Goal: Task Accomplishment & Management: Manage account settings

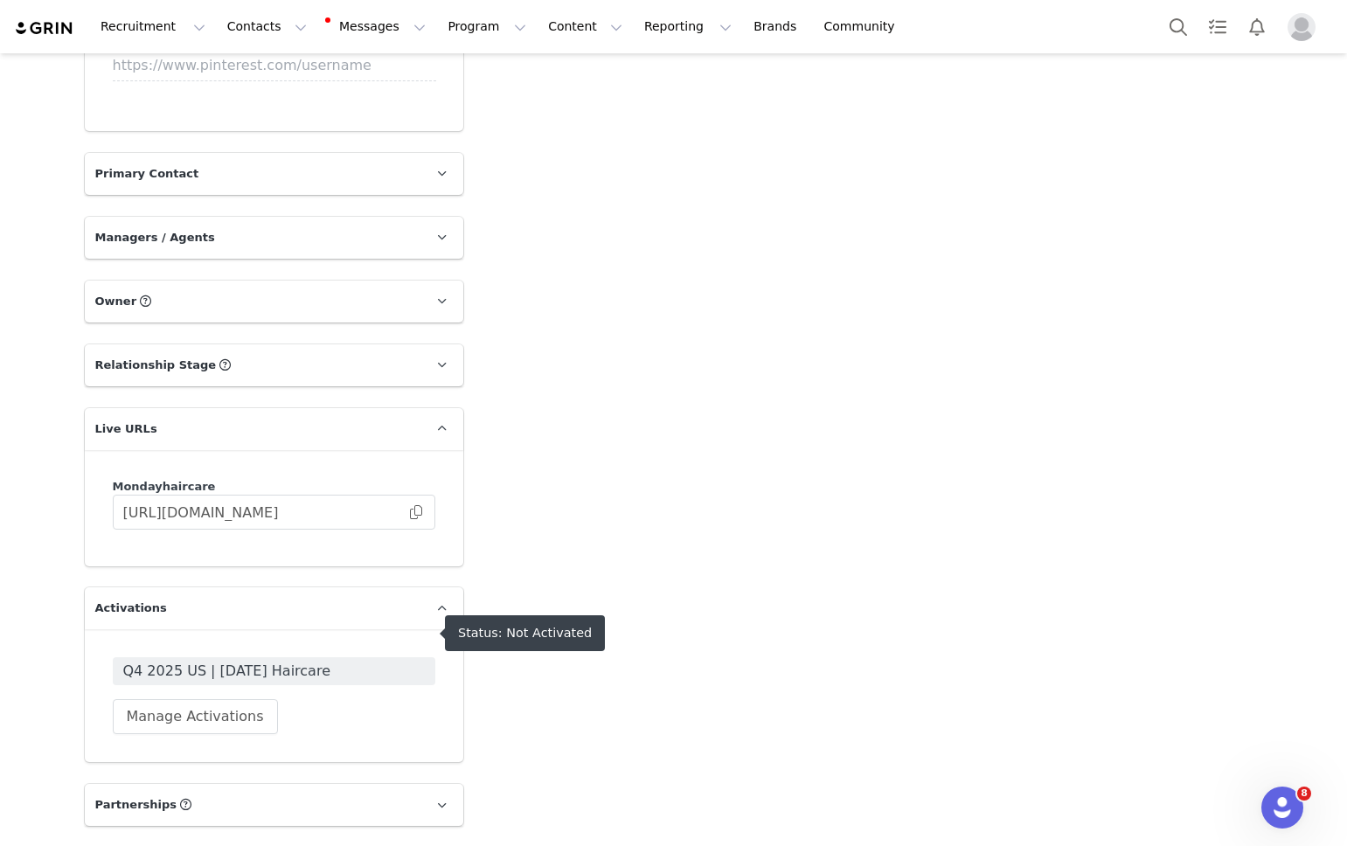
scroll to position [1682, 0]
click at [349, 662] on span "Q4 2025 US | [DATE] Haircare" at bounding box center [274, 672] width 302 height 21
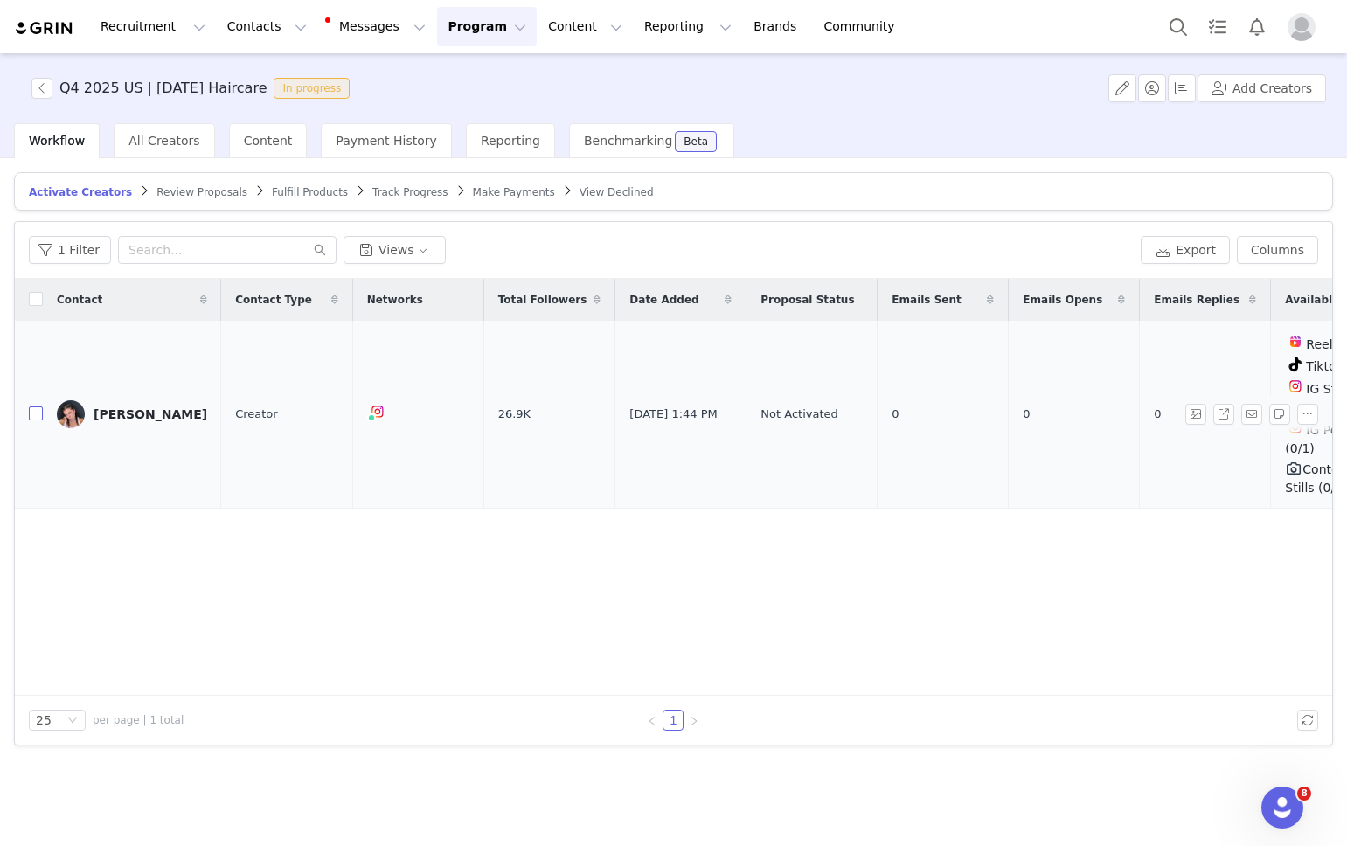
click at [31, 406] on input "checkbox" at bounding box center [36, 413] width 14 height 14
checkbox input "true"
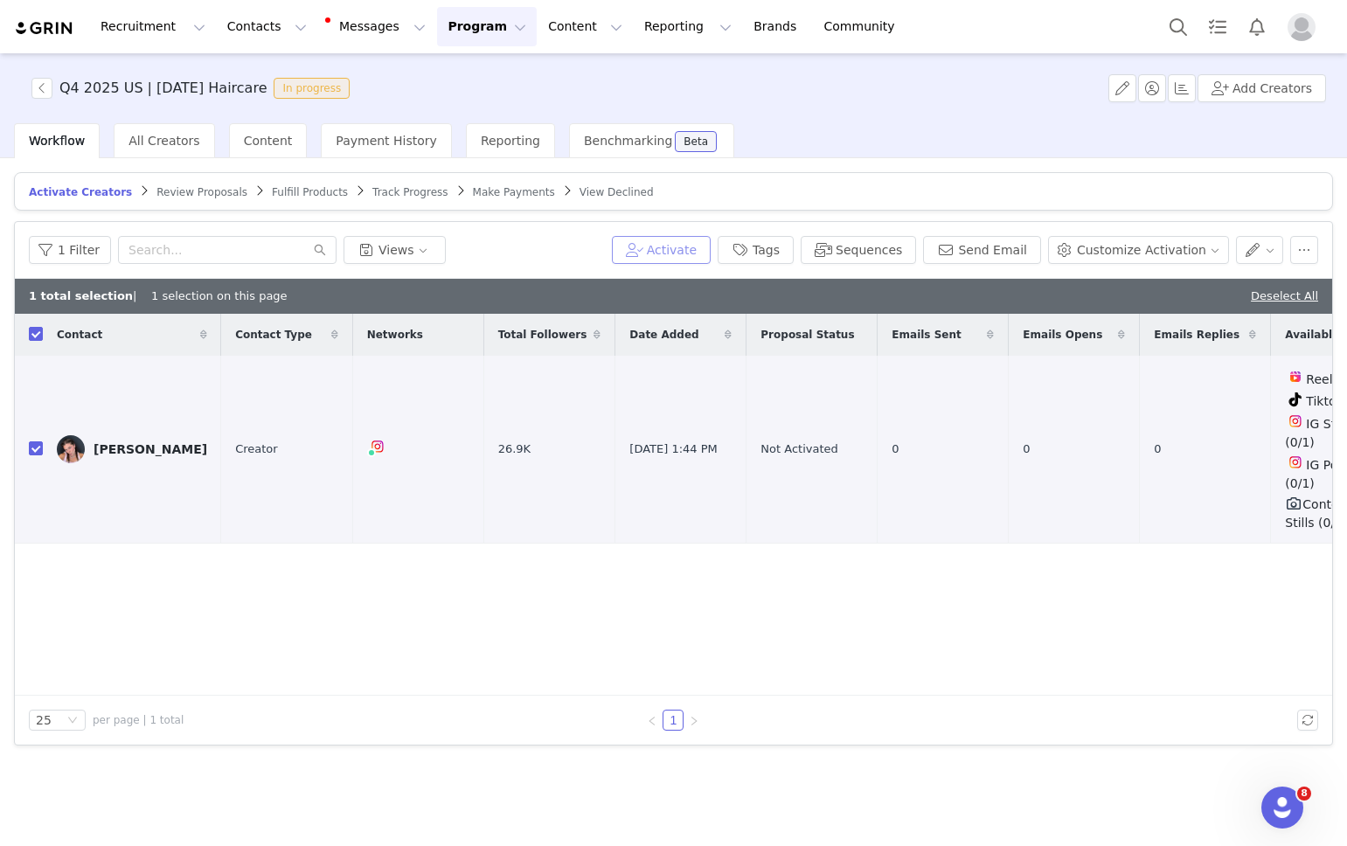
click at [693, 252] on button "Activate" at bounding box center [661, 250] width 99 height 28
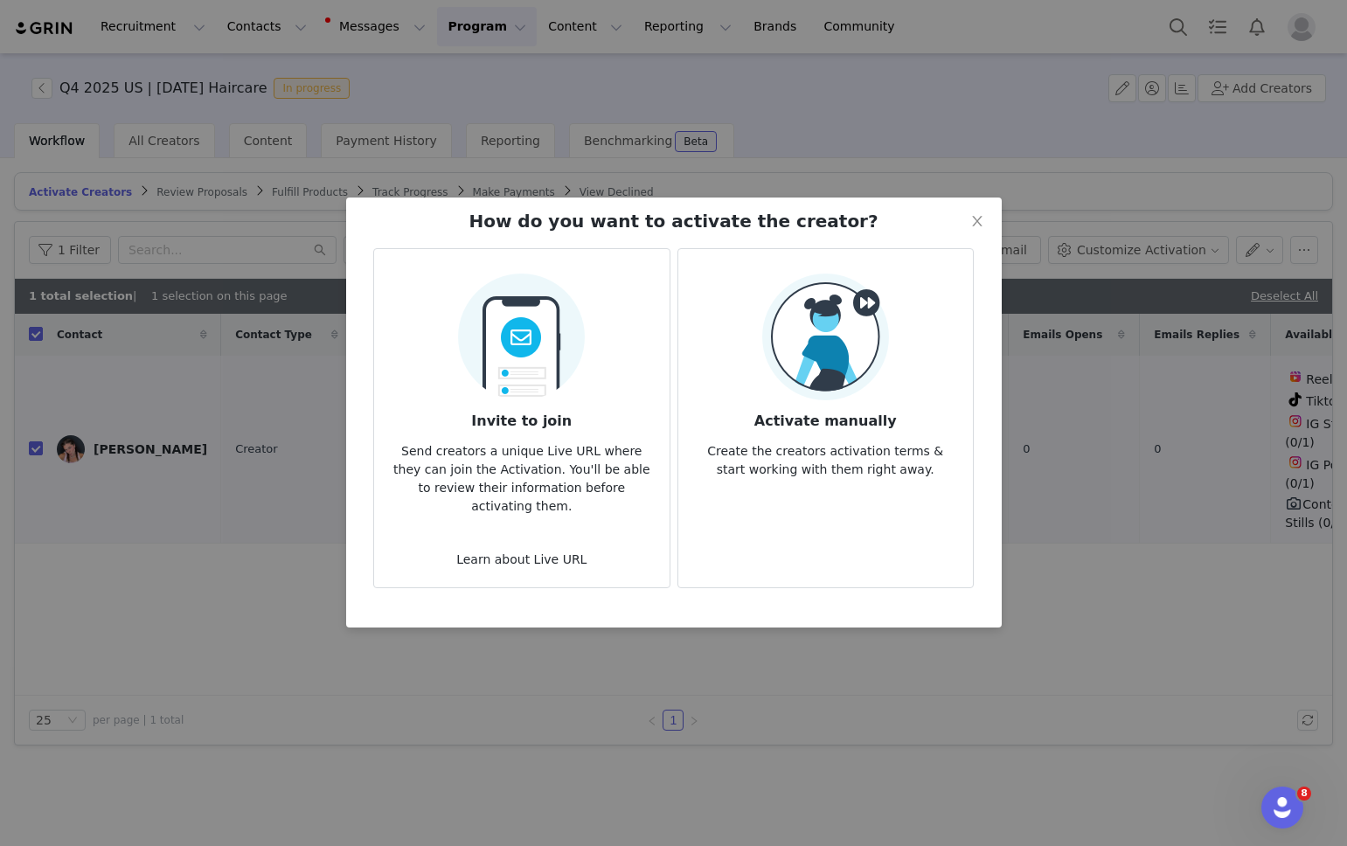
click at [796, 343] on img at bounding box center [825, 337] width 127 height 127
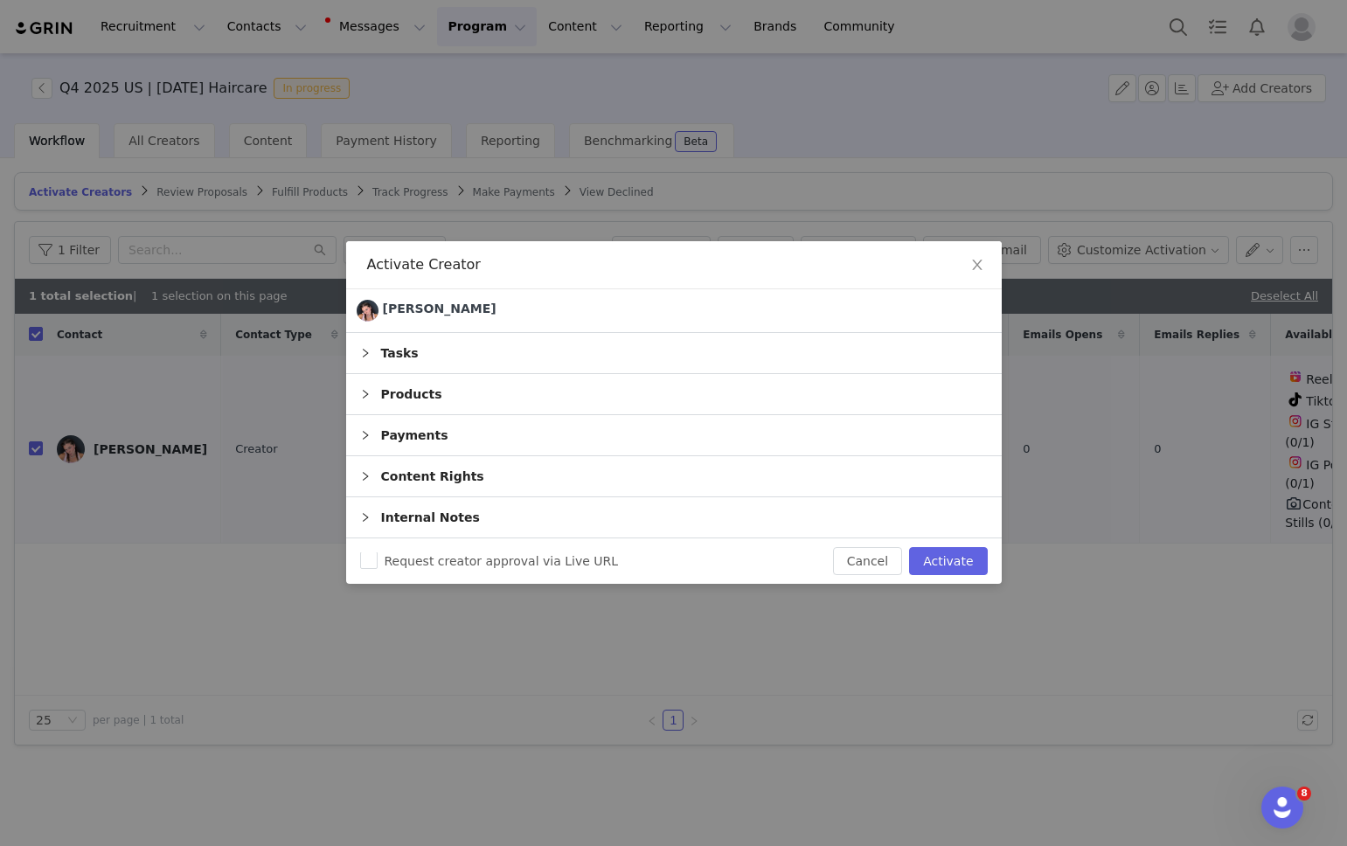
click at [504, 360] on div "Tasks" at bounding box center [673, 353] width 655 height 40
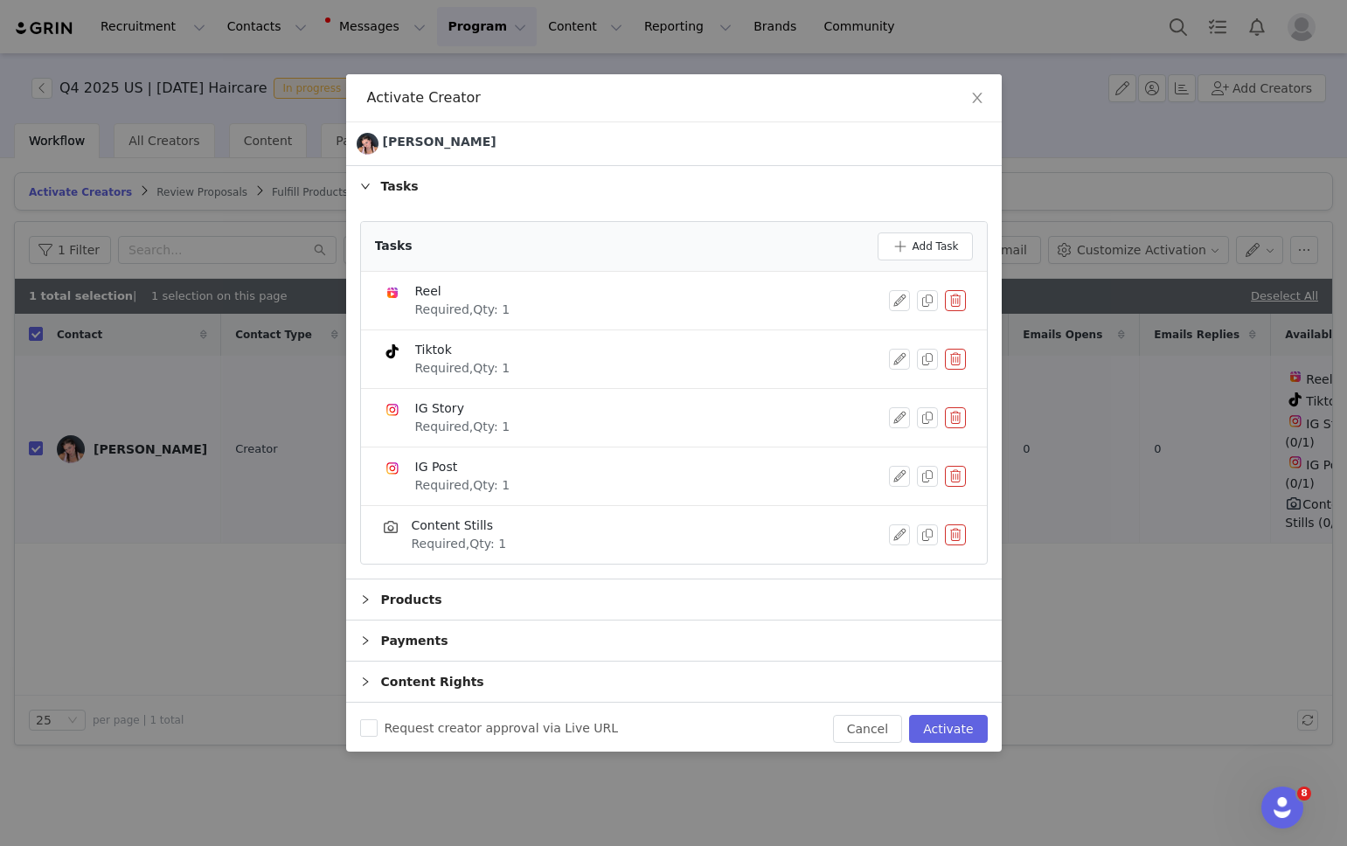
click at [959, 419] on button "button" at bounding box center [955, 417] width 21 height 21
click at [898, 443] on button "Delete" at bounding box center [892, 447] width 68 height 28
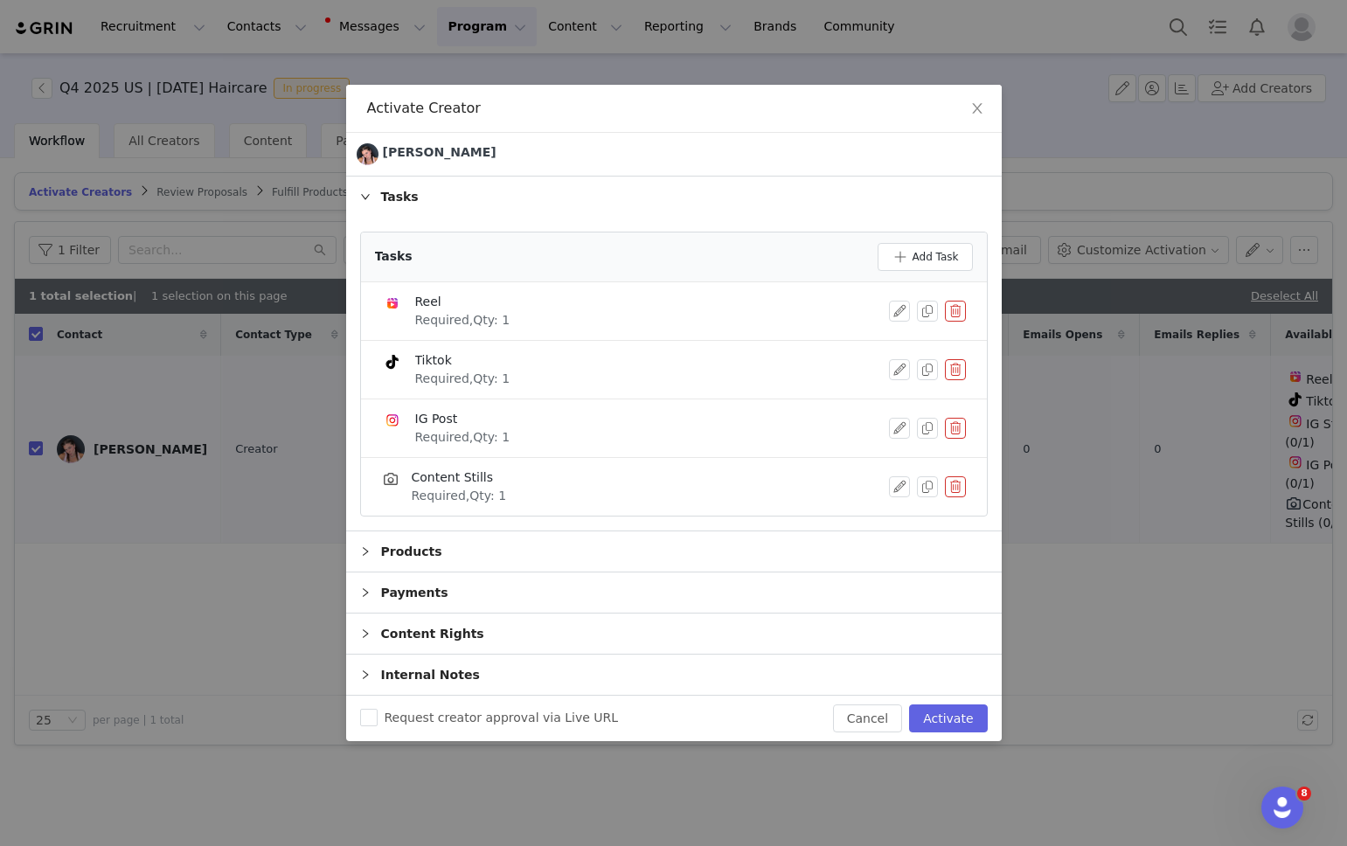
click at [951, 425] on button "button" at bounding box center [955, 428] width 21 height 21
click at [905, 456] on button "Delete" at bounding box center [892, 457] width 68 height 28
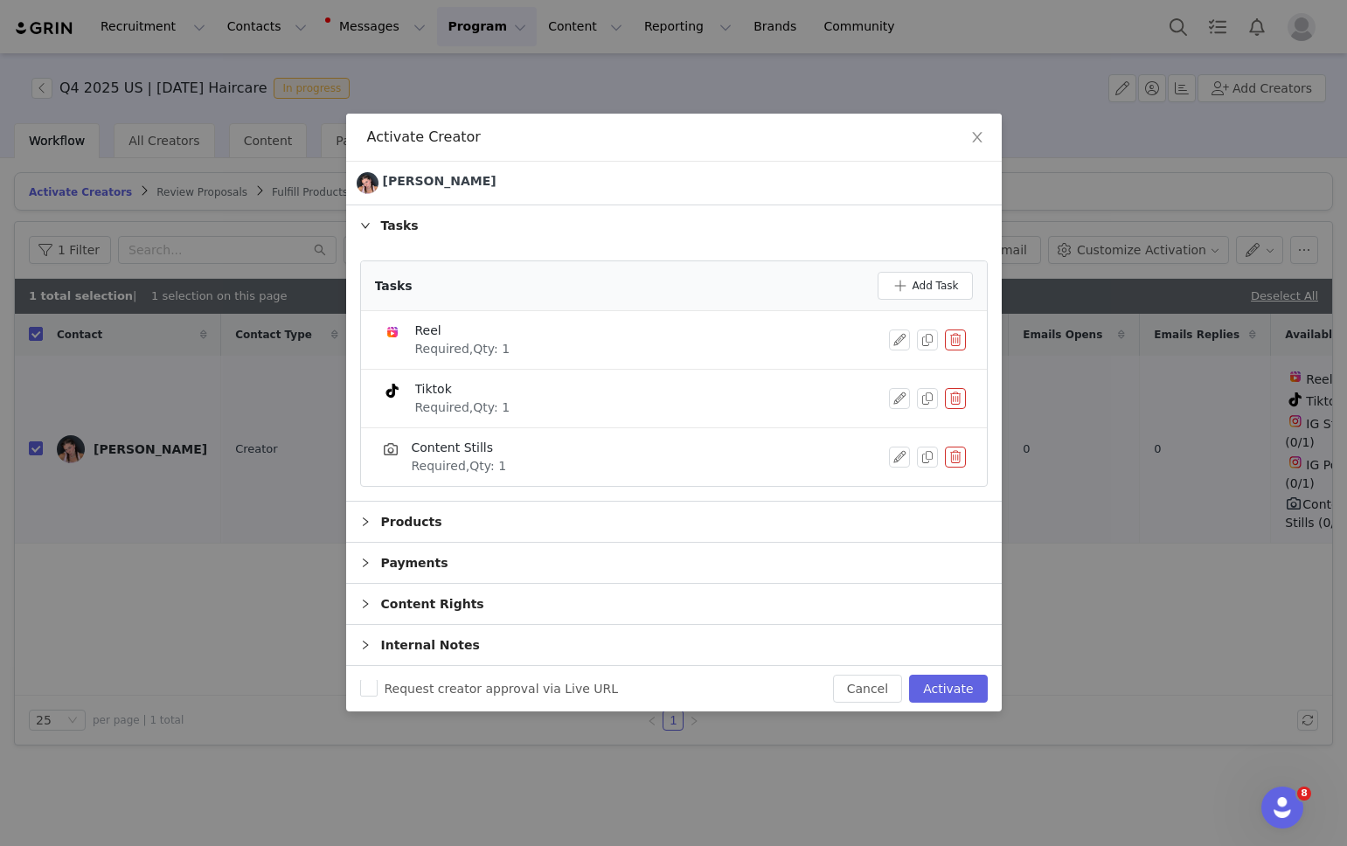
click at [947, 458] on button "button" at bounding box center [955, 457] width 21 height 21
click at [876, 468] on button "Delete" at bounding box center [892, 472] width 68 height 28
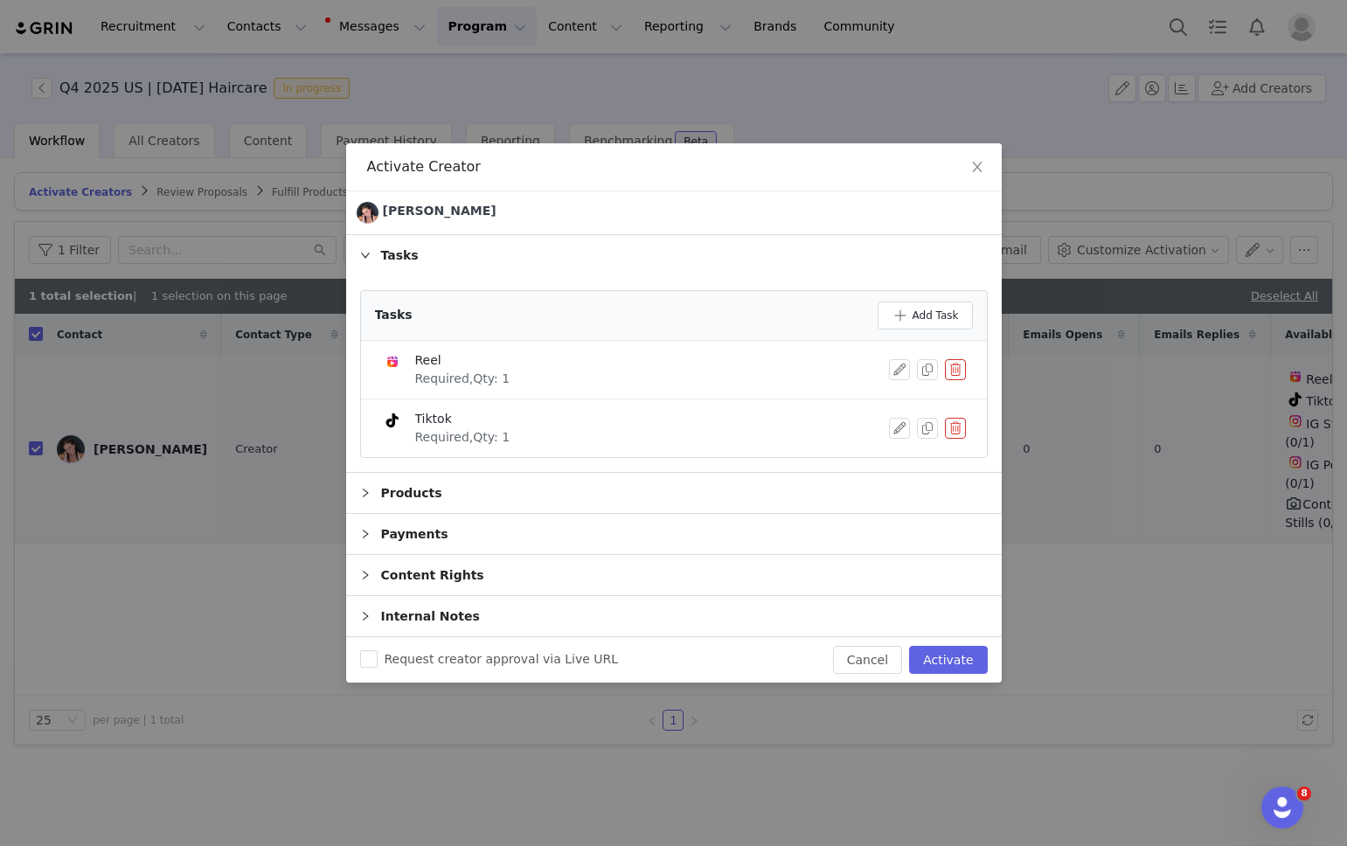
click at [414, 529] on div "Payments" at bounding box center [673, 534] width 655 height 40
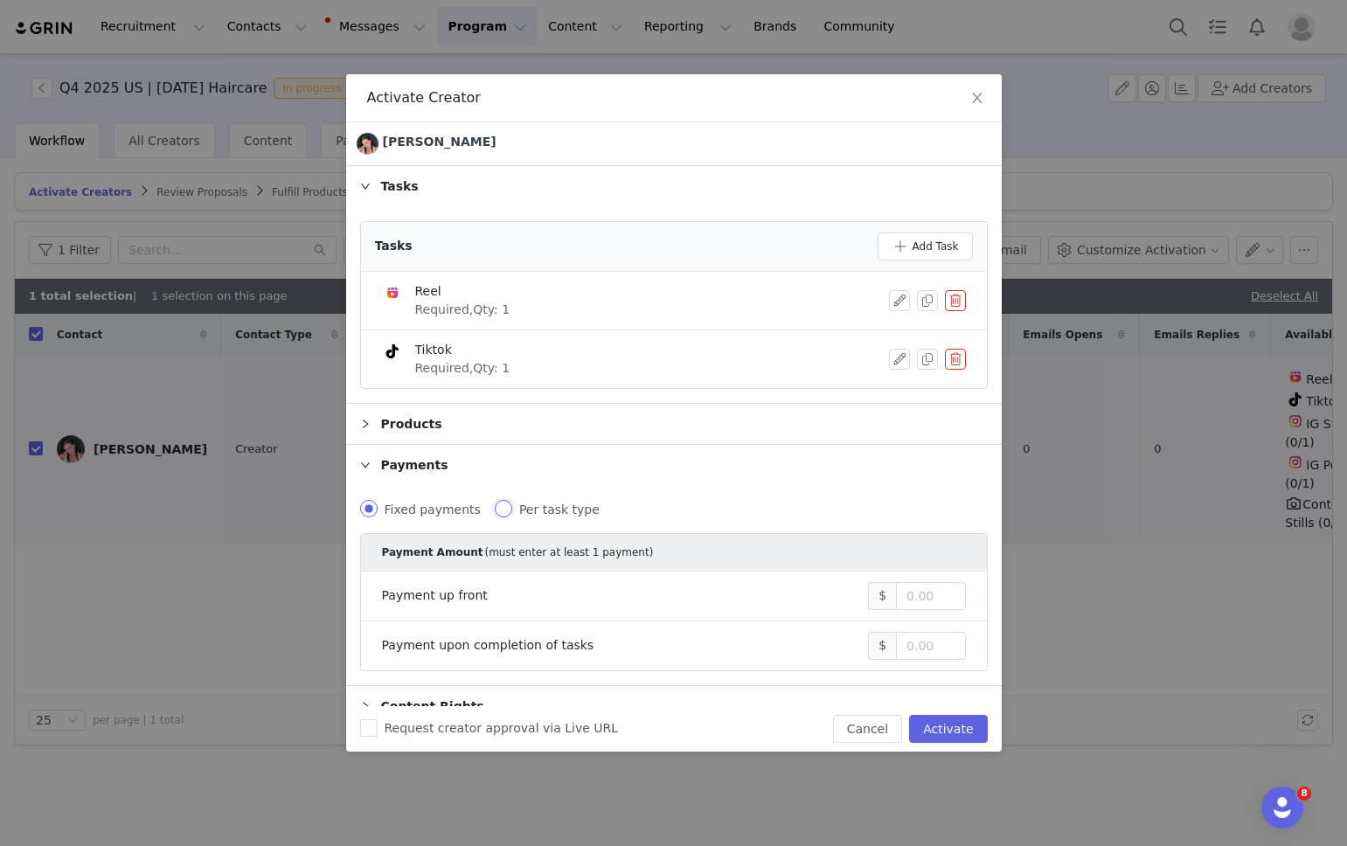
click at [500, 502] on input "Per task type" at bounding box center [503, 508] width 17 height 17
radio input "true"
radio input "false"
radio input "true"
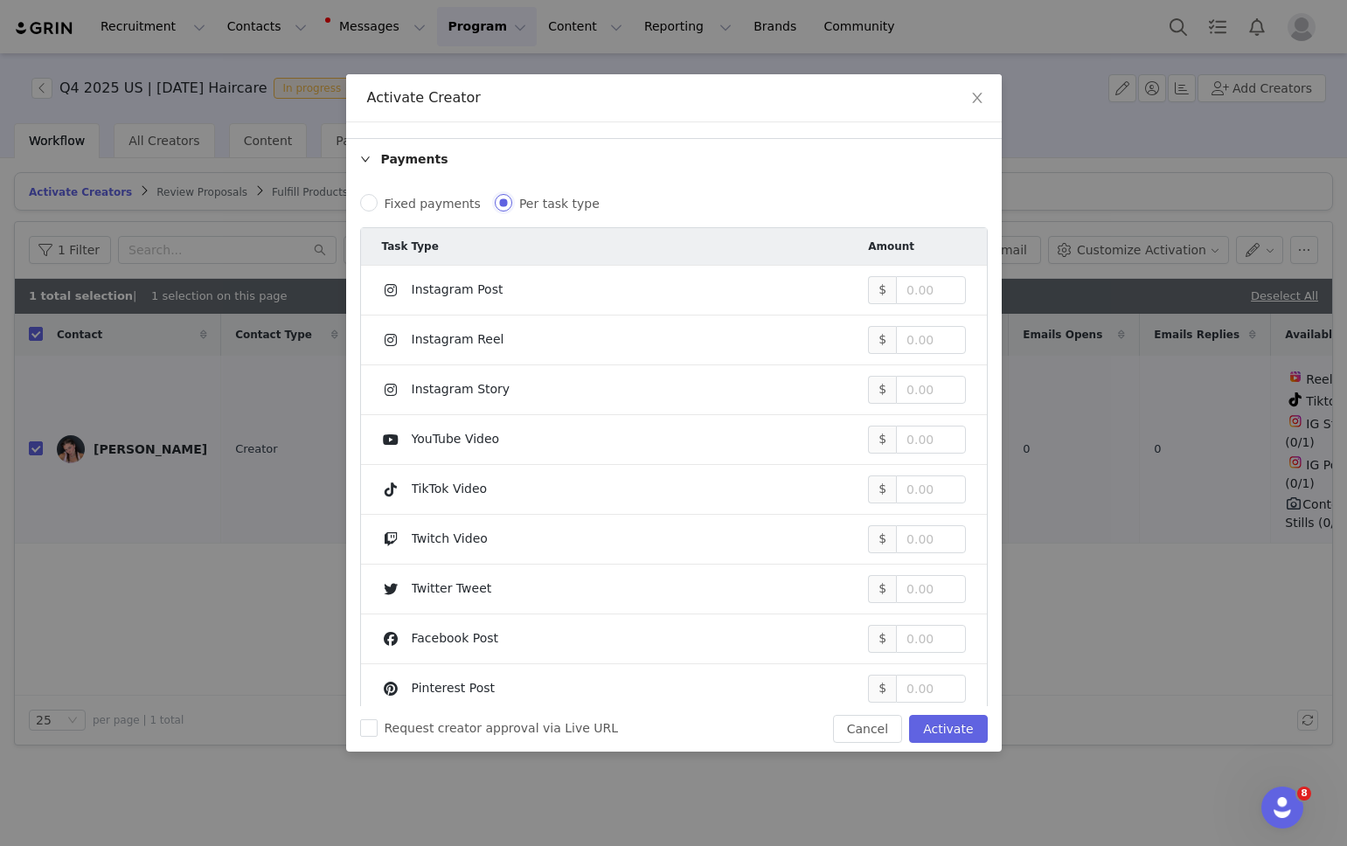
scroll to position [307, 0]
click at [928, 335] on input at bounding box center [930, 339] width 67 height 26
type input "900"
click at [917, 481] on input at bounding box center [930, 488] width 67 height 26
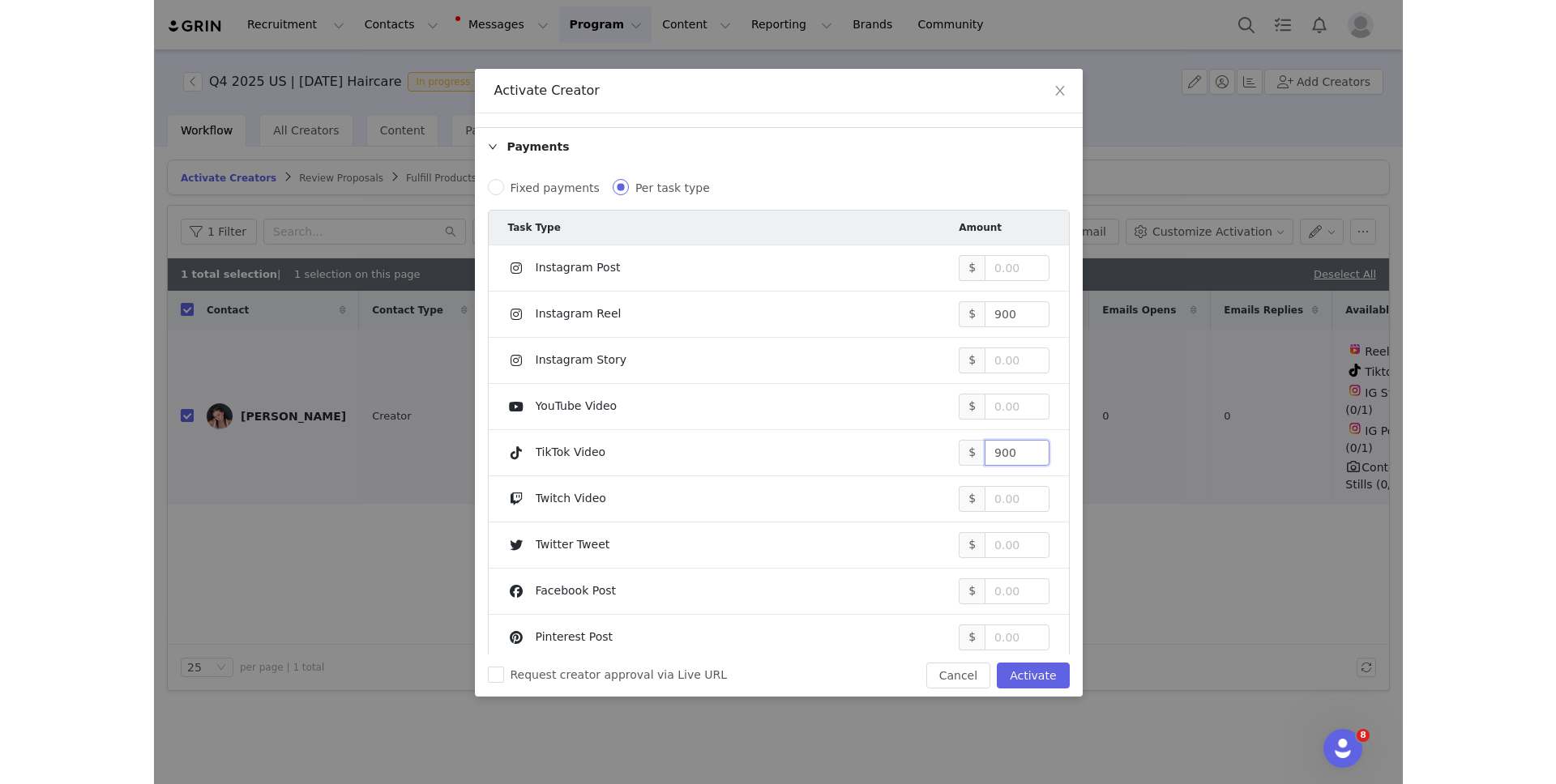
scroll to position [426, 0]
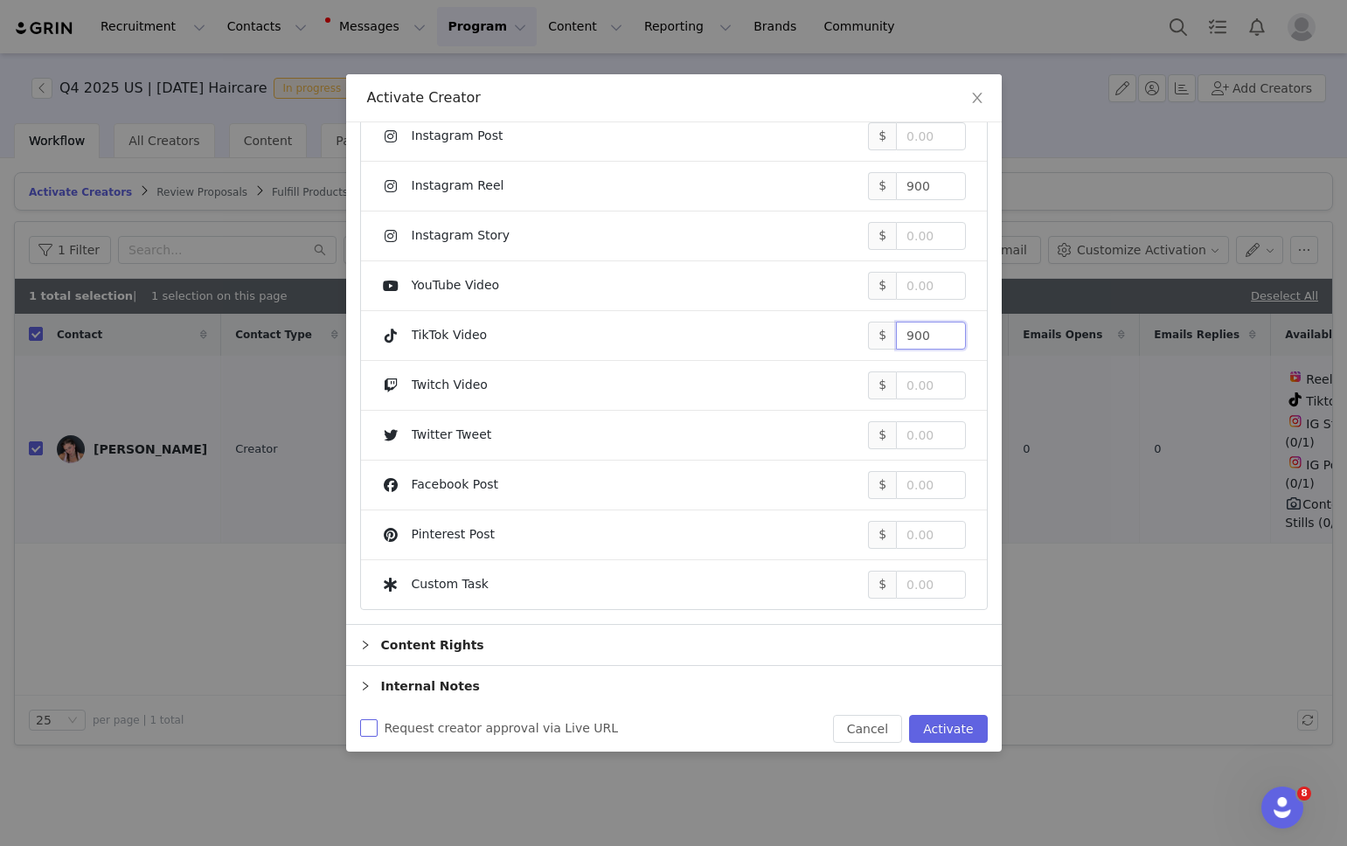
type input "900"
click at [364, 727] on input "Request creator approval via Live URL" at bounding box center [368, 727] width 17 height 17
checkbox input "true"
click at [941, 721] on button "Activate" at bounding box center [948, 729] width 78 height 28
checkbox input "false"
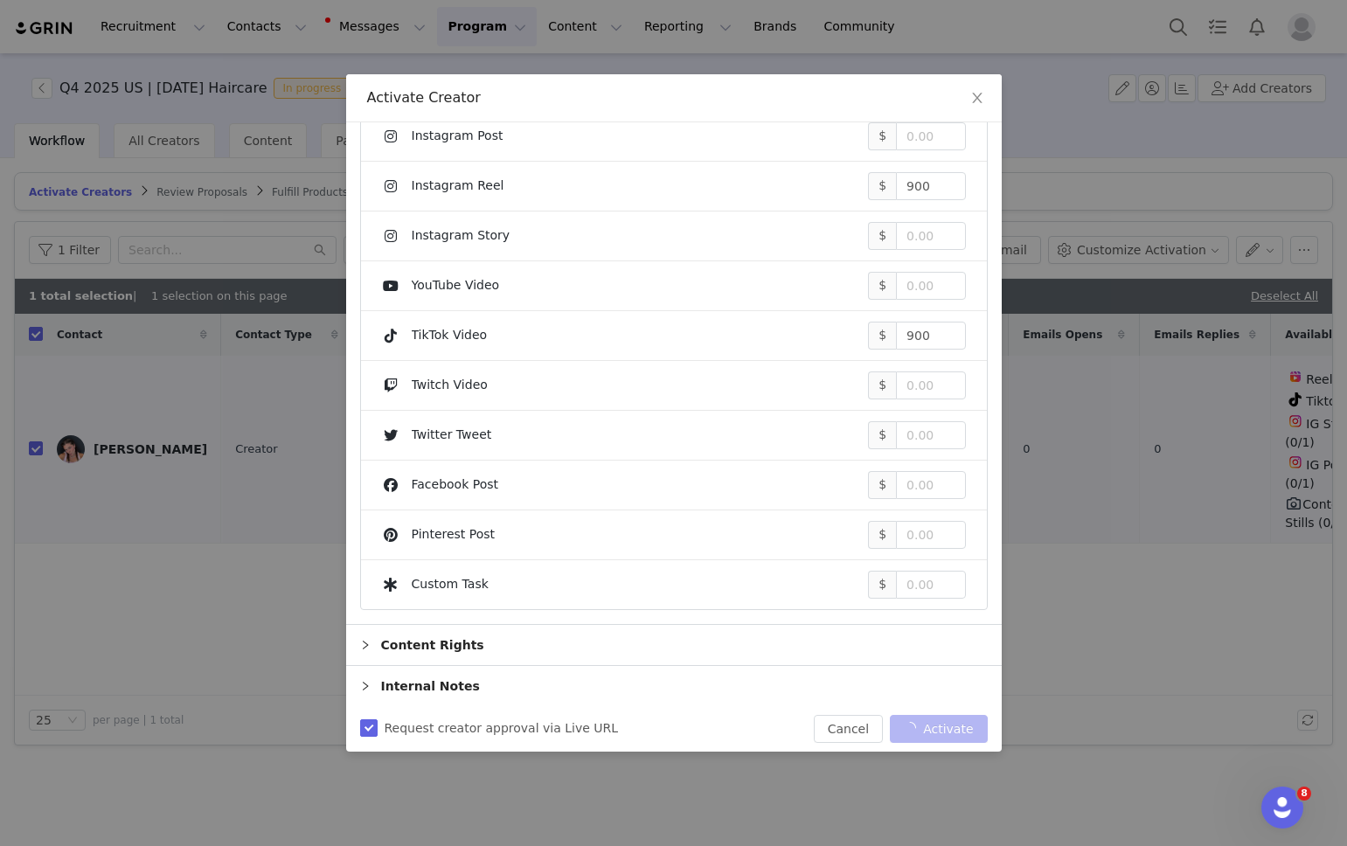
checkbox input "false"
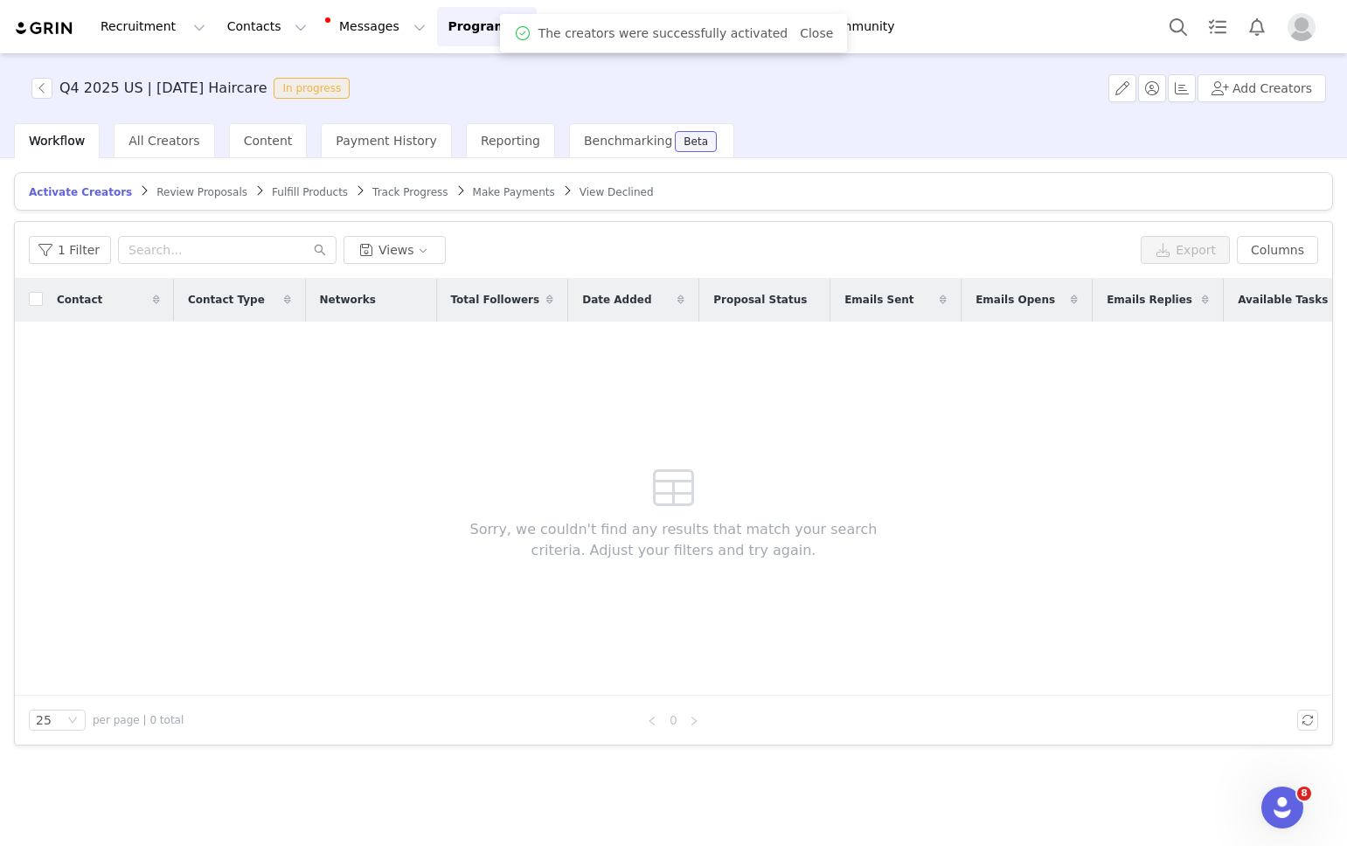
click at [203, 191] on span "Review Proposals" at bounding box center [201, 192] width 91 height 12
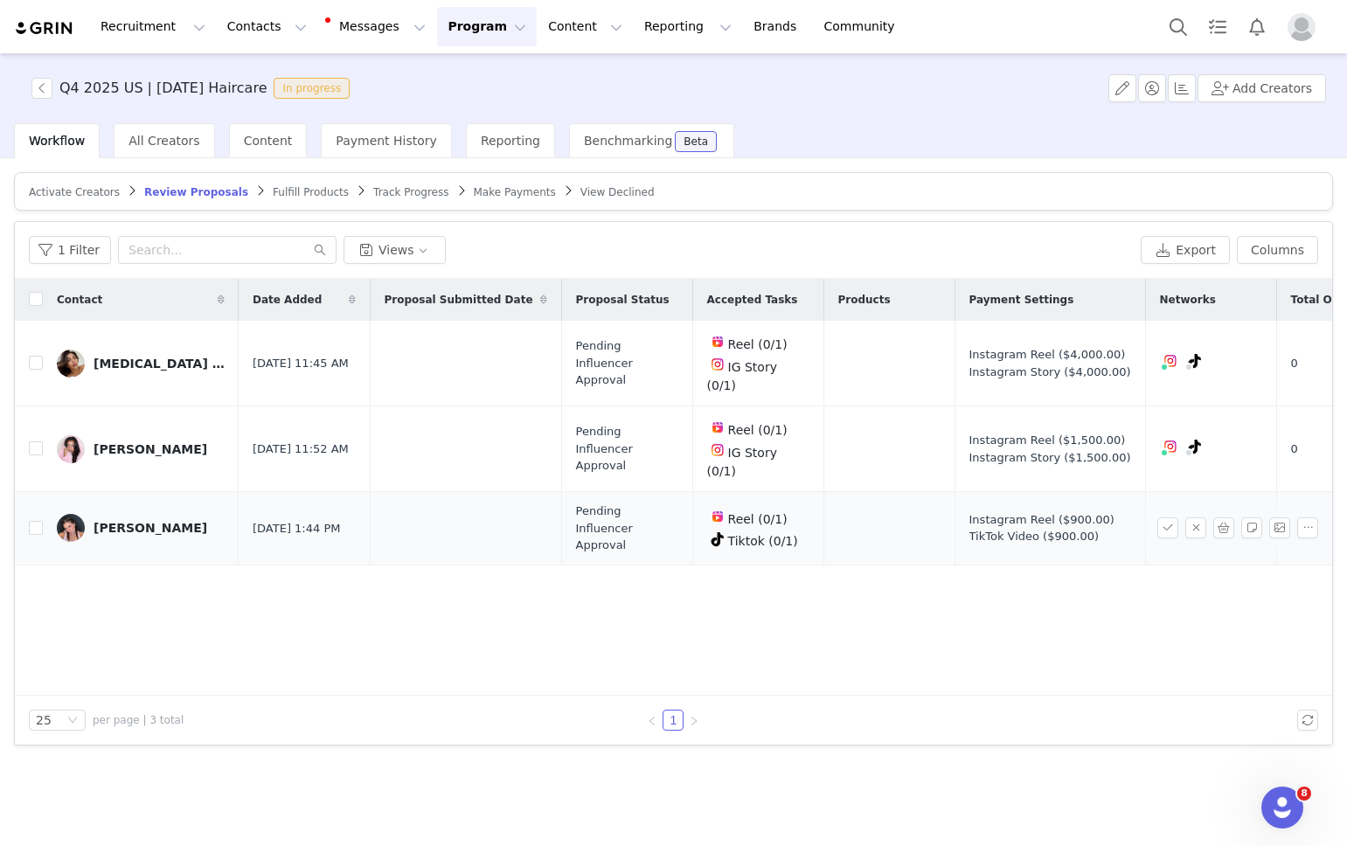
click at [135, 521] on div "Laura Walker" at bounding box center [151, 528] width 114 height 14
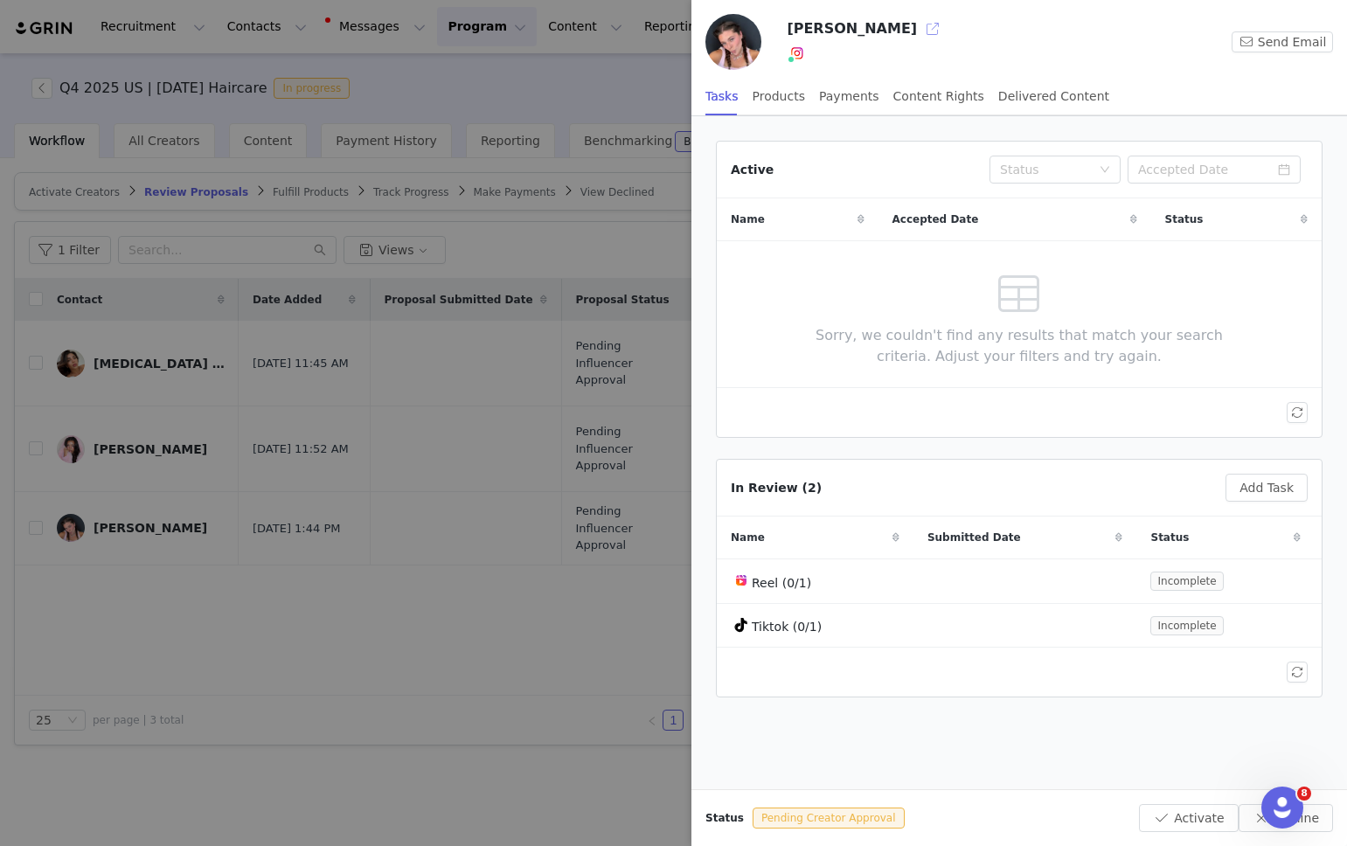
click at [919, 27] on button "button" at bounding box center [933, 29] width 28 height 28
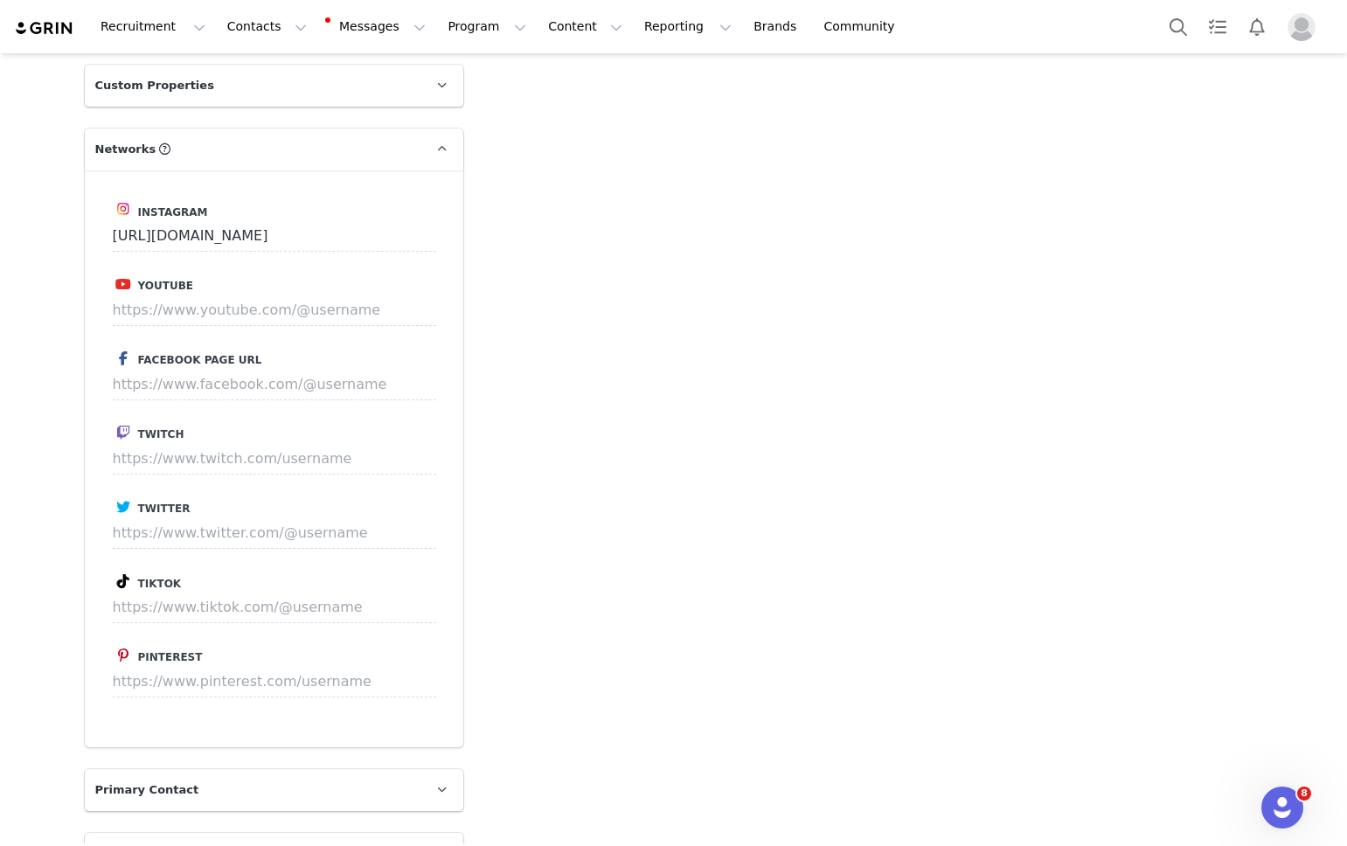
scroll to position [1169, 0]
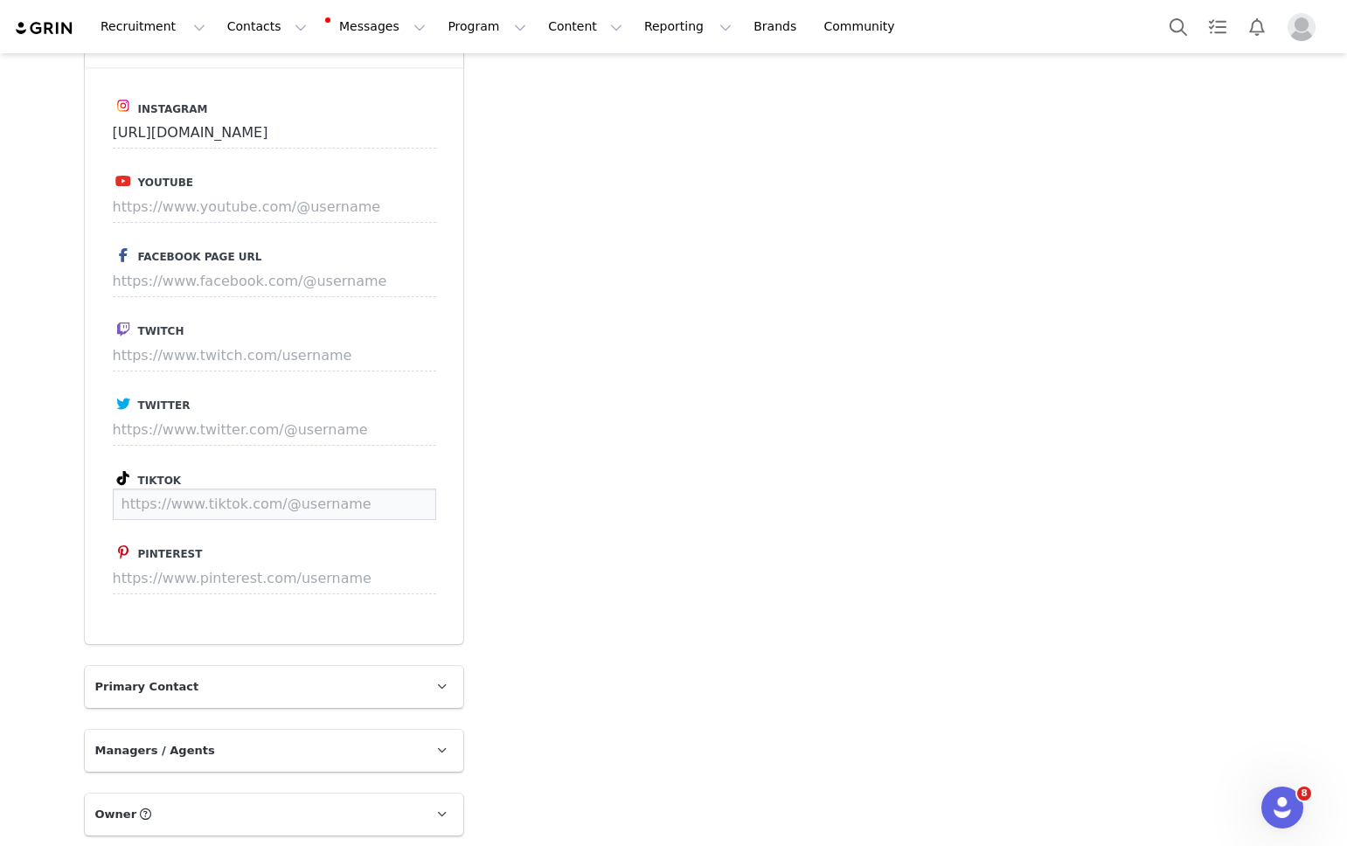
click at [150, 489] on input at bounding box center [274, 504] width 323 height 31
paste input "https://www.tiktok.com/@laurwallk"
type input "https://www.tiktok.com/@laurwallk"
click at [415, 489] on button "Save" at bounding box center [403, 504] width 64 height 31
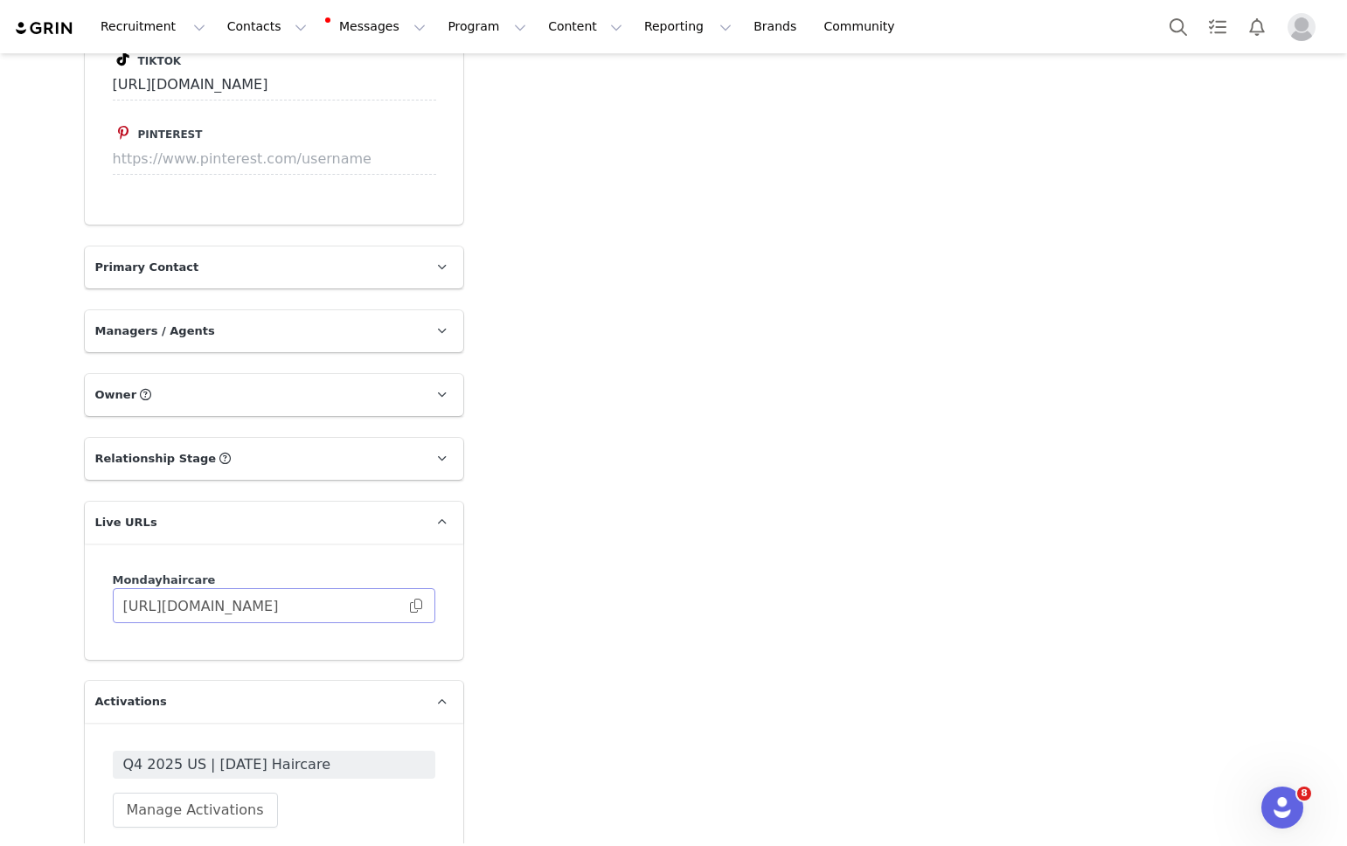
scroll to position [1630, 0]
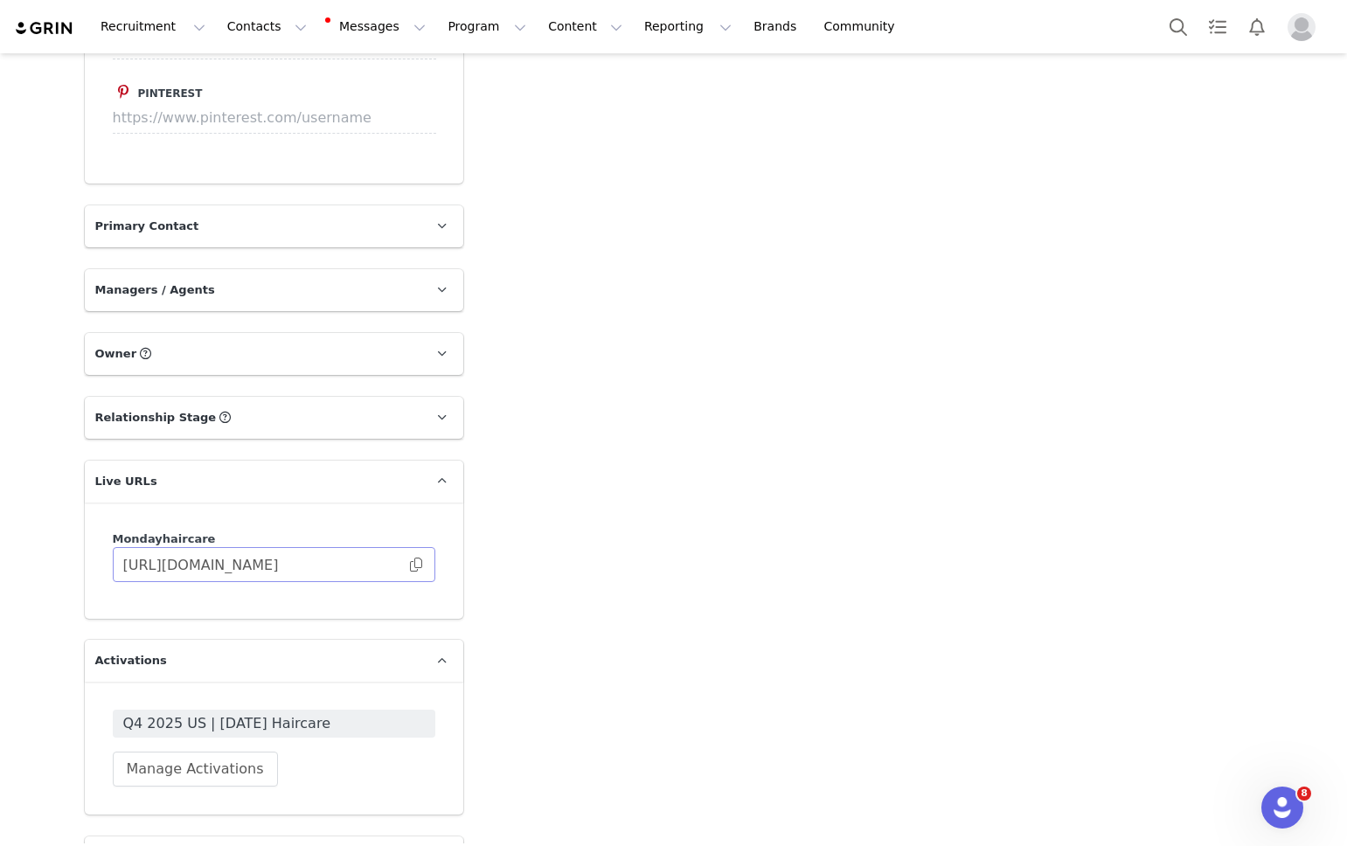
click at [414, 565] on span at bounding box center [415, 565] width 17 height 0
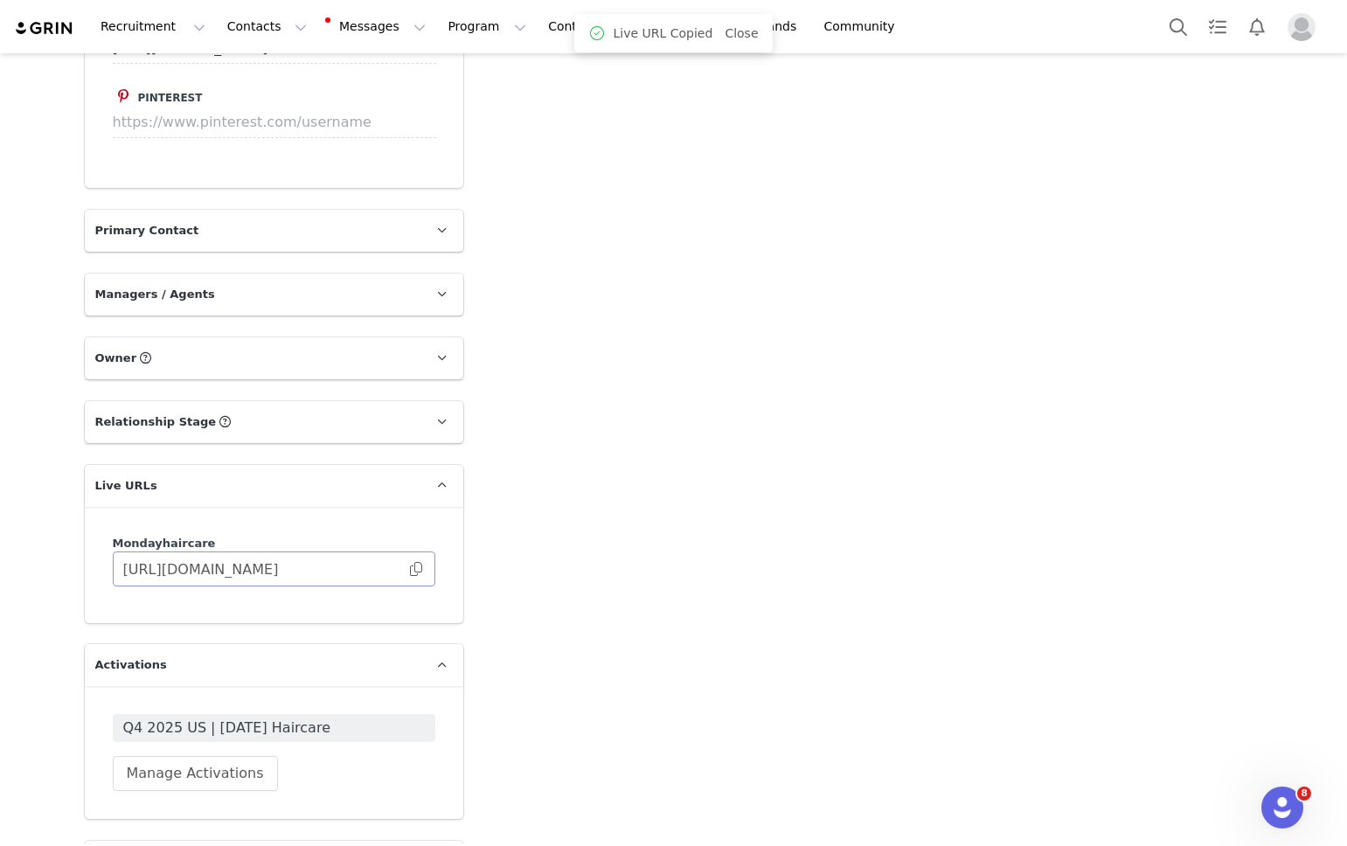
scroll to position [1619, 0]
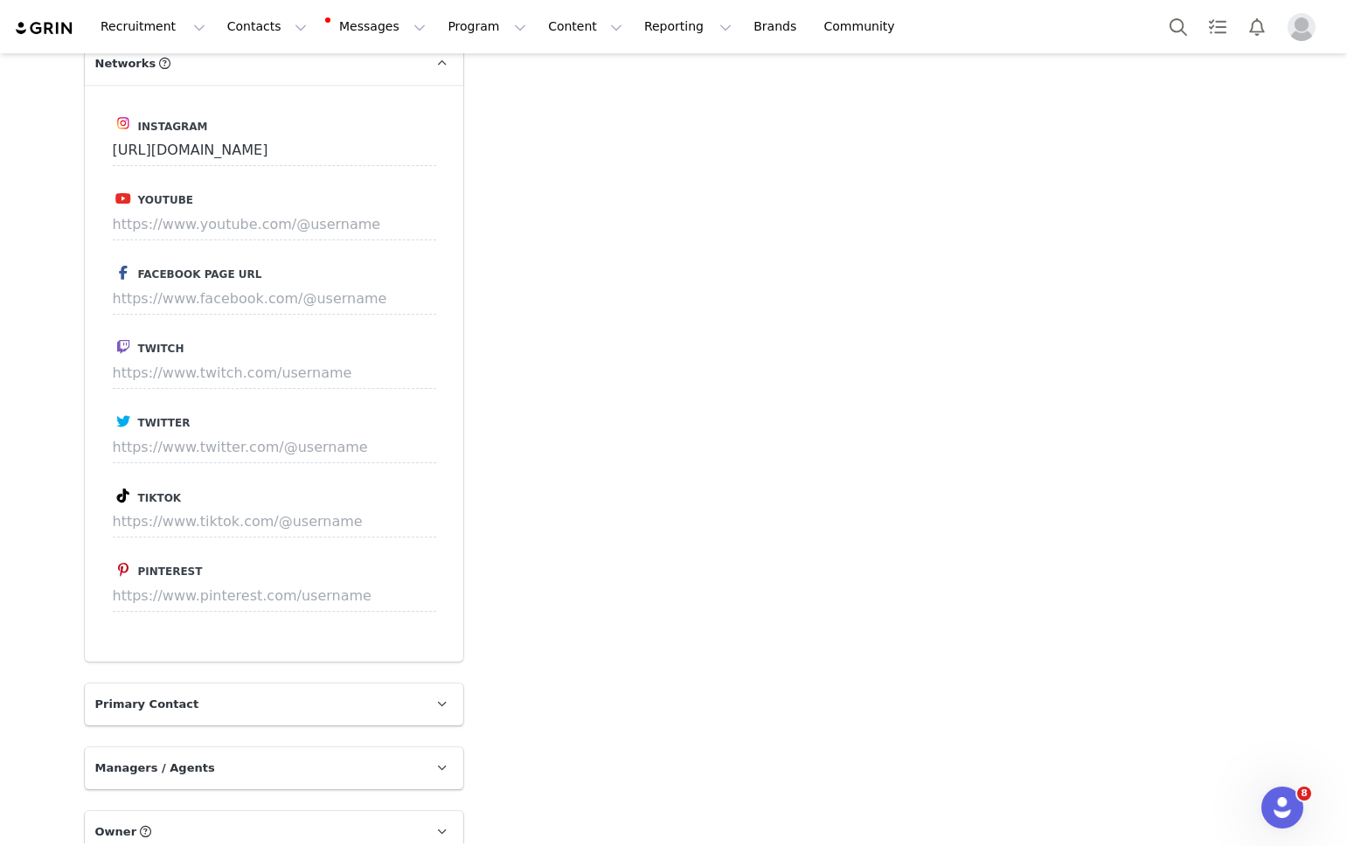
scroll to position [1349, 0]
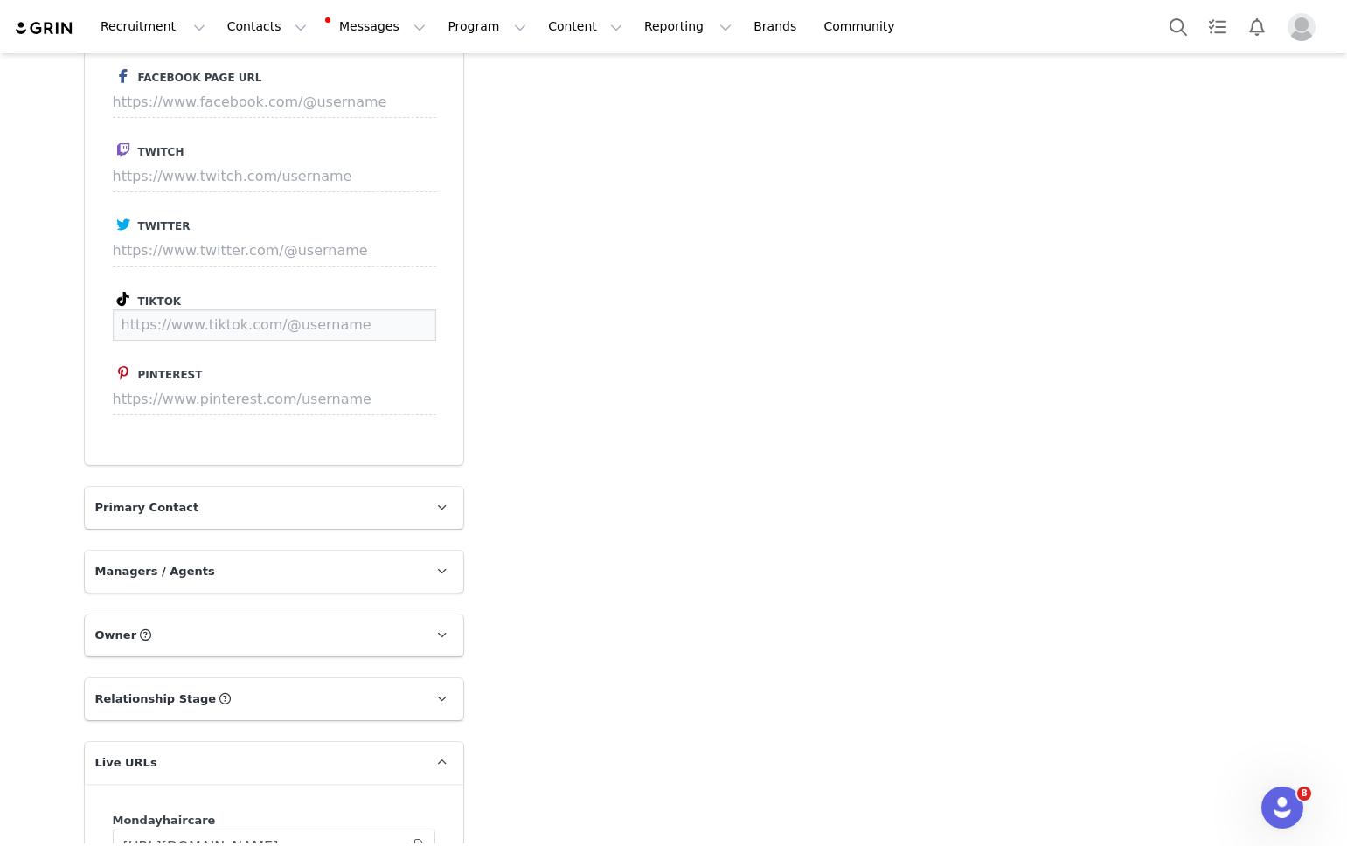
click at [170, 309] on input at bounding box center [274, 324] width 323 height 31
paste input "[URL][DOMAIN_NAME]"
type input "https://www.tiktok.com/@genelle_"
click at [383, 309] on button "Save" at bounding box center [403, 324] width 64 height 31
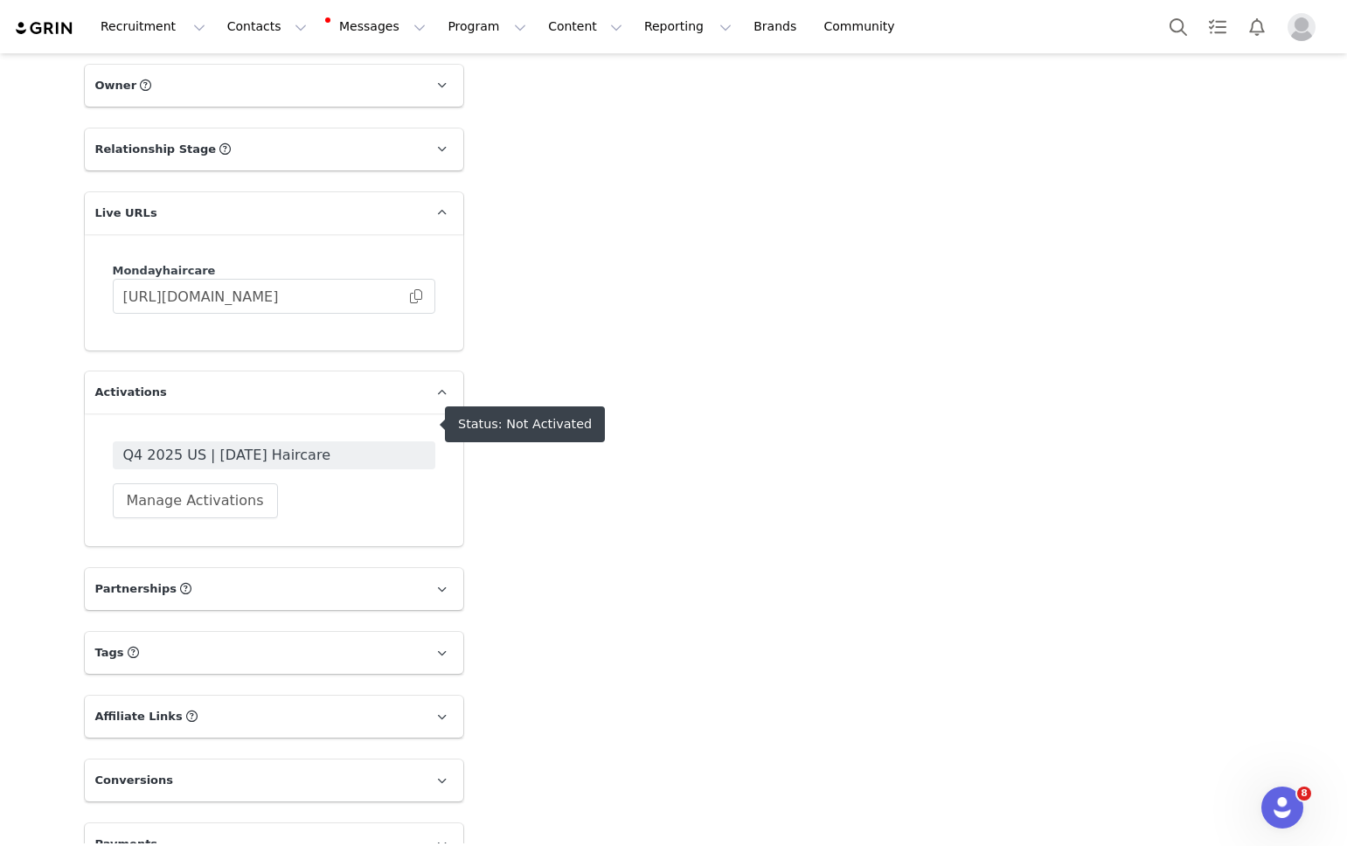
scroll to position [1900, 0]
click at [231, 443] on span "Q4 2025 US | [DATE] Haircare" at bounding box center [274, 453] width 302 height 21
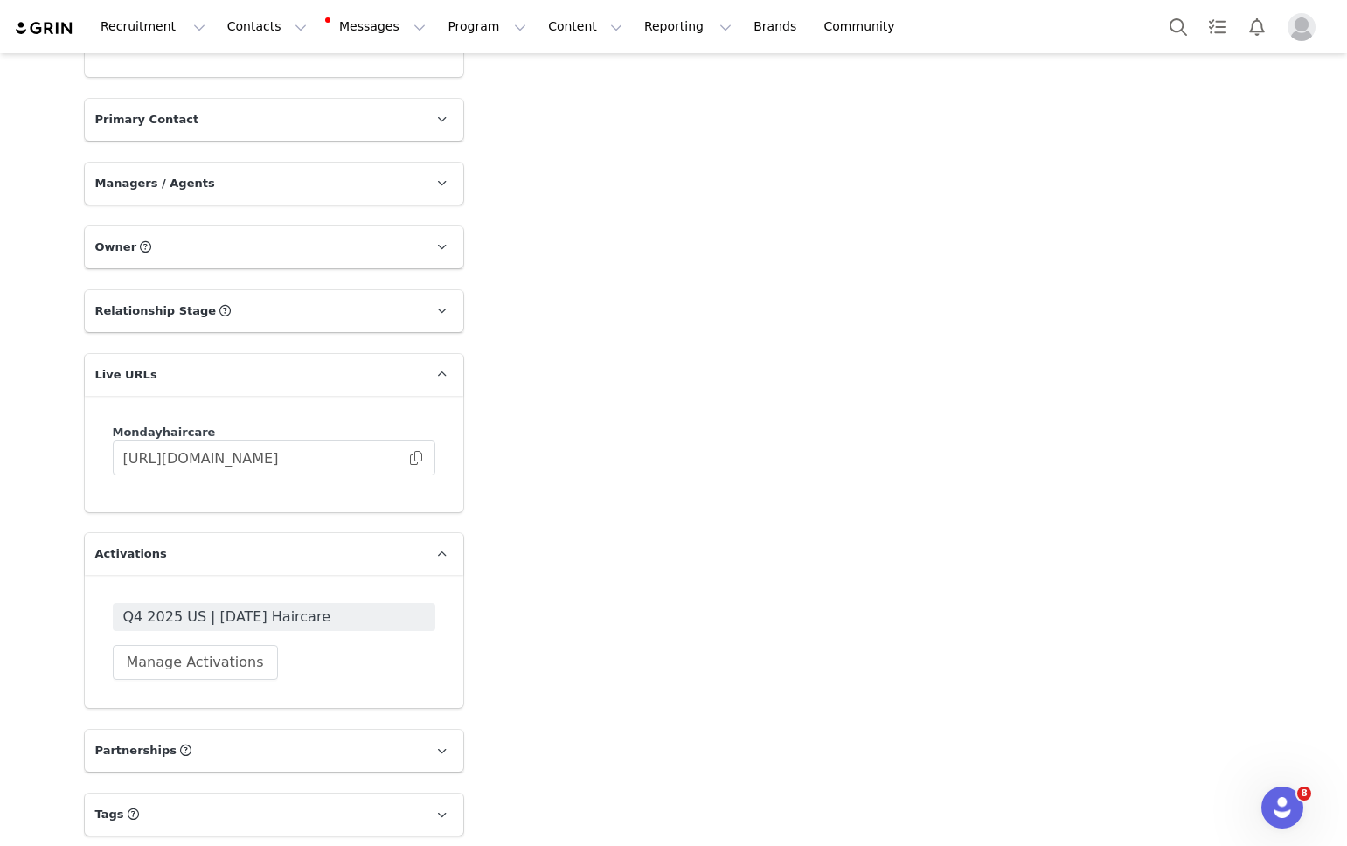
scroll to position [1763, 0]
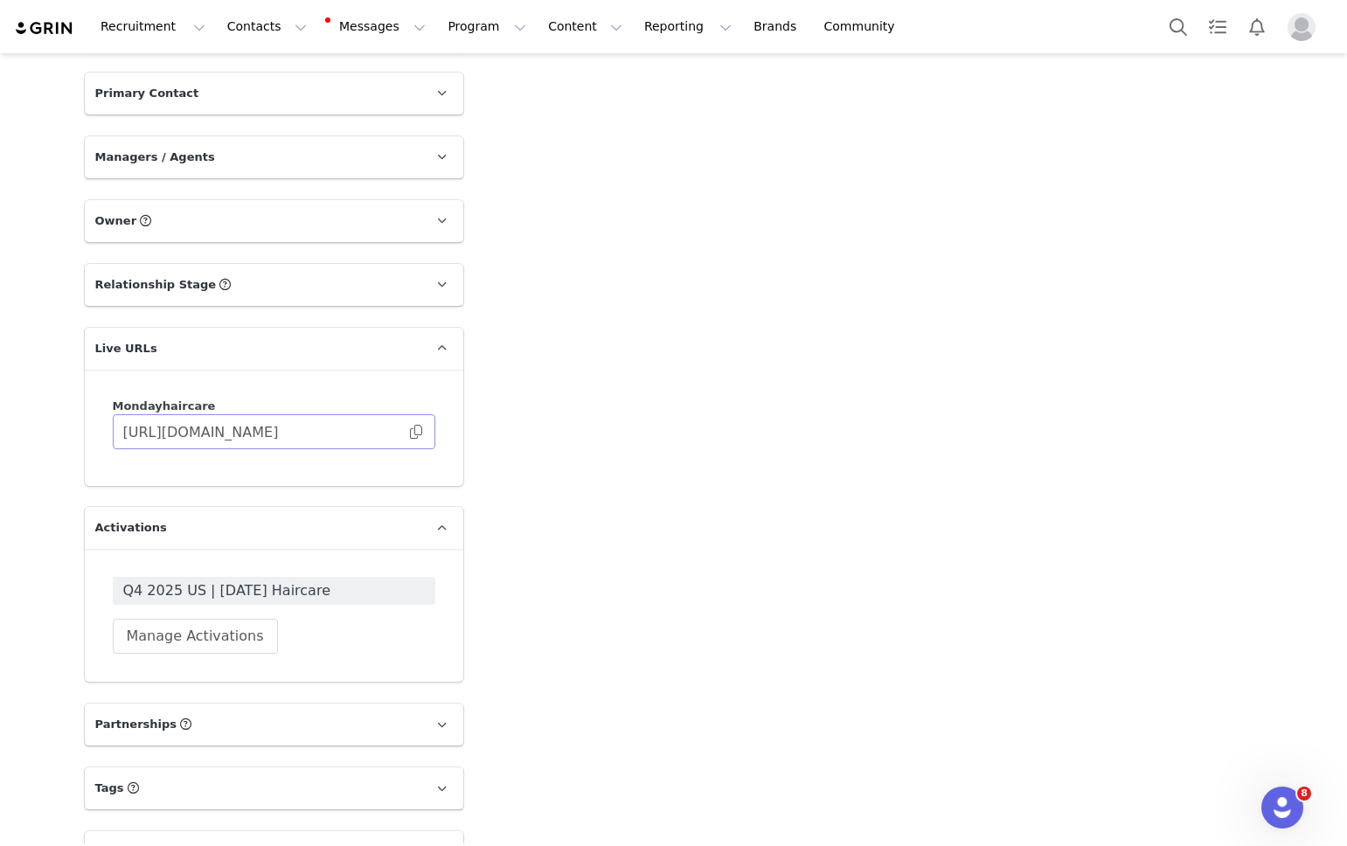
click at [420, 432] on span at bounding box center [415, 432] width 17 height 0
click at [318, 580] on span "Q4 2025 US | [DATE] Haircare" at bounding box center [274, 590] width 302 height 21
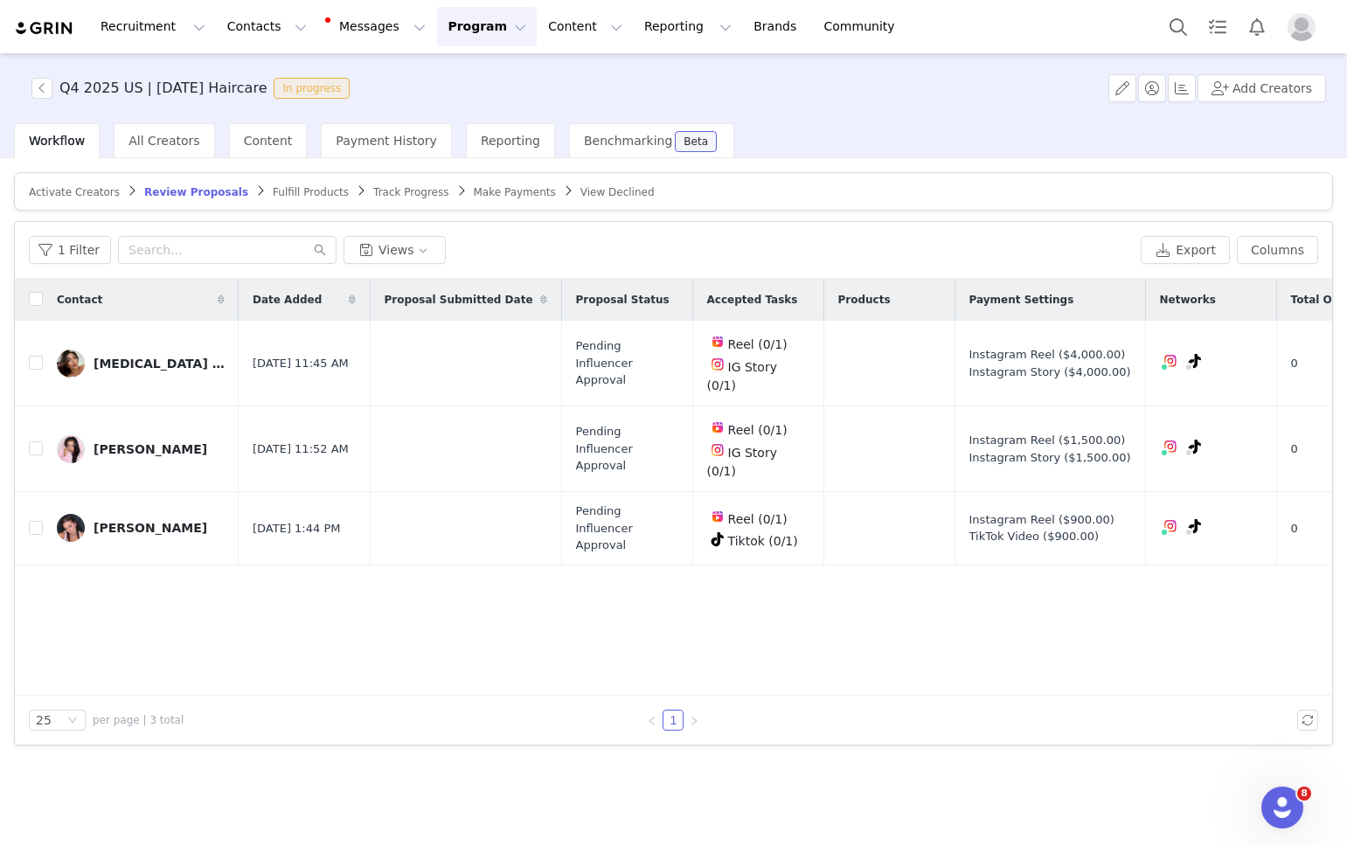
click at [80, 195] on span "Activate Creators" at bounding box center [74, 192] width 91 height 12
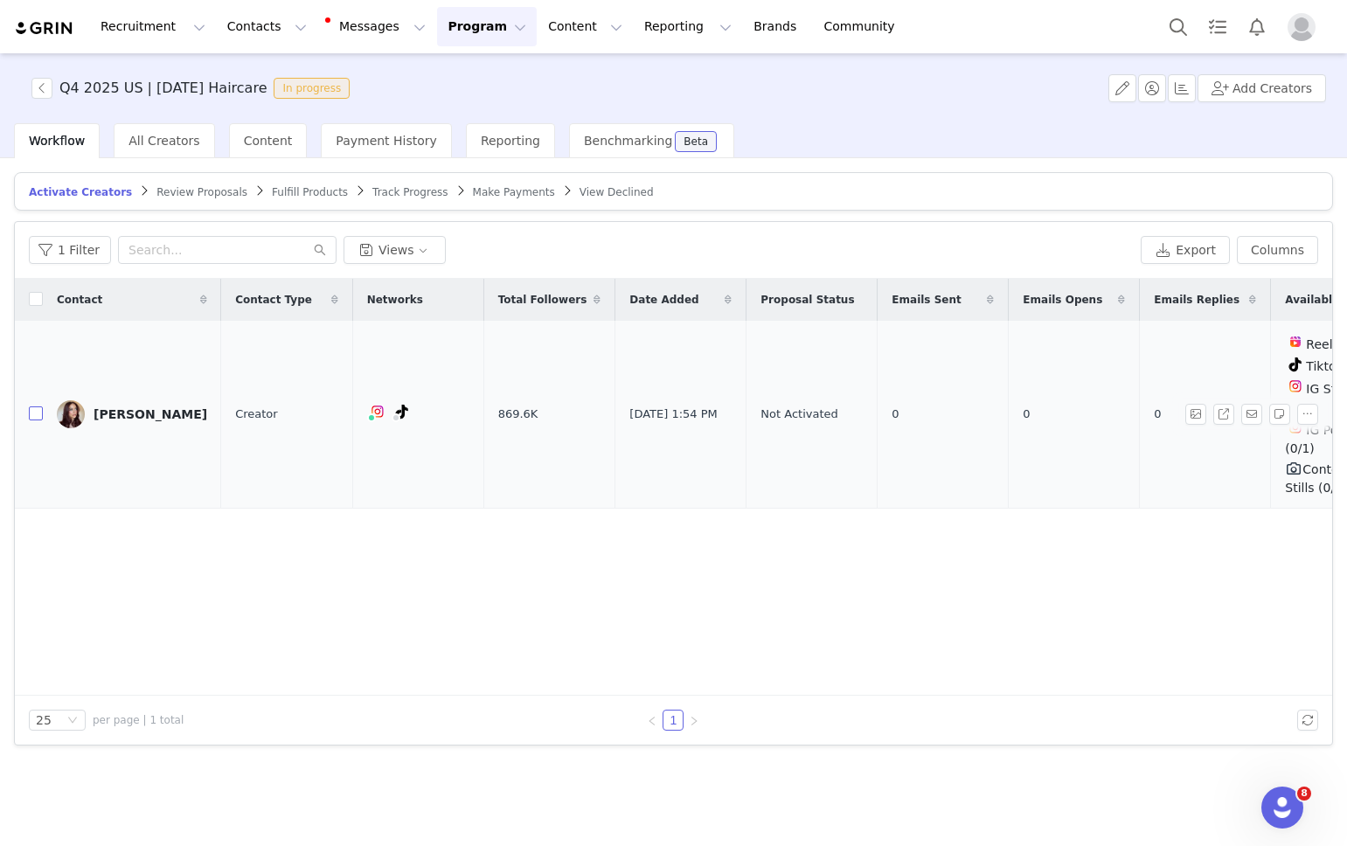
click at [31, 406] on input "checkbox" at bounding box center [36, 413] width 14 height 14
checkbox input "true"
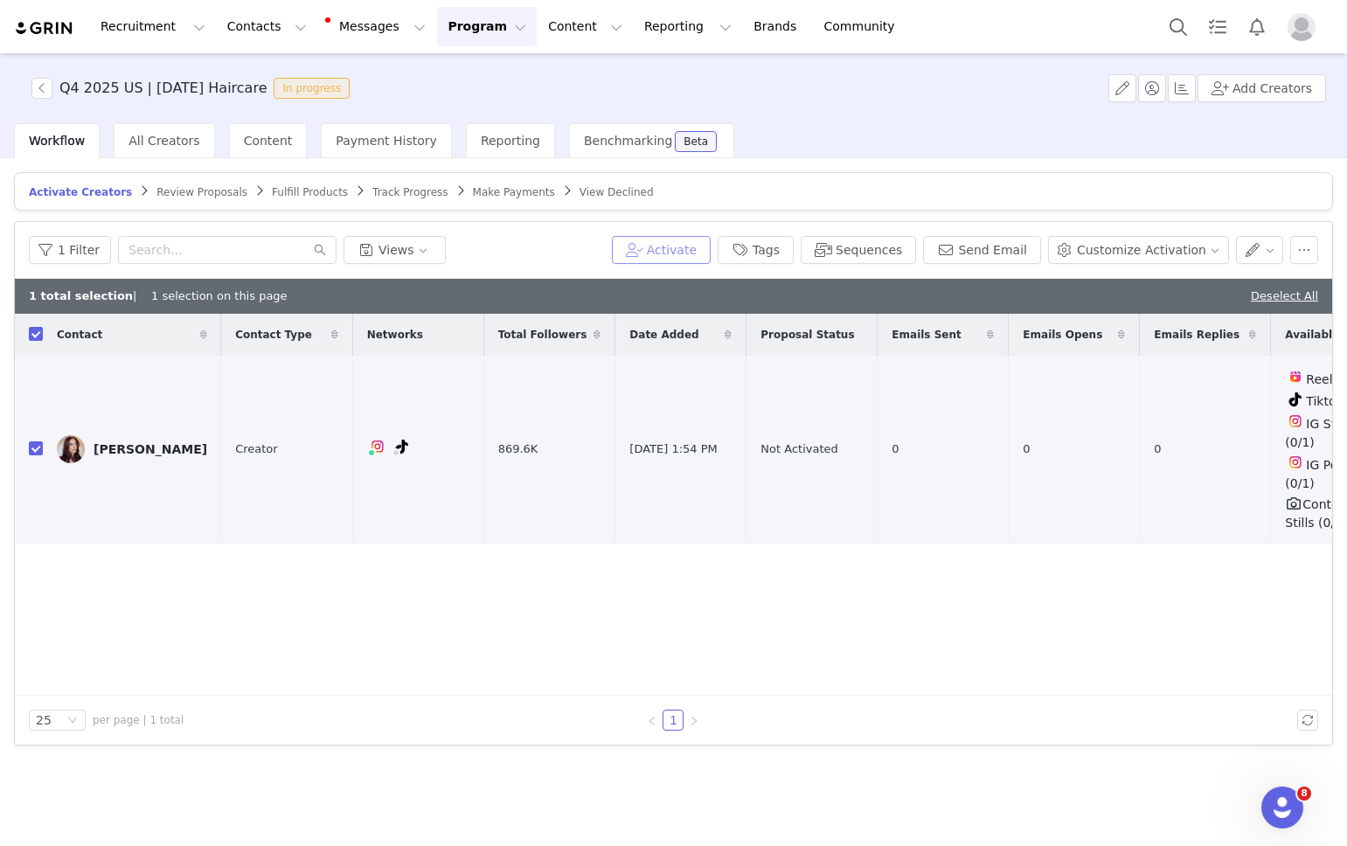
click at [703, 247] on button "Activate" at bounding box center [661, 250] width 99 height 28
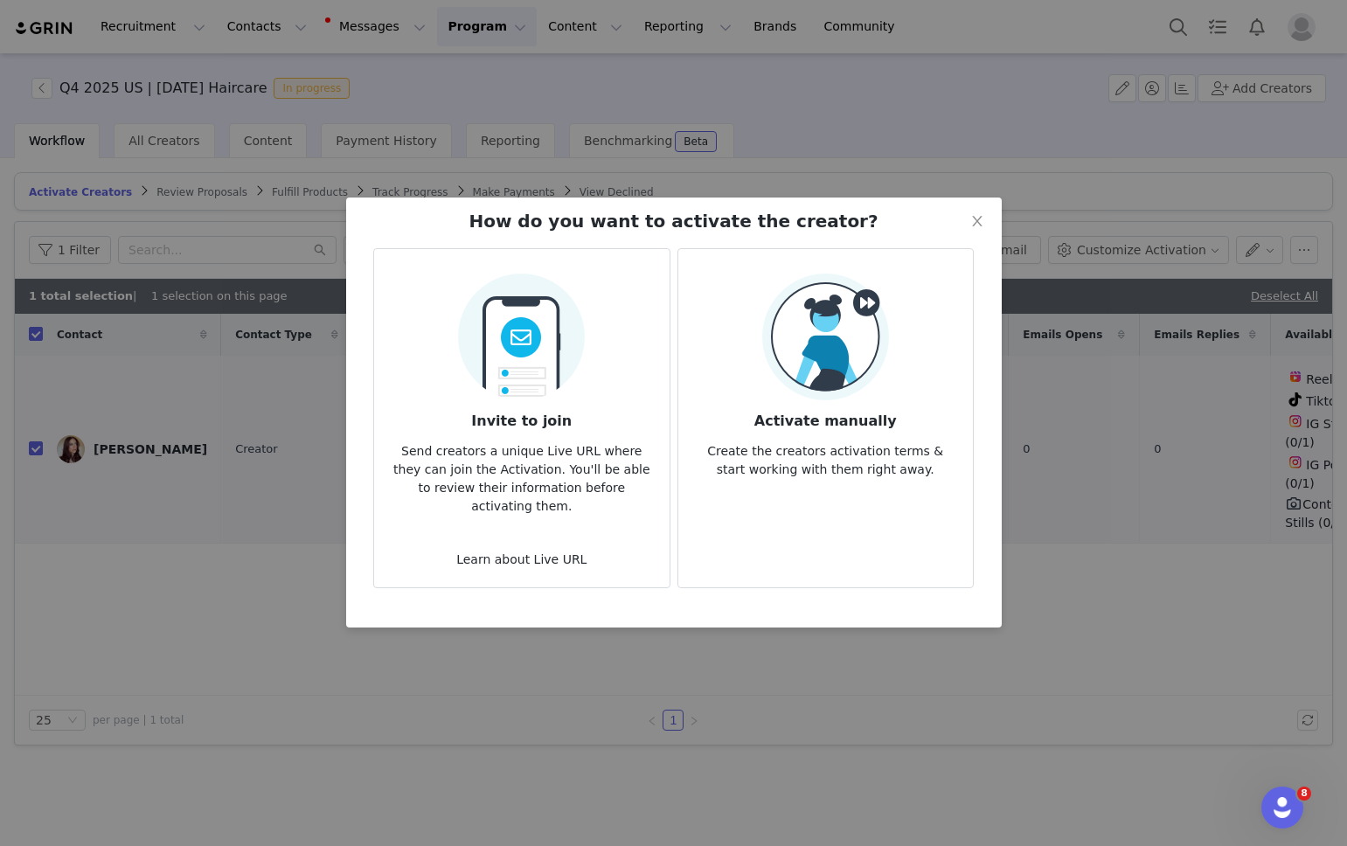
click at [858, 350] on img at bounding box center [825, 337] width 127 height 127
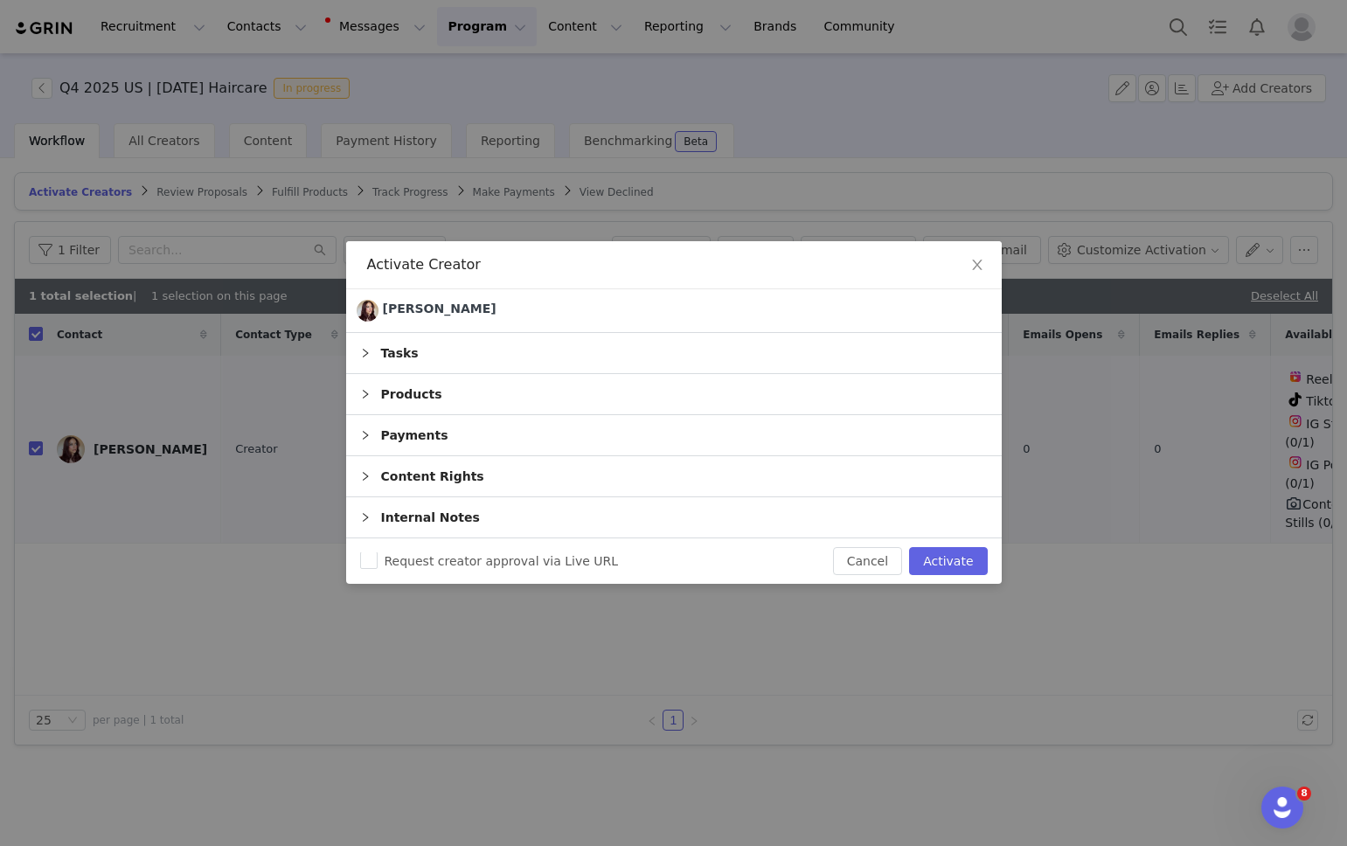
click at [461, 350] on div "Tasks" at bounding box center [673, 353] width 655 height 40
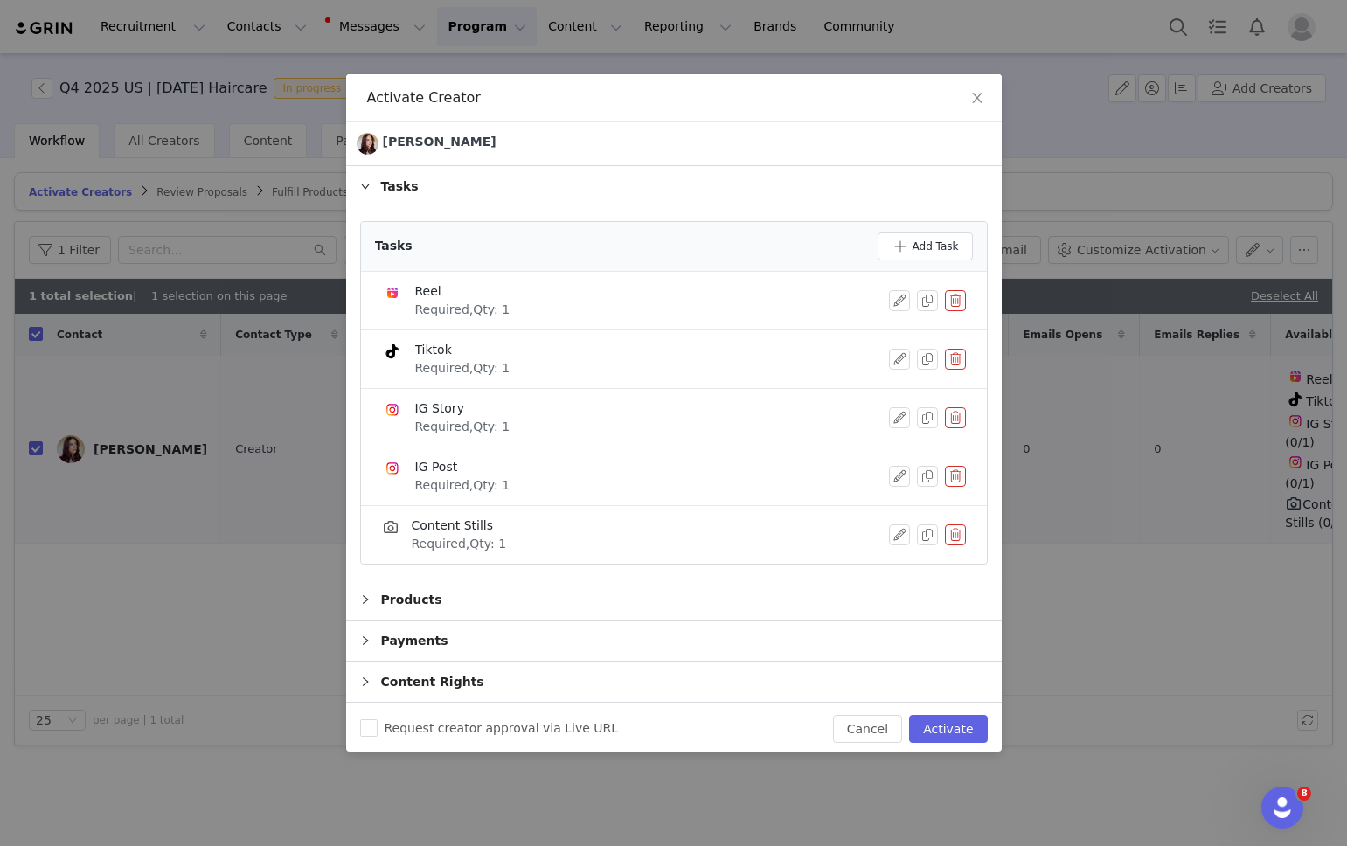
click at [953, 355] on button "button" at bounding box center [955, 359] width 21 height 21
click at [892, 385] on button "Delete" at bounding box center [892, 388] width 68 height 28
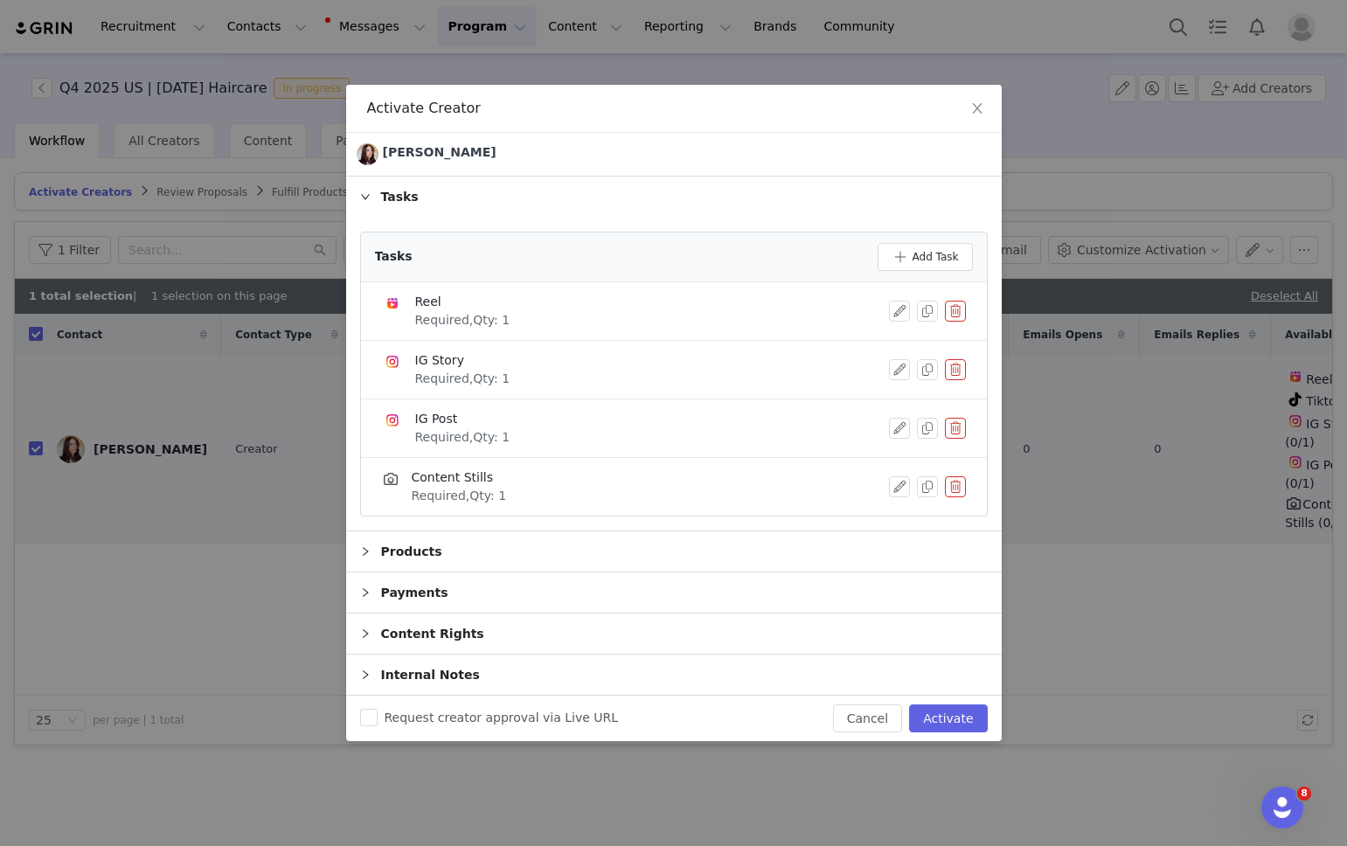
click at [957, 424] on button "button" at bounding box center [955, 428] width 21 height 21
click at [885, 454] on button "Delete" at bounding box center [892, 457] width 68 height 28
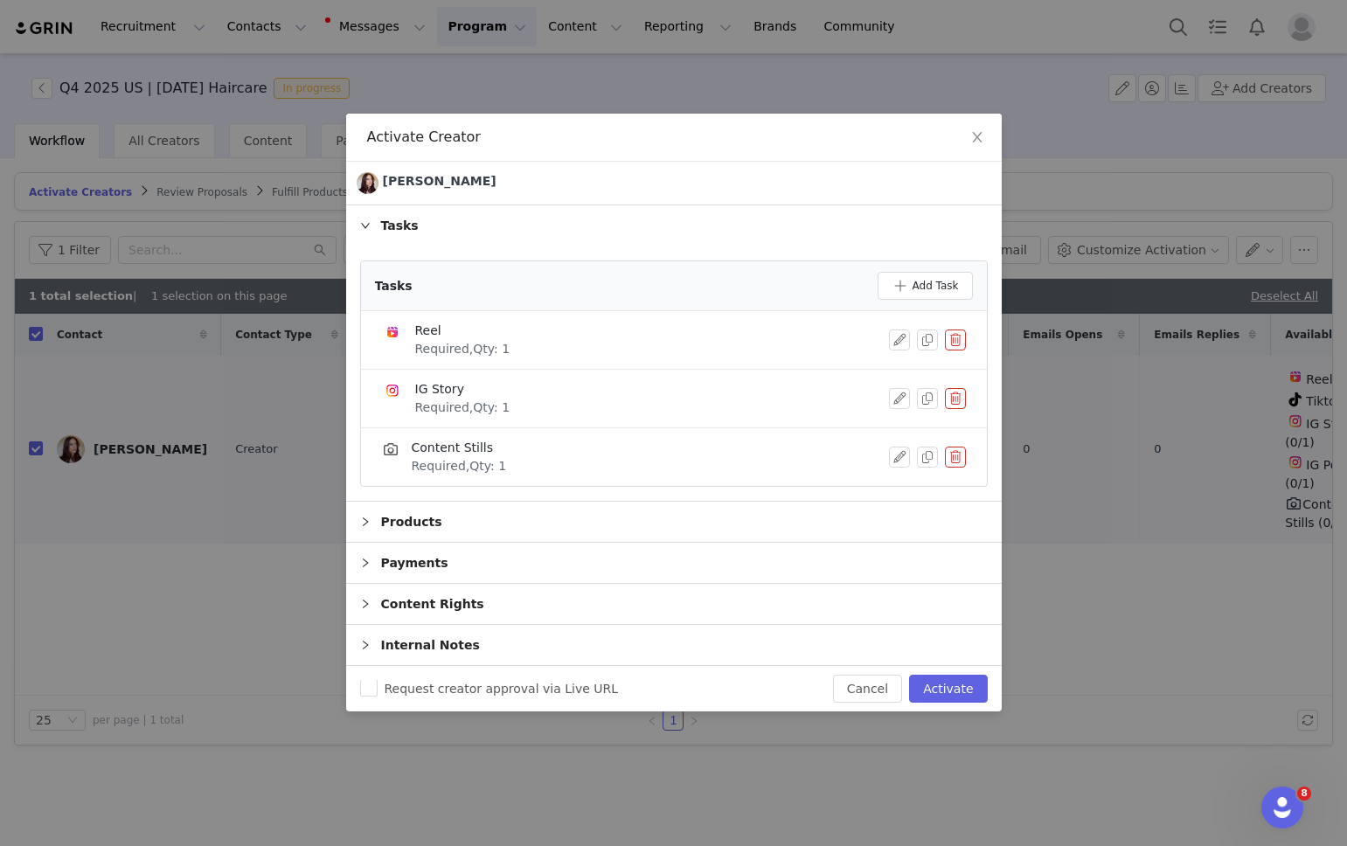
click at [953, 454] on button "button" at bounding box center [955, 457] width 21 height 21
click at [905, 476] on button "Delete" at bounding box center [892, 472] width 68 height 28
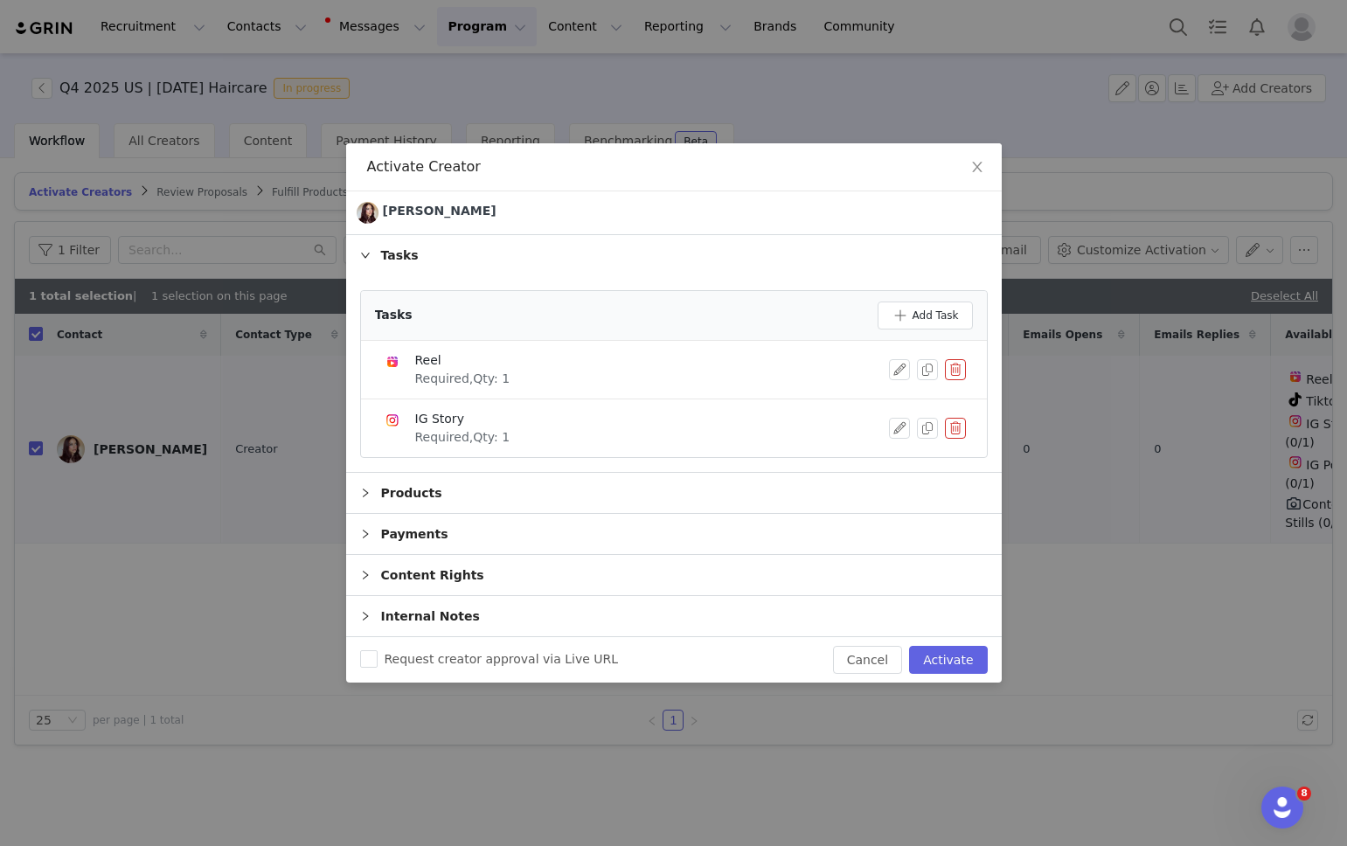
click at [463, 539] on div "Payments" at bounding box center [673, 534] width 655 height 40
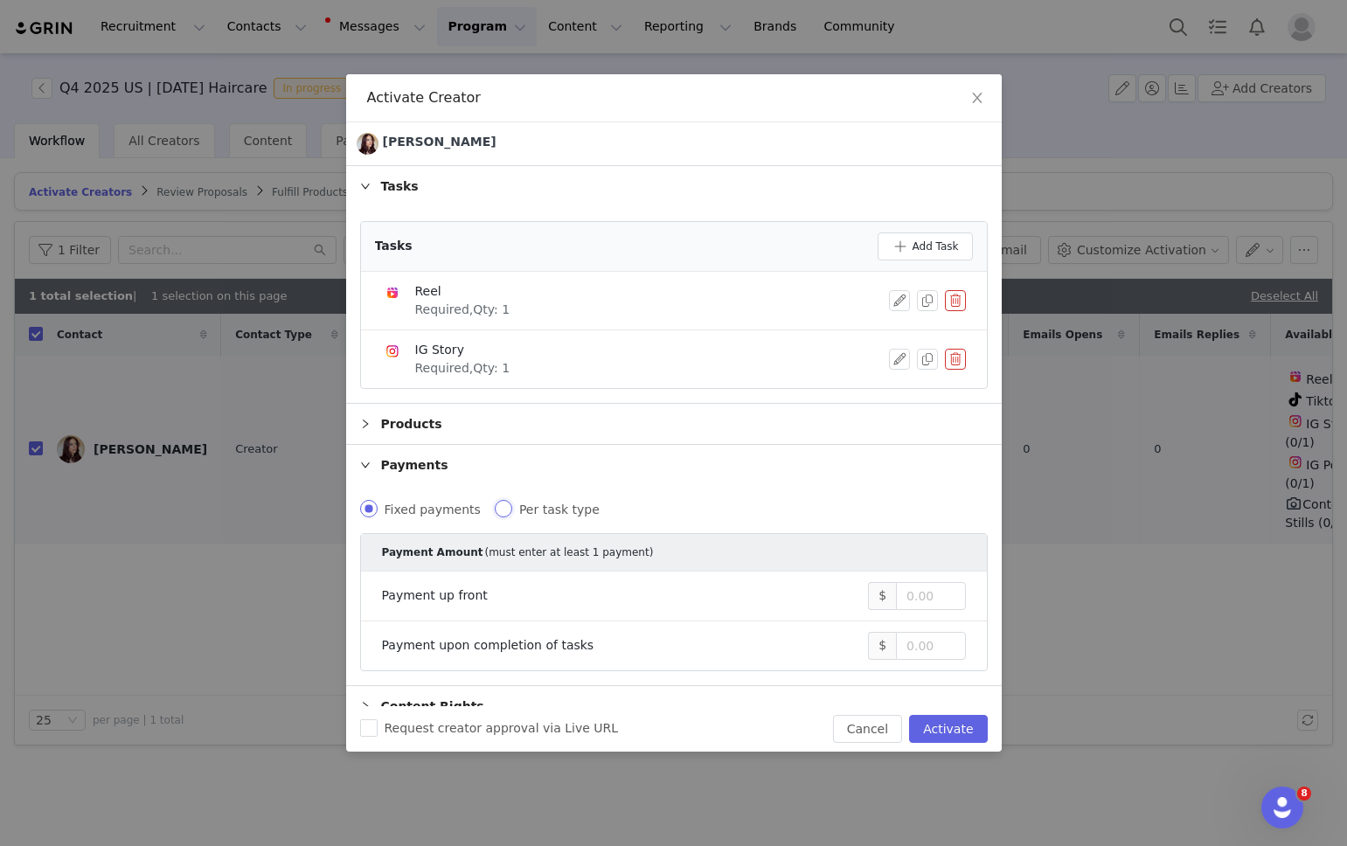
click at [496, 505] on input "Per task type" at bounding box center [503, 508] width 17 height 17
radio input "true"
radio input "false"
radio input "true"
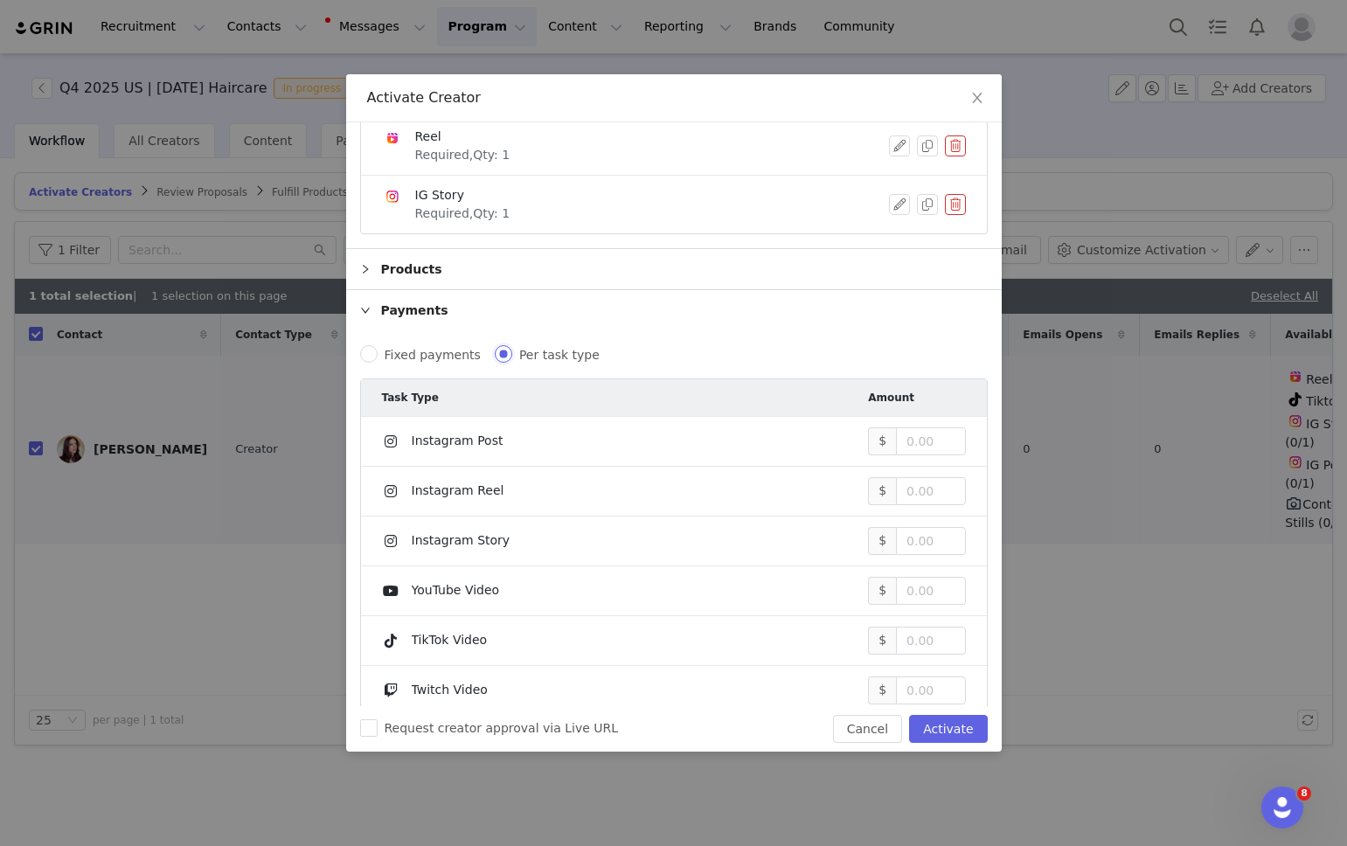
scroll to position [155, 0]
click at [940, 495] on input at bounding box center [930, 491] width 67 height 26
type input "2,000"
click at [901, 533] on input at bounding box center [930, 541] width 67 height 26
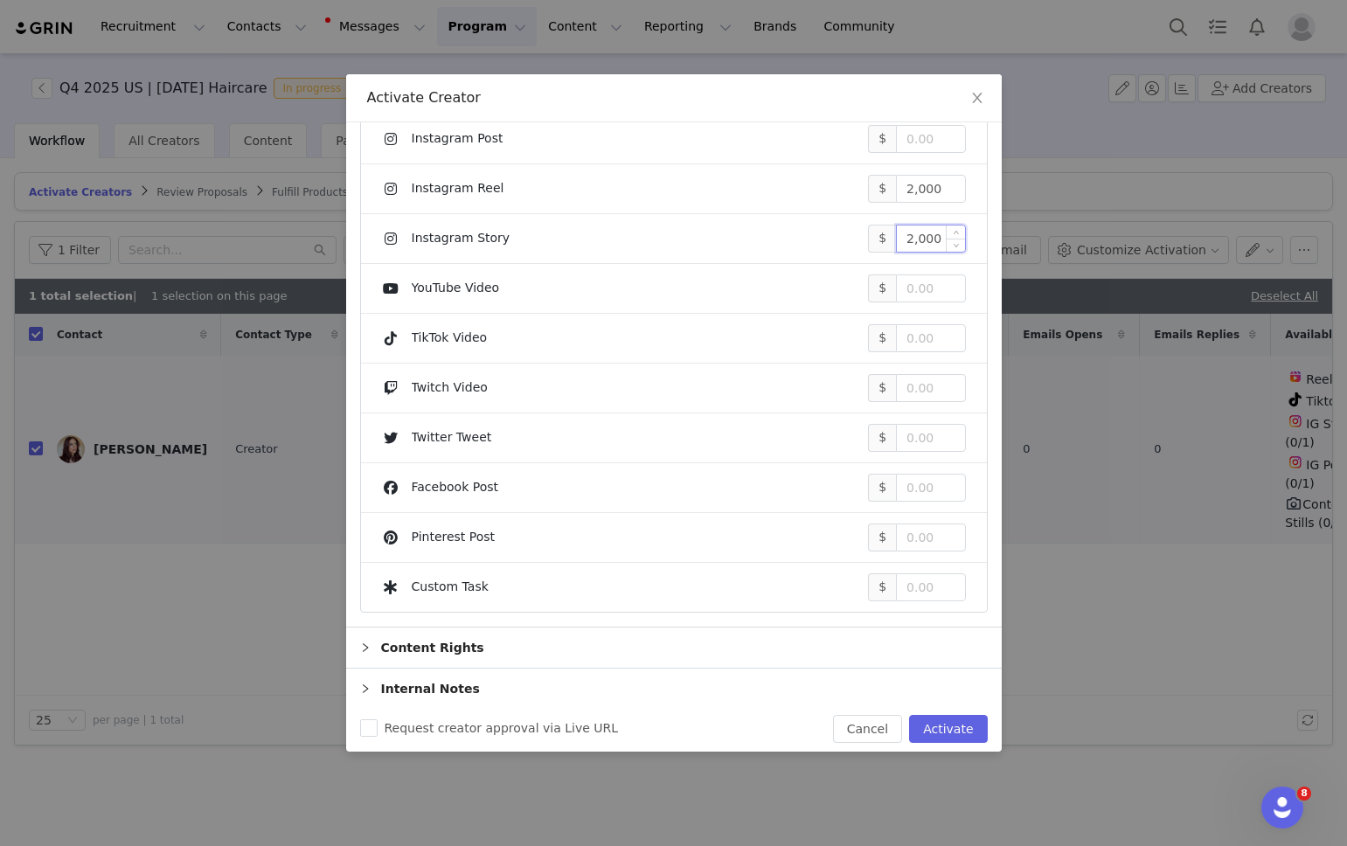
scroll to position [460, 0]
type input "2,000"
click at [371, 719] on input "Request creator approval via Live URL" at bounding box center [368, 727] width 17 height 17
checkbox input "true"
click at [941, 723] on button "Activate" at bounding box center [948, 729] width 78 height 28
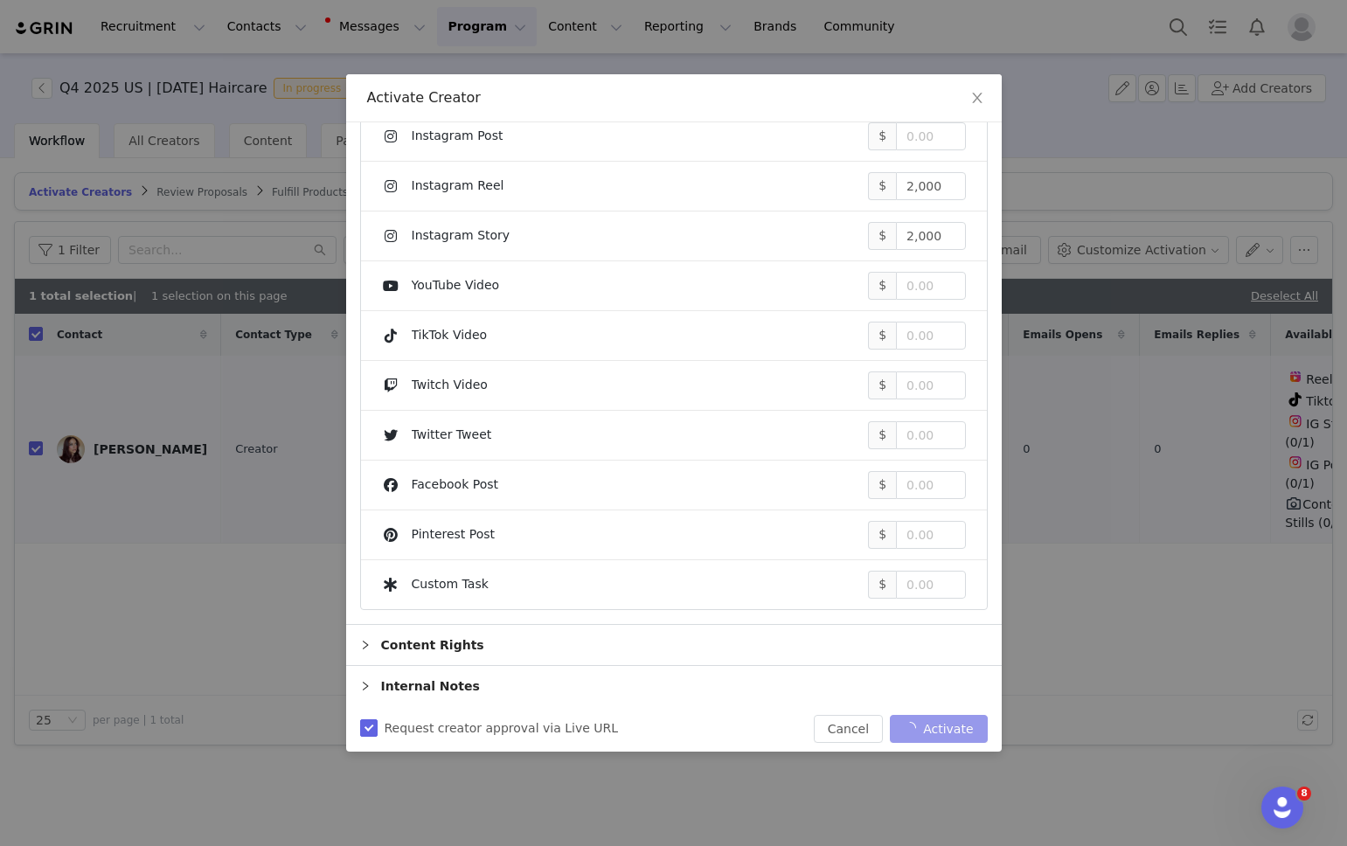
checkbox input "false"
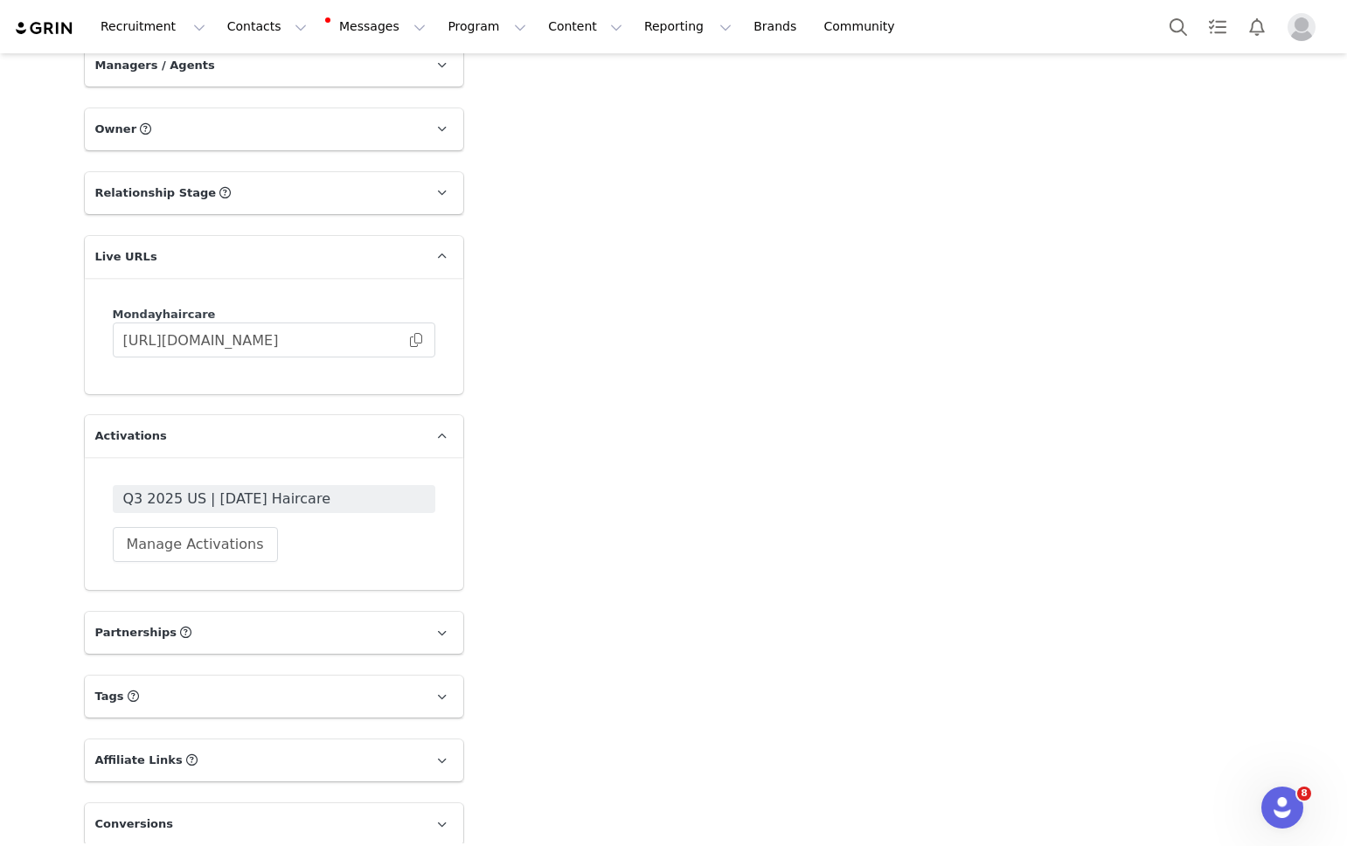
scroll to position [1902, 0]
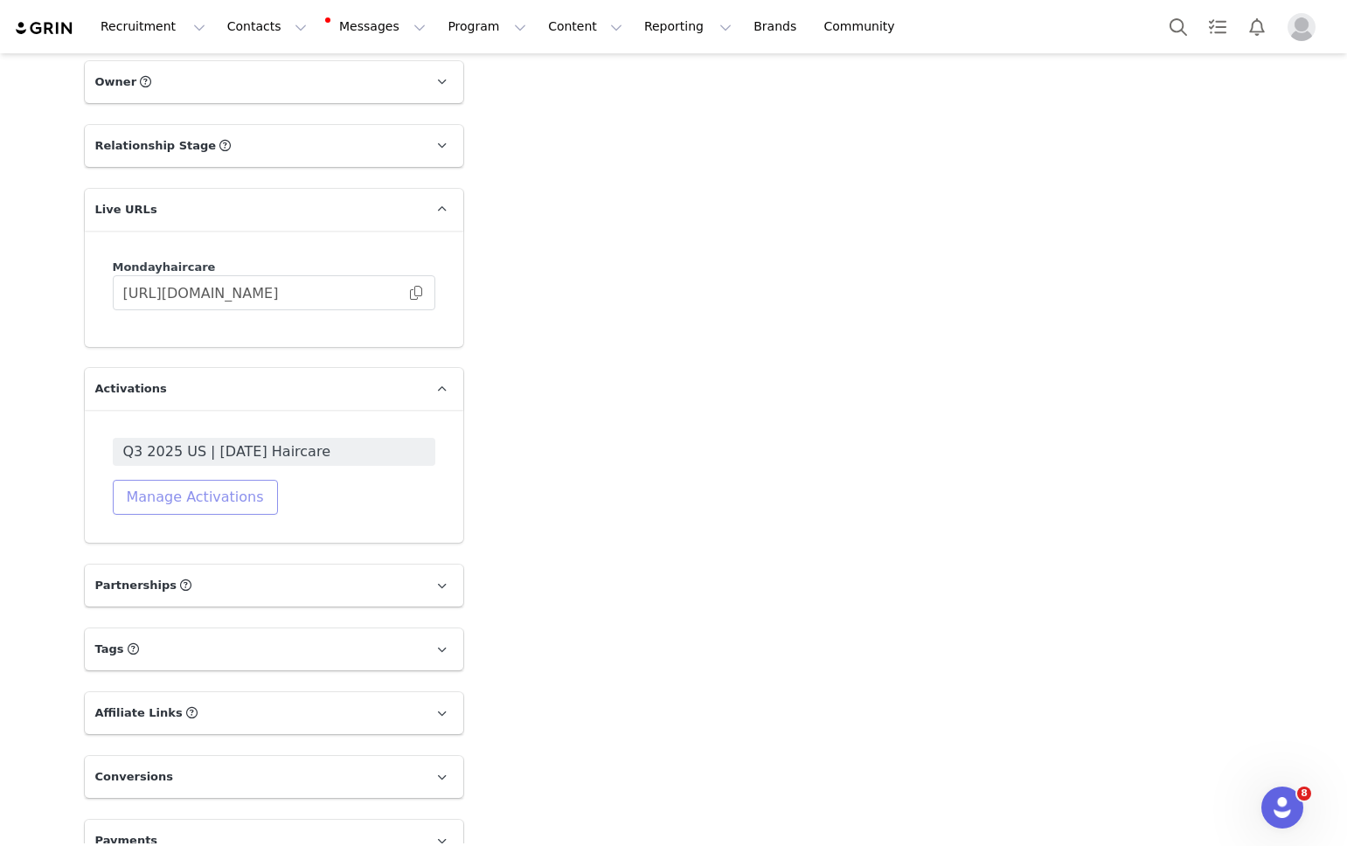
click at [184, 480] on button "Manage Activations" at bounding box center [195, 497] width 165 height 35
click at [148, 528] on div "Select Activation" at bounding box center [116, 534] width 103 height 26
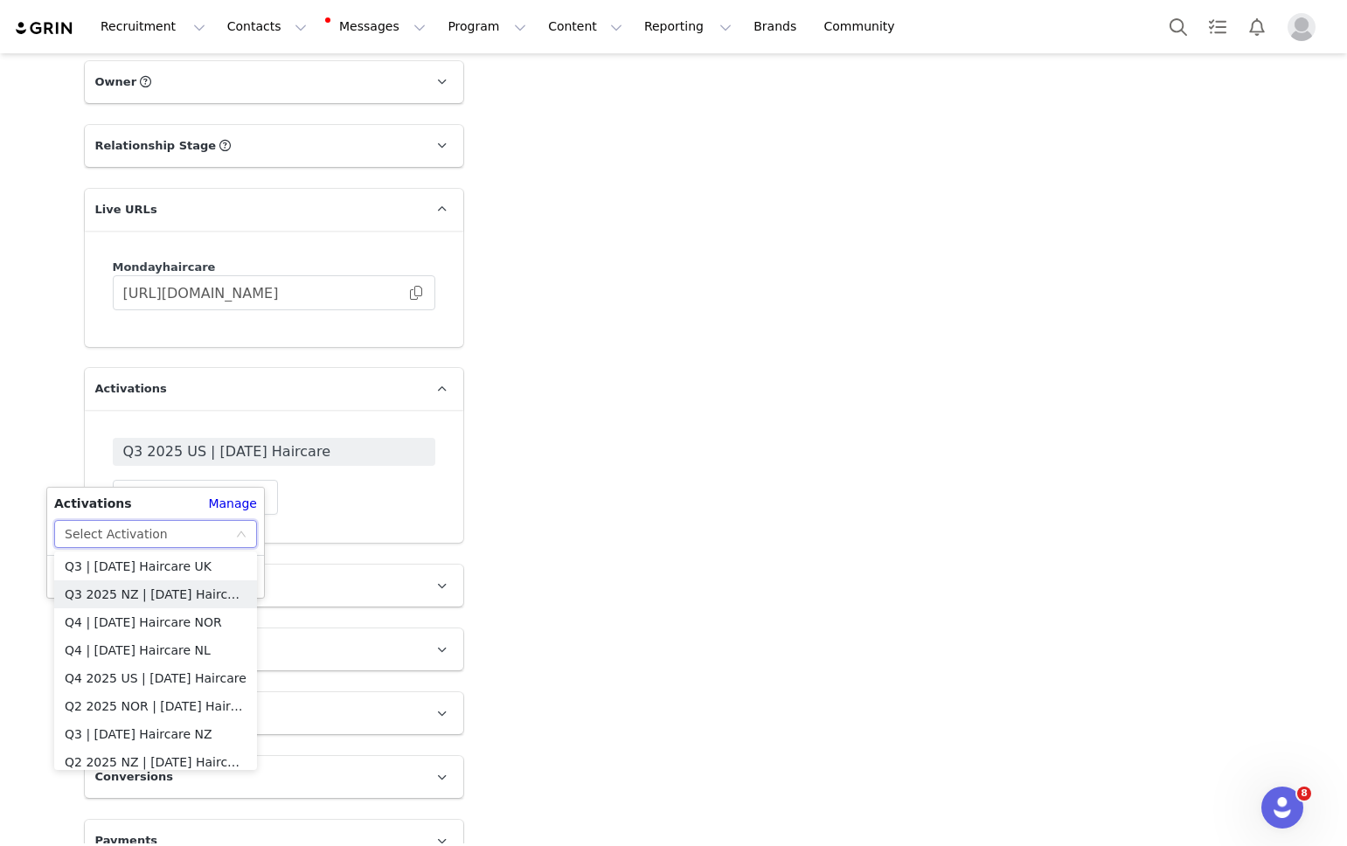
scroll to position [679, 0]
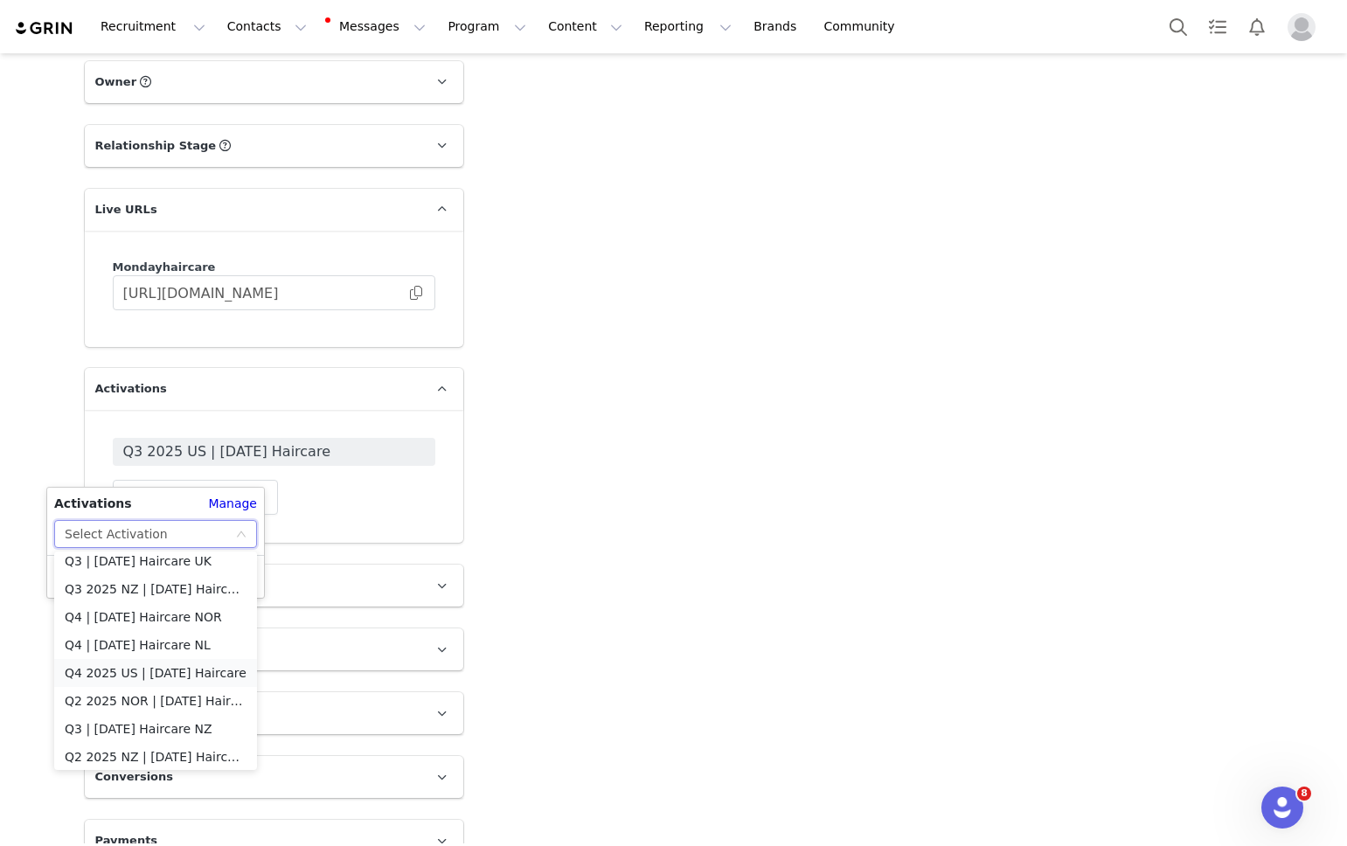
click at [128, 672] on li "Q4 2025 US | [DATE] Haircare" at bounding box center [155, 673] width 203 height 28
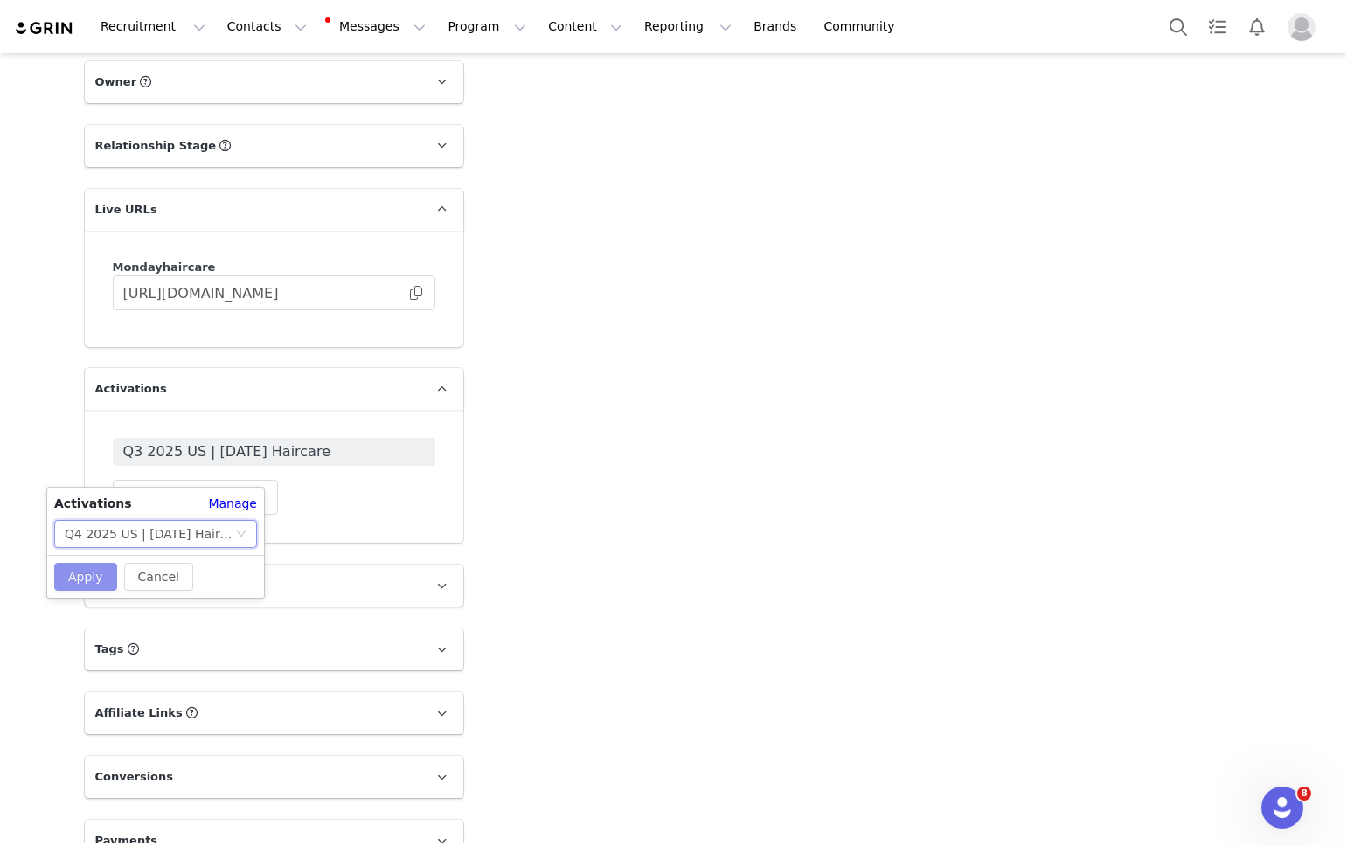
click at [89, 585] on button "Apply" at bounding box center [85, 577] width 63 height 28
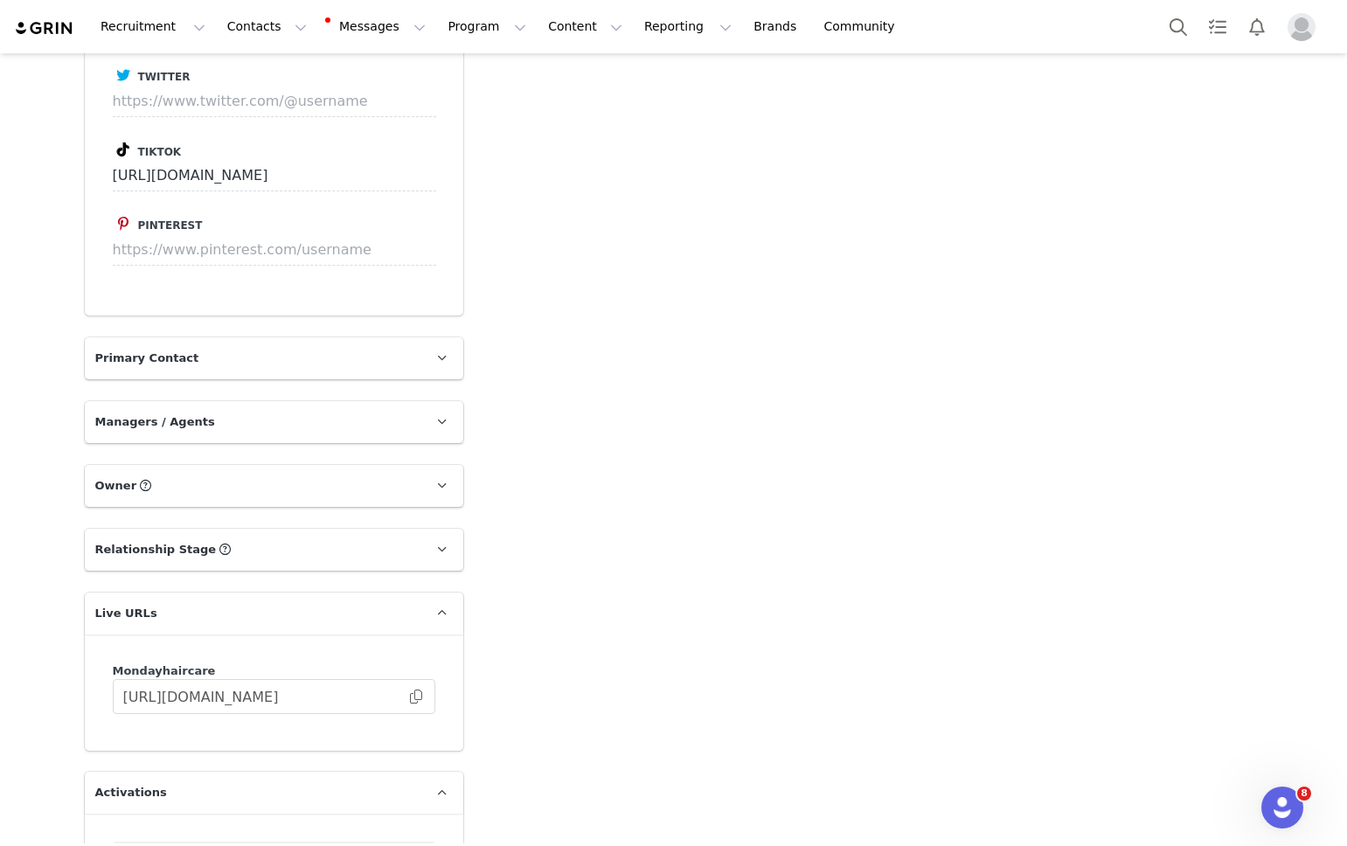
scroll to position [1432, 0]
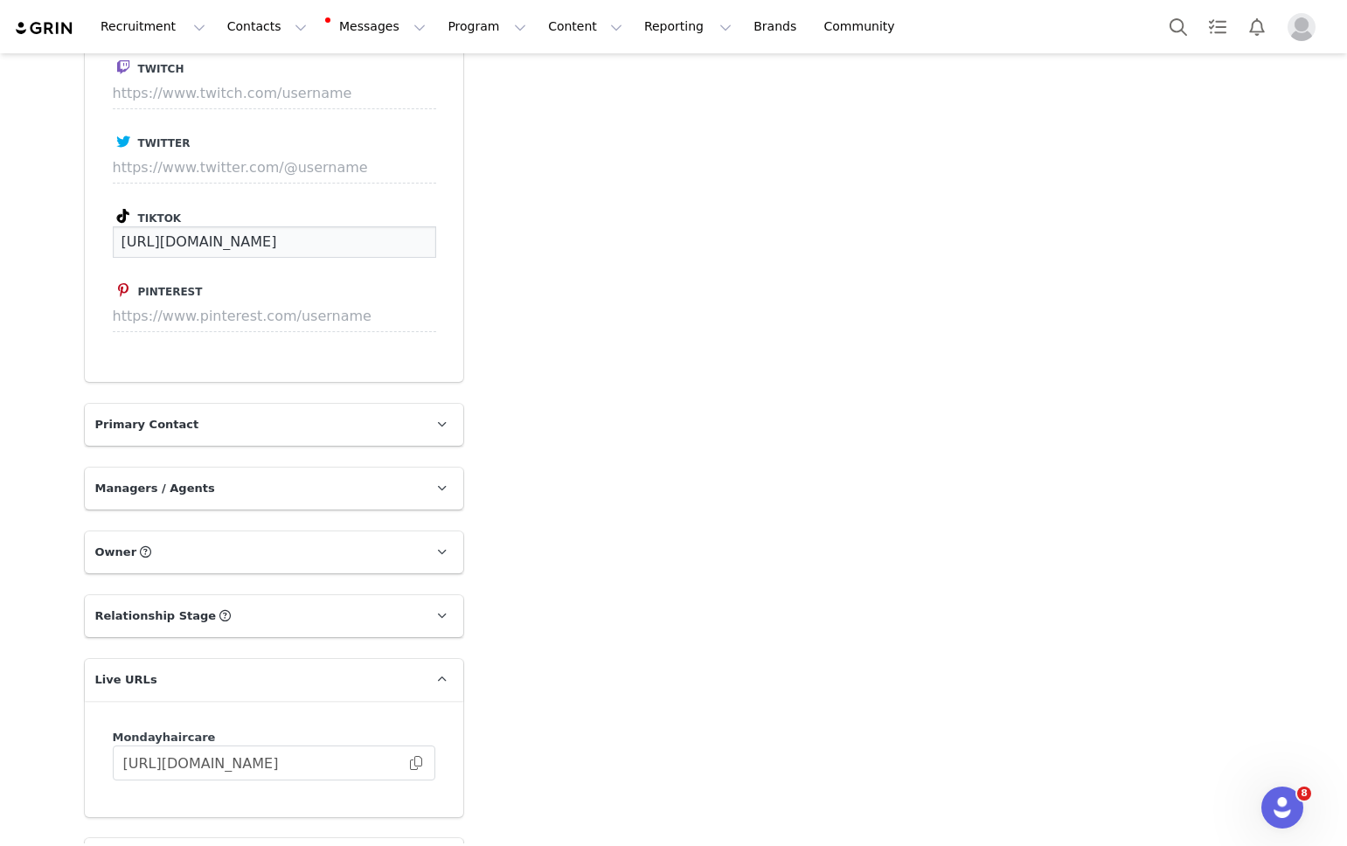
drag, startPoint x: 343, startPoint y: 207, endPoint x: 38, endPoint y: 202, distance: 305.1
click at [38, 202] on div "Creators Ang Wells We are having trouble sending and syncing your email, your c…" at bounding box center [673, 3] width 1347 height 2762
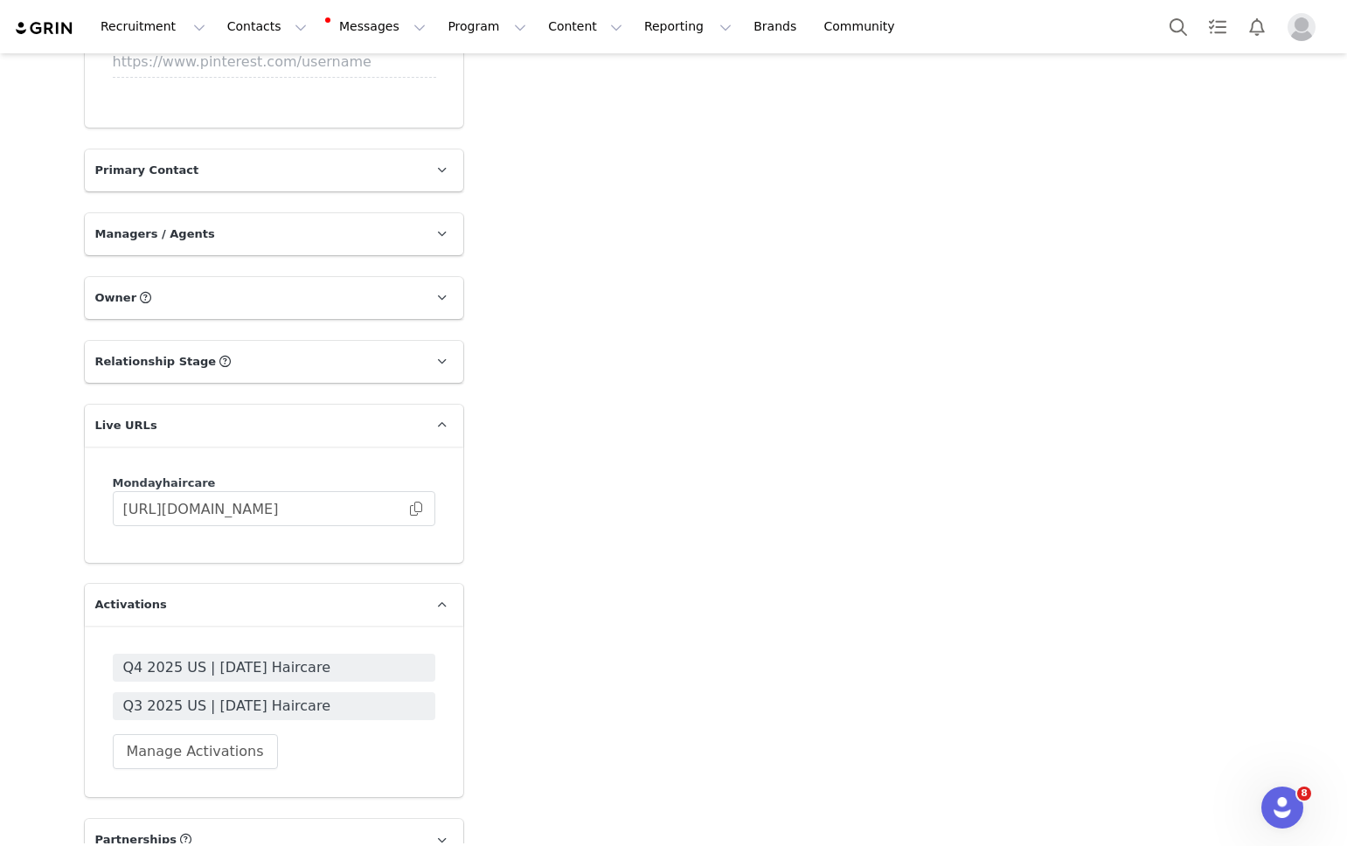
scroll to position [1744, 0]
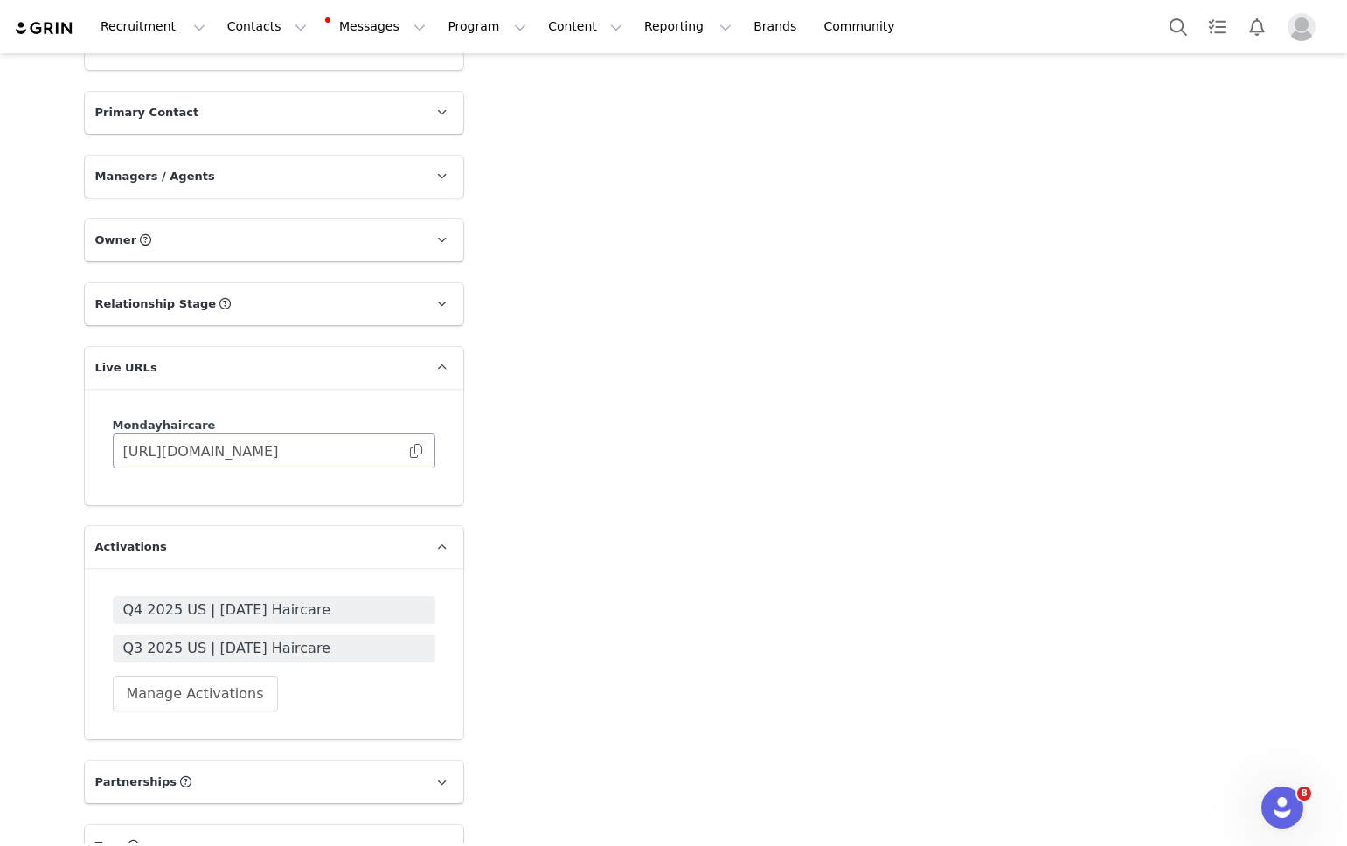
click at [419, 451] on span at bounding box center [415, 451] width 17 height 0
click at [325, 600] on span "Q4 2025 US | MONDAY Haircare" at bounding box center [274, 610] width 302 height 21
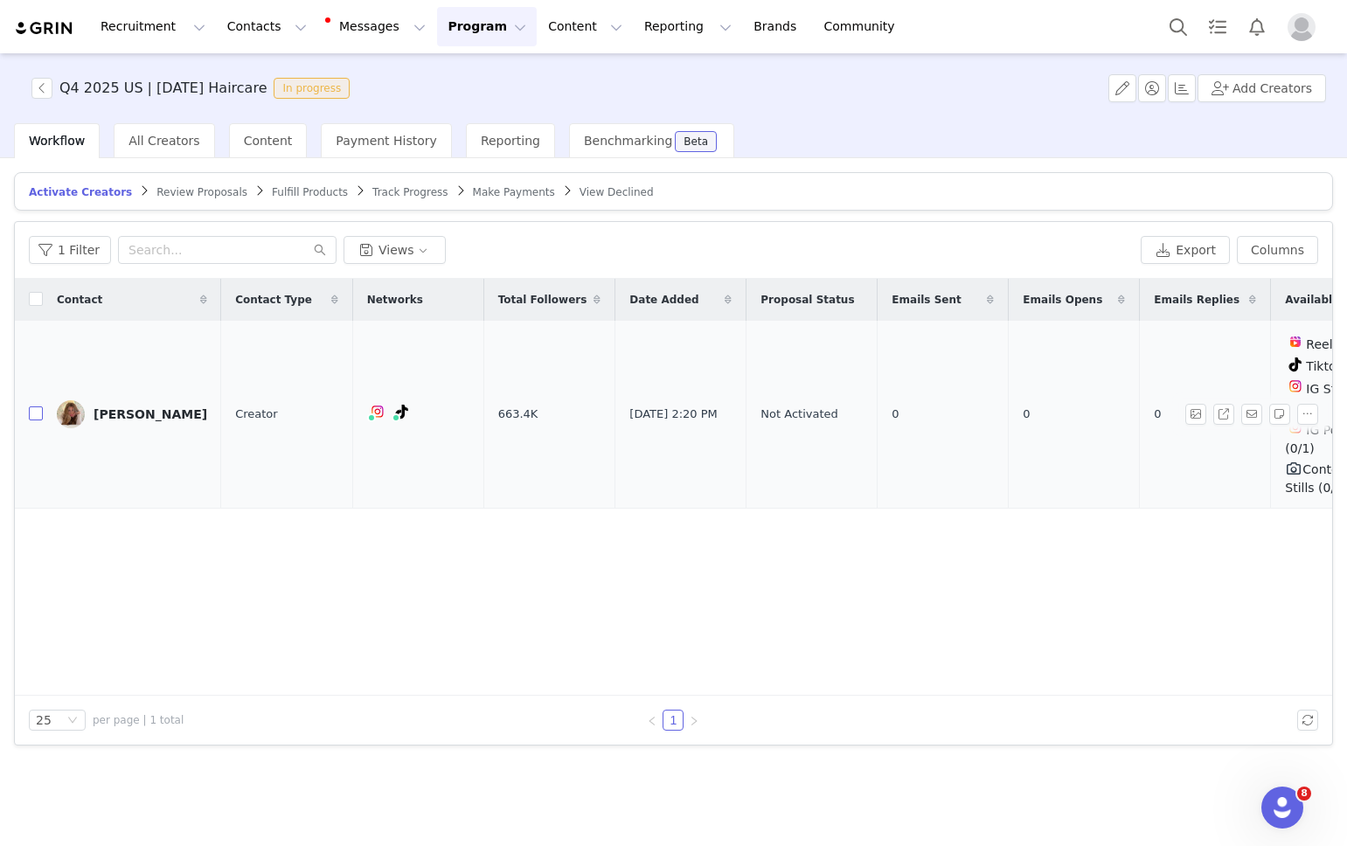
click at [32, 406] on input "checkbox" at bounding box center [36, 413] width 14 height 14
checkbox input "true"
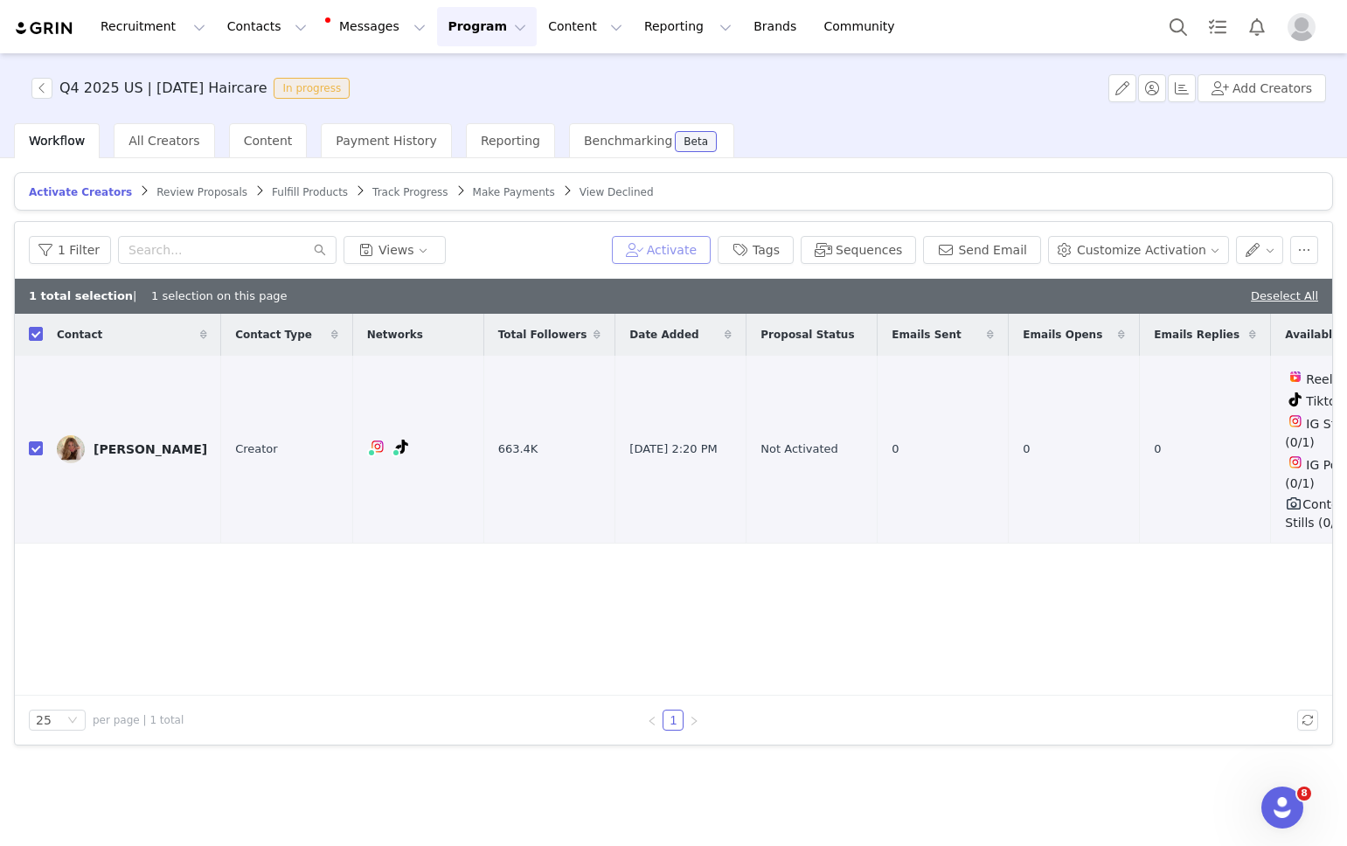
click at [706, 255] on button "Activate" at bounding box center [661, 250] width 99 height 28
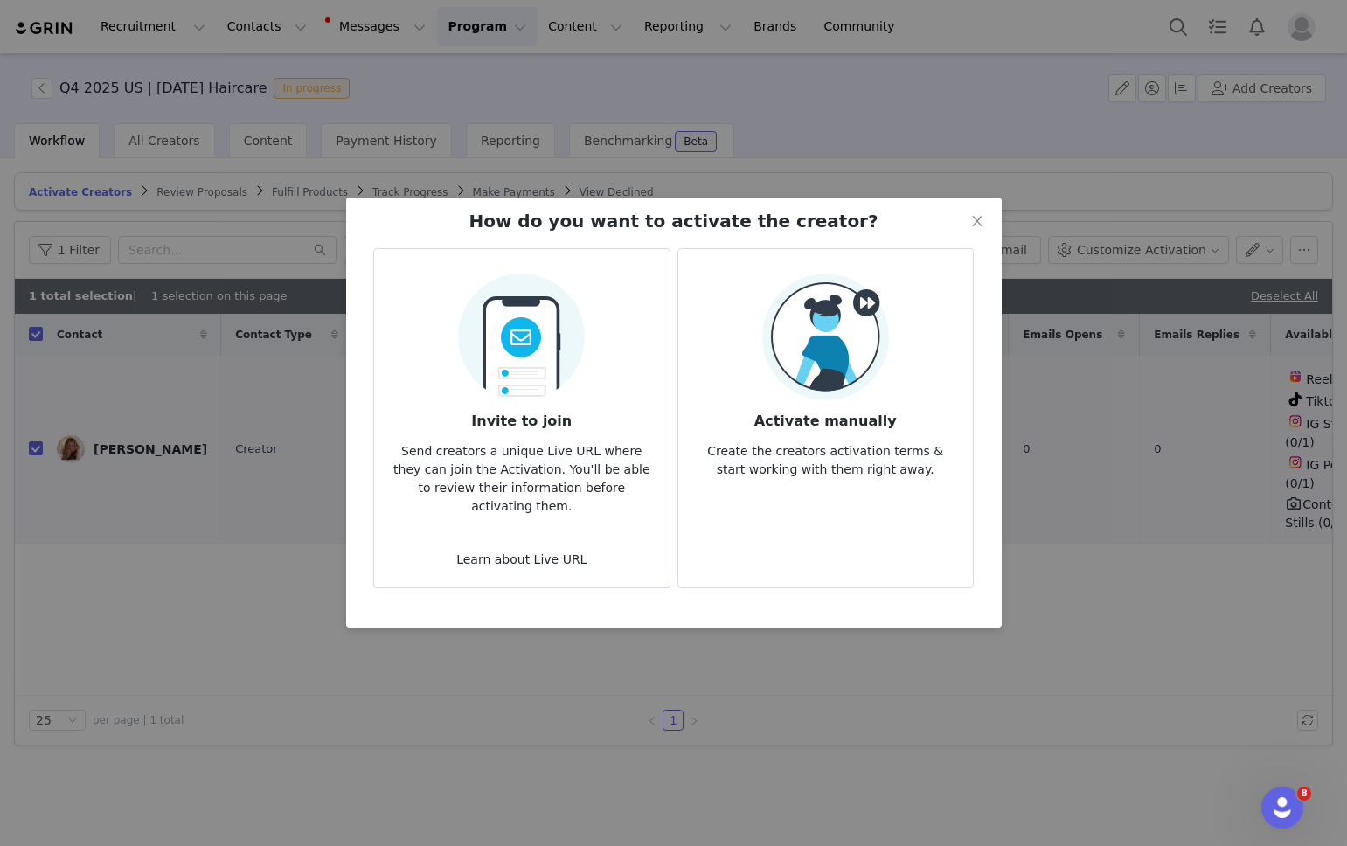
click at [799, 382] on img at bounding box center [825, 337] width 127 height 127
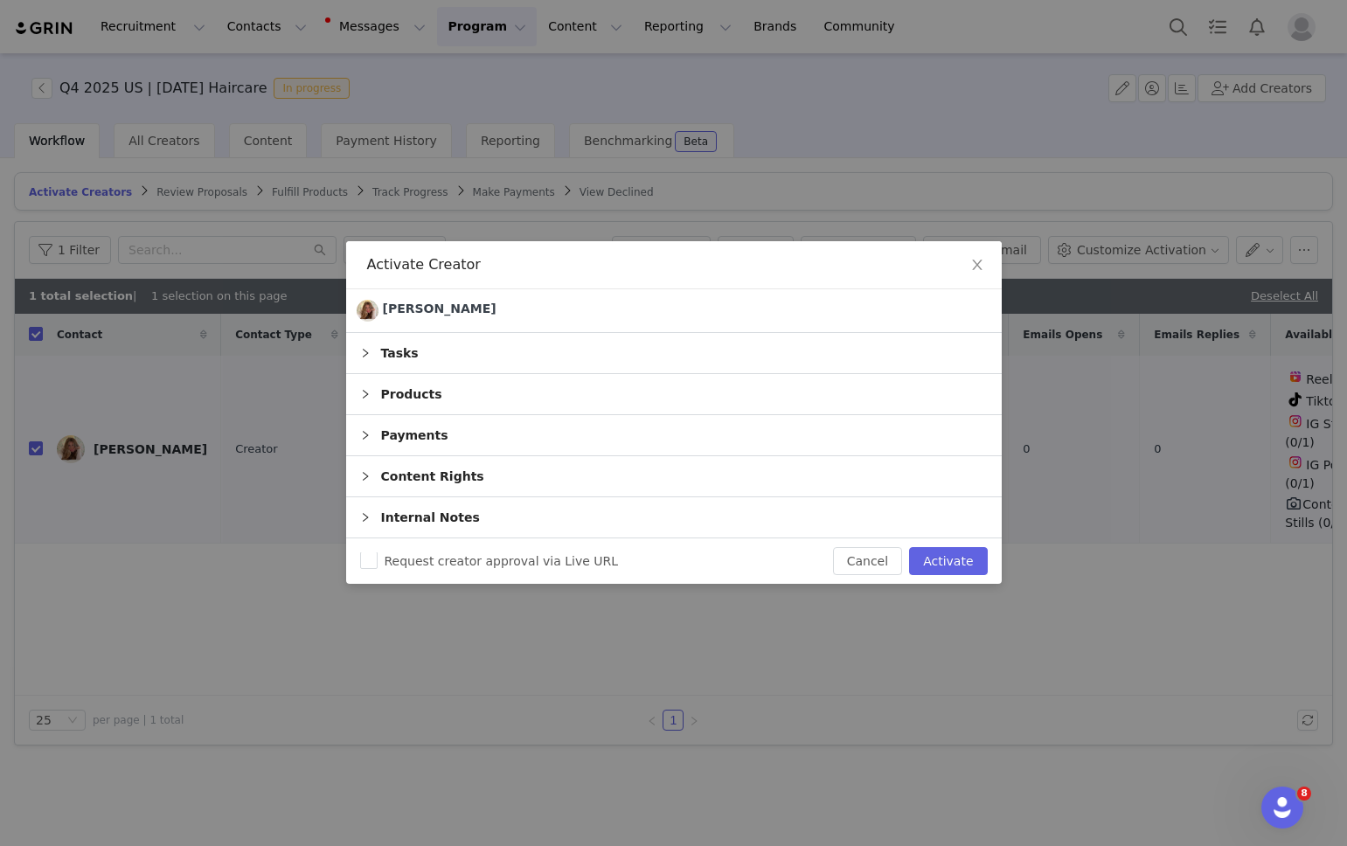
click at [633, 347] on div "Tasks" at bounding box center [673, 353] width 655 height 40
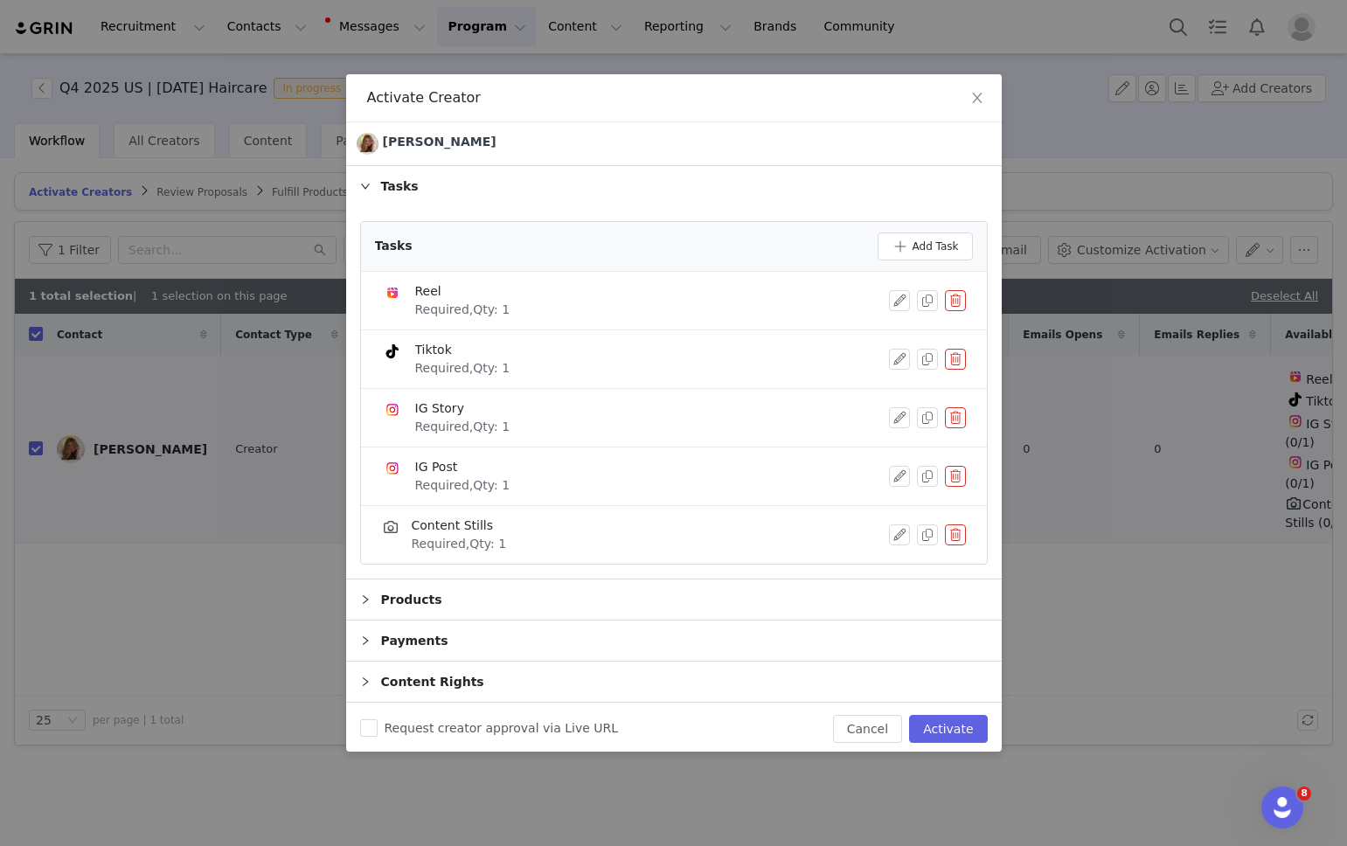
click at [954, 300] on button "button" at bounding box center [955, 300] width 21 height 21
click at [884, 336] on button "Delete" at bounding box center [892, 330] width 68 height 28
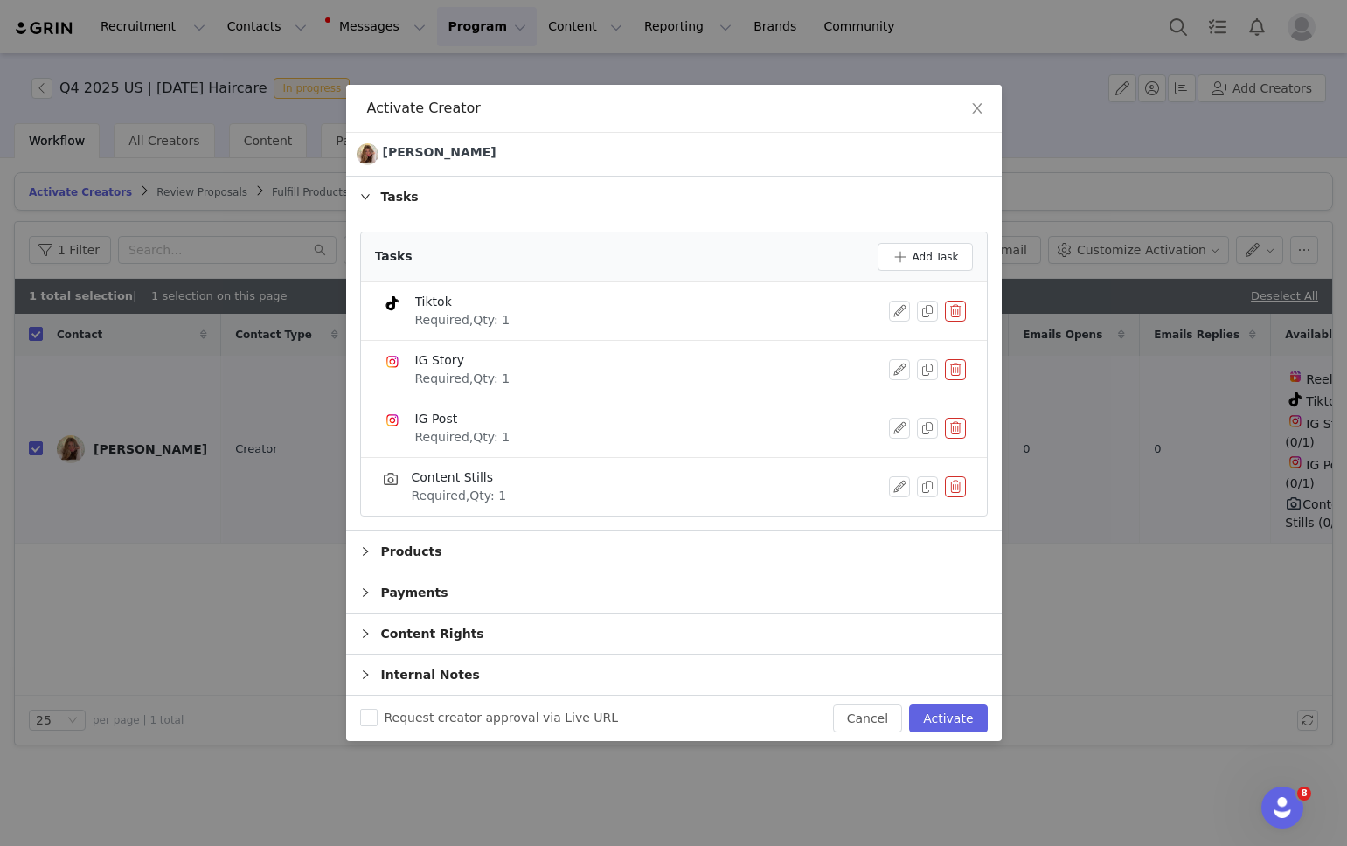
click at [960, 306] on button "button" at bounding box center [955, 311] width 21 height 21
click at [919, 342] on button "Delete" at bounding box center [892, 340] width 68 height 28
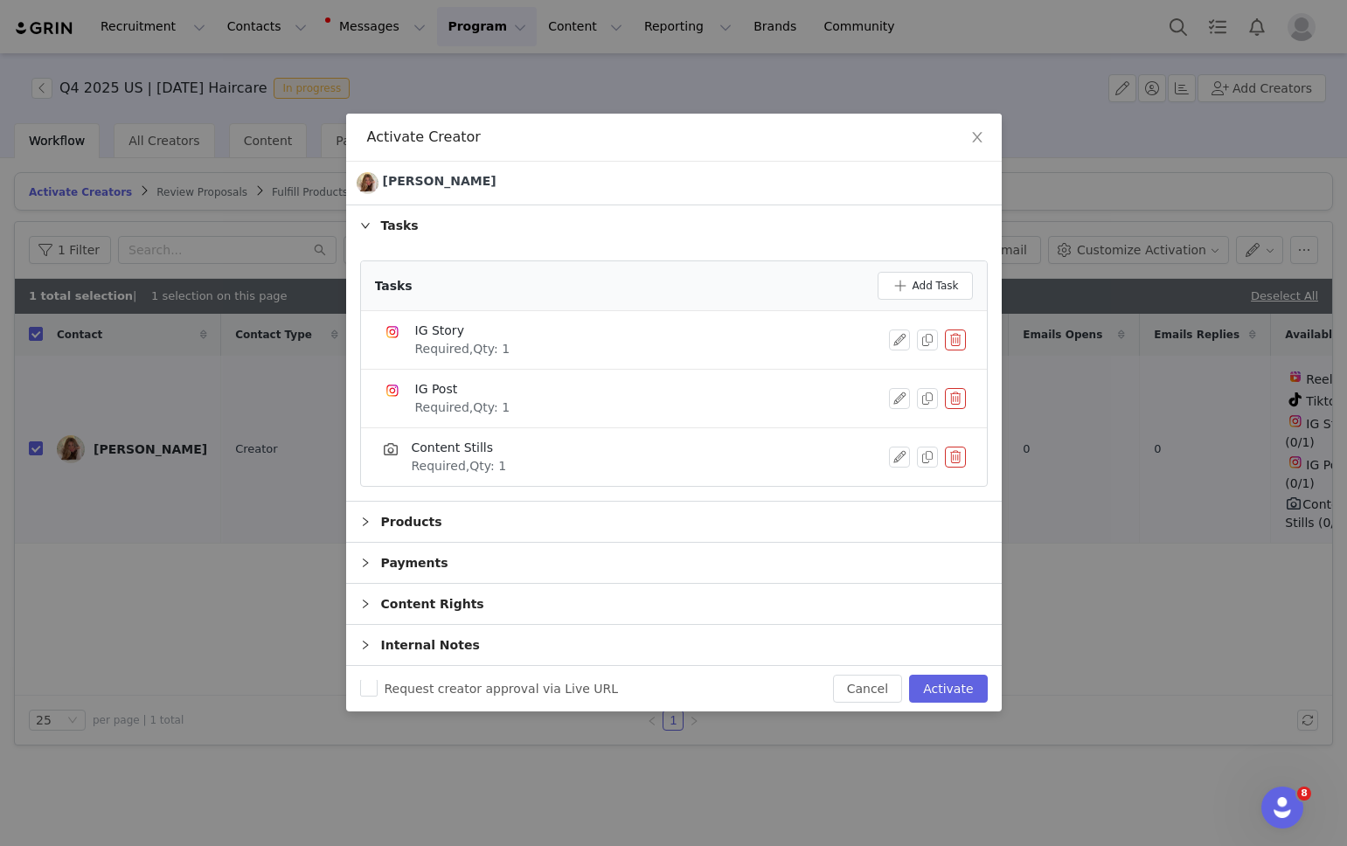
click at [957, 400] on button "button" at bounding box center [955, 398] width 21 height 21
click at [919, 432] on button "Delete" at bounding box center [892, 428] width 68 height 28
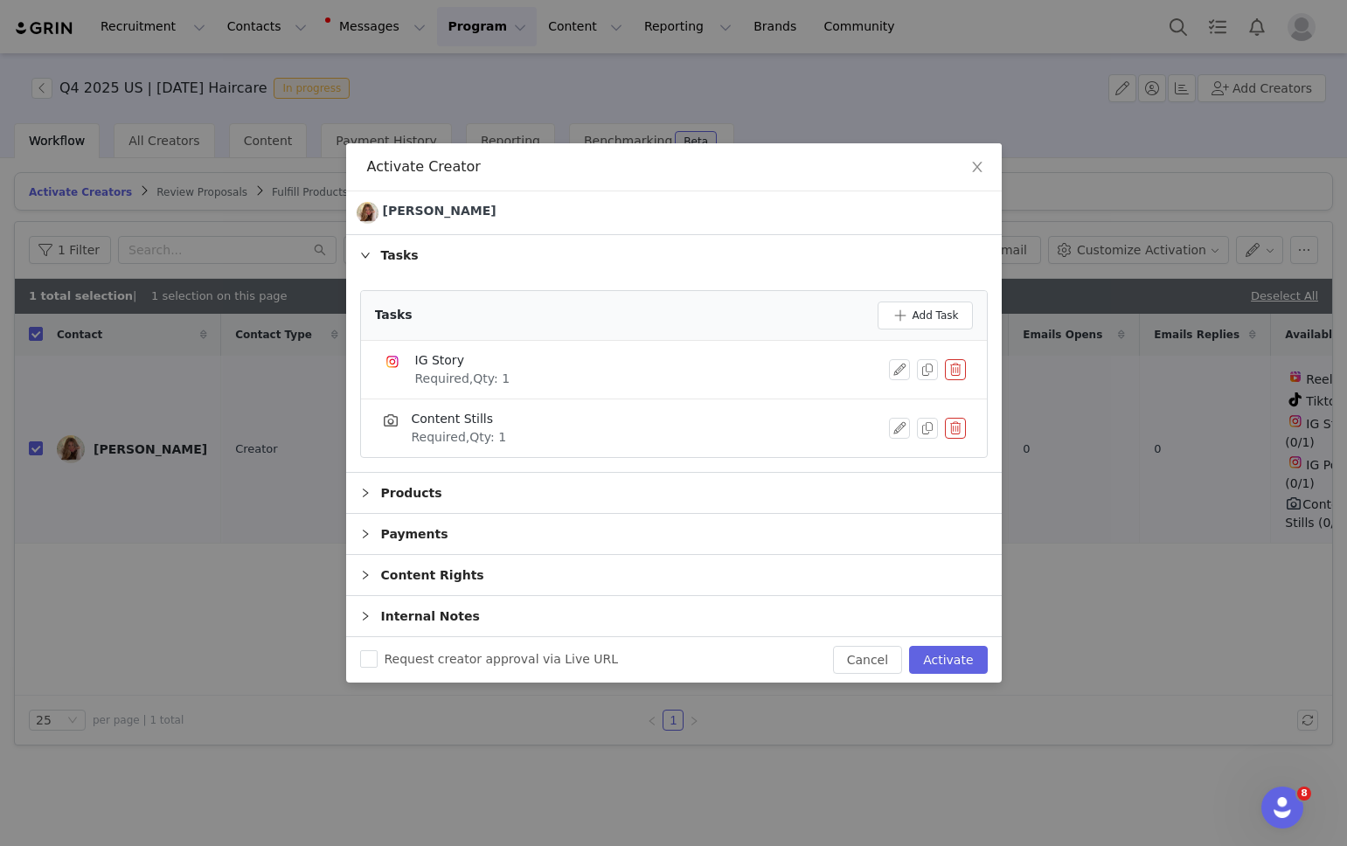
click at [953, 427] on button "button" at bounding box center [955, 428] width 21 height 21
click at [912, 444] on button "Delete" at bounding box center [892, 443] width 68 height 28
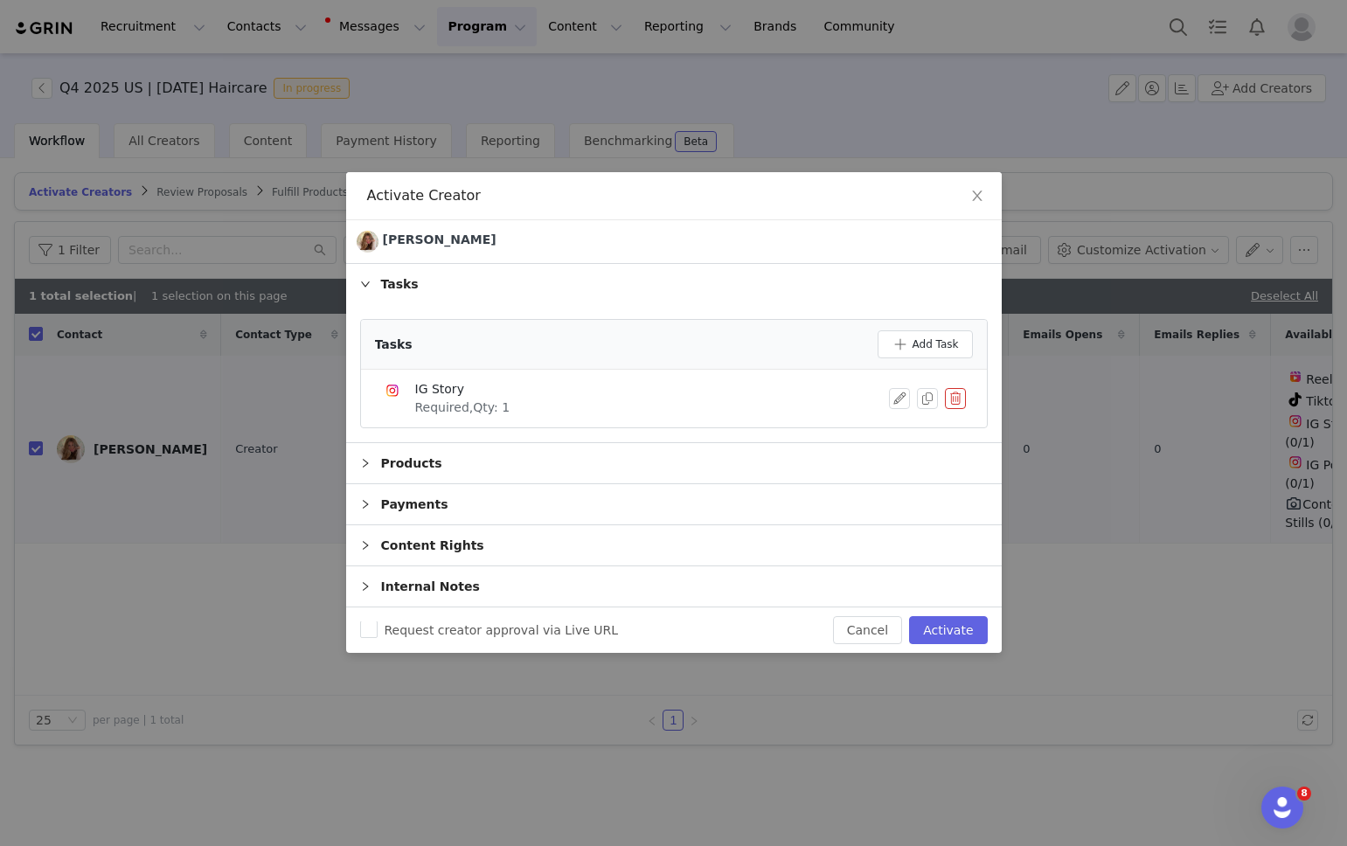
click at [465, 514] on div "Payments" at bounding box center [673, 504] width 655 height 40
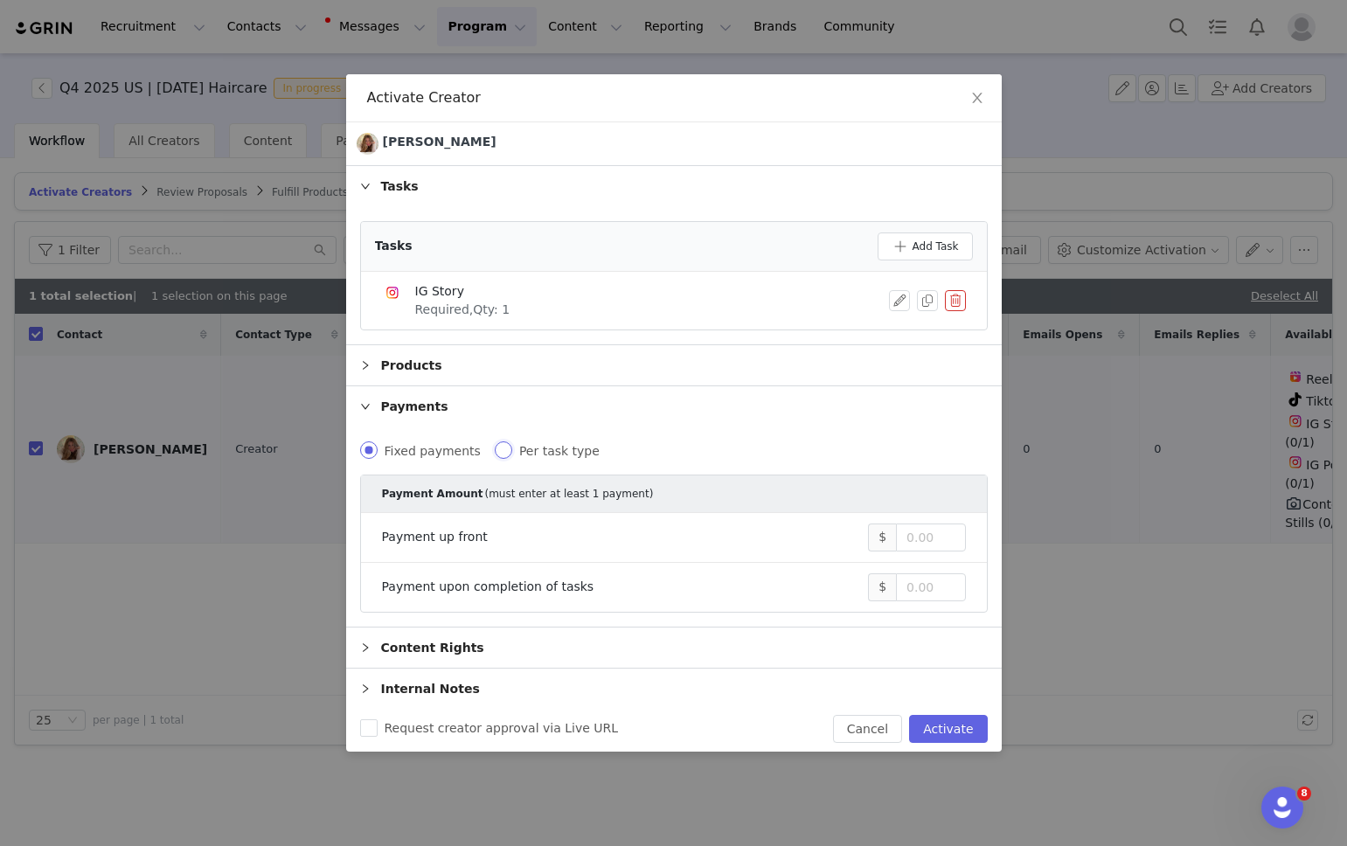
click at [495, 448] on input "Per task type" at bounding box center [503, 449] width 17 height 17
radio input "true"
radio input "false"
radio input "true"
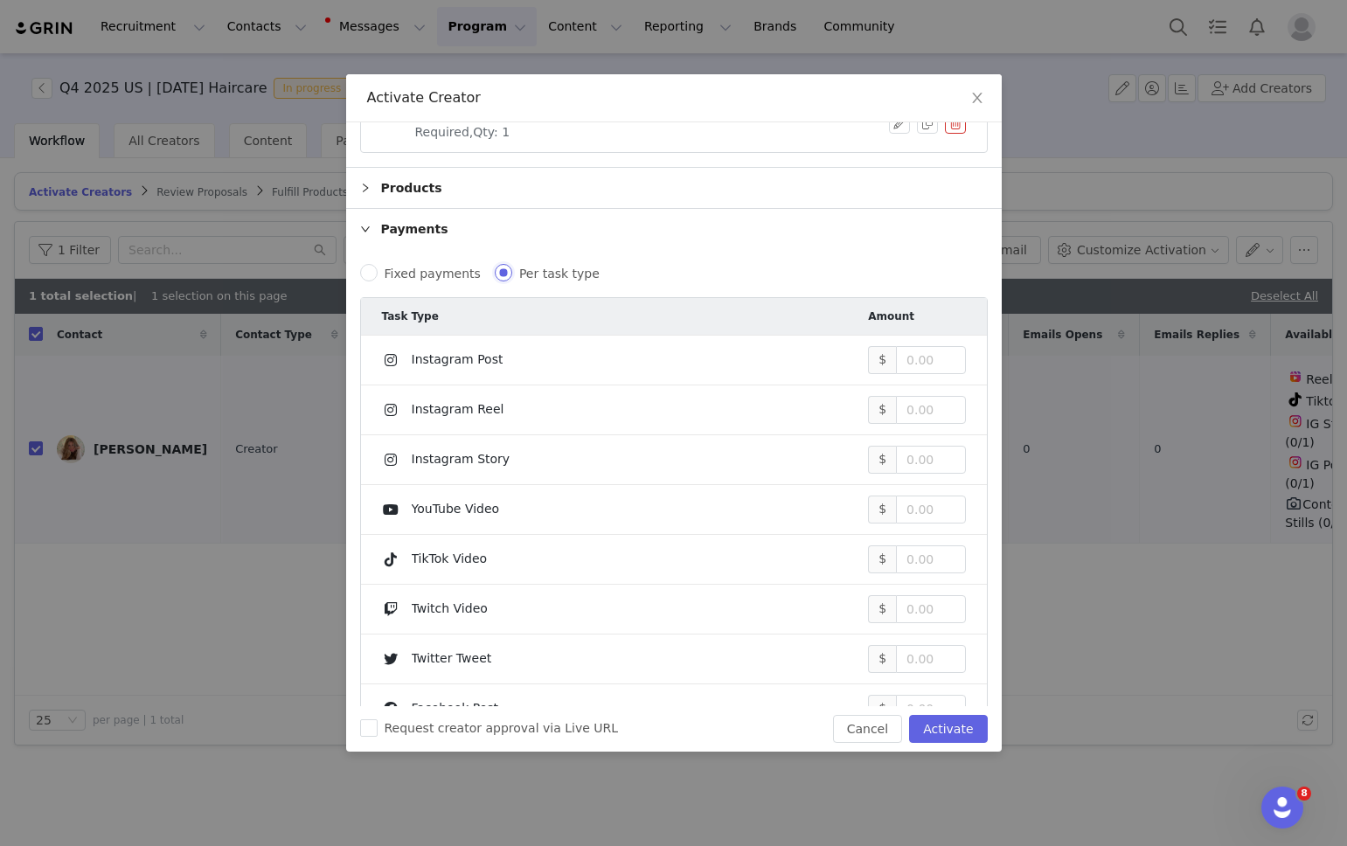
scroll to position [213, 0]
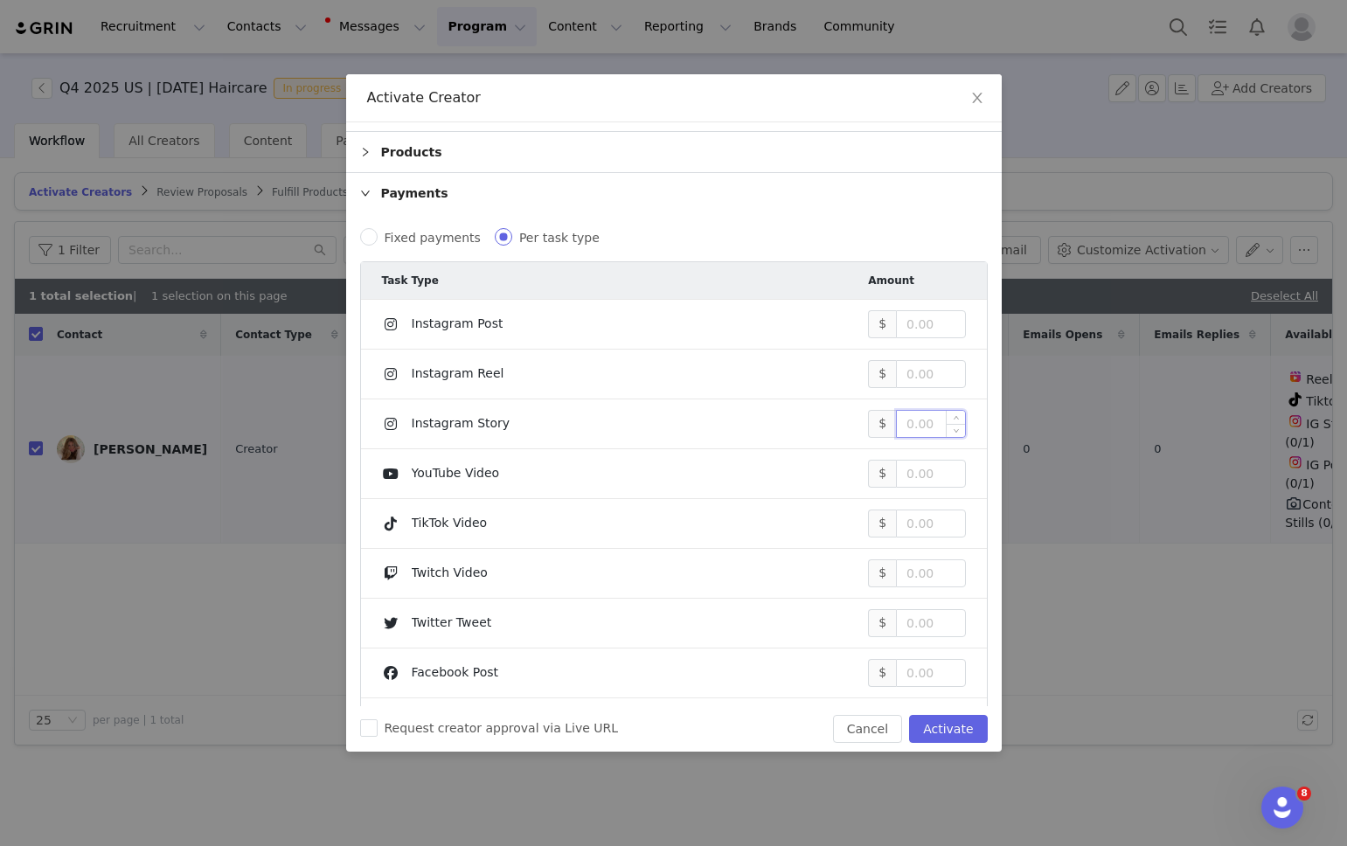
click at [910, 424] on input at bounding box center [930, 424] width 67 height 26
click at [920, 422] on input at bounding box center [930, 424] width 67 height 26
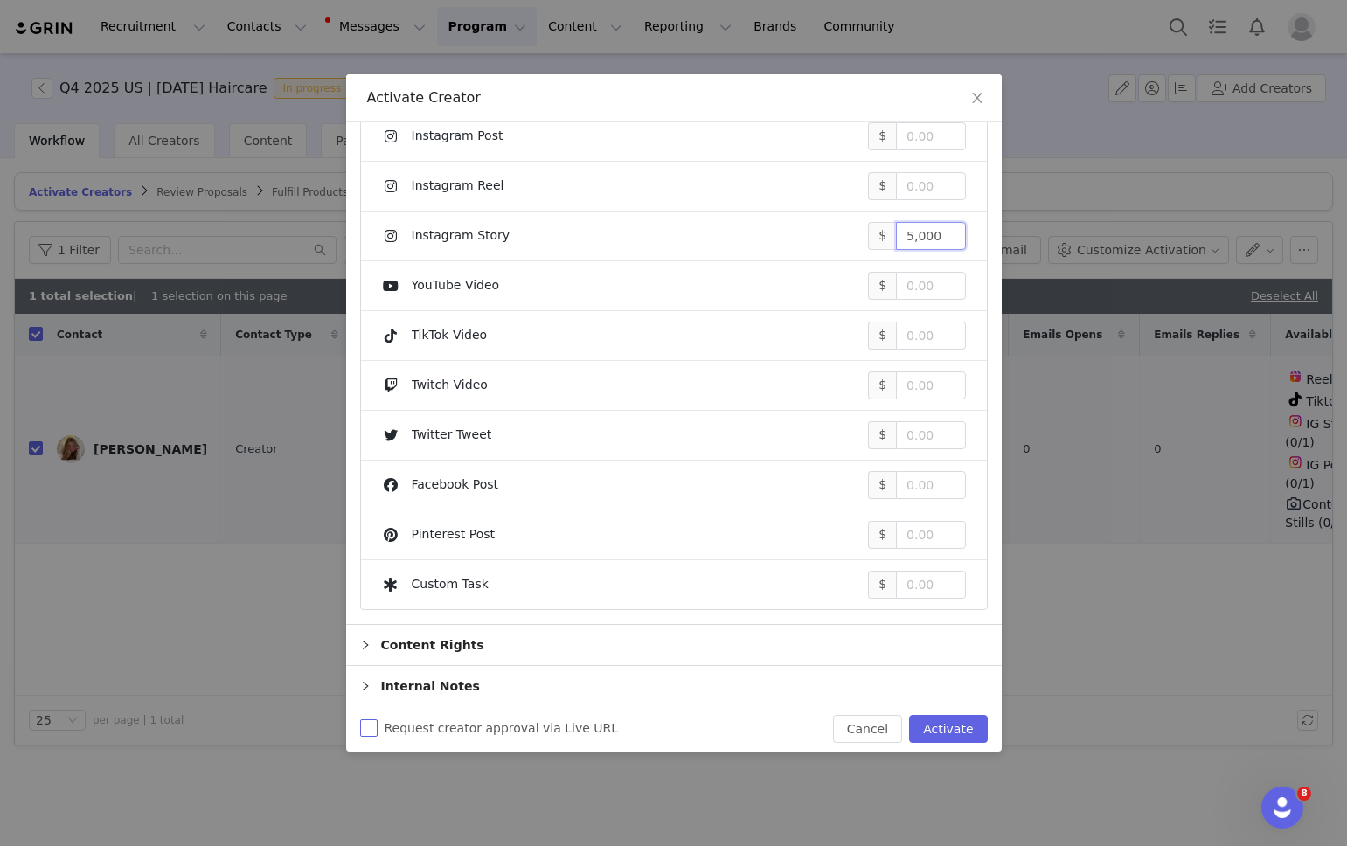
type input "5,000"
drag, startPoint x: 376, startPoint y: 725, endPoint x: 365, endPoint y: 715, distance: 14.2
click at [376, 725] on input "Request creator approval via Live URL" at bounding box center [368, 727] width 17 height 17
checkbox input "true"
click at [931, 735] on button "Activate" at bounding box center [948, 729] width 78 height 28
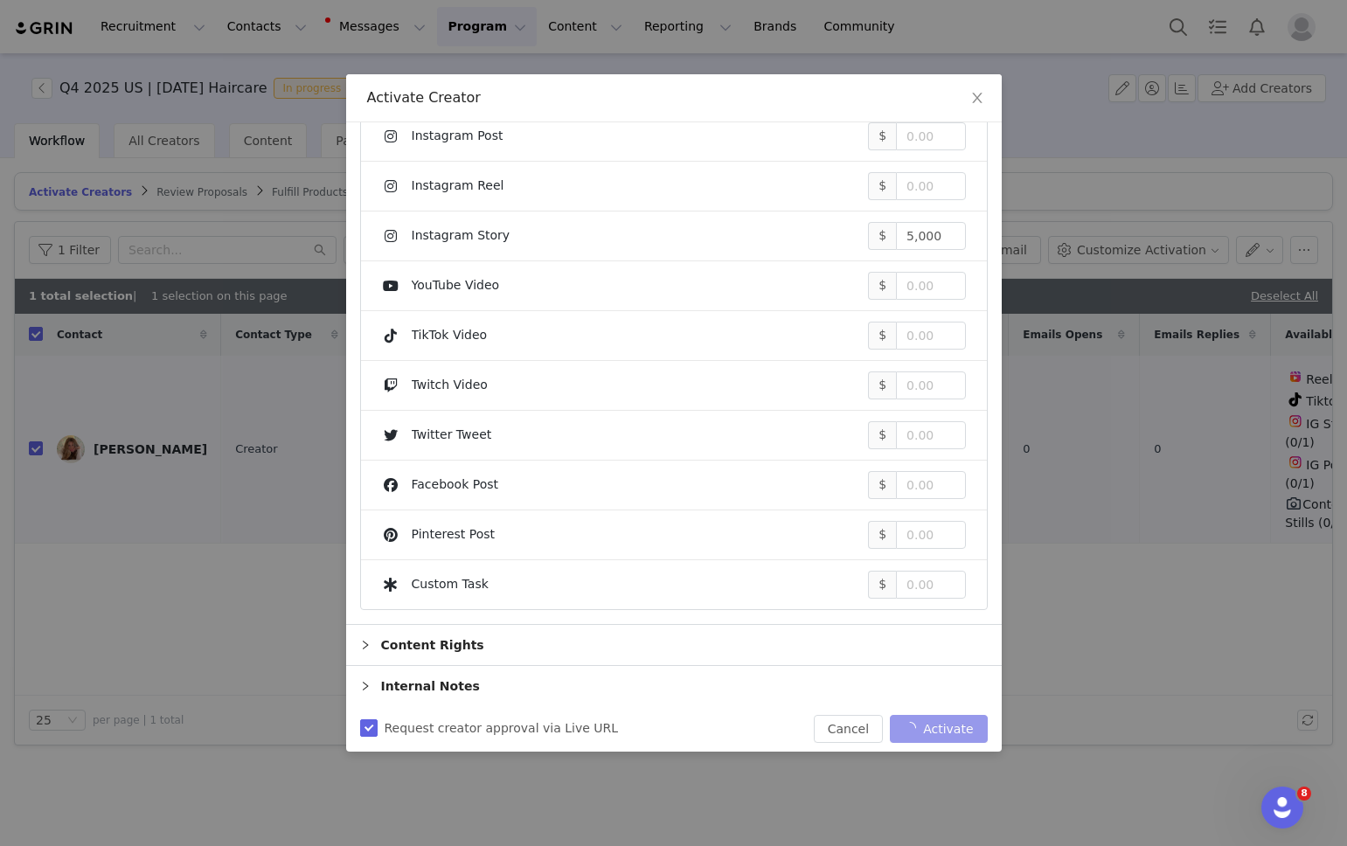
checkbox input "false"
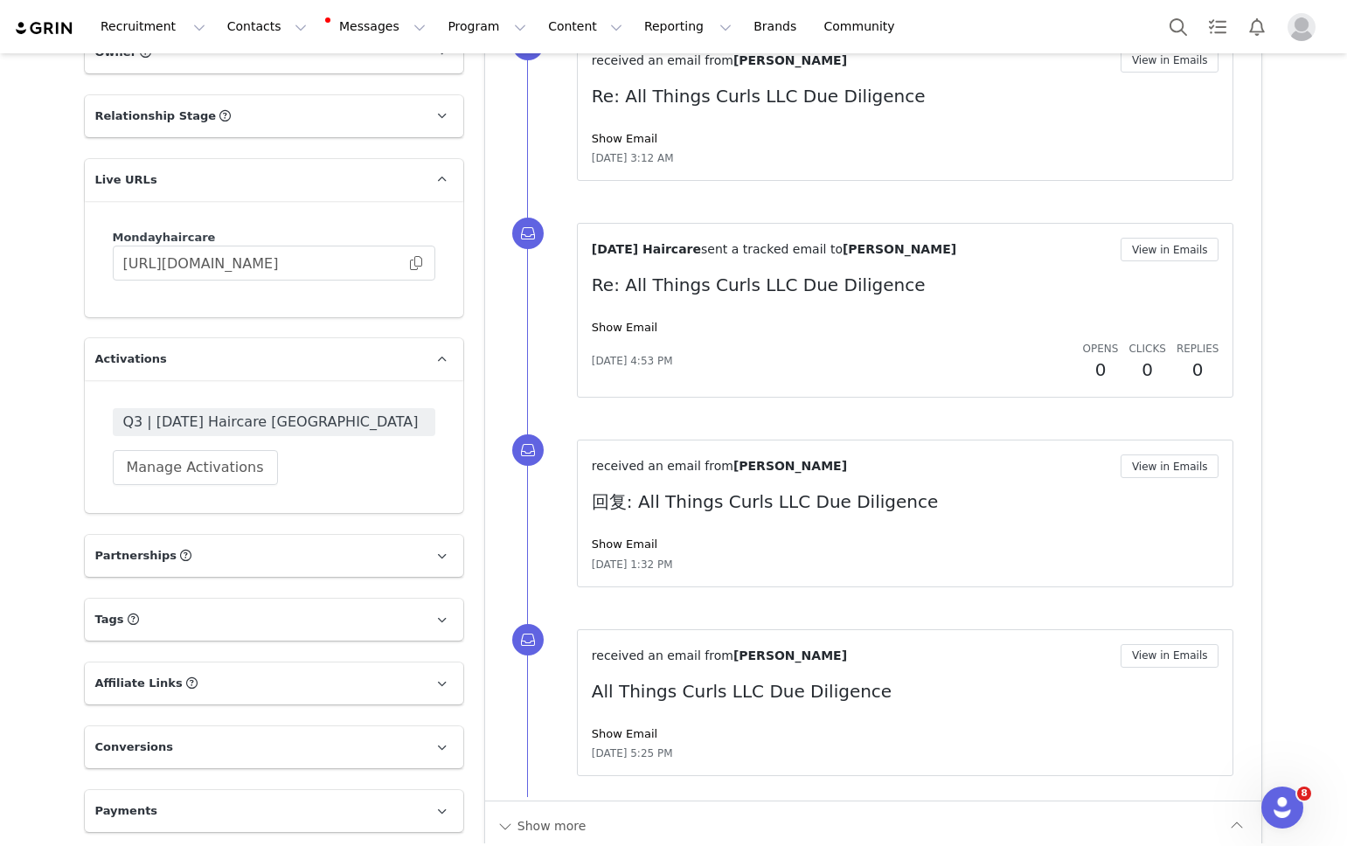
scroll to position [1902, 0]
drag, startPoint x: 225, startPoint y: 461, endPoint x: 213, endPoint y: 451, distance: 15.6
click at [225, 461] on button "Manage Activations" at bounding box center [195, 465] width 165 height 35
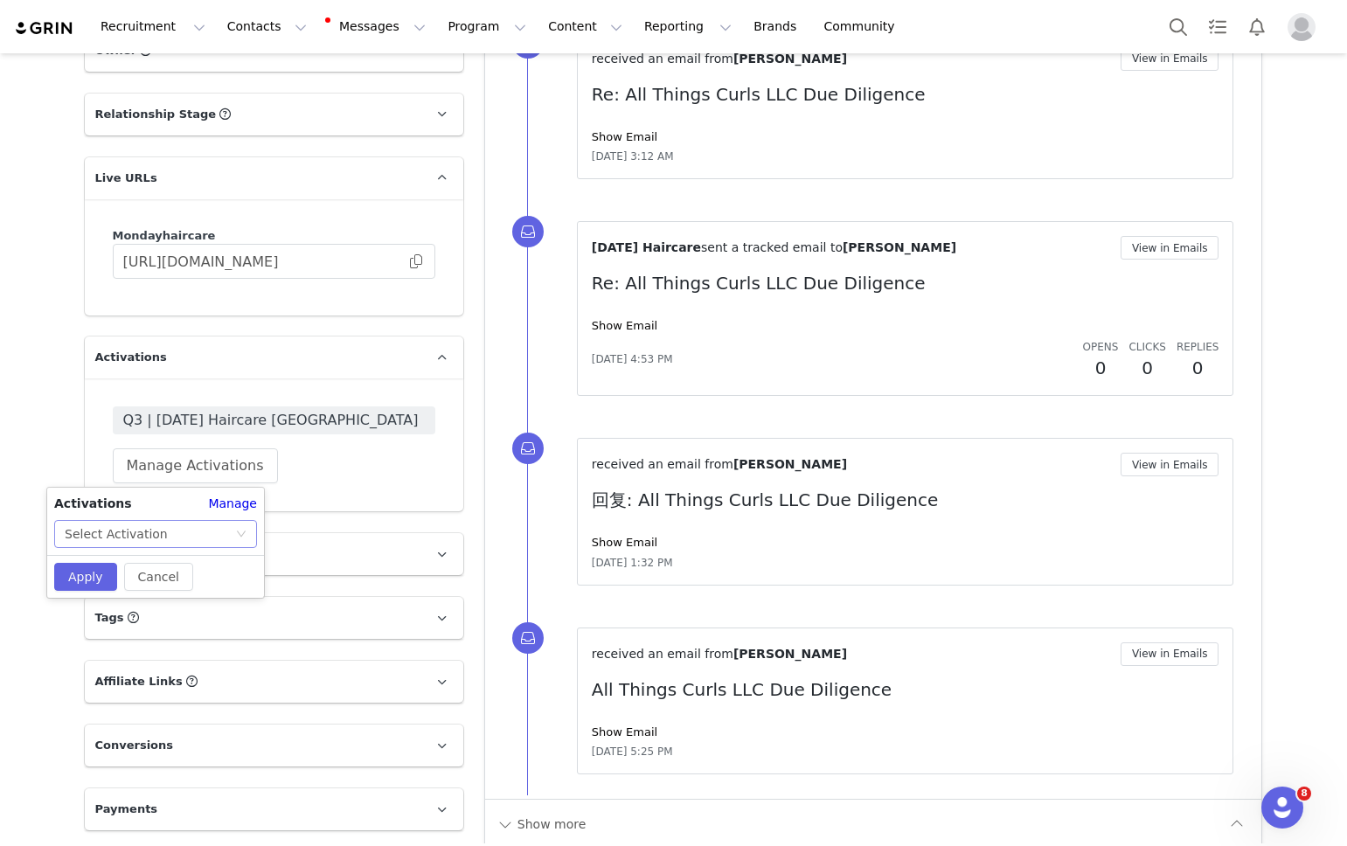
click at [145, 539] on div "Select Activation" at bounding box center [116, 534] width 103 height 26
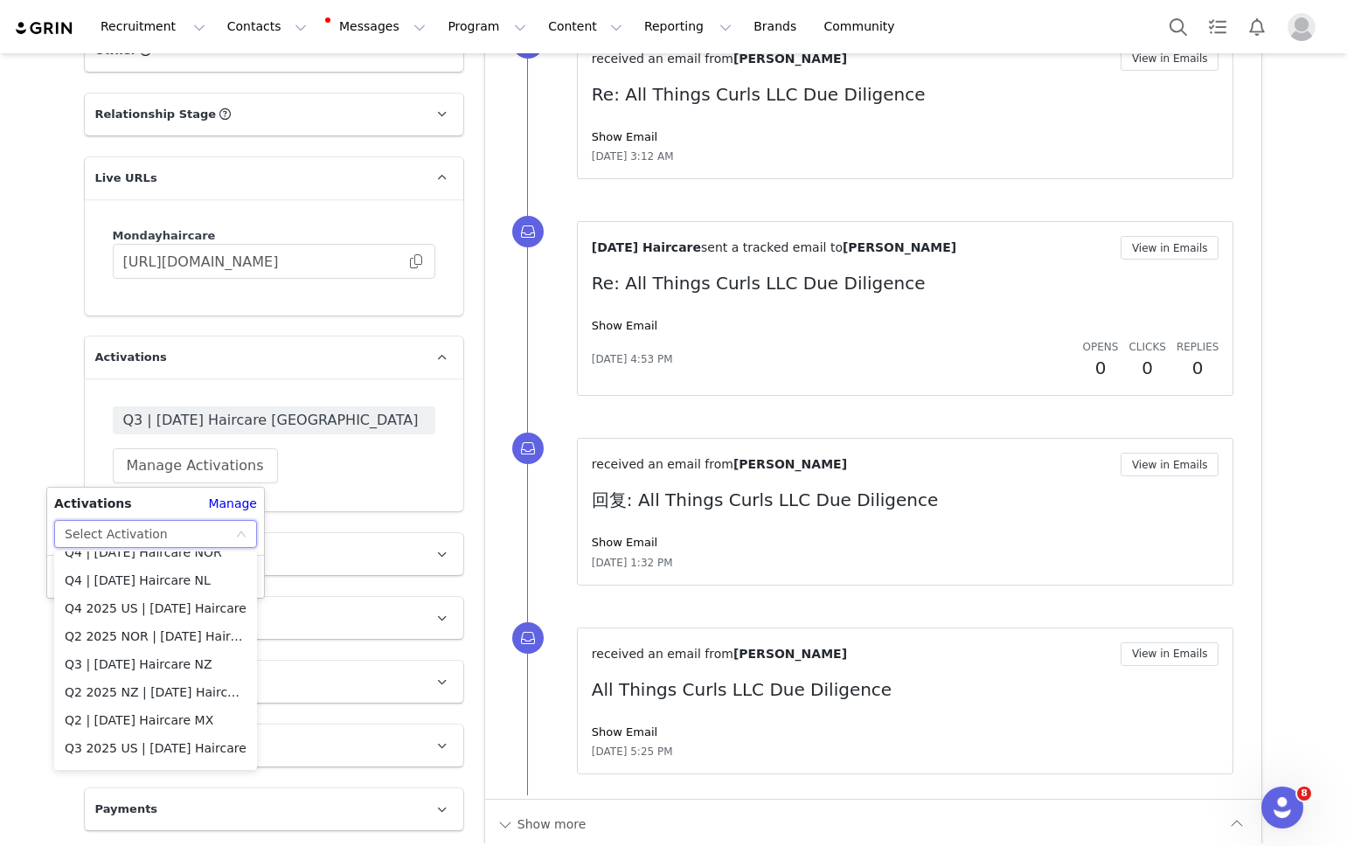
scroll to position [765, 0]
click at [143, 584] on li "Q4 2025 US | [DATE] Haircare" at bounding box center [155, 587] width 203 height 28
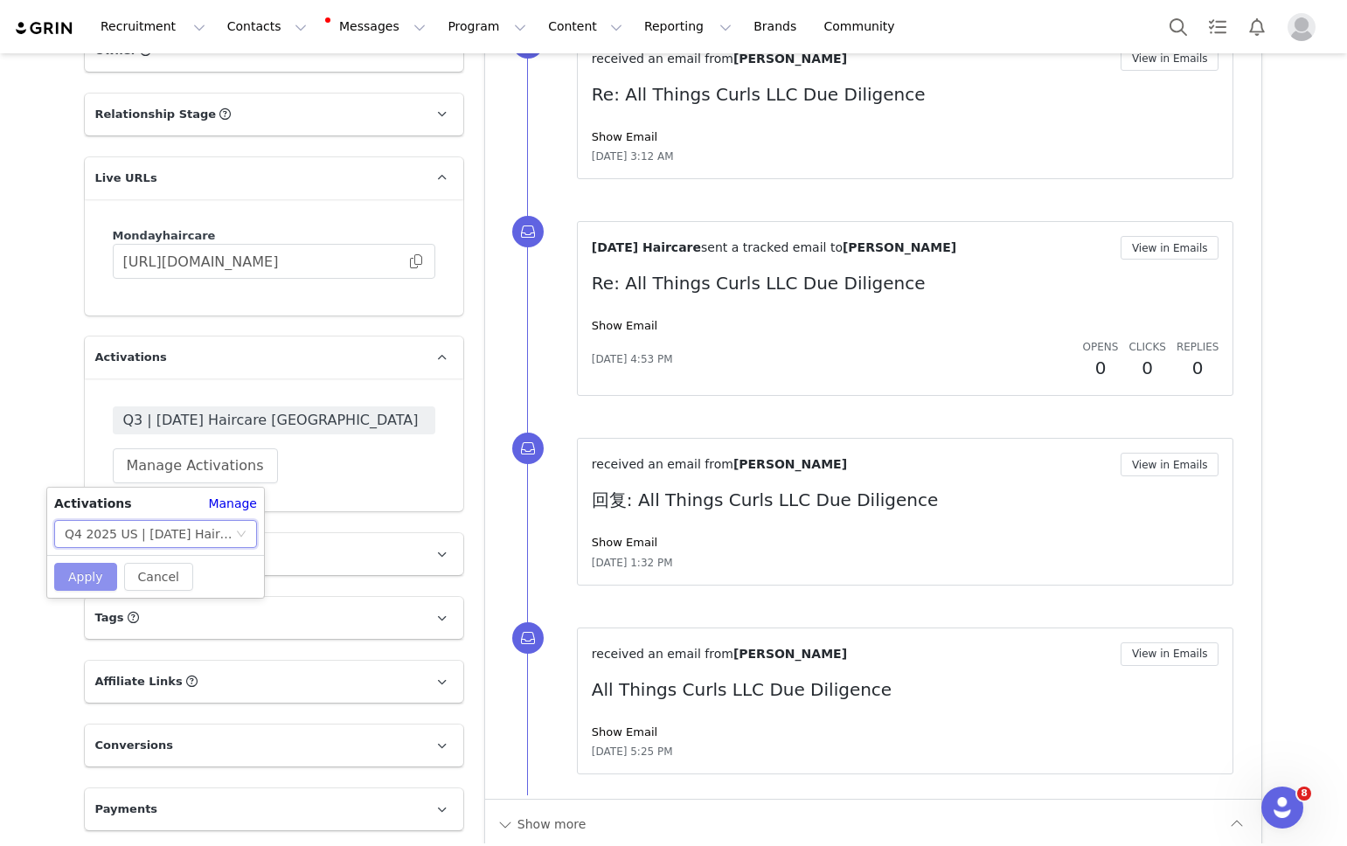
click at [80, 581] on button "Apply" at bounding box center [85, 577] width 63 height 28
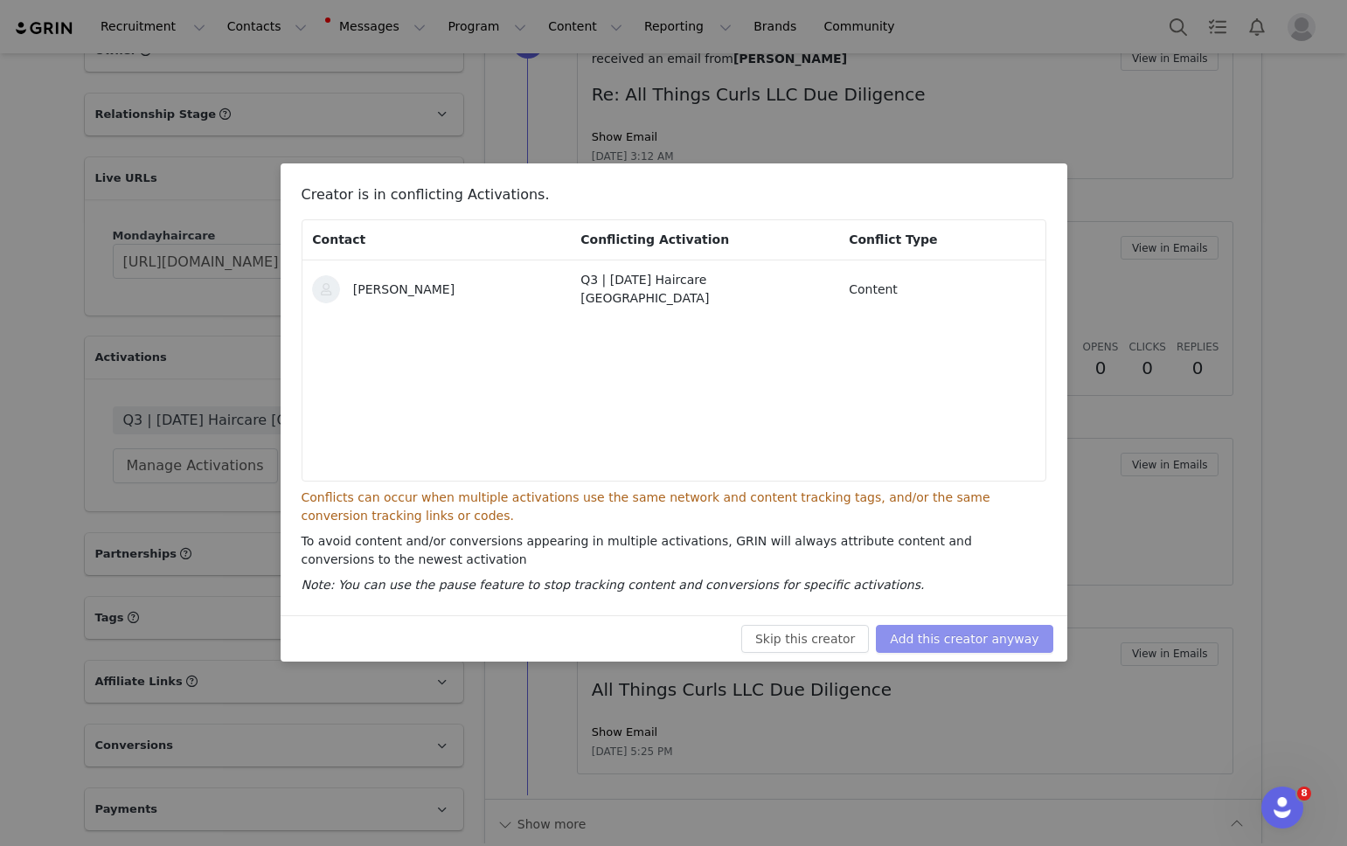
click at [920, 641] on button "Add this creator anyway" at bounding box center [964, 639] width 177 height 28
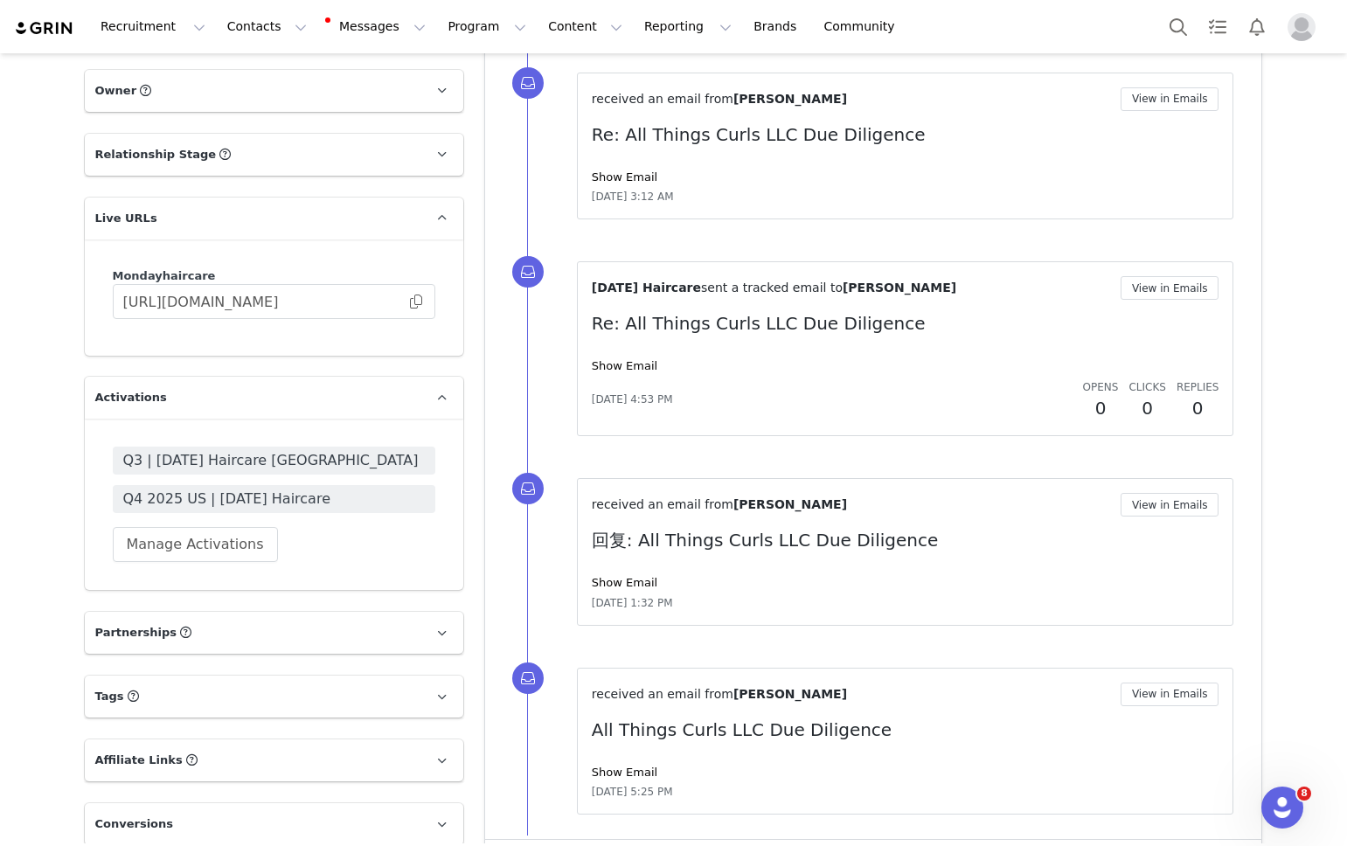
scroll to position [1940, 0]
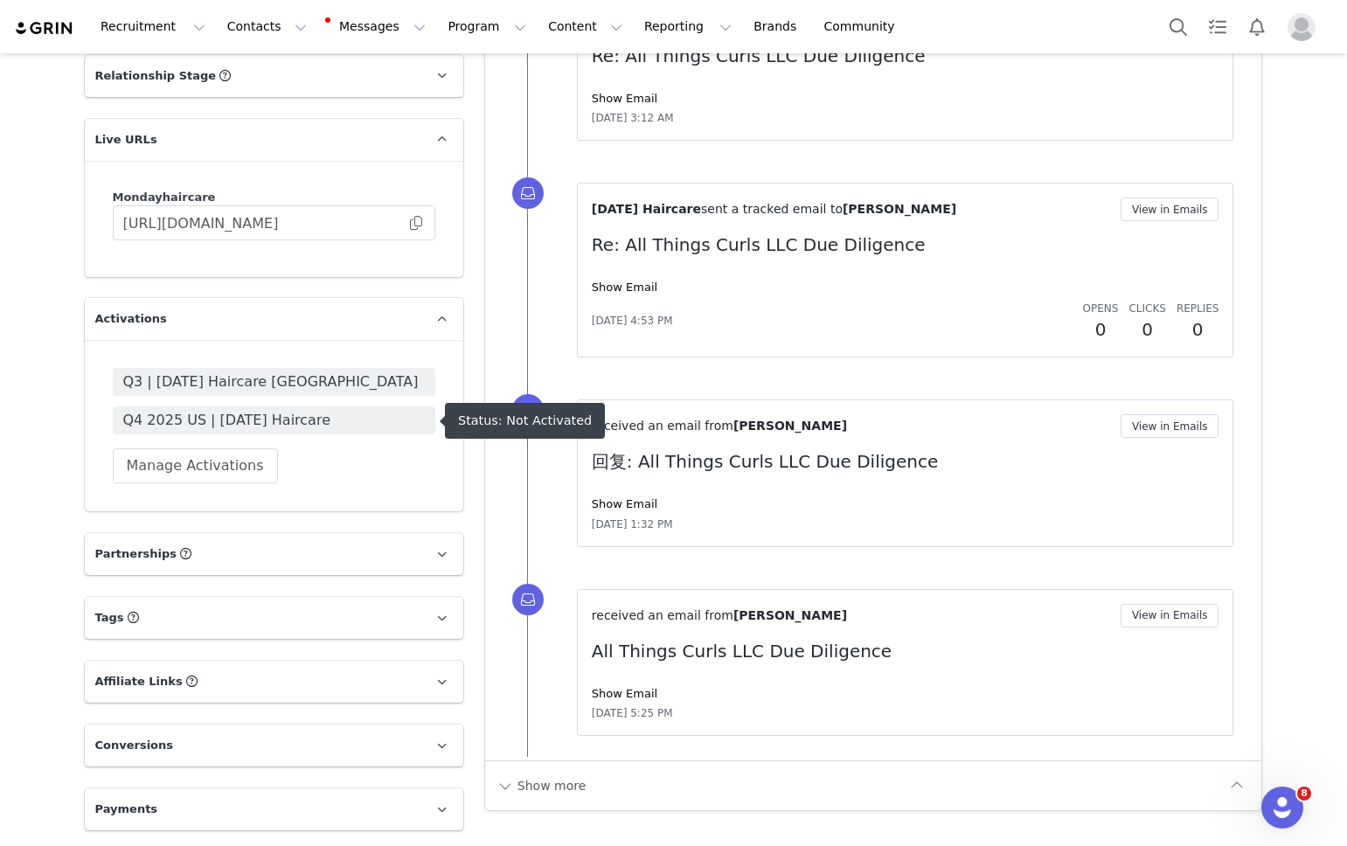
click at [238, 423] on span "Q4 2025 US | [DATE] Haircare" at bounding box center [274, 420] width 302 height 21
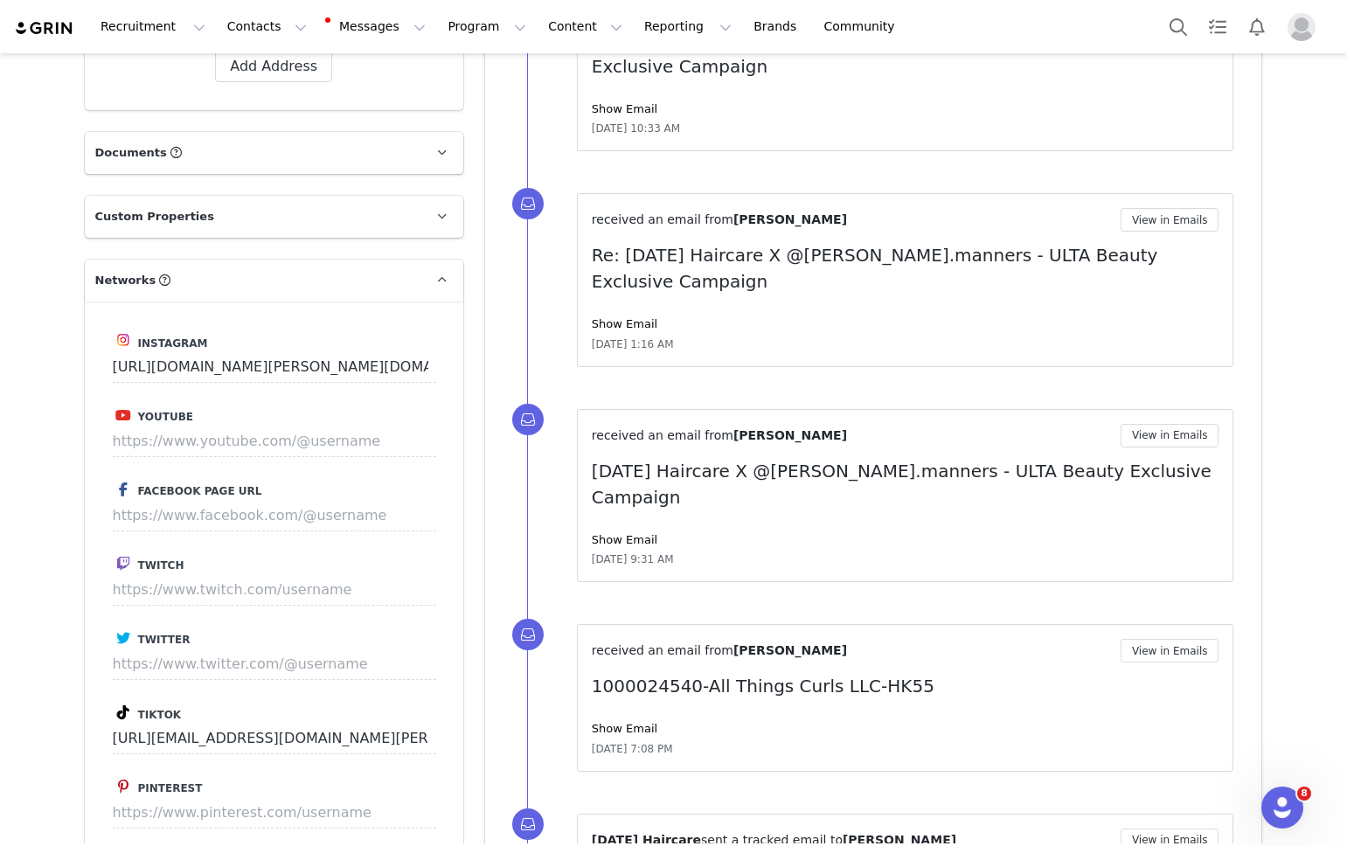
scroll to position [1088, 0]
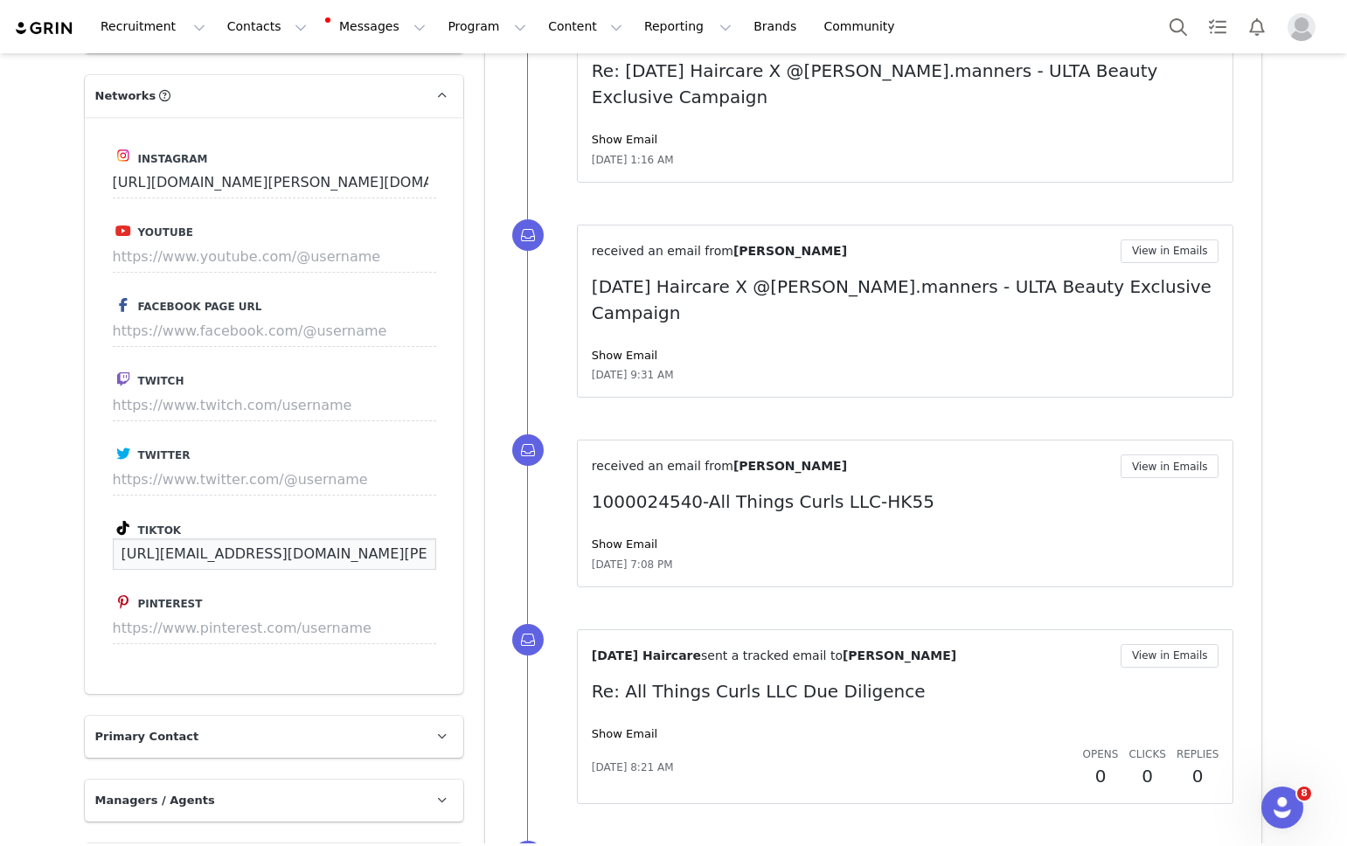
drag, startPoint x: 395, startPoint y: 558, endPoint x: 116, endPoint y: 519, distance: 281.6
click at [116, 519] on div "Tiktok [URL][EMAIL_ADDRESS][DOMAIN_NAME][PERSON_NAME][DOMAIN_NAME]" at bounding box center [274, 543] width 322 height 52
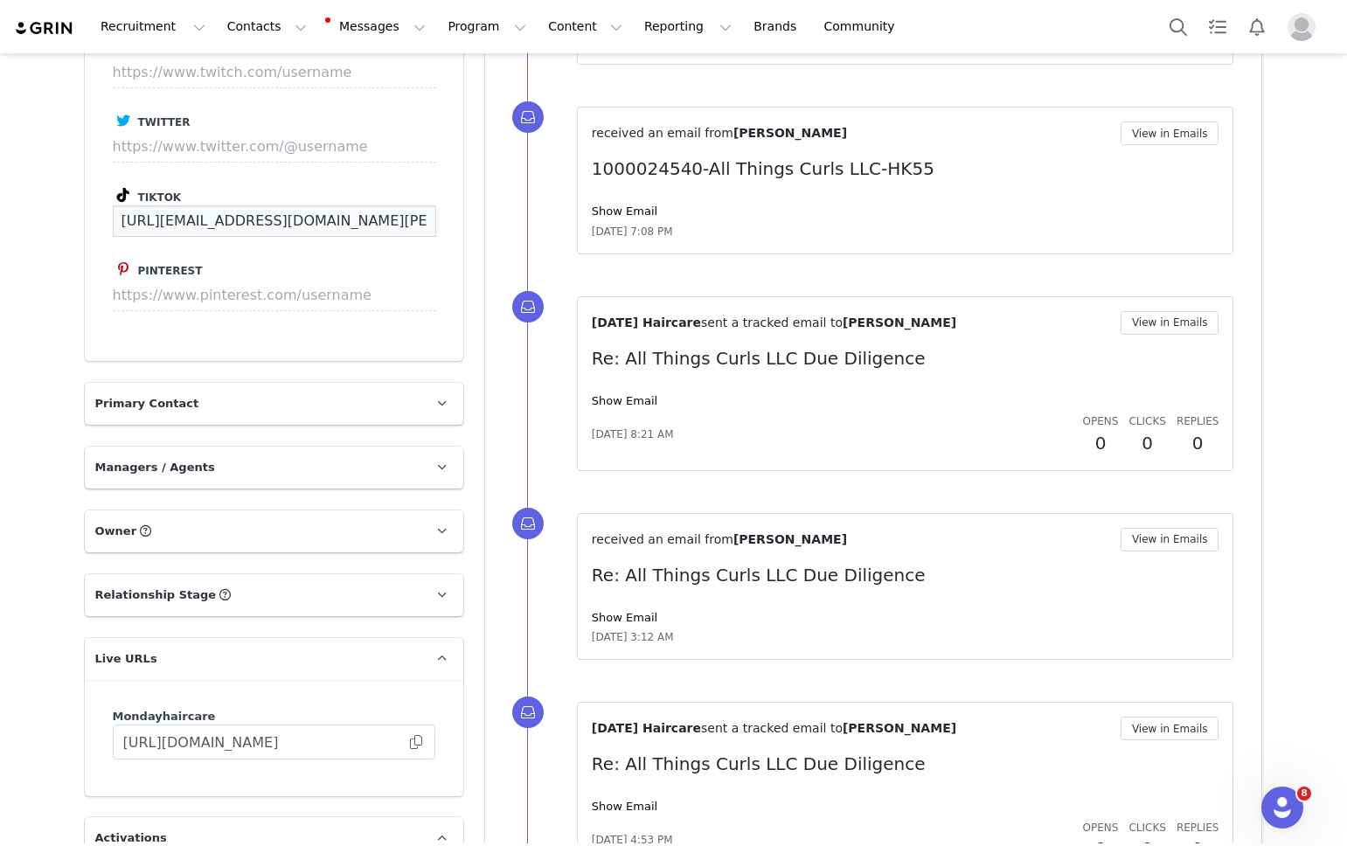
scroll to position [1613, 0]
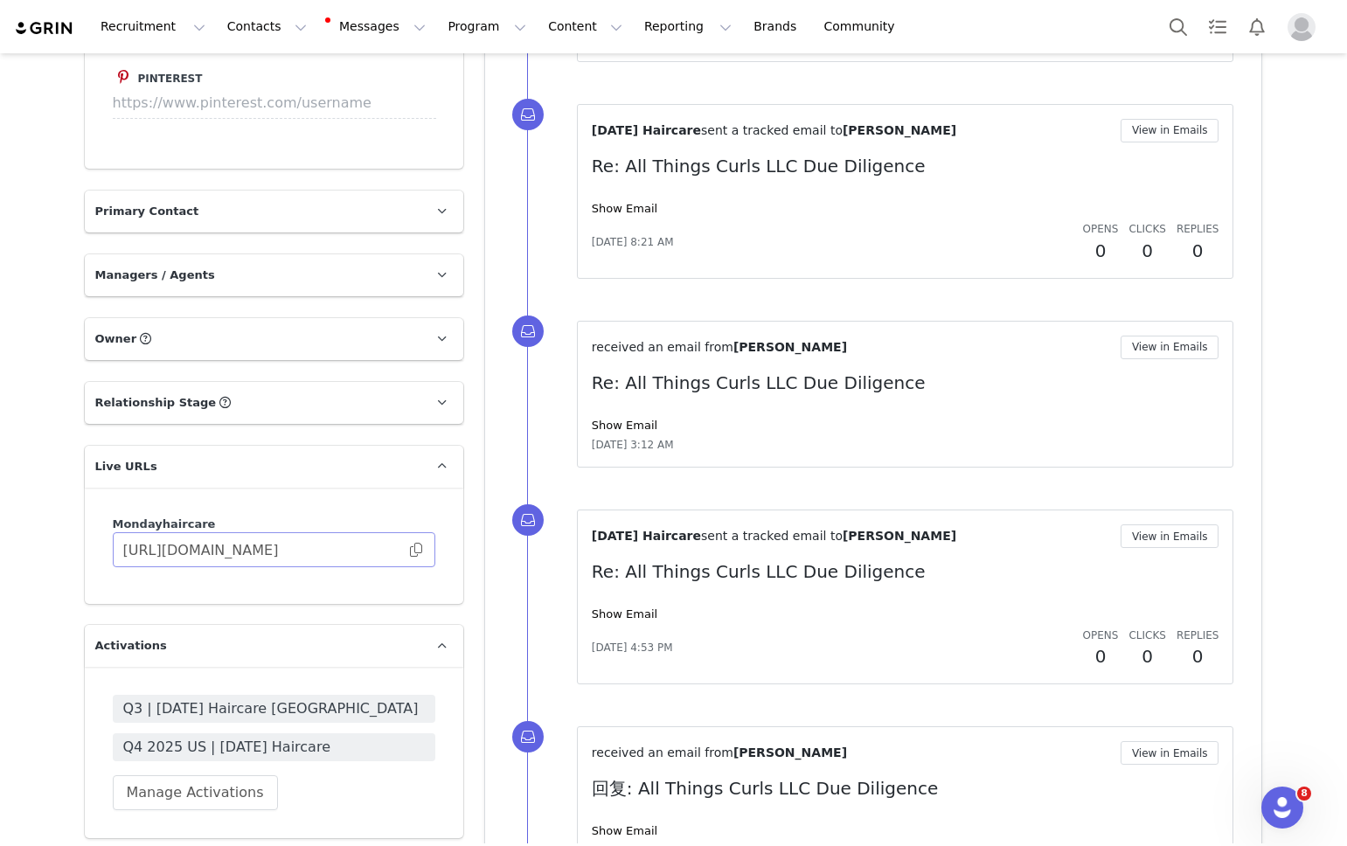
click at [420, 550] on span at bounding box center [415, 550] width 17 height 0
click at [330, 751] on span "Q4 2025 US | [DATE] Haircare" at bounding box center [274, 747] width 302 height 21
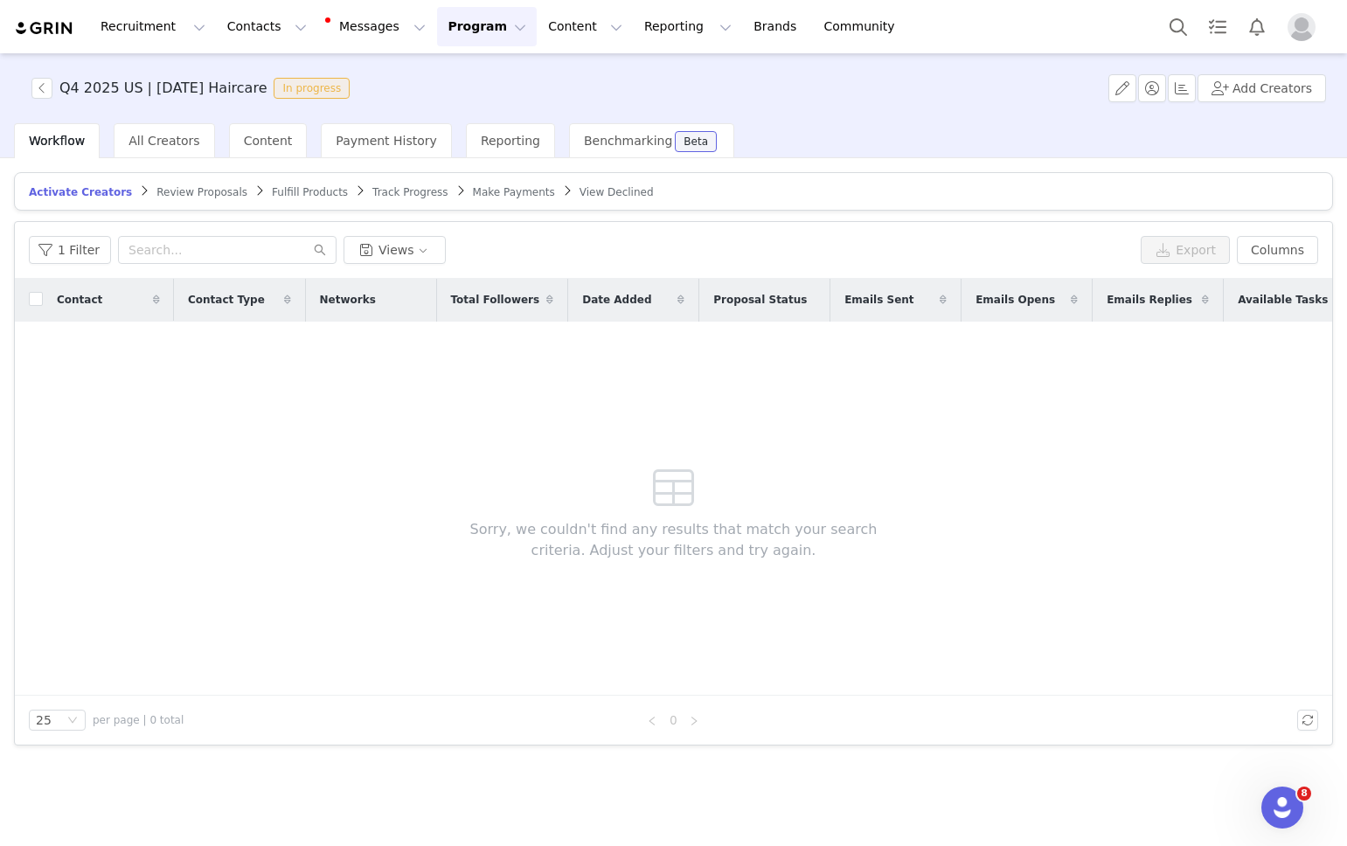
click at [65, 193] on span "Activate Creators" at bounding box center [80, 192] width 103 height 12
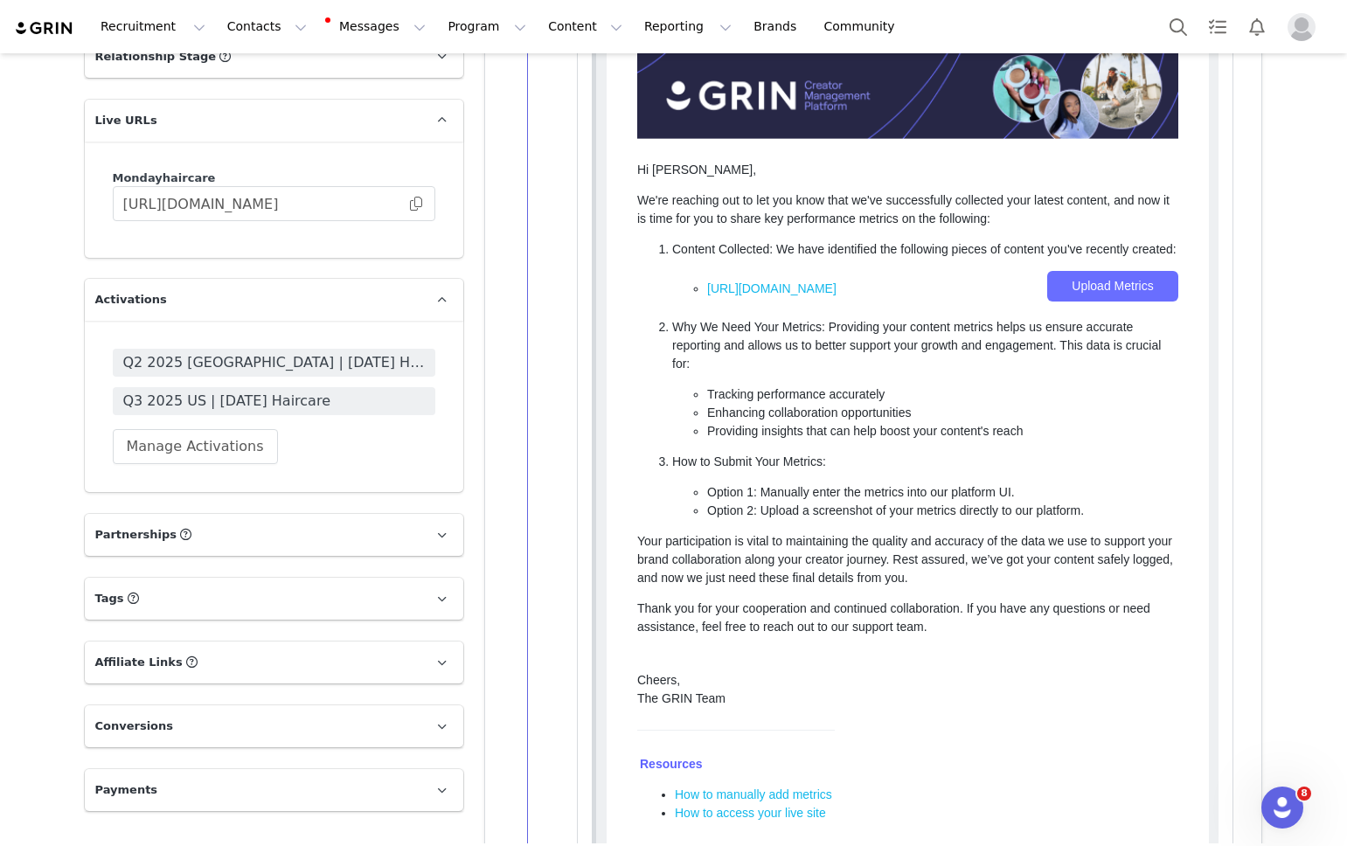
scroll to position [2045, 0]
click at [136, 428] on button "Manage Activations" at bounding box center [195, 445] width 165 height 35
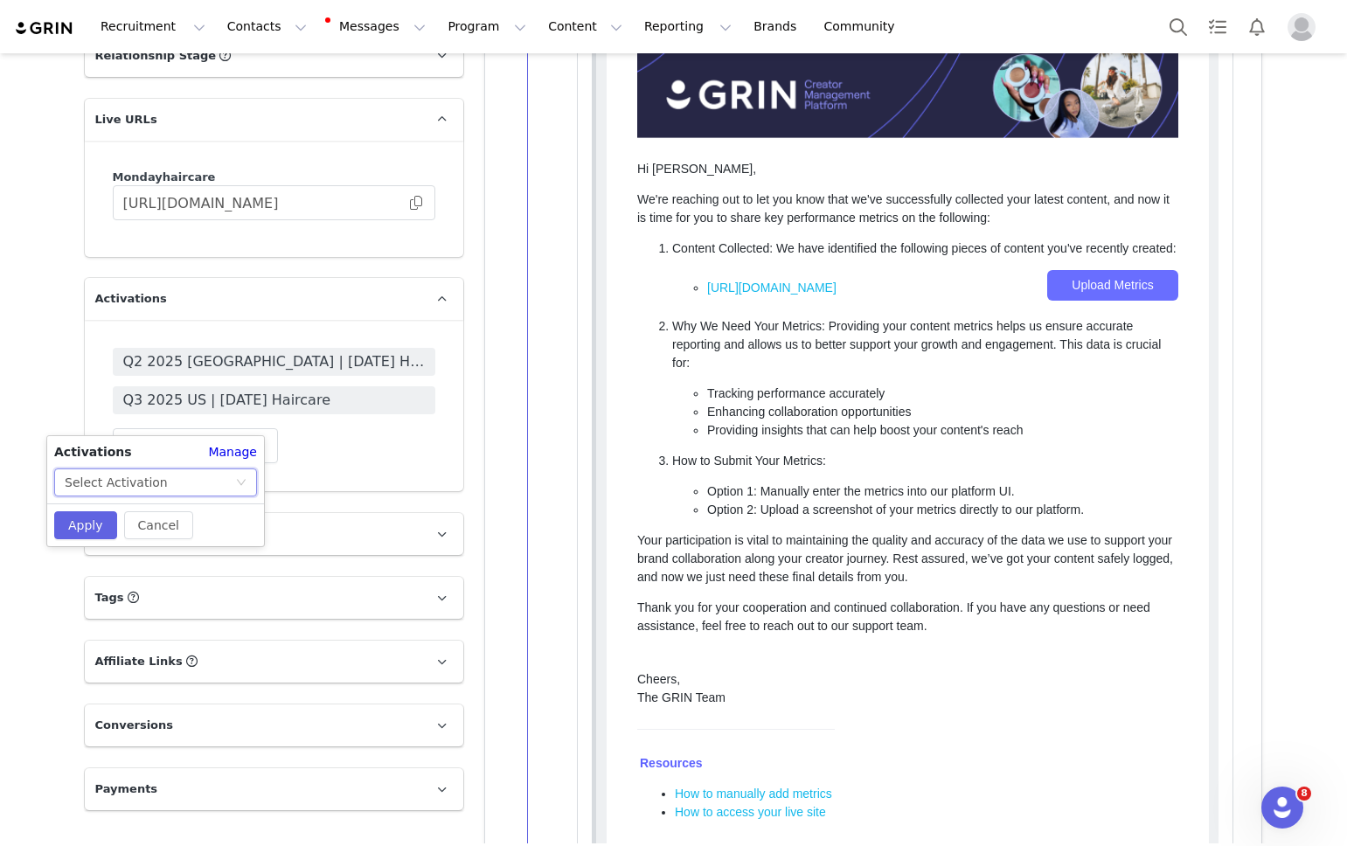
click at [134, 480] on div "Select Activation" at bounding box center [116, 482] width 103 height 26
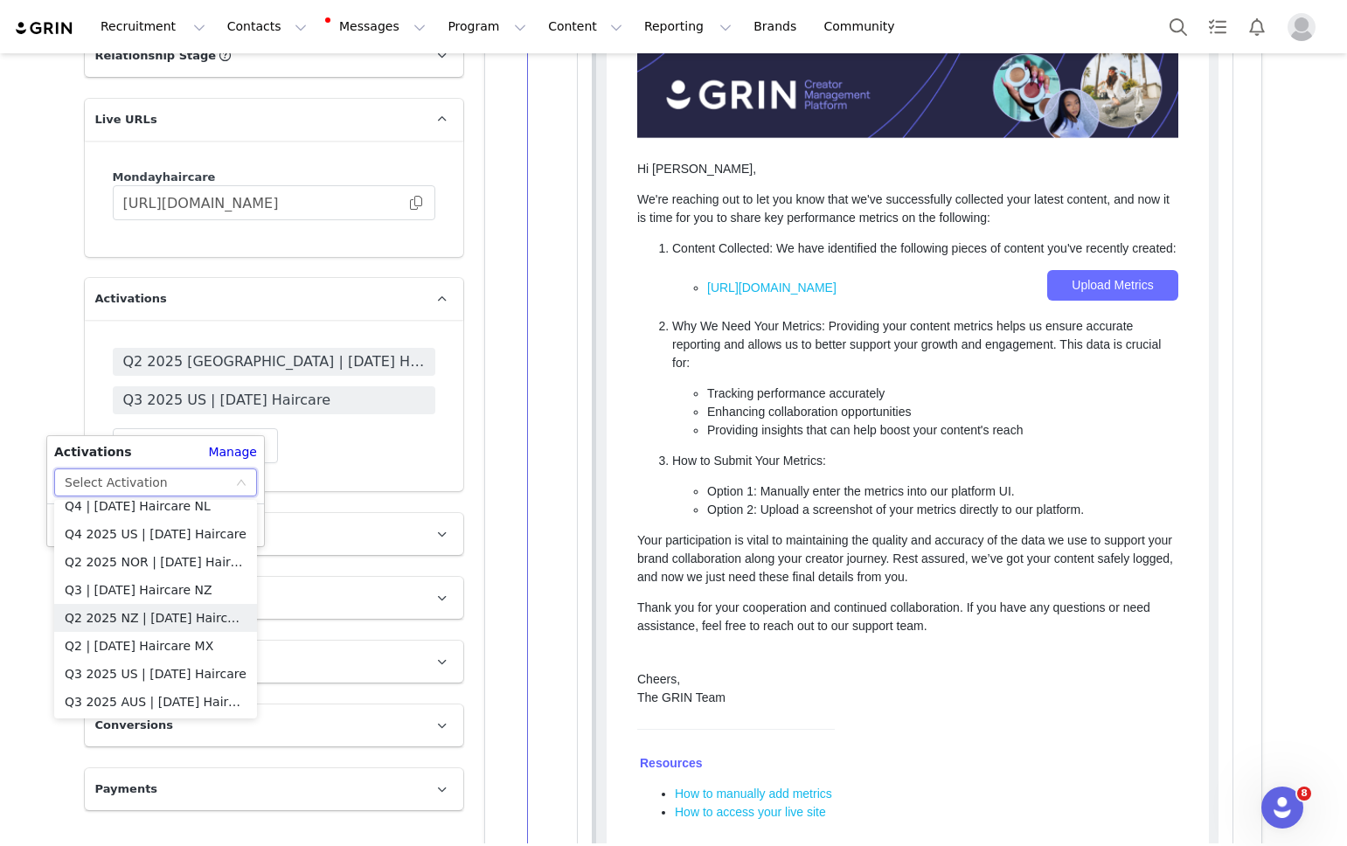
scroll to position [753, 0]
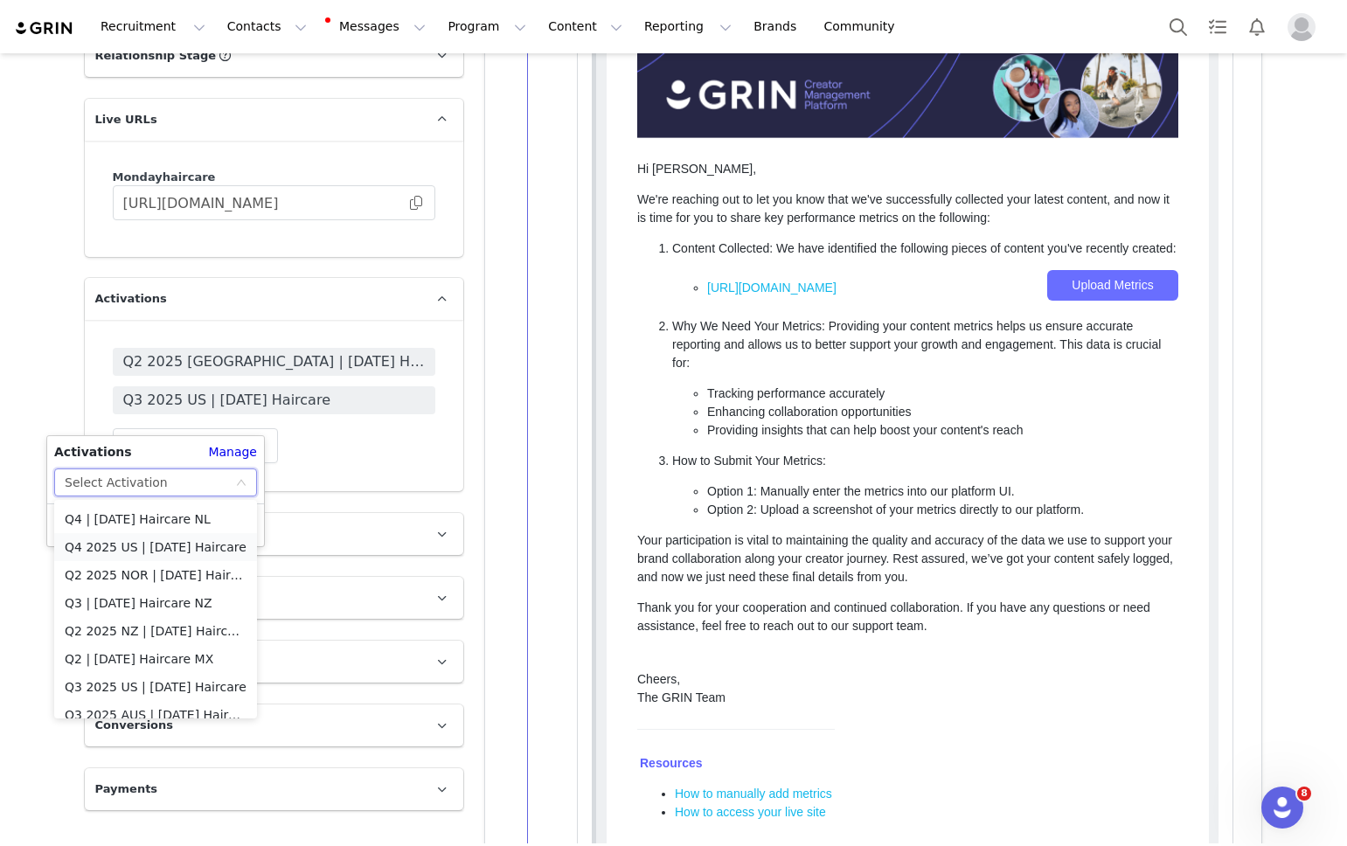
click at [154, 541] on li "Q4 2025 US | [DATE] Haircare" at bounding box center [155, 547] width 203 height 28
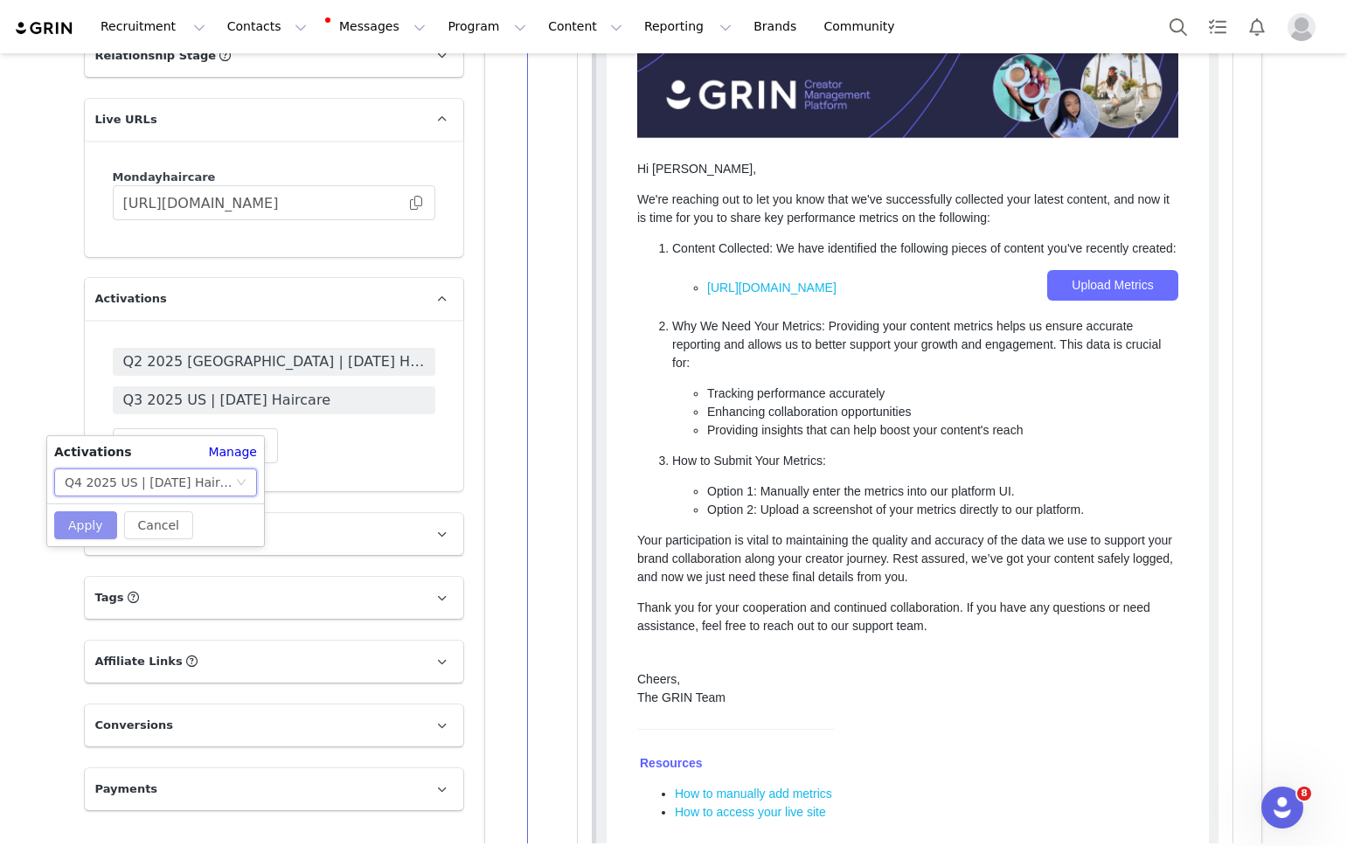
click at [79, 524] on button "Apply" at bounding box center [85, 525] width 63 height 28
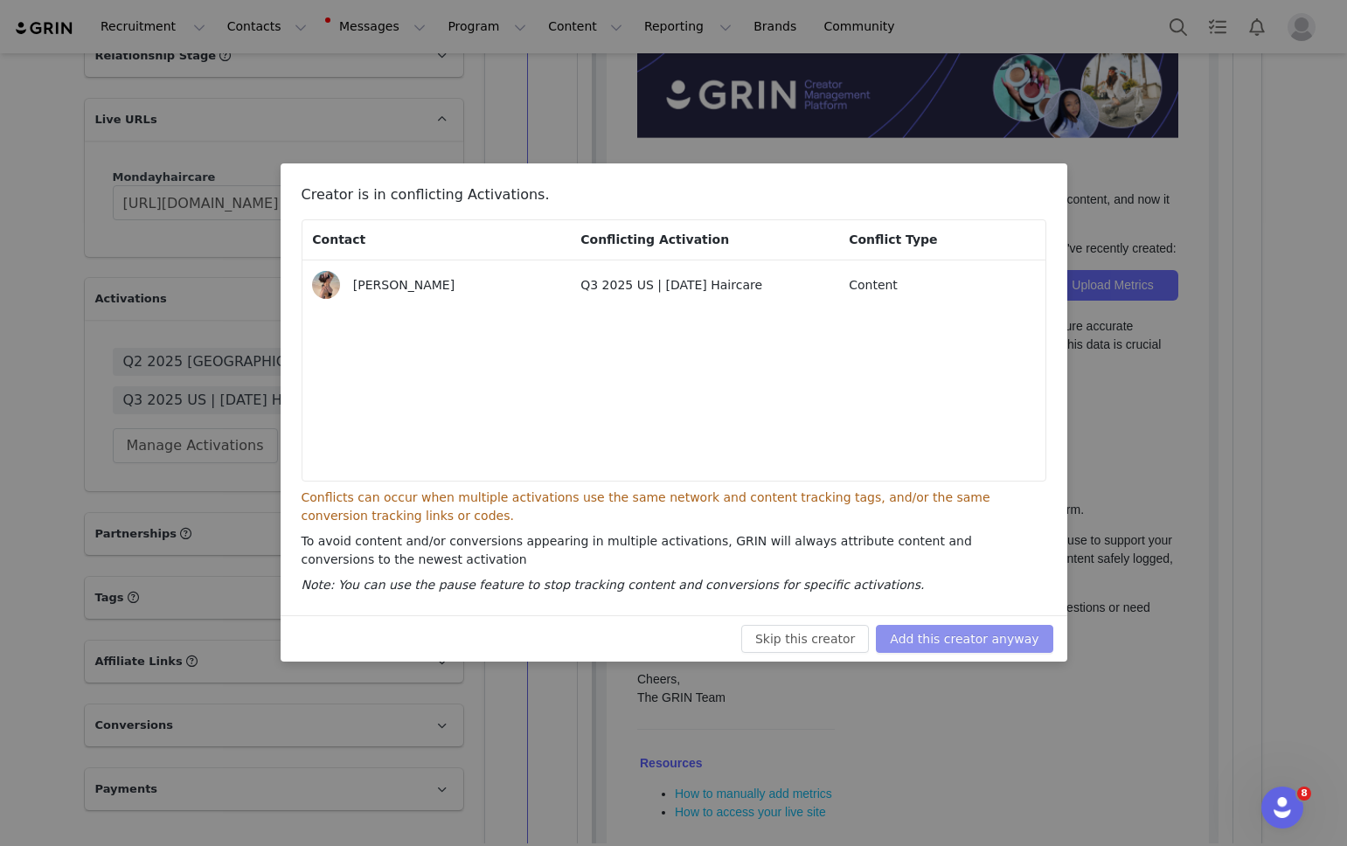
click at [962, 633] on button "Add this creator anyway" at bounding box center [964, 639] width 177 height 28
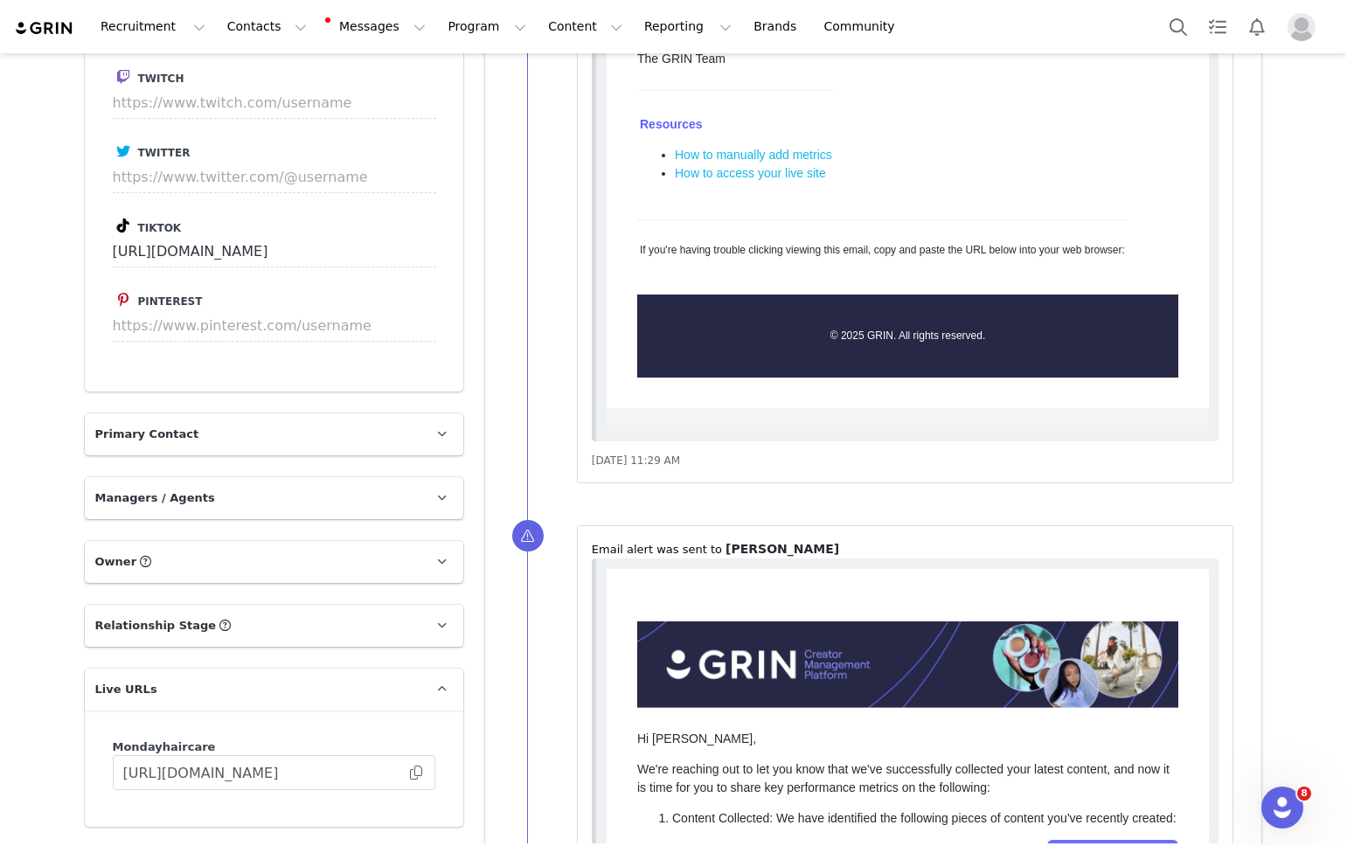
scroll to position [1404, 0]
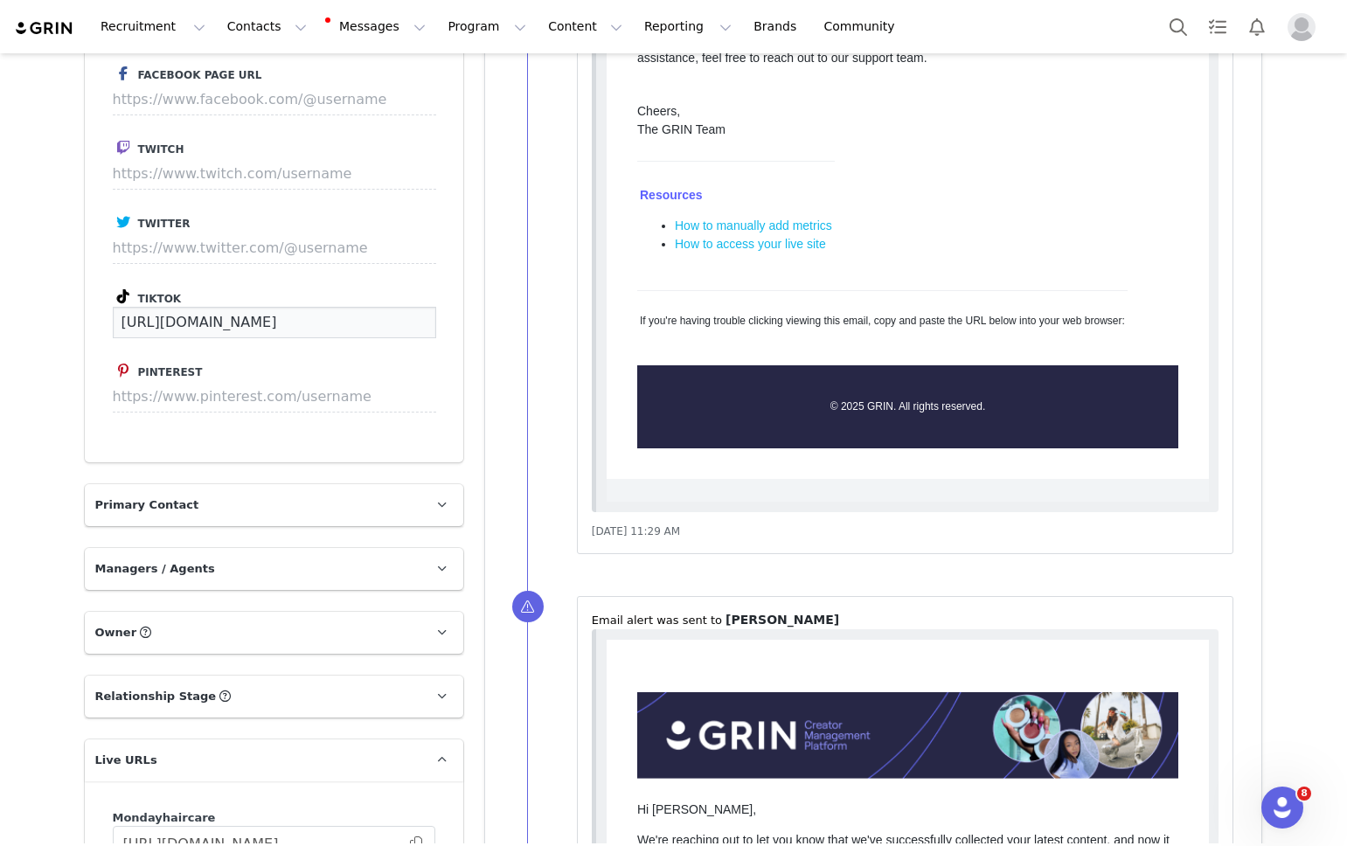
drag, startPoint x: 371, startPoint y: 287, endPoint x: 58, endPoint y: 277, distance: 313.9
click at [58, 277] on div "Creators [PERSON_NAME] We are having trouble sending and syncing your email, yo…" at bounding box center [673, 854] width 1347 height 4411
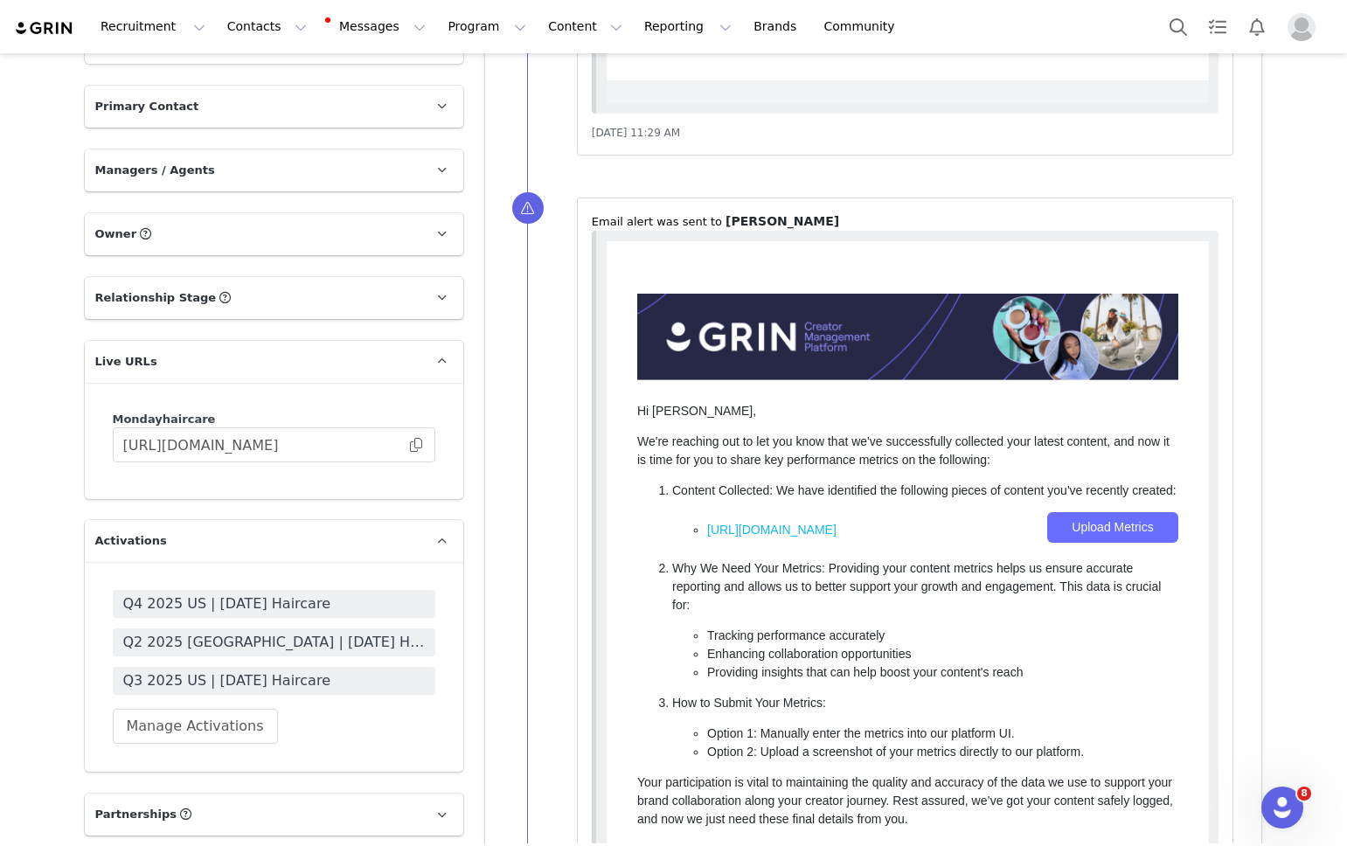
scroll to position [1816, 0]
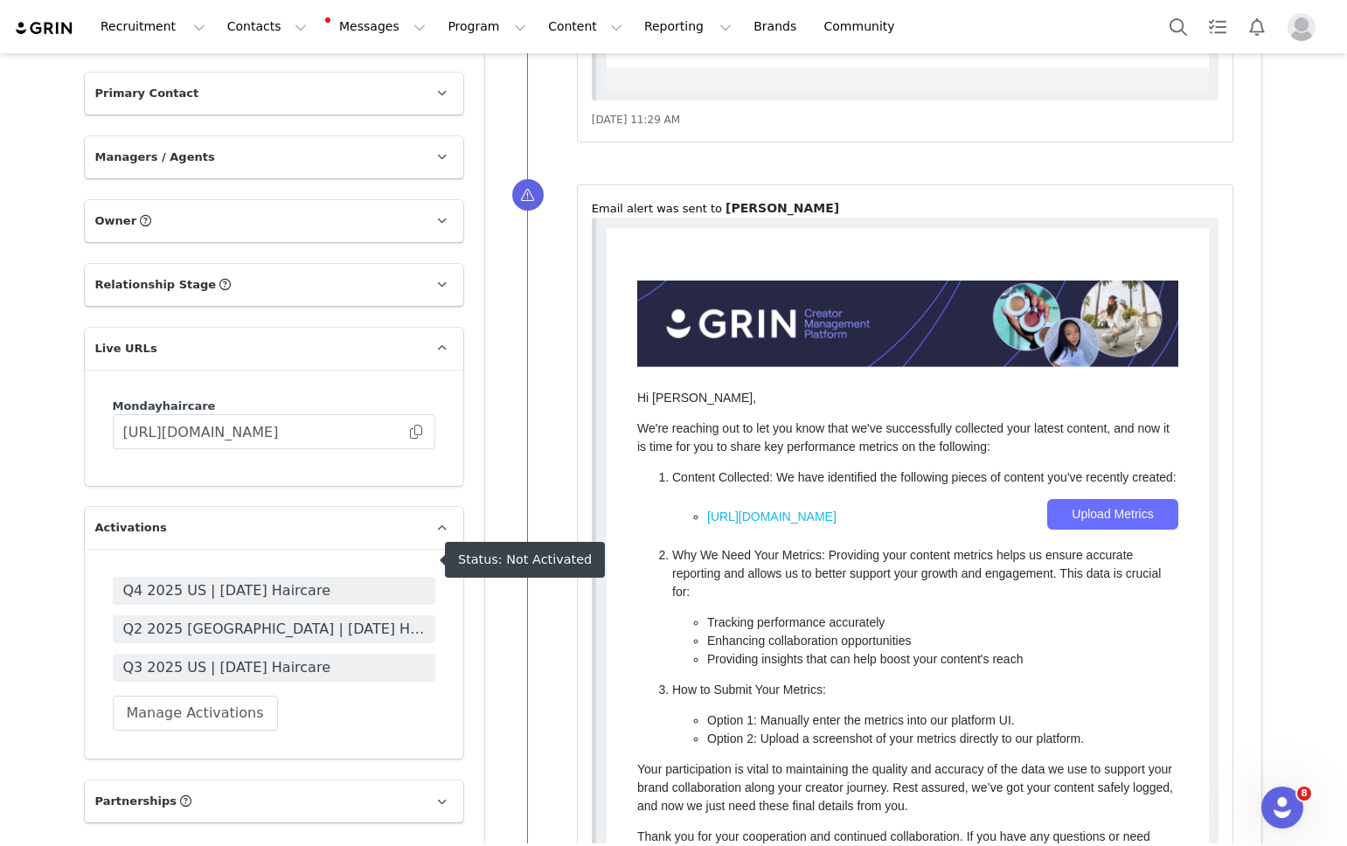
click at [232, 580] on span "Q4 2025 US | [DATE] Haircare" at bounding box center [274, 590] width 302 height 21
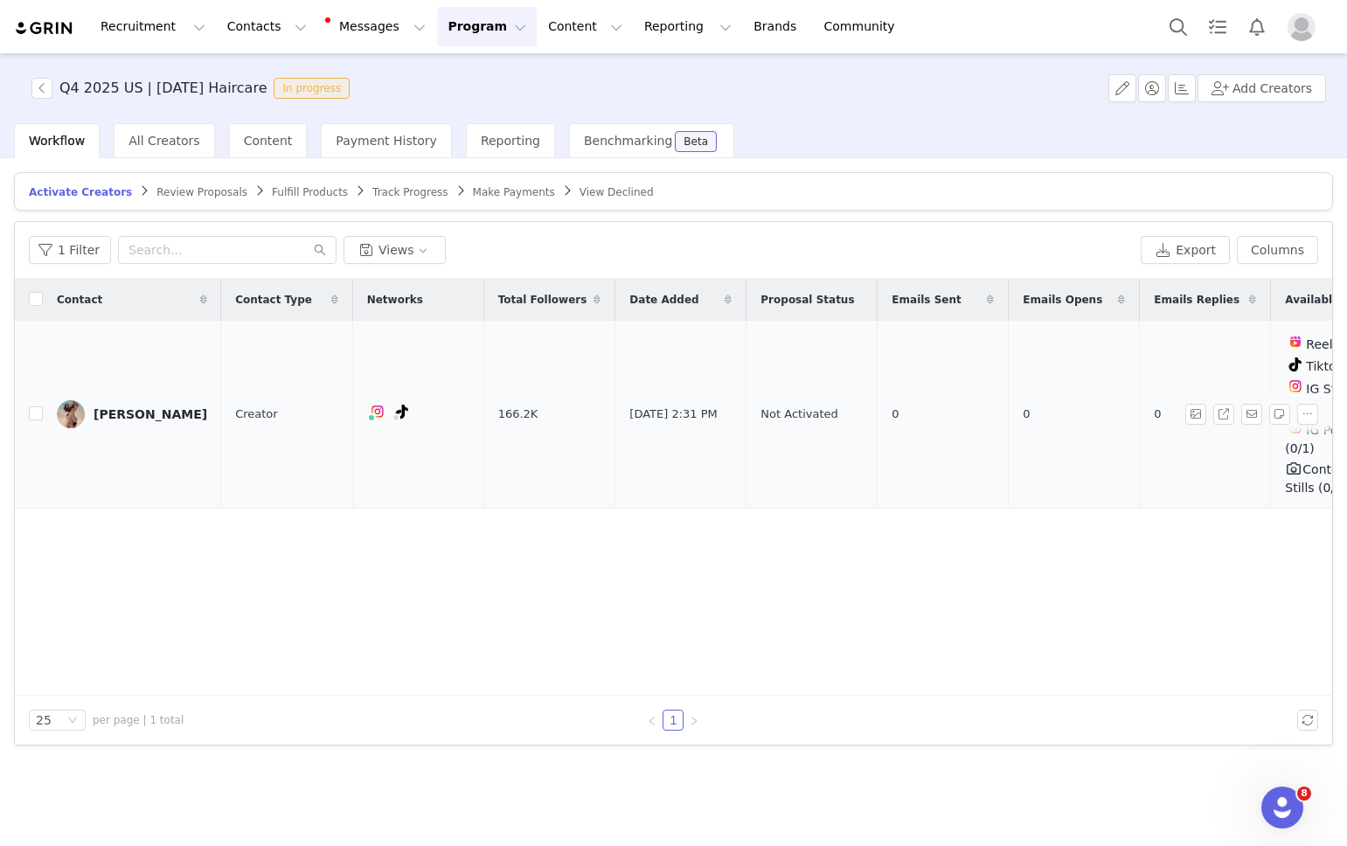
click at [43, 403] on td "[PERSON_NAME]" at bounding box center [132, 415] width 178 height 188
click at [36, 407] on input "checkbox" at bounding box center [36, 413] width 14 height 14
checkbox input "true"
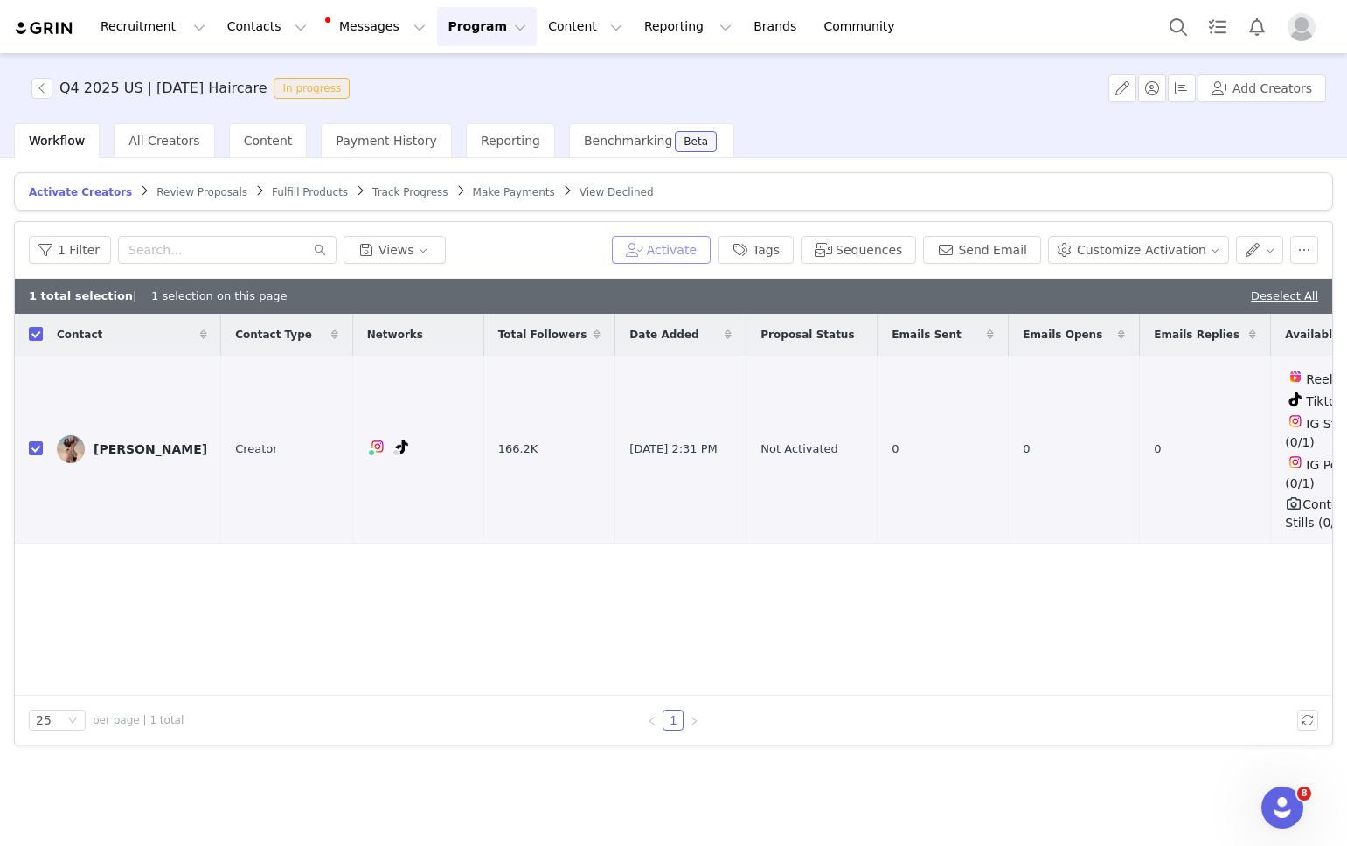
click at [696, 252] on button "Activate" at bounding box center [661, 250] width 99 height 28
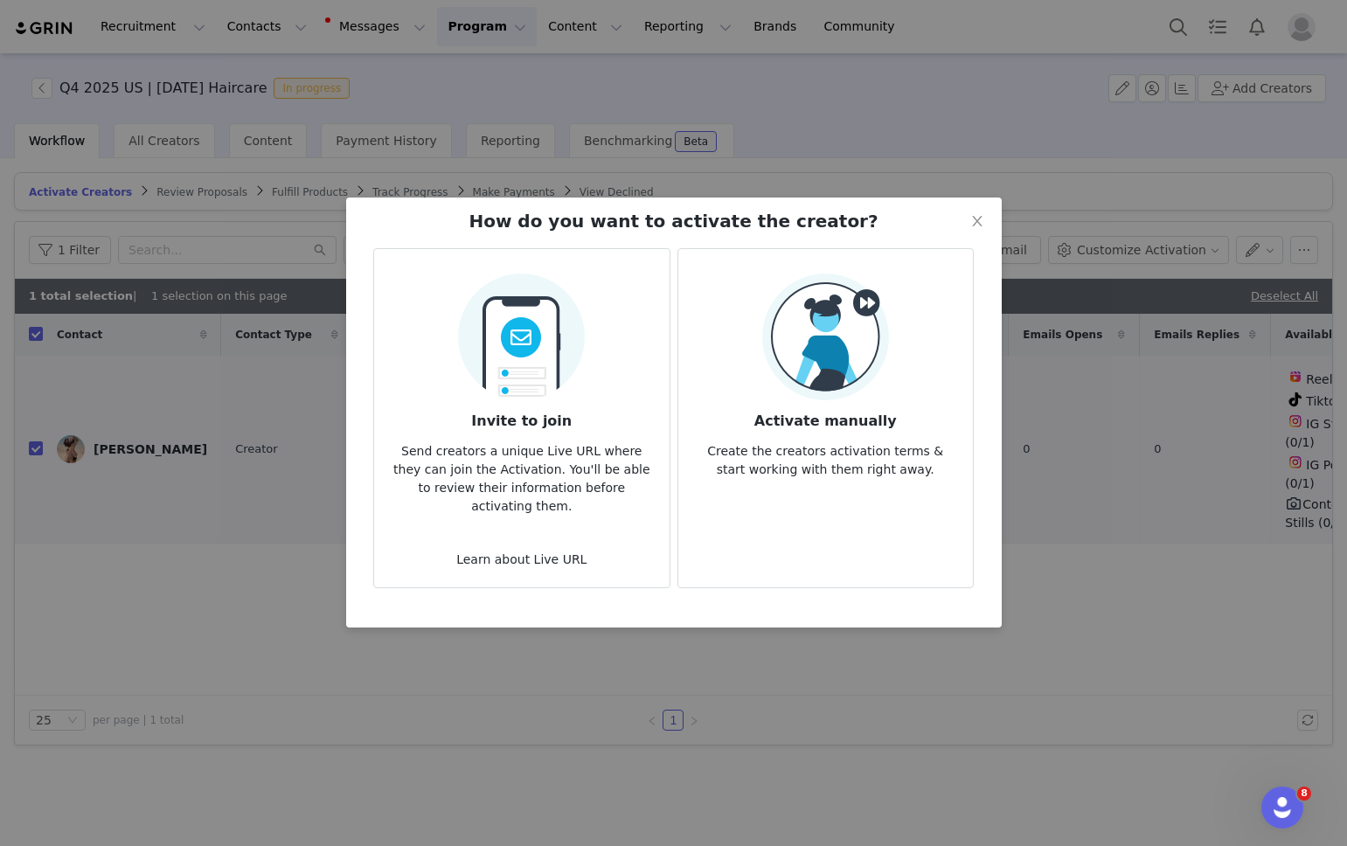
click at [776, 357] on img at bounding box center [825, 337] width 127 height 127
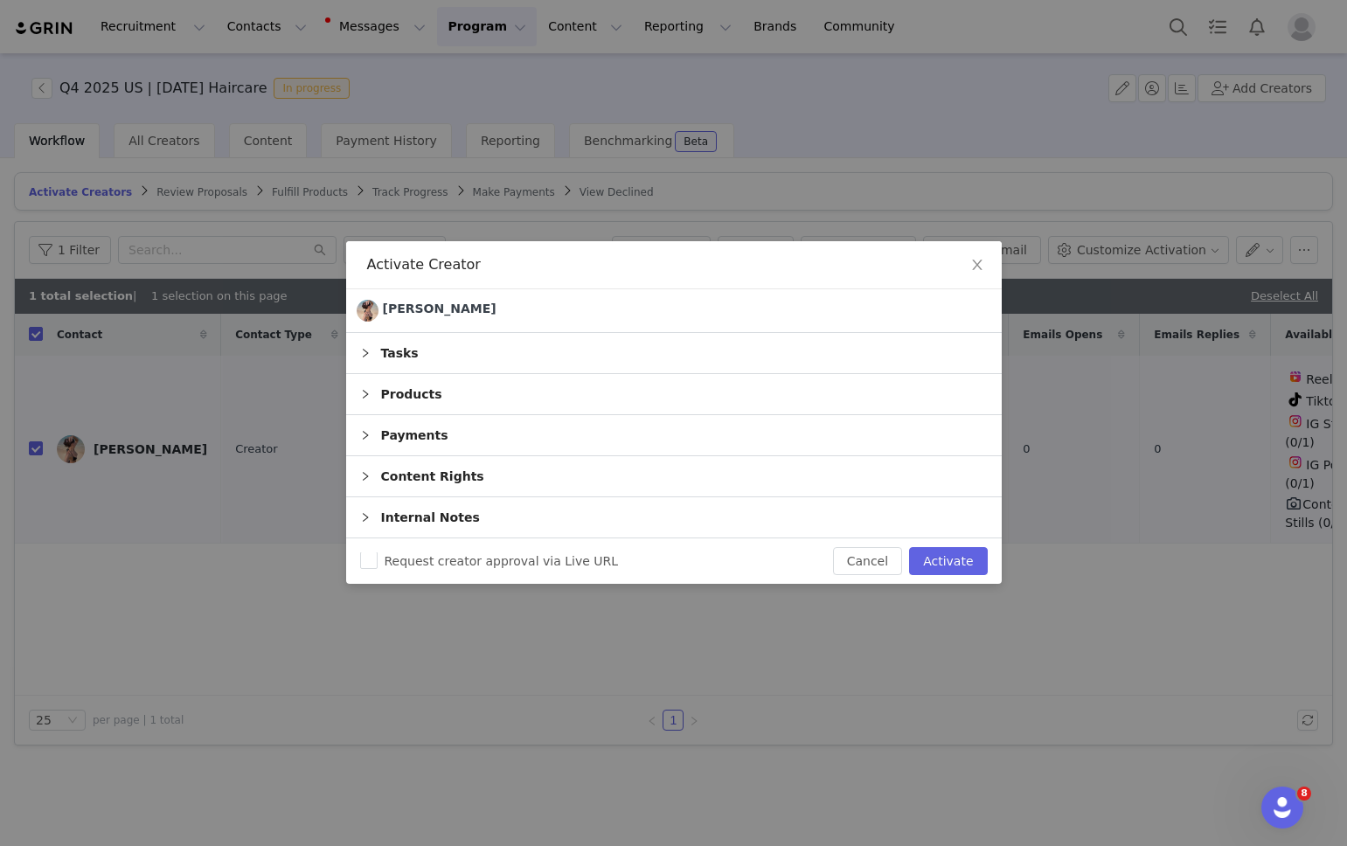
click at [382, 353] on div "Tasks" at bounding box center [673, 353] width 655 height 40
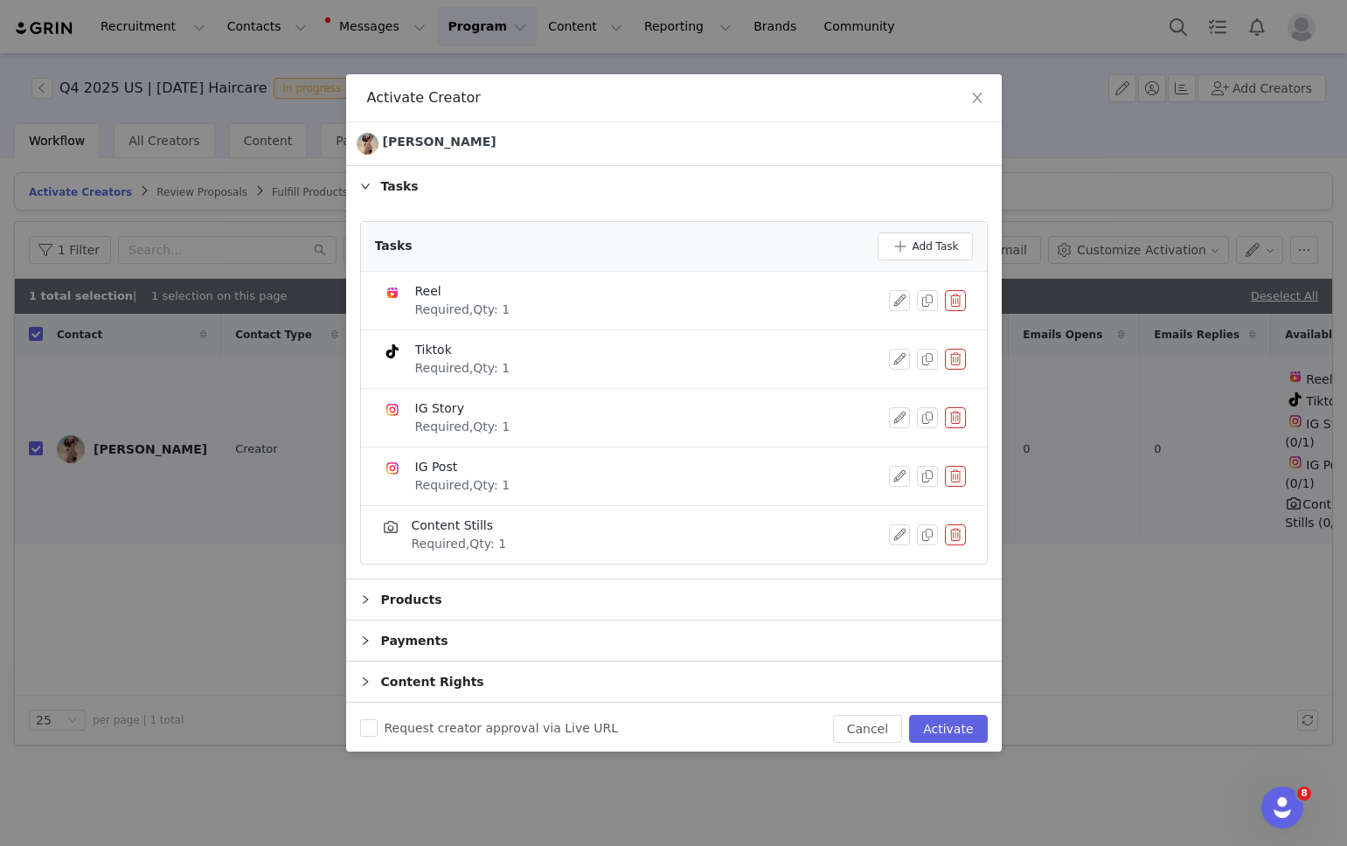
click at [959, 301] on button "button" at bounding box center [955, 300] width 21 height 21
click at [881, 330] on button "Delete" at bounding box center [892, 330] width 68 height 28
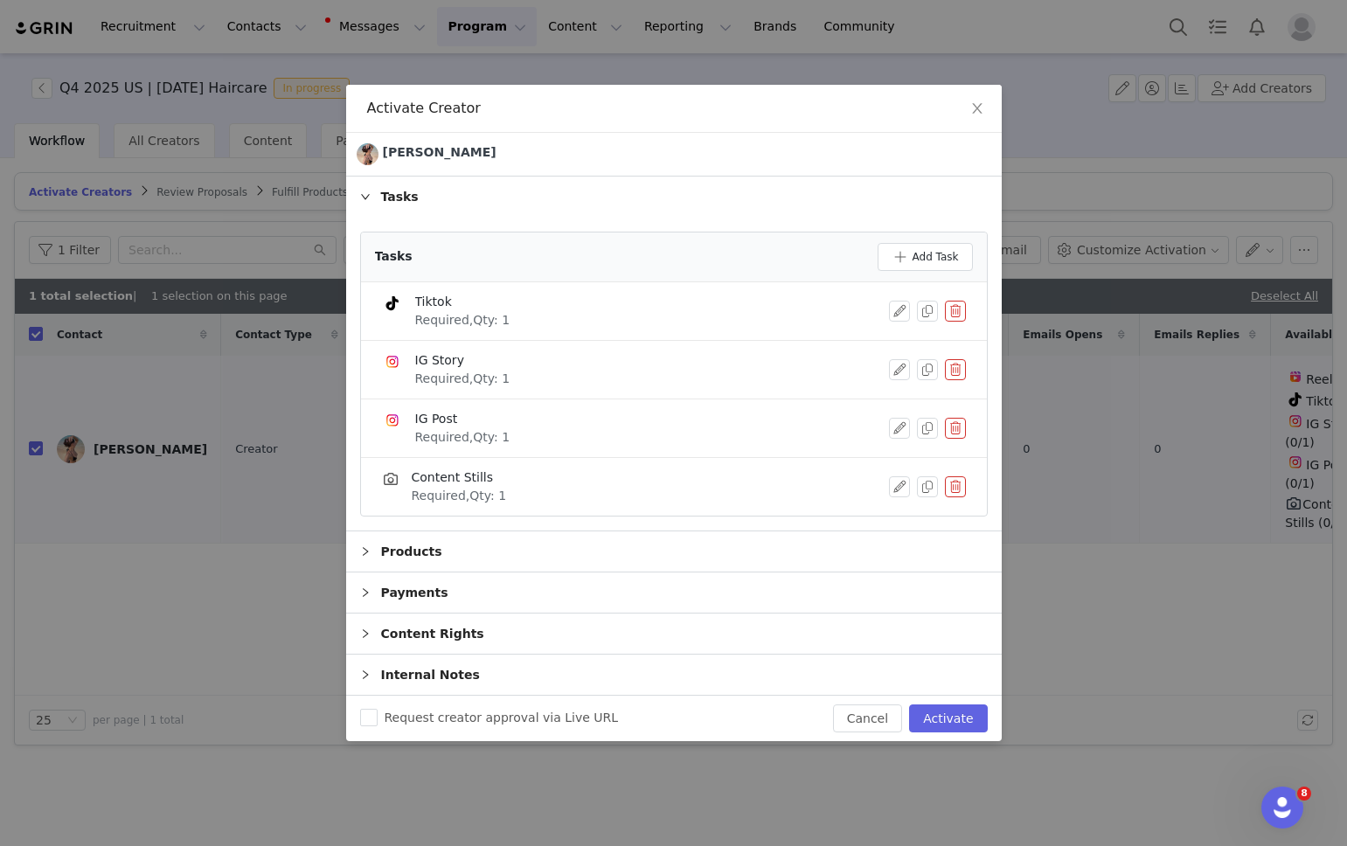
click at [956, 310] on button "button" at bounding box center [955, 311] width 21 height 21
click at [898, 350] on button "Delete" at bounding box center [892, 340] width 68 height 28
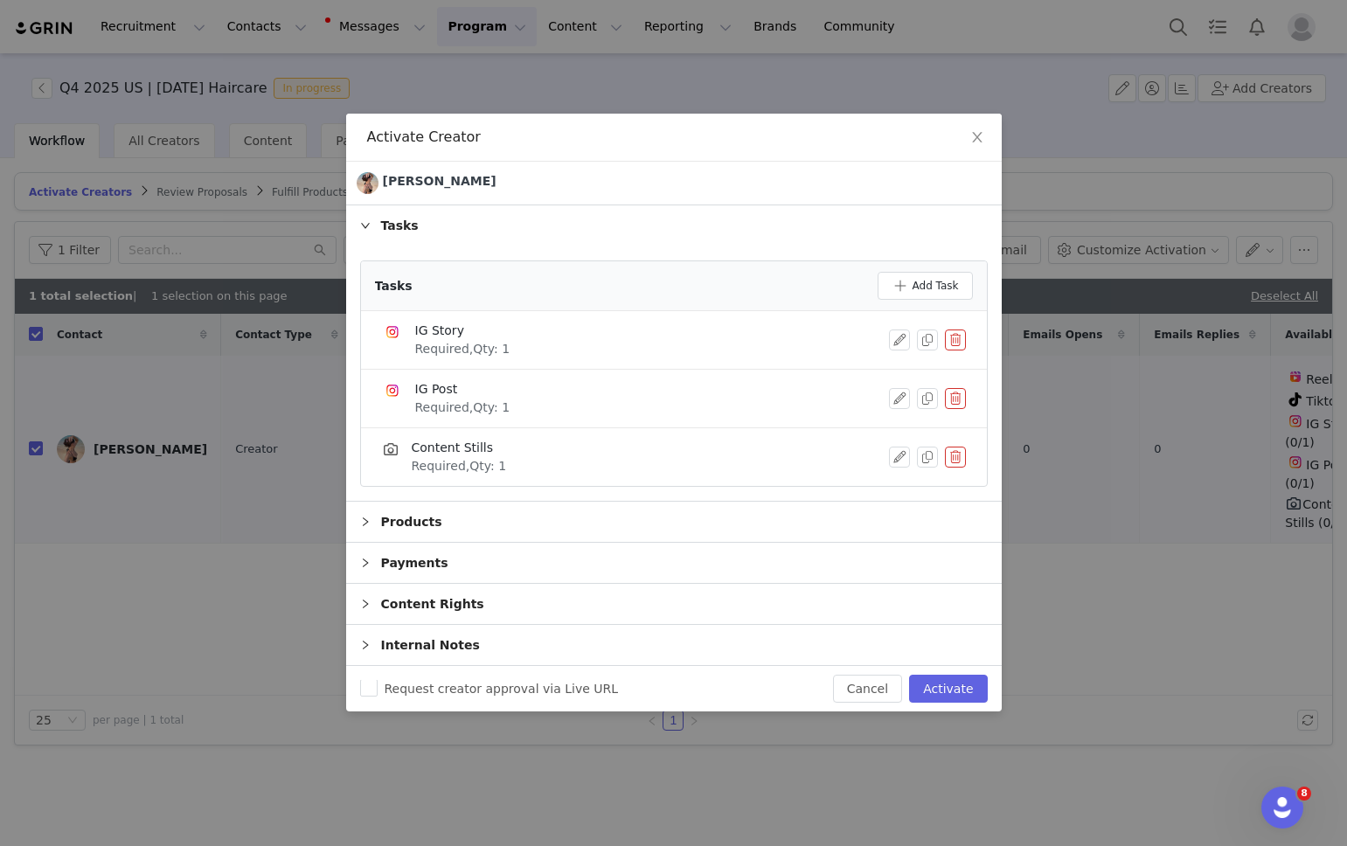
click at [956, 332] on button "button" at bounding box center [955, 339] width 21 height 21
click at [892, 369] on button "Delete" at bounding box center [892, 370] width 68 height 28
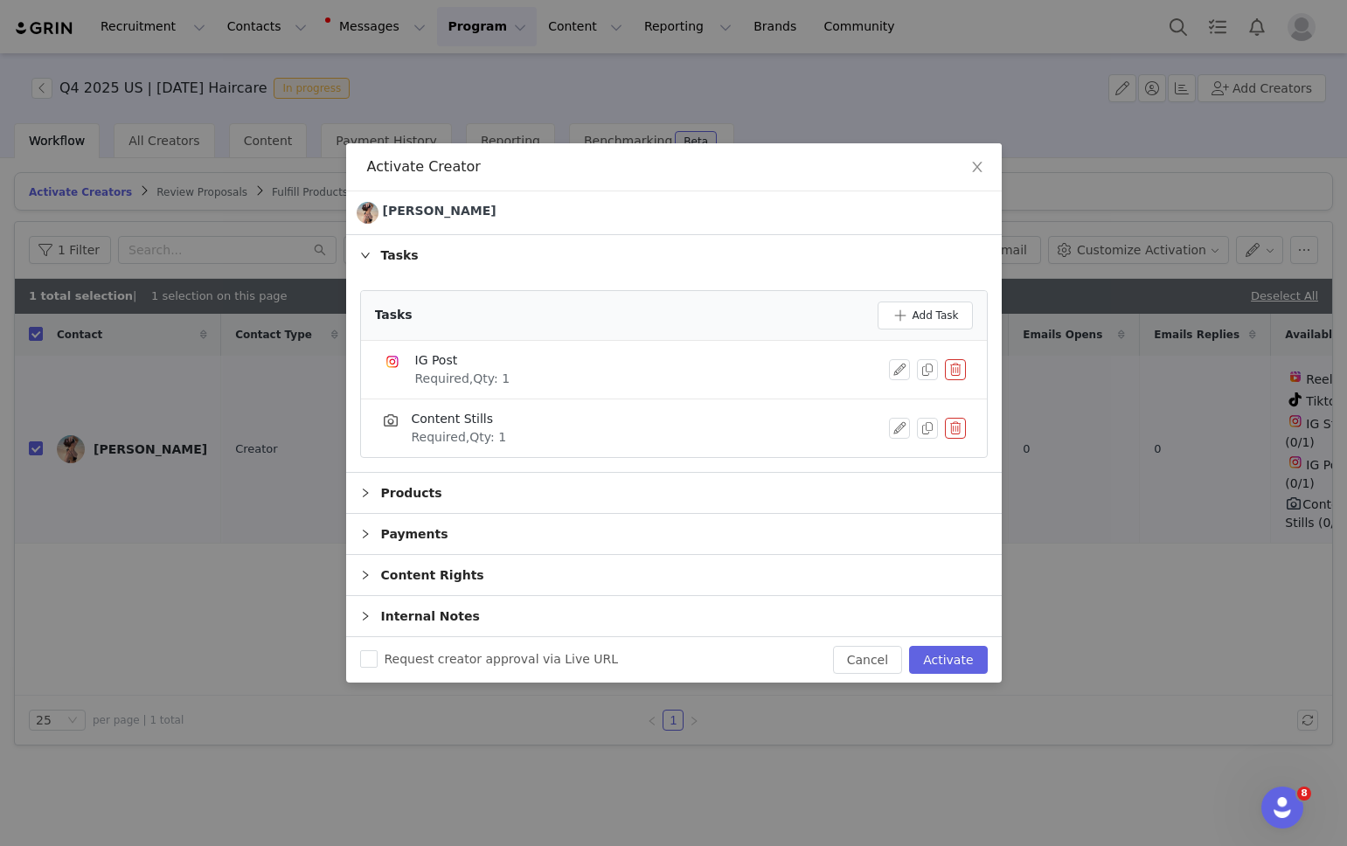
click at [953, 426] on button "button" at bounding box center [955, 428] width 21 height 21
click at [886, 446] on button "Delete" at bounding box center [892, 443] width 68 height 28
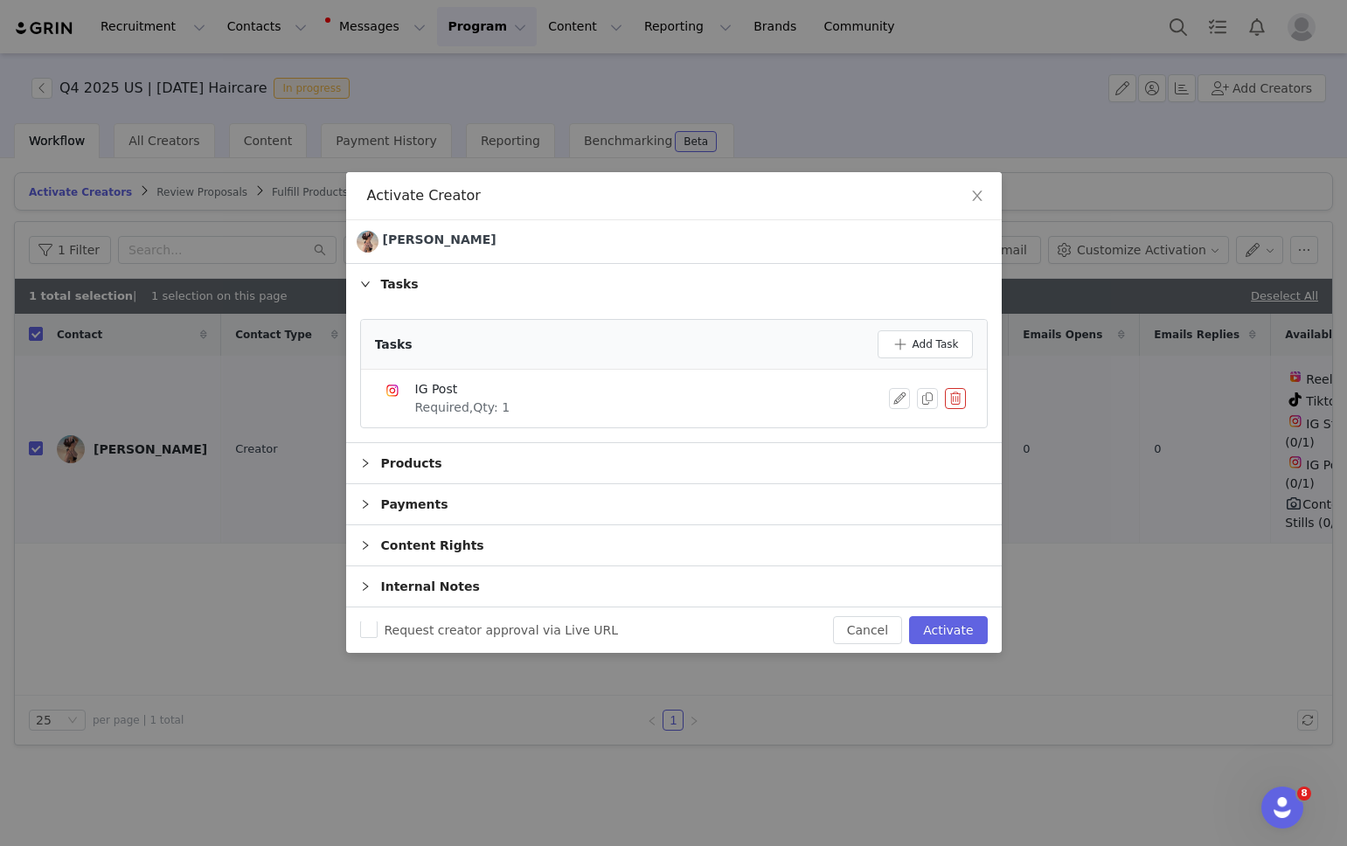
click at [458, 503] on div "Payments" at bounding box center [673, 504] width 655 height 40
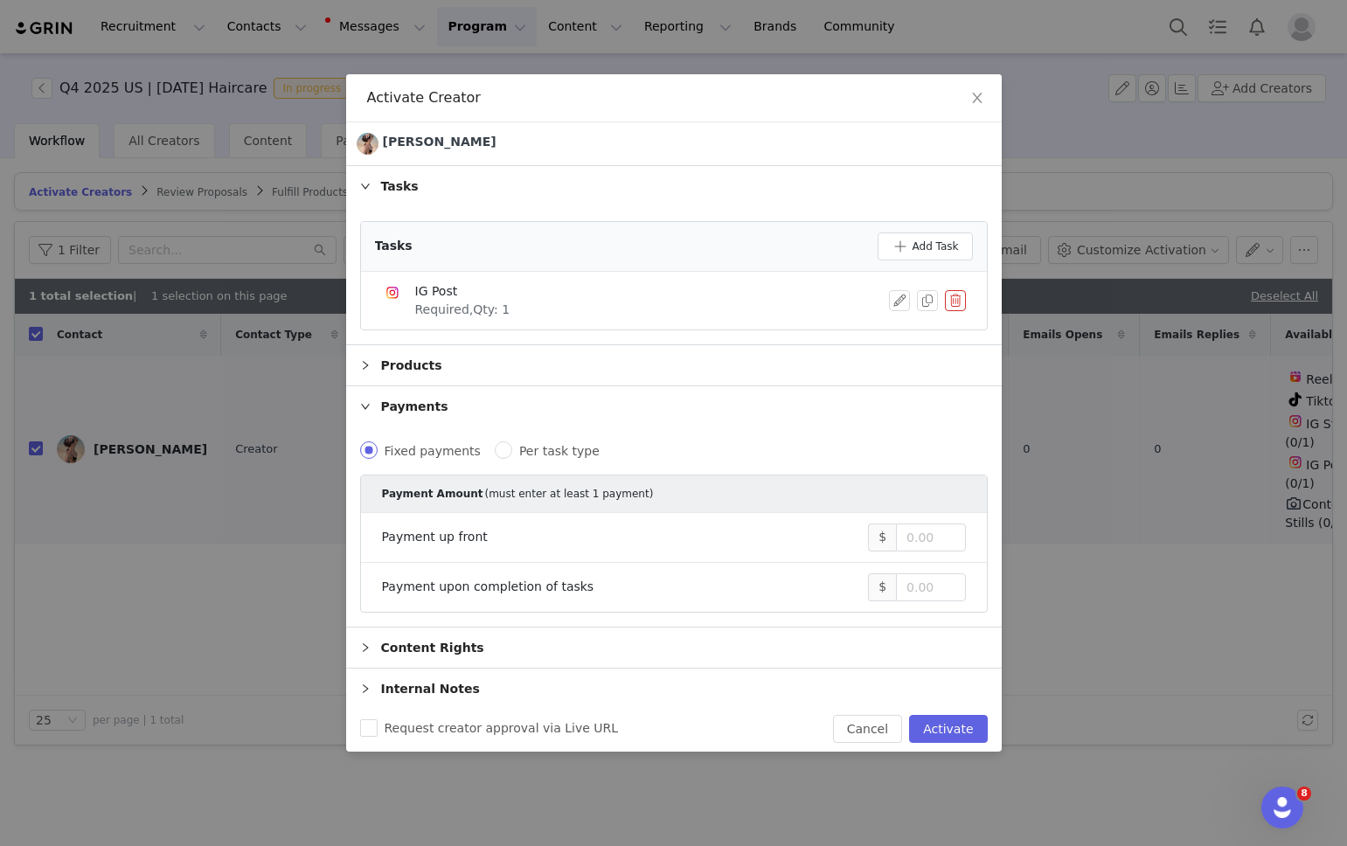
click at [568, 461] on div "Fixed payments Per task type Payment Amount (must enter at least 1 payment) Pay…" at bounding box center [674, 526] width 628 height 171
click at [555, 453] on span "Per task type" at bounding box center [559, 451] width 94 height 14
click at [512, 453] on input "Per task type" at bounding box center [503, 449] width 17 height 17
radio input "true"
radio input "false"
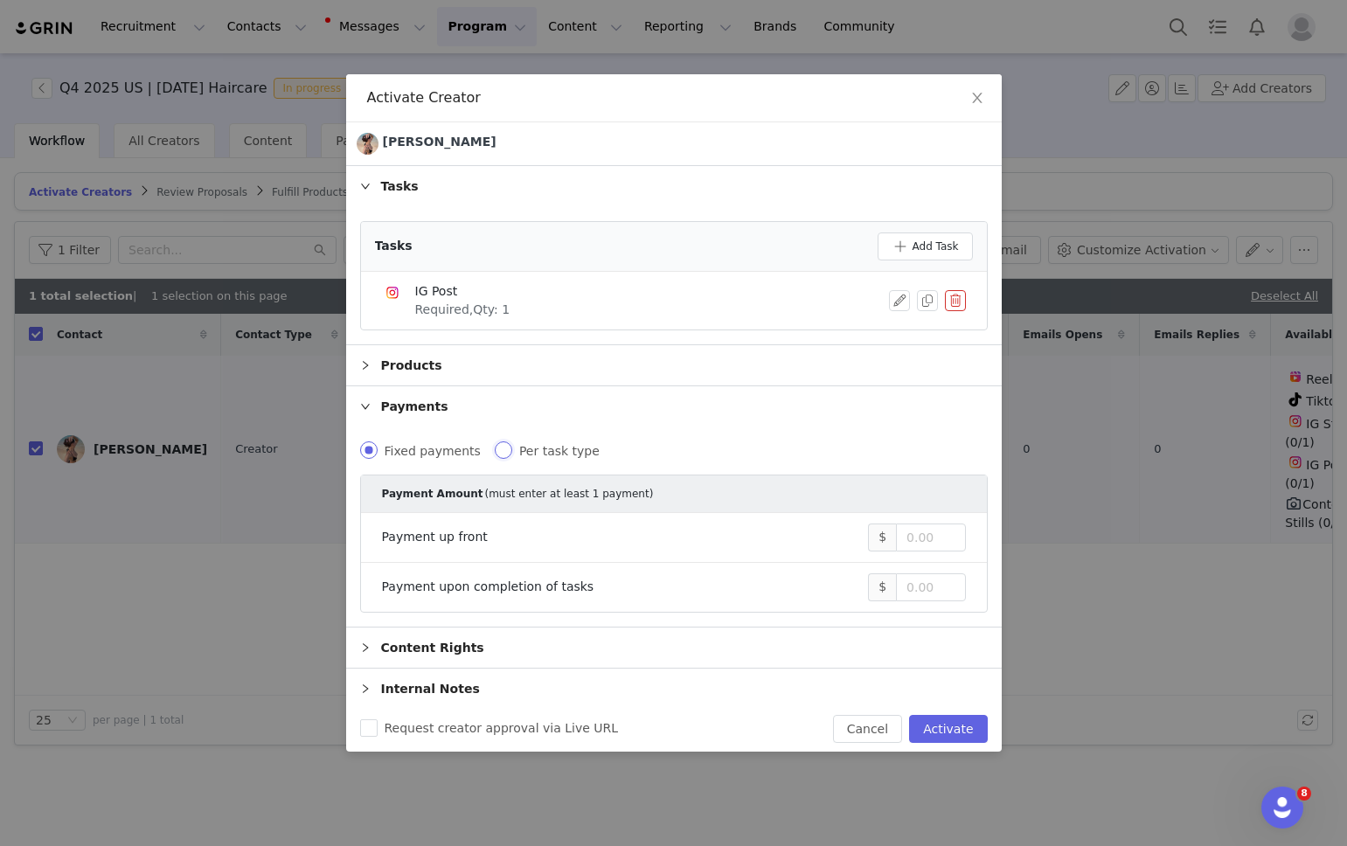
radio input "true"
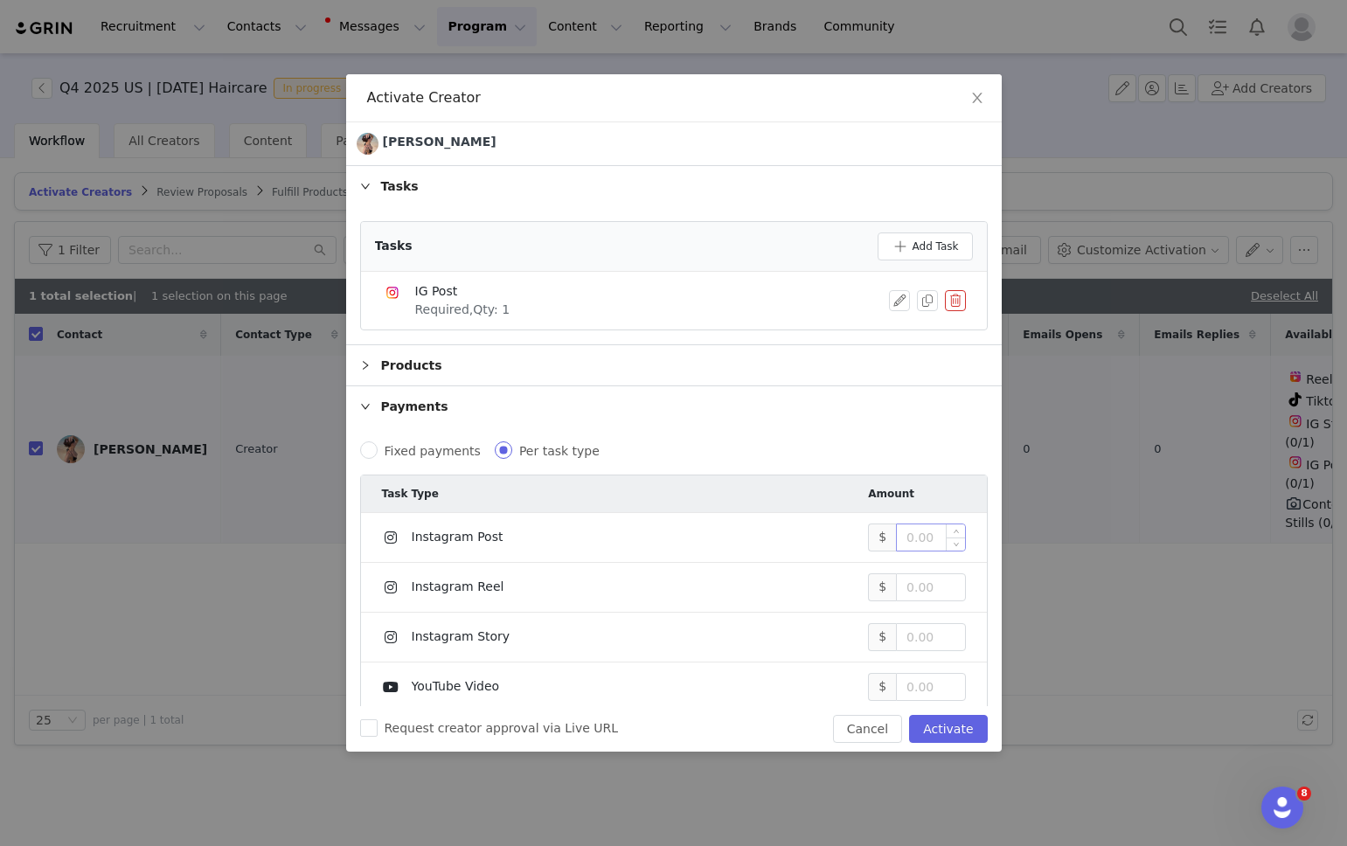
click at [922, 536] on input at bounding box center [930, 537] width 67 height 26
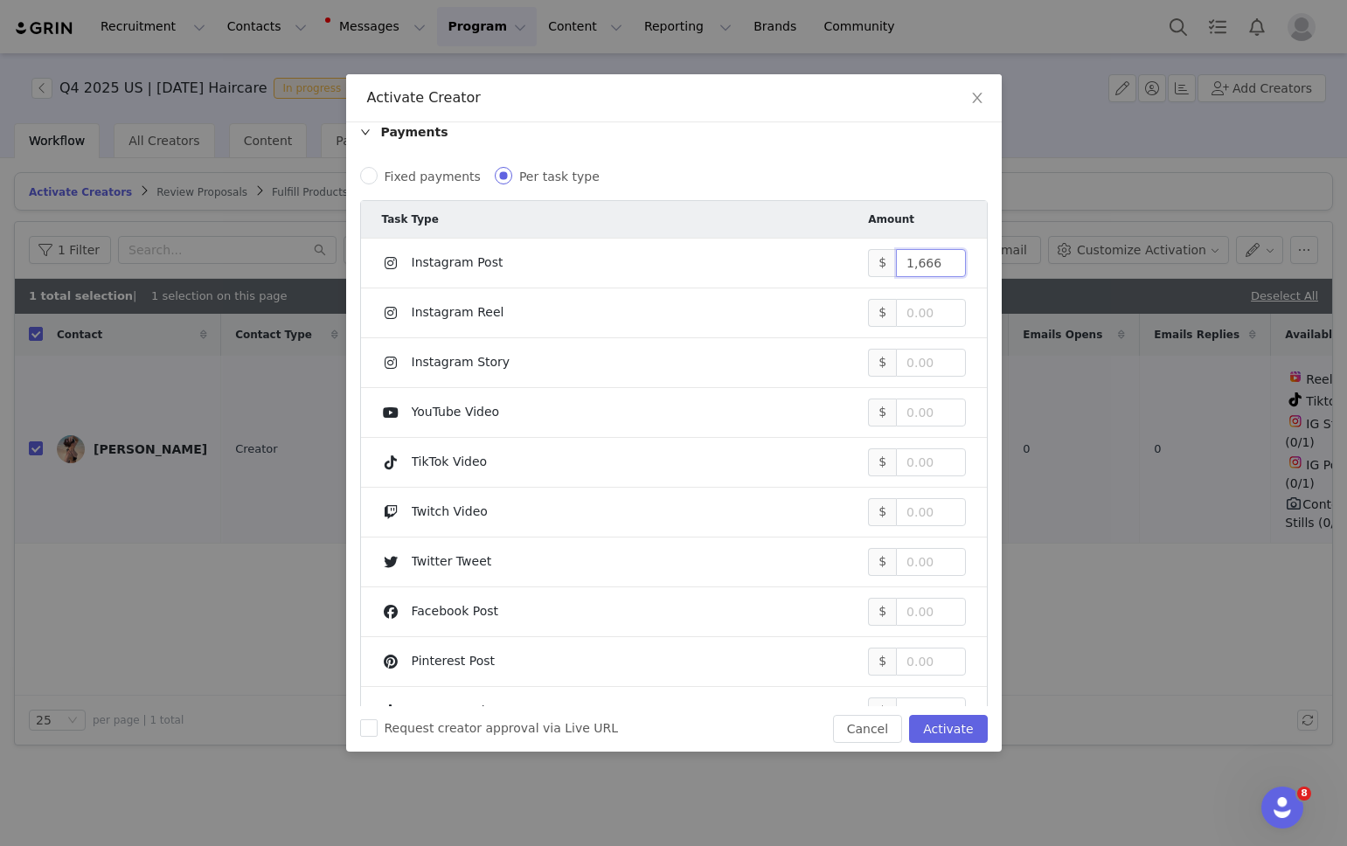
scroll to position [401, 0]
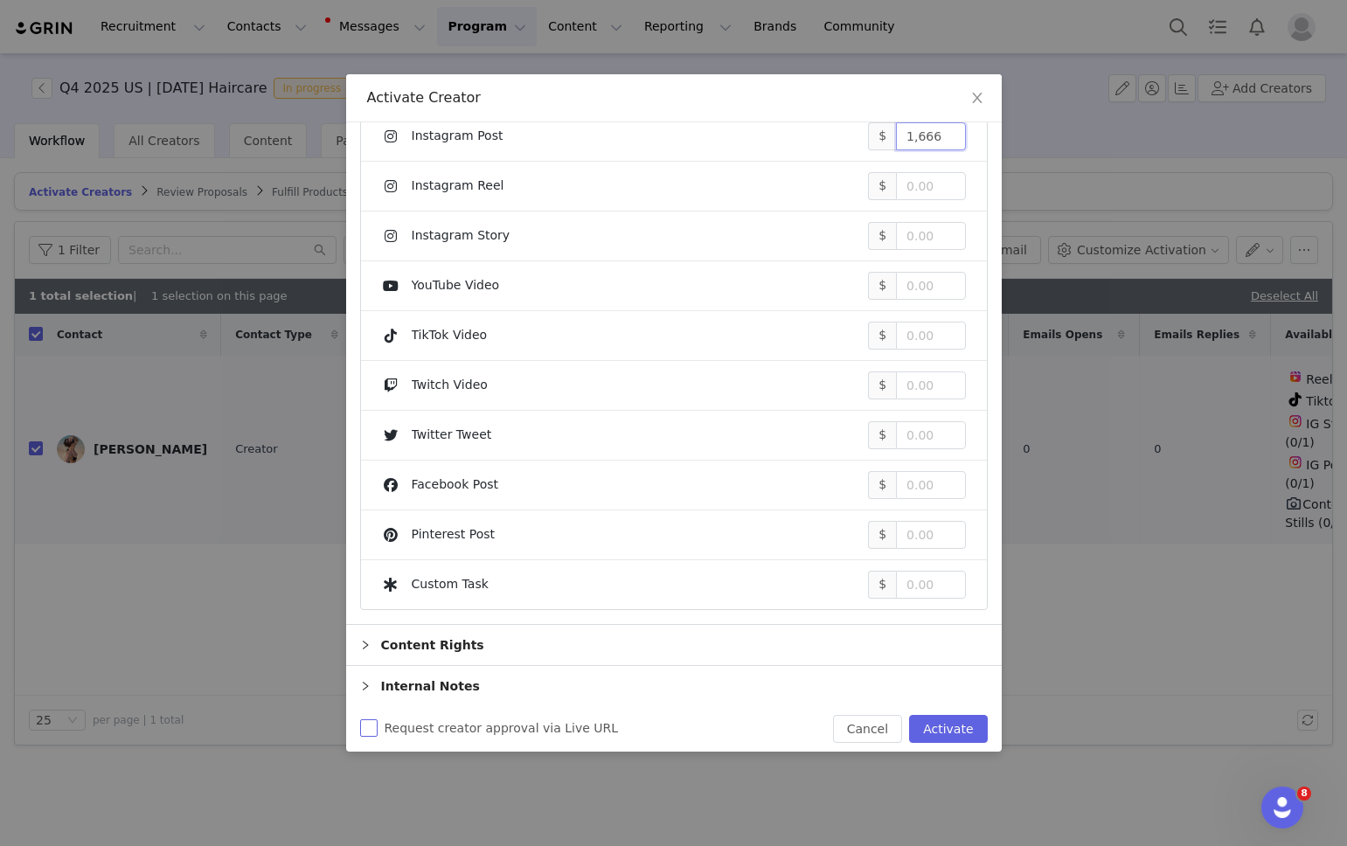
type input "1,666"
click at [360, 728] on input "Request creator approval via Live URL" at bounding box center [368, 727] width 17 height 17
checkbox input "true"
click at [951, 731] on button "Activate" at bounding box center [948, 729] width 78 height 28
checkbox input "false"
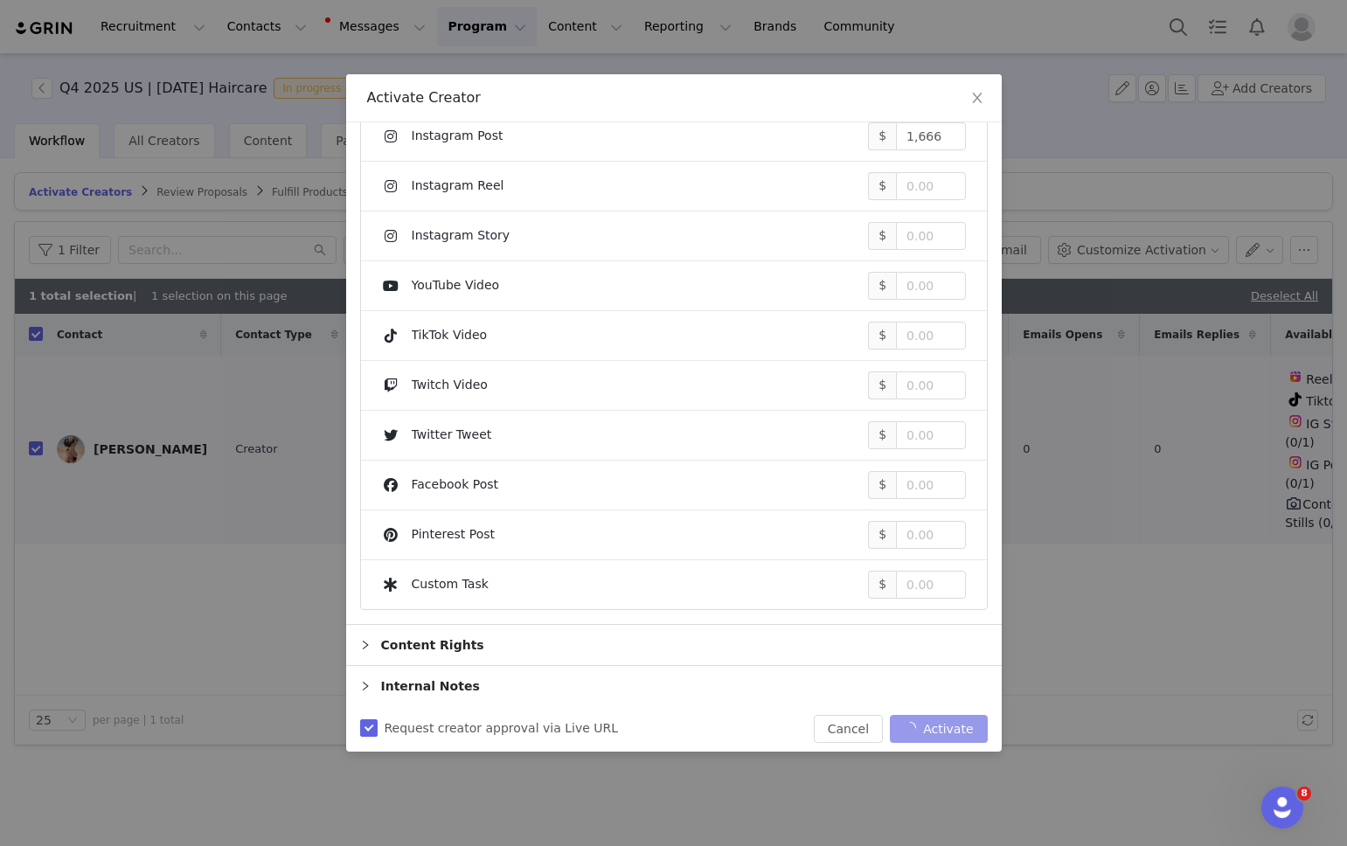
checkbox input "false"
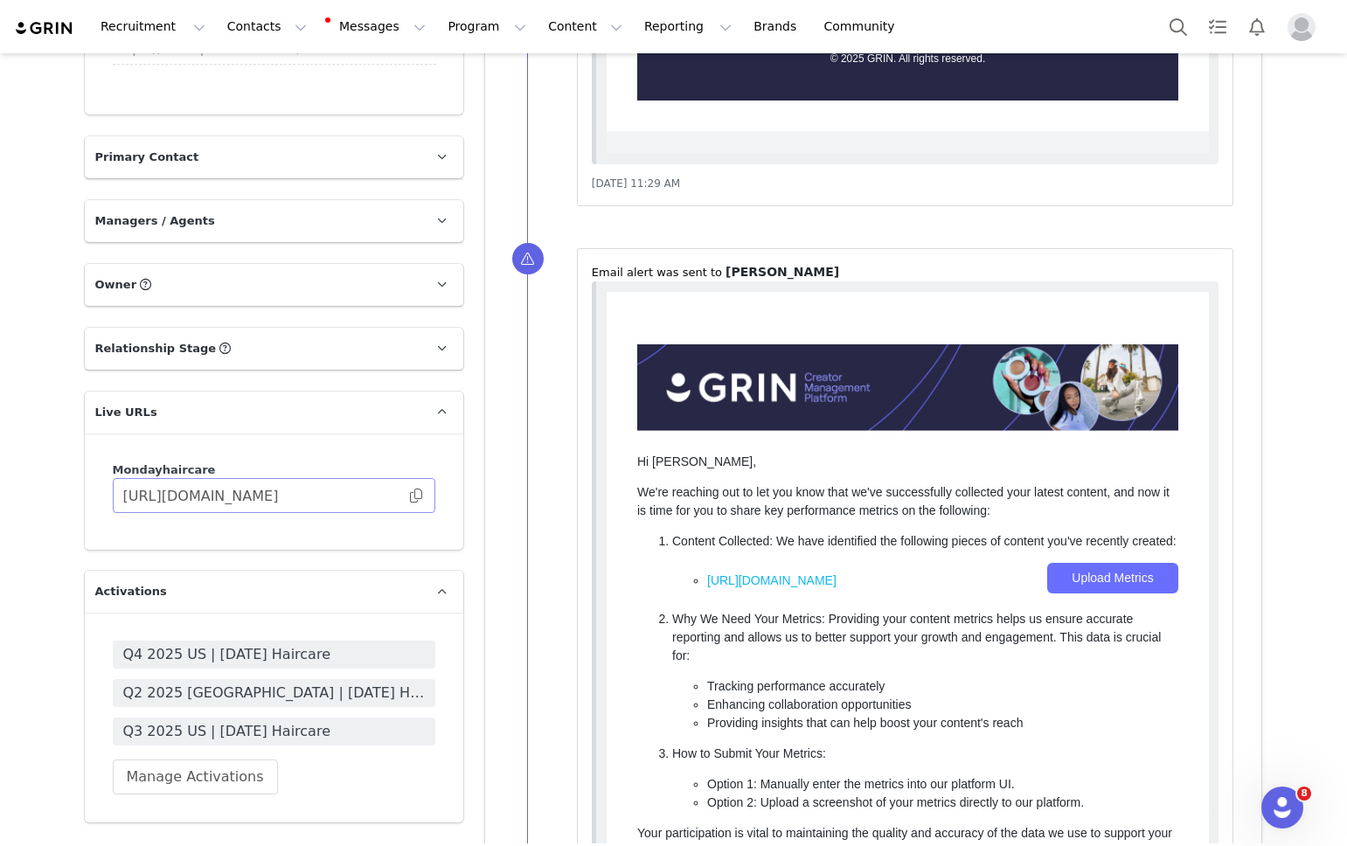
click at [420, 496] on span at bounding box center [415, 496] width 17 height 0
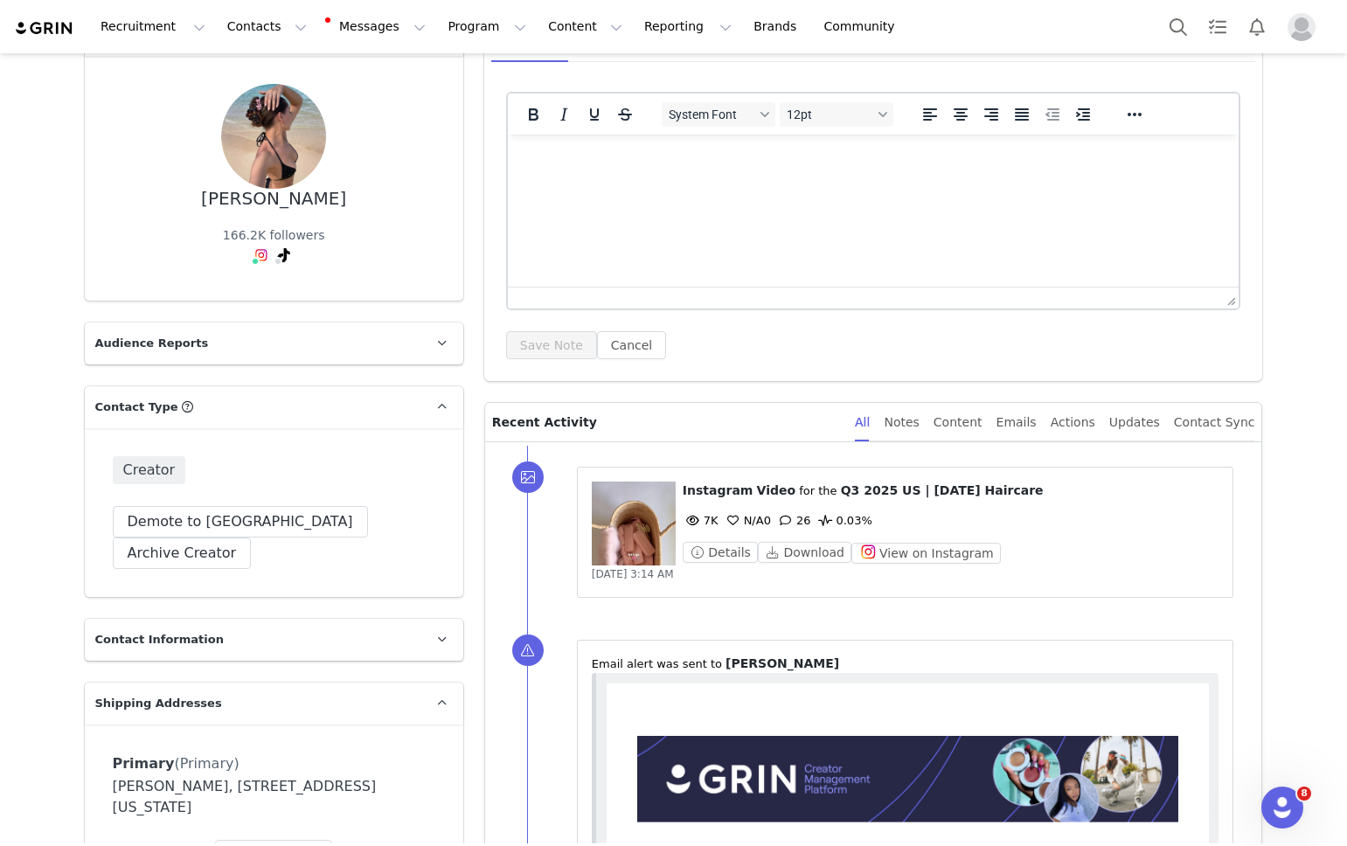
scroll to position [202, 0]
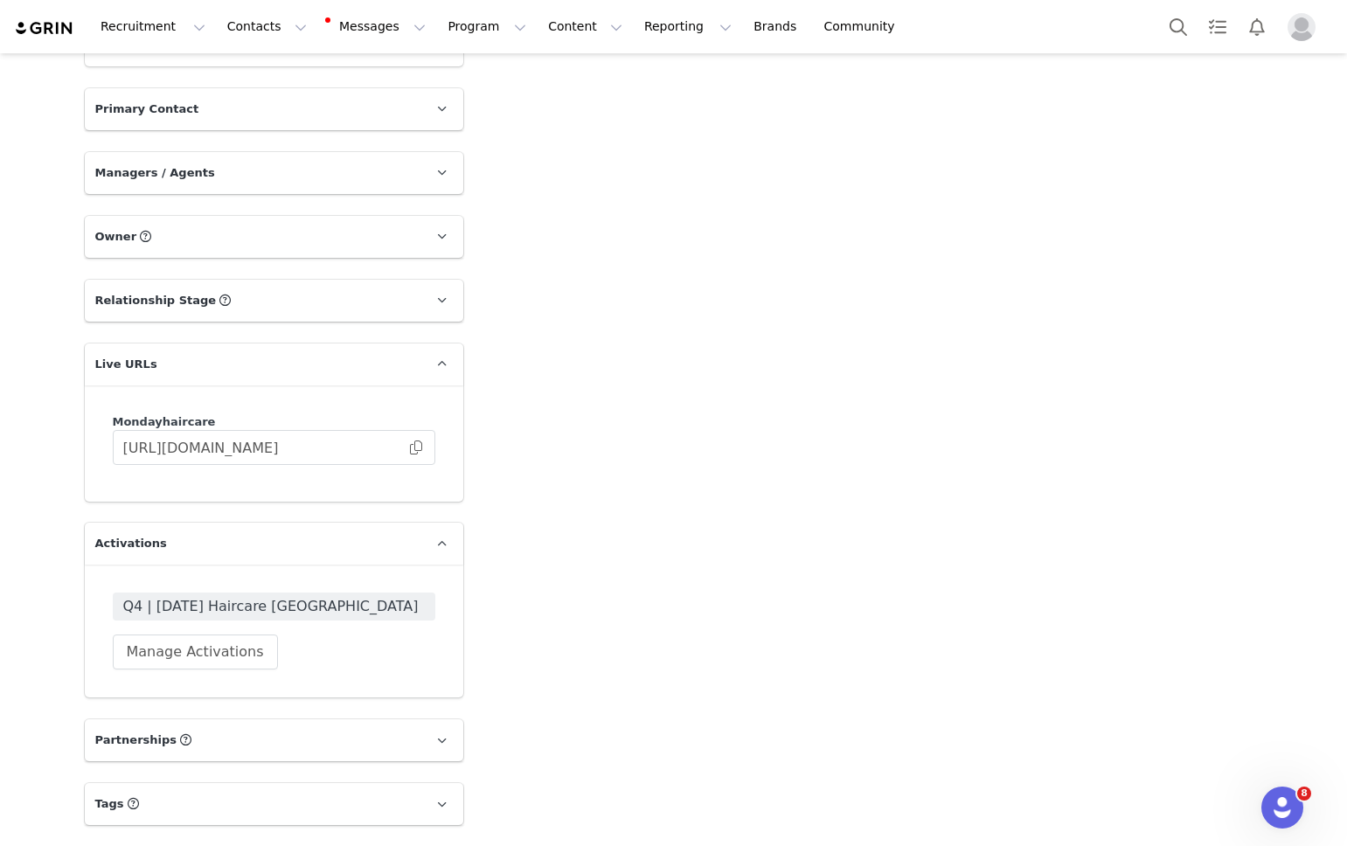
scroll to position [1753, 0]
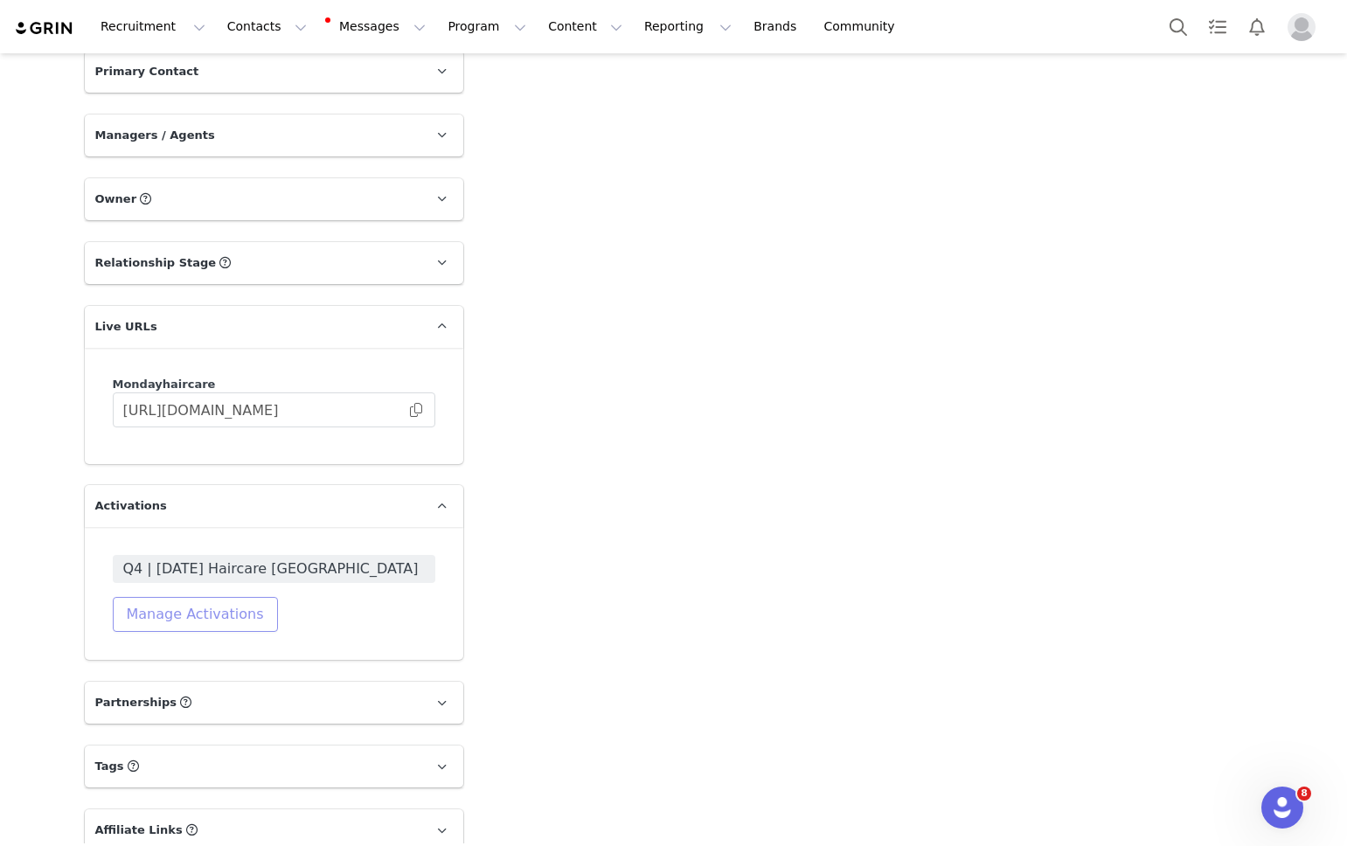
click at [209, 616] on button "Manage Activations" at bounding box center [195, 614] width 165 height 35
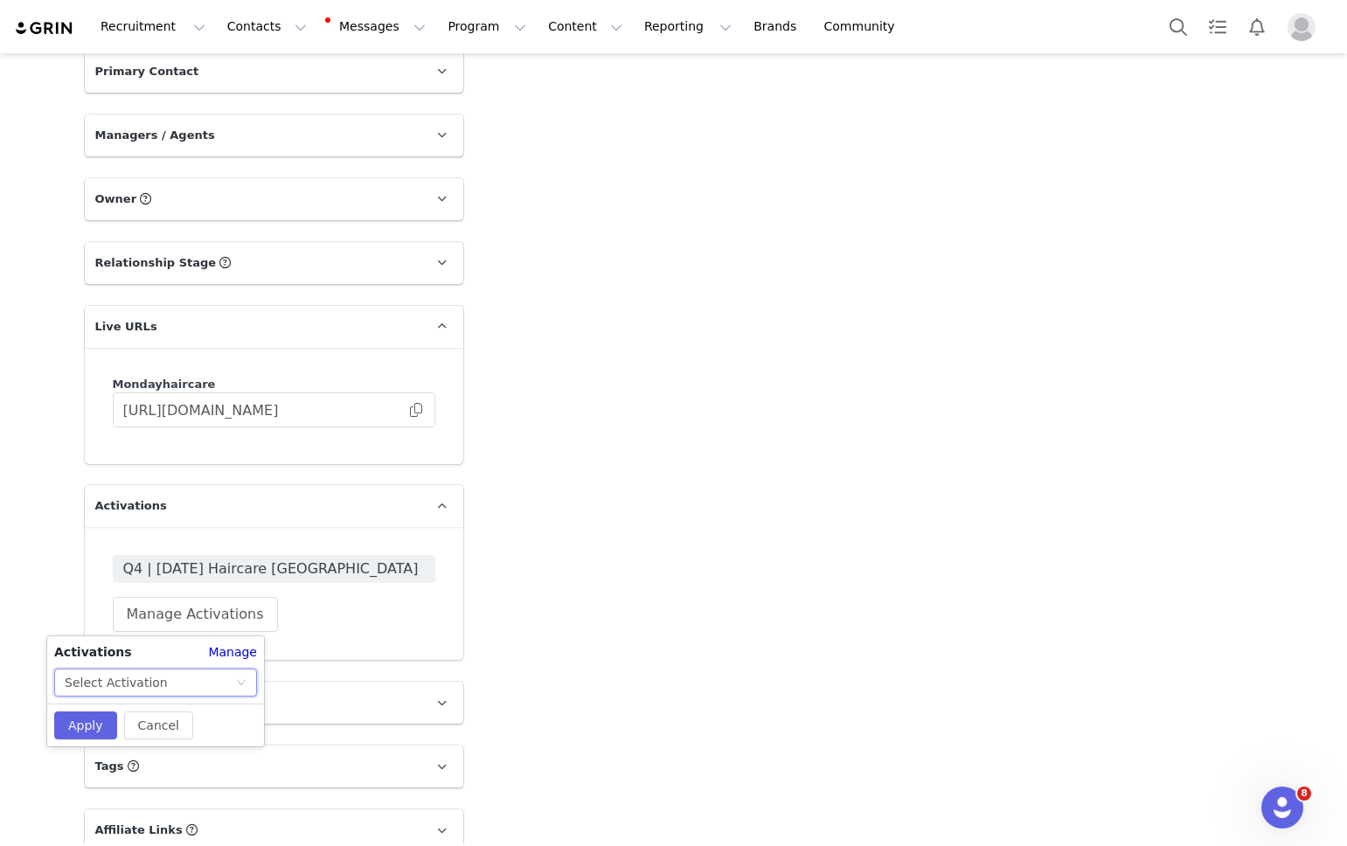
click at [184, 677] on div "Select Activation" at bounding box center [150, 682] width 170 height 26
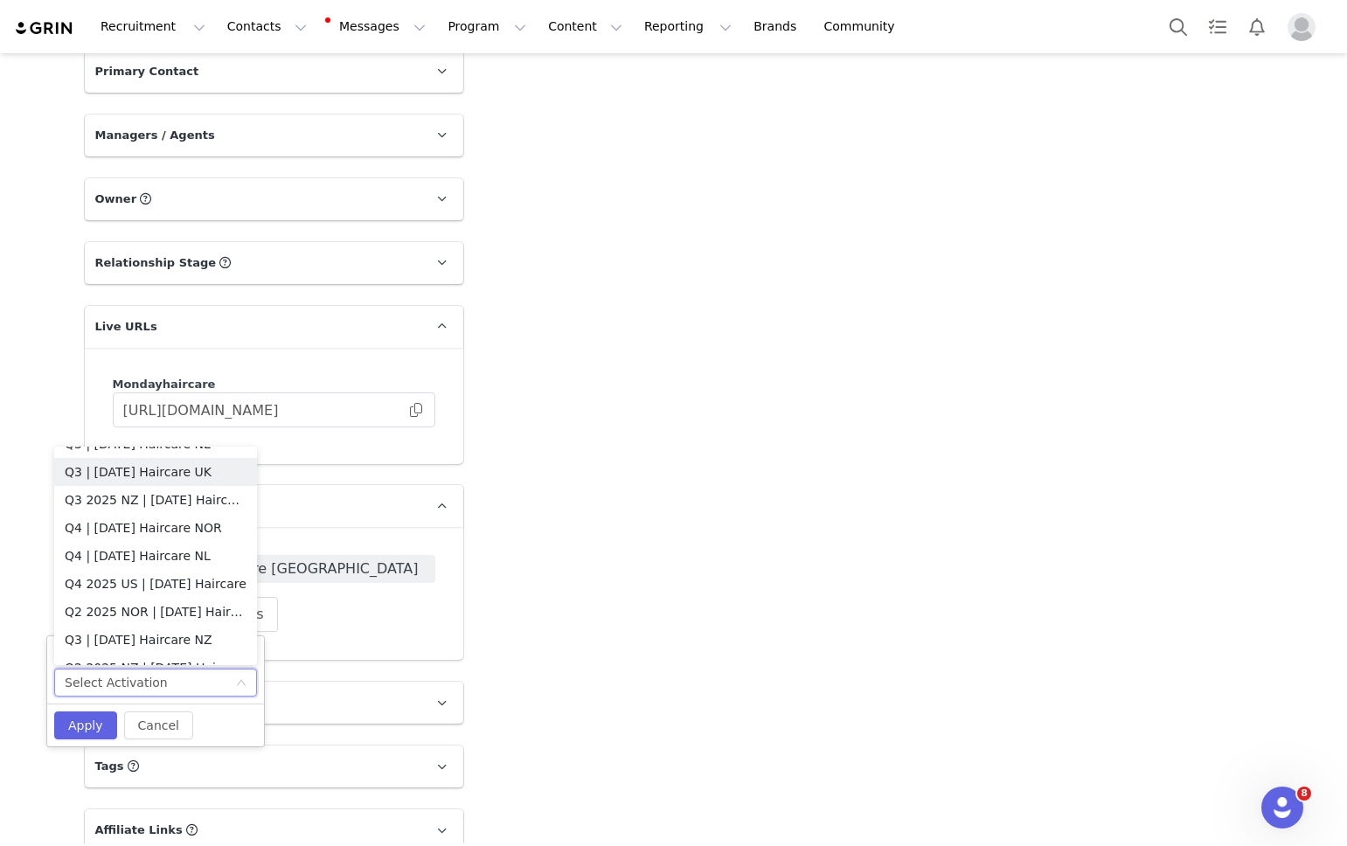
scroll to position [665, 0]
click at [155, 577] on li "Q4 2025 US | [DATE] Haircare" at bounding box center [155, 582] width 203 height 28
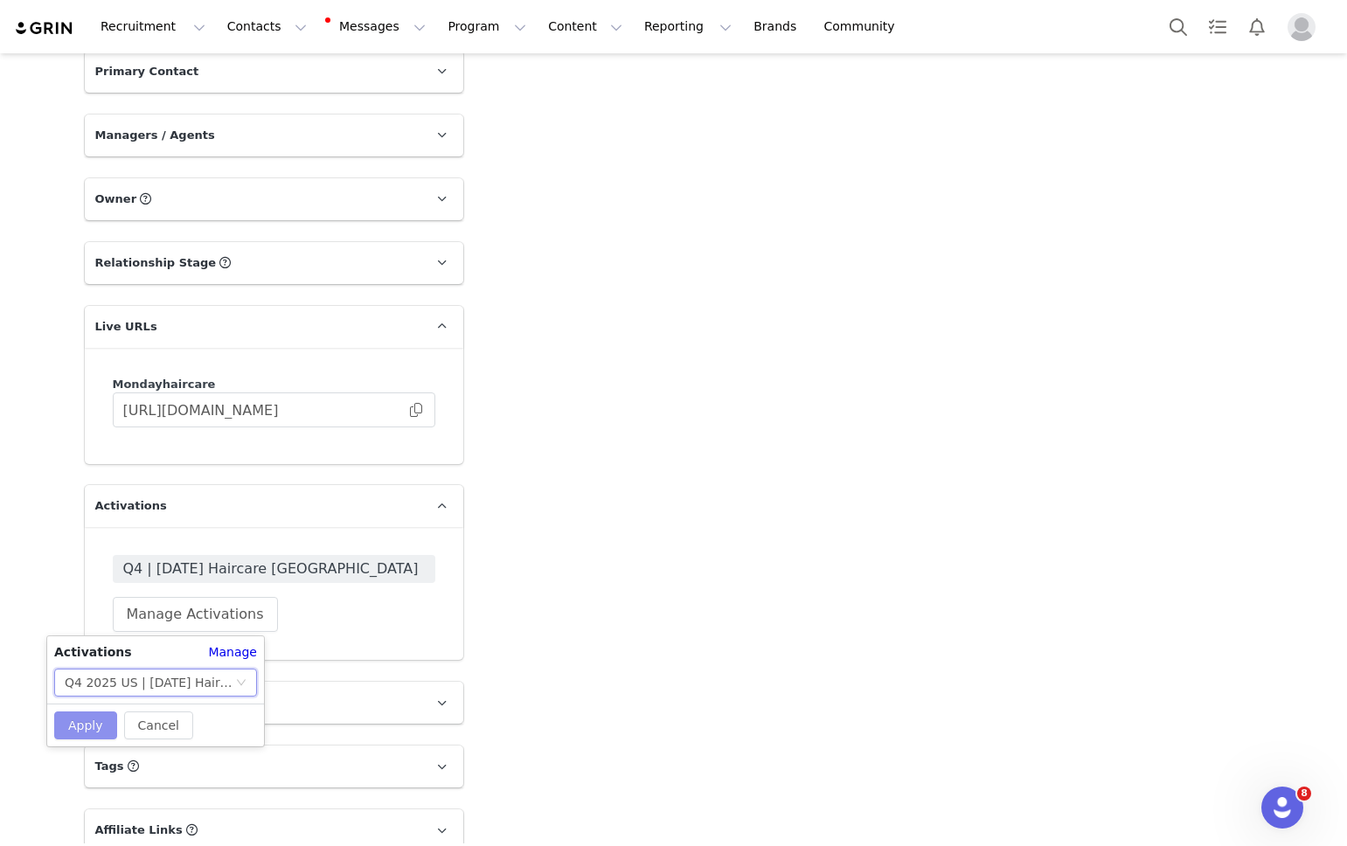
click at [94, 721] on button "Apply" at bounding box center [85, 725] width 63 height 28
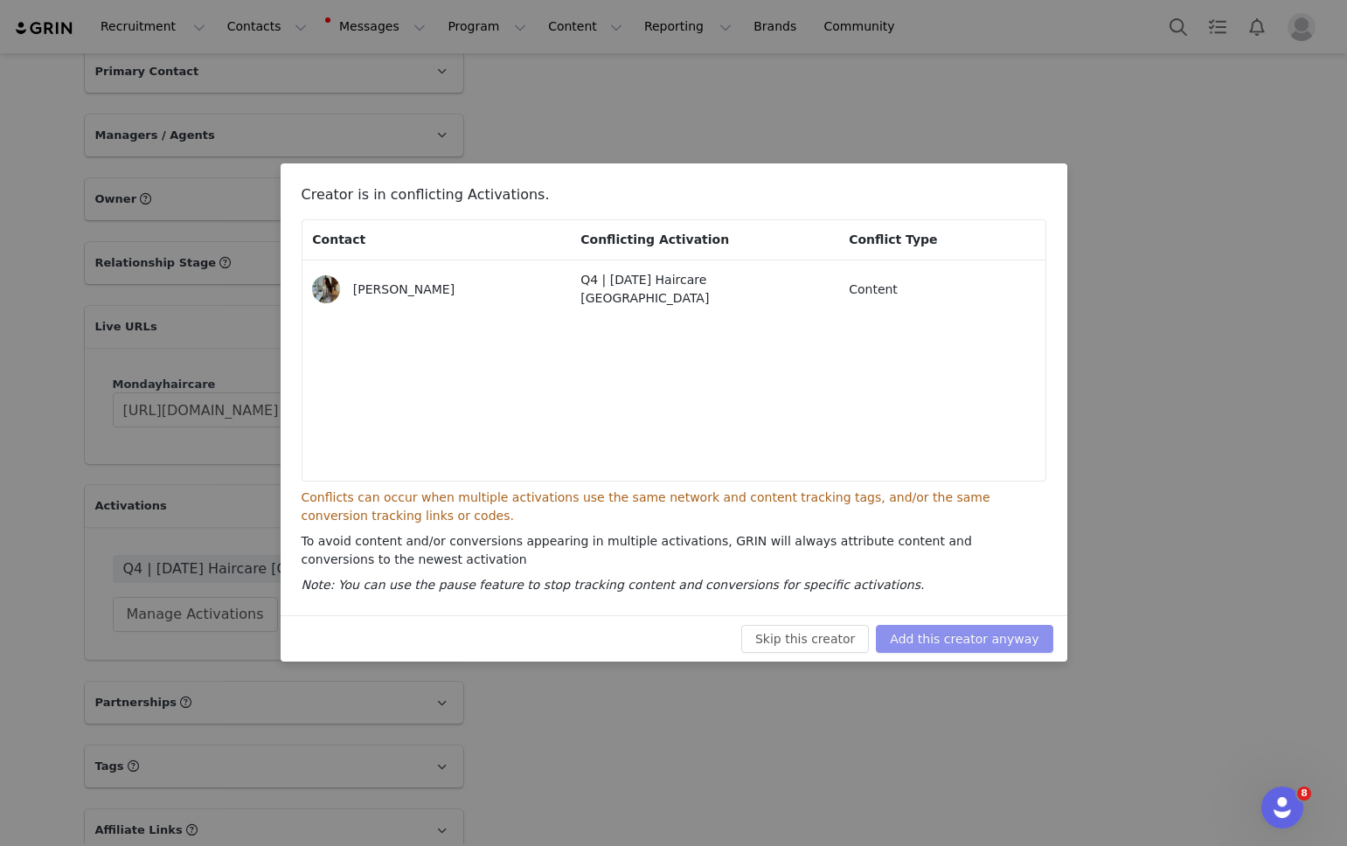
click at [913, 638] on button "Add this creator anyway" at bounding box center [964, 639] width 177 height 28
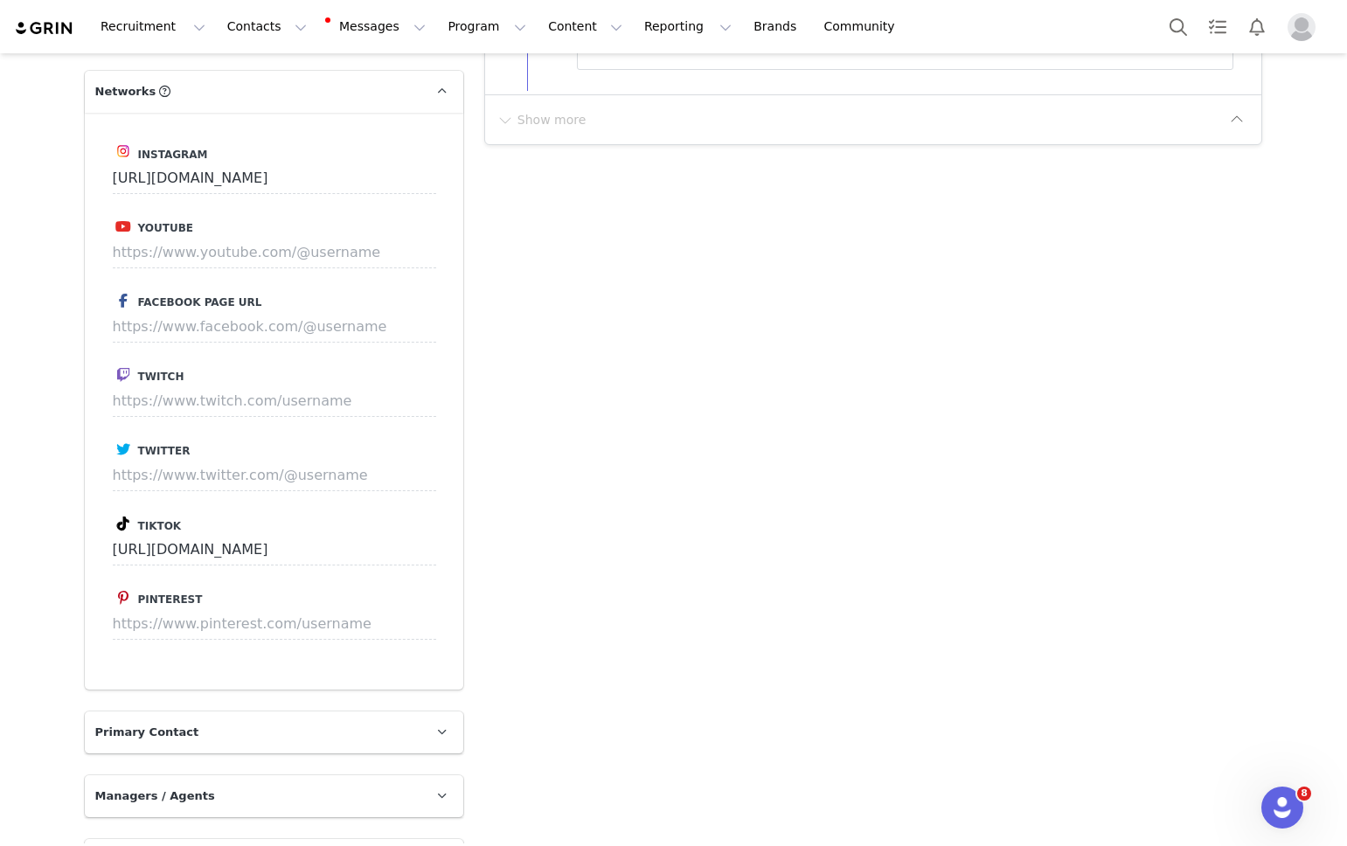
scroll to position [1091, 0]
drag, startPoint x: 348, startPoint y: 550, endPoint x: 75, endPoint y: 524, distance: 273.9
click at [75, 524] on div "Profile Nari Chaves 37.5K followers Audience Reports Request a detailed report …" at bounding box center [273, 401] width 399 height 2578
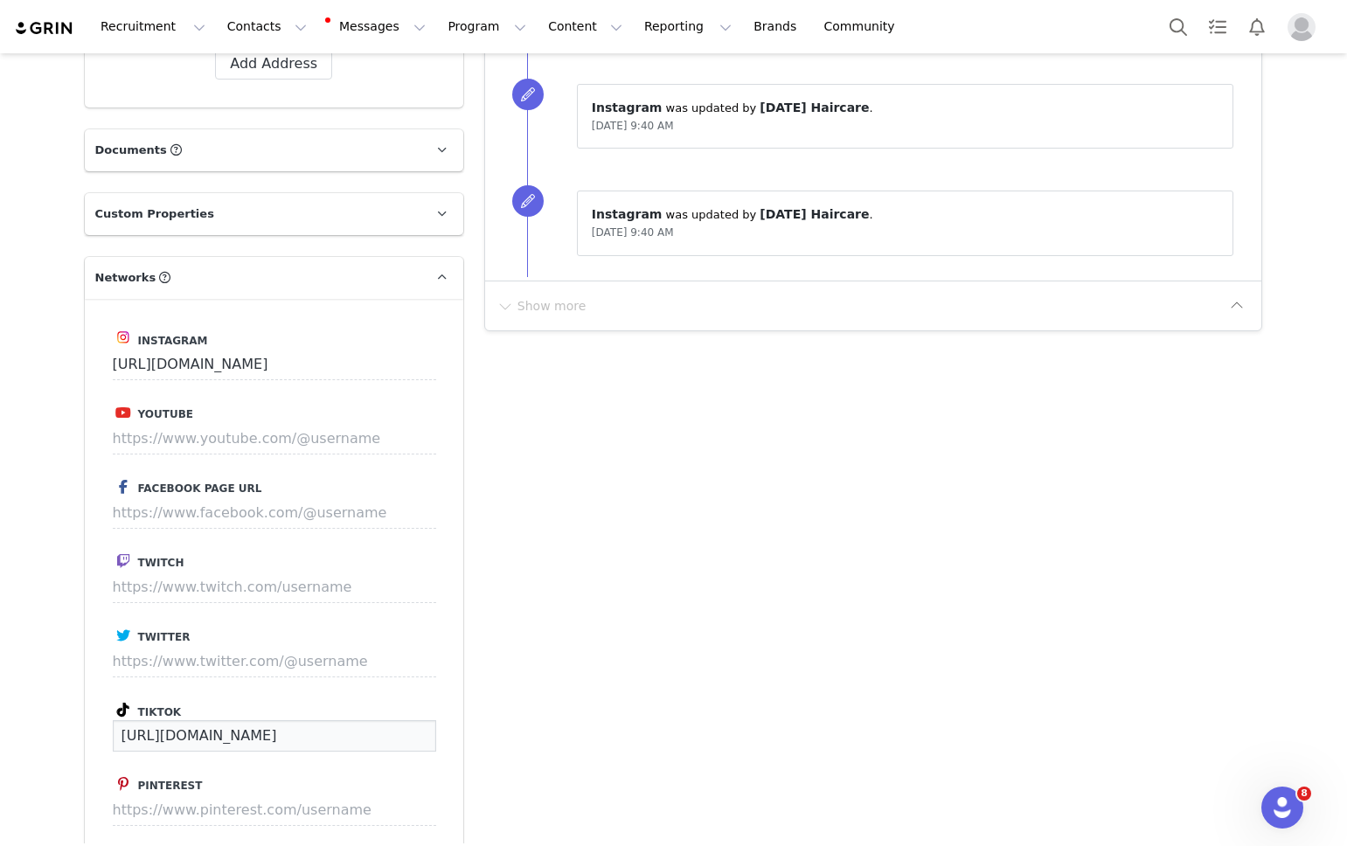
scroll to position [887, 0]
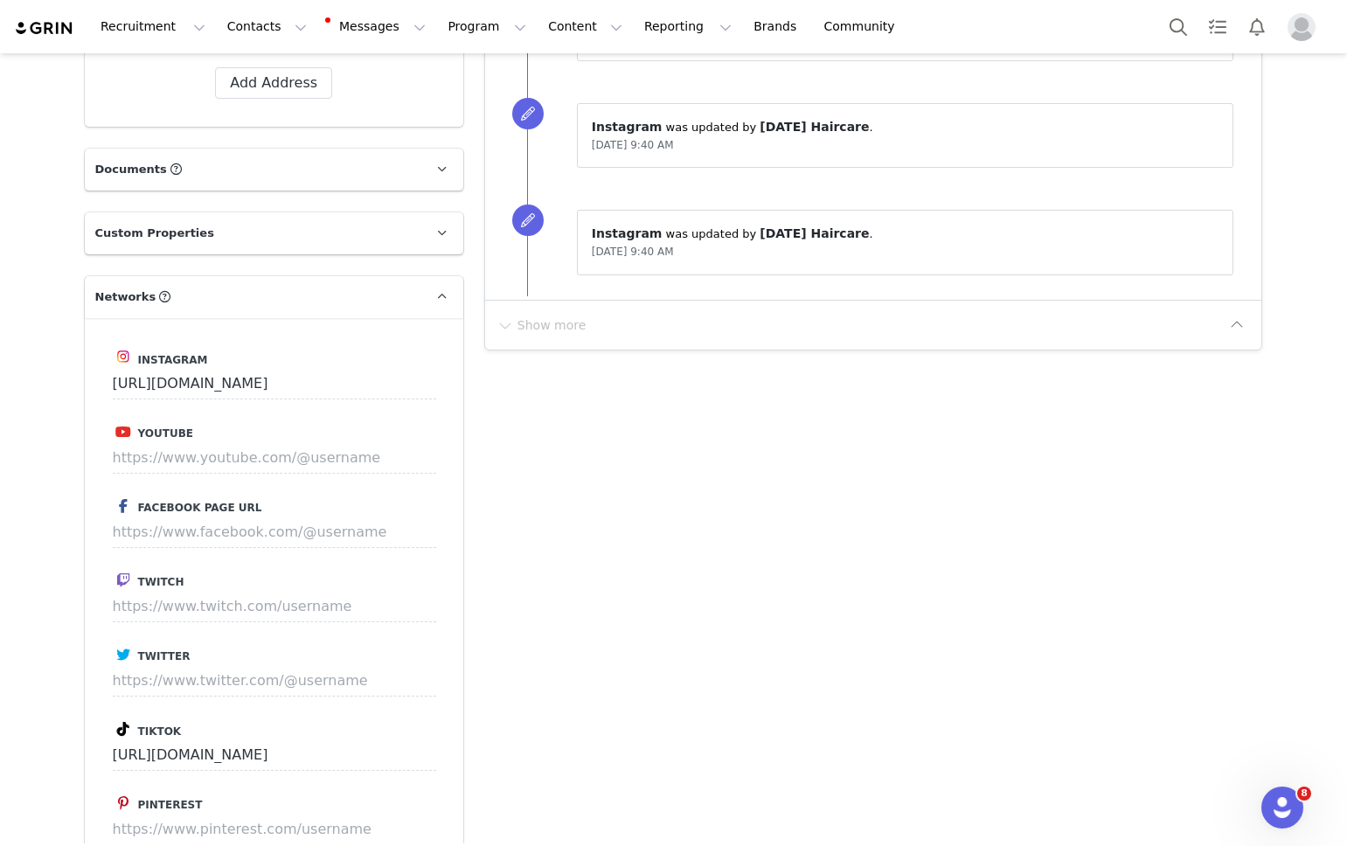
click at [533, 450] on div "Add Note Send Email Send Alert Tasks System Font 12pt To open the popup, press …" at bounding box center [874, 605] width 800 height 2578
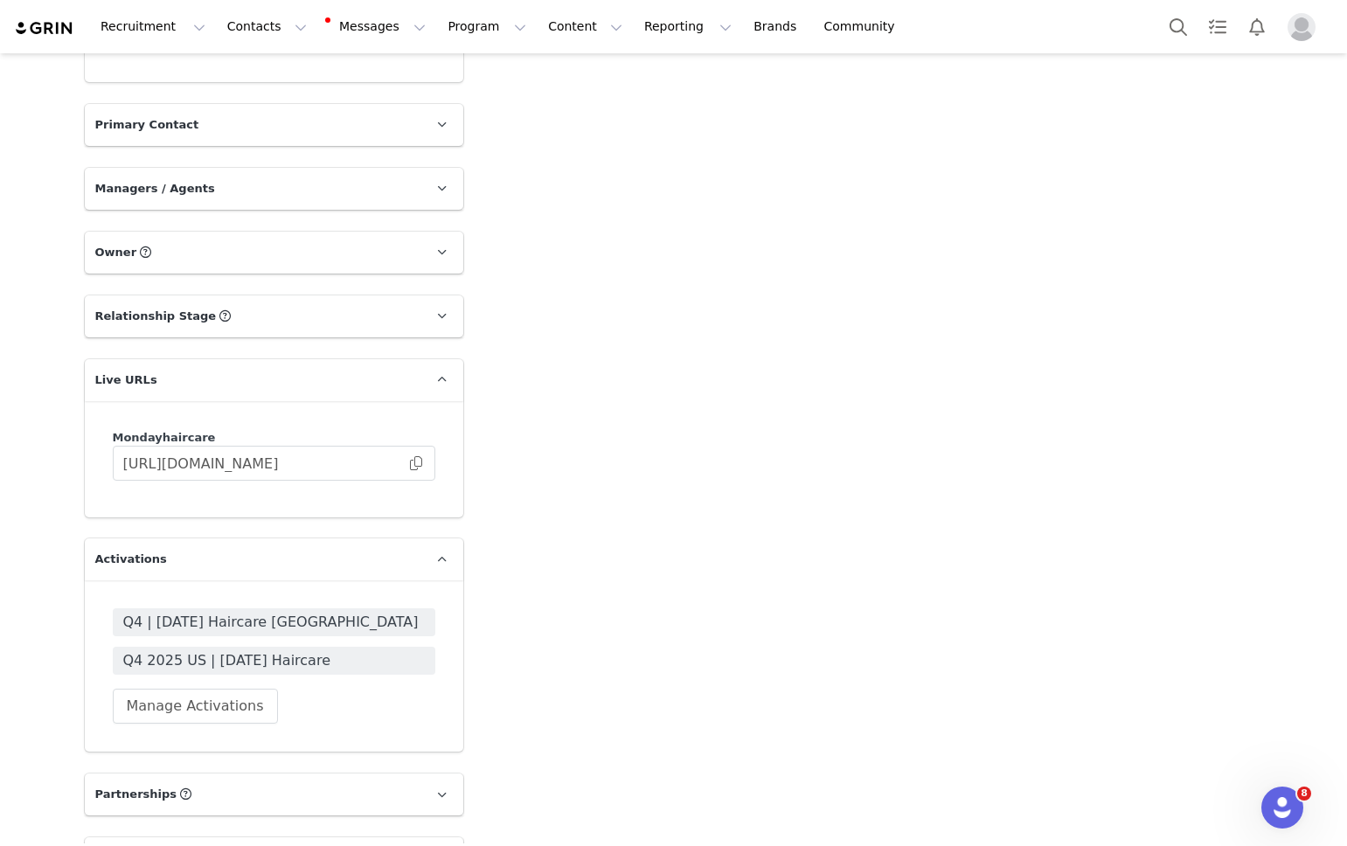
scroll to position [1767, 0]
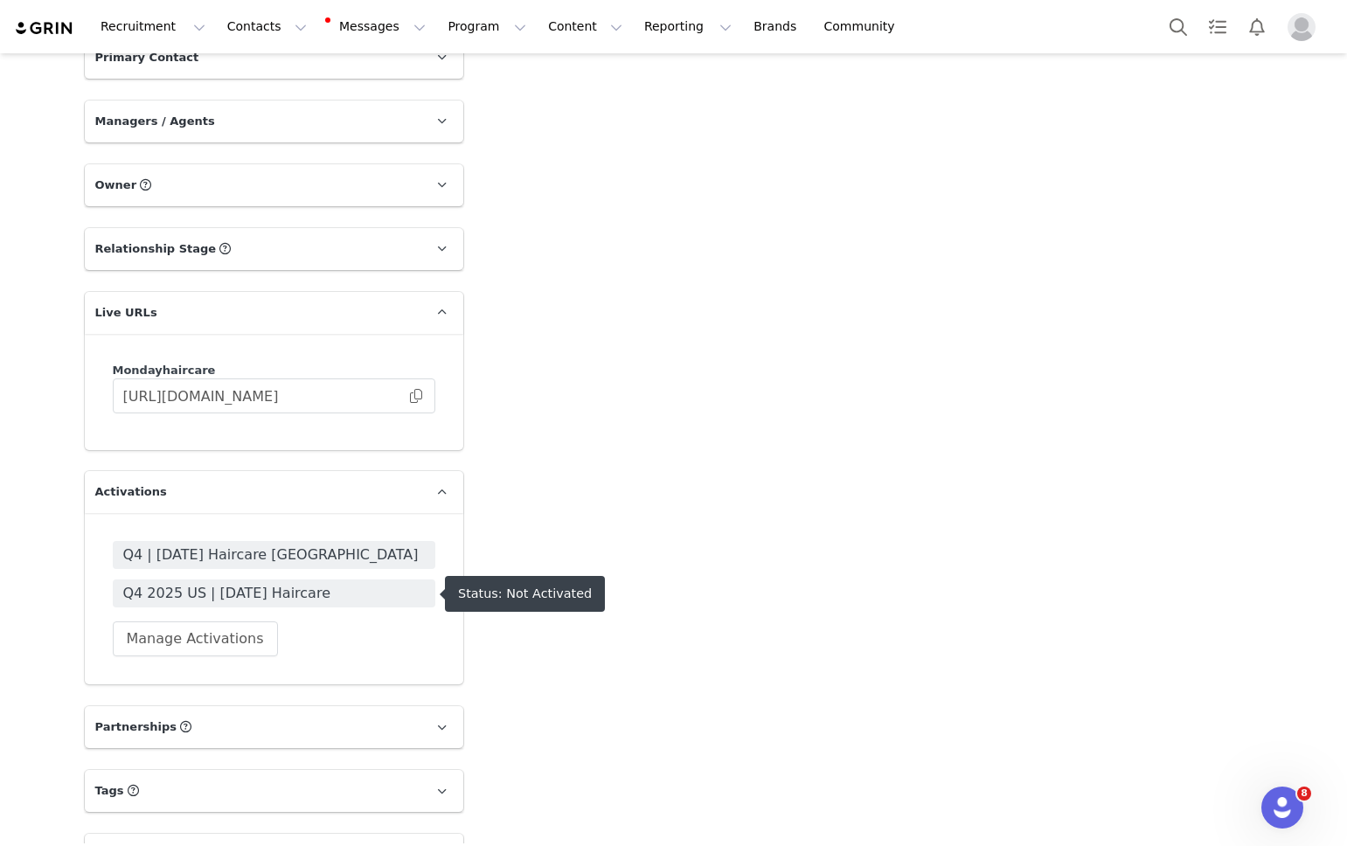
click at [267, 599] on span "Q4 2025 US | MONDAY Haircare" at bounding box center [274, 593] width 302 height 21
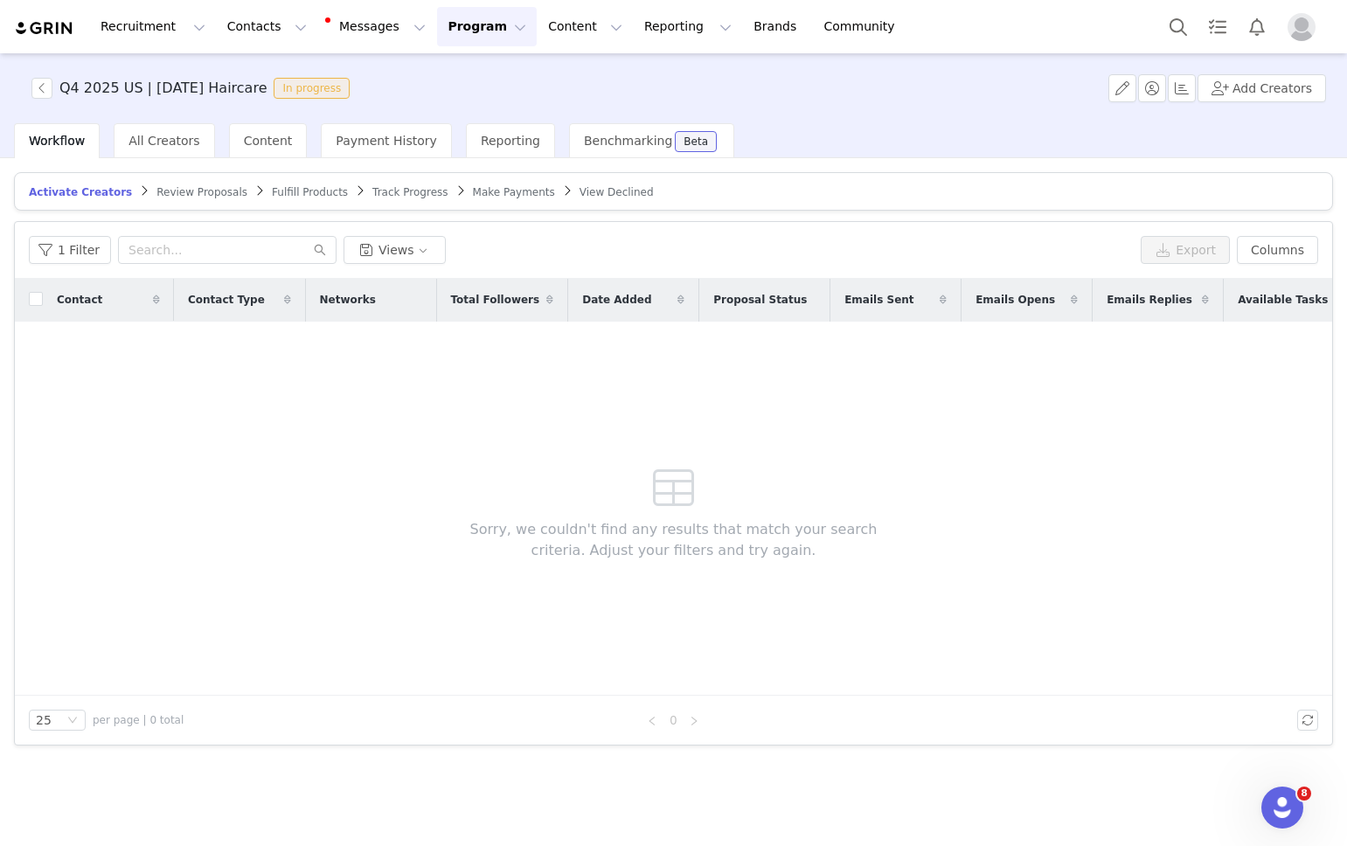
click at [72, 190] on span "Activate Creators" at bounding box center [80, 192] width 103 height 12
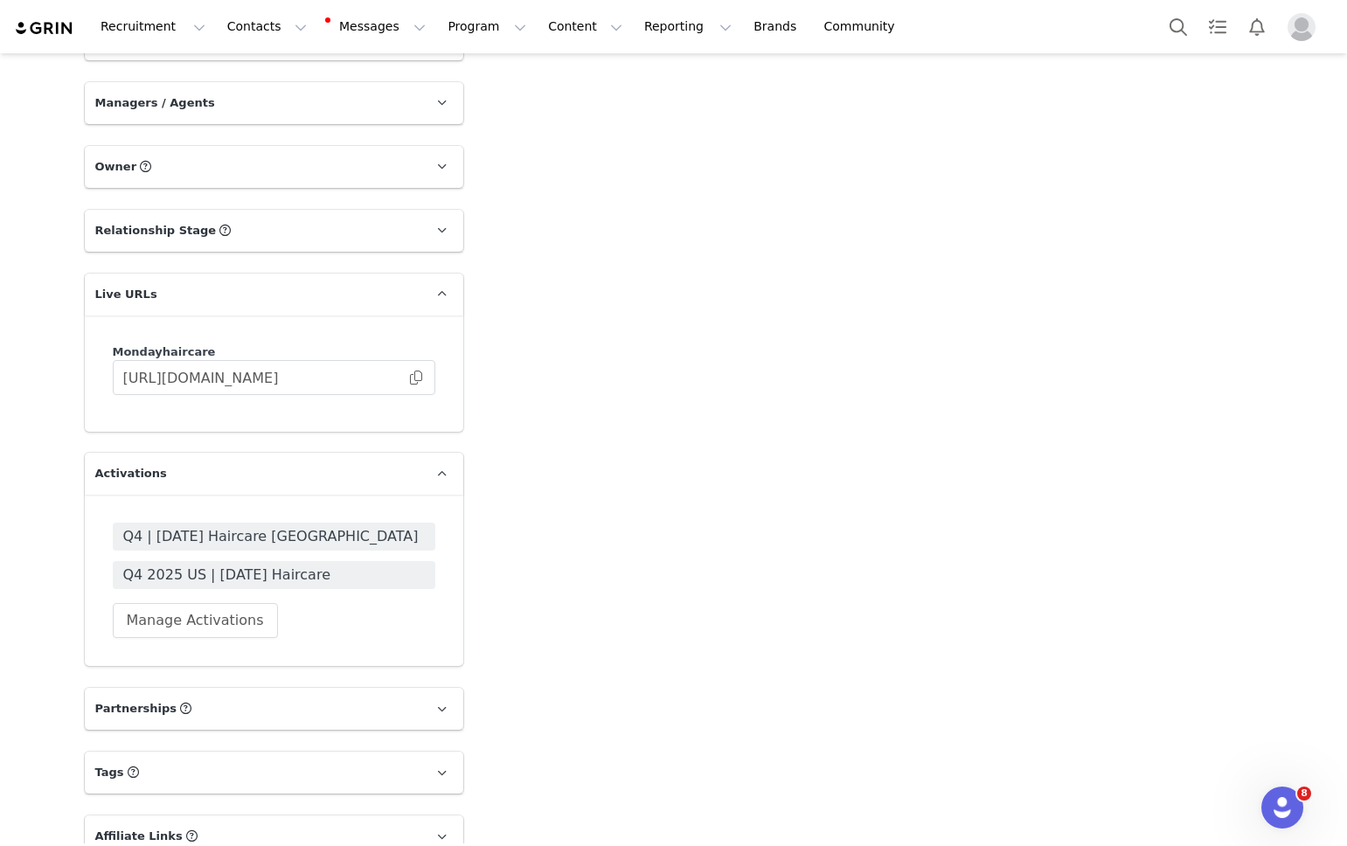
scroll to position [1813, 0]
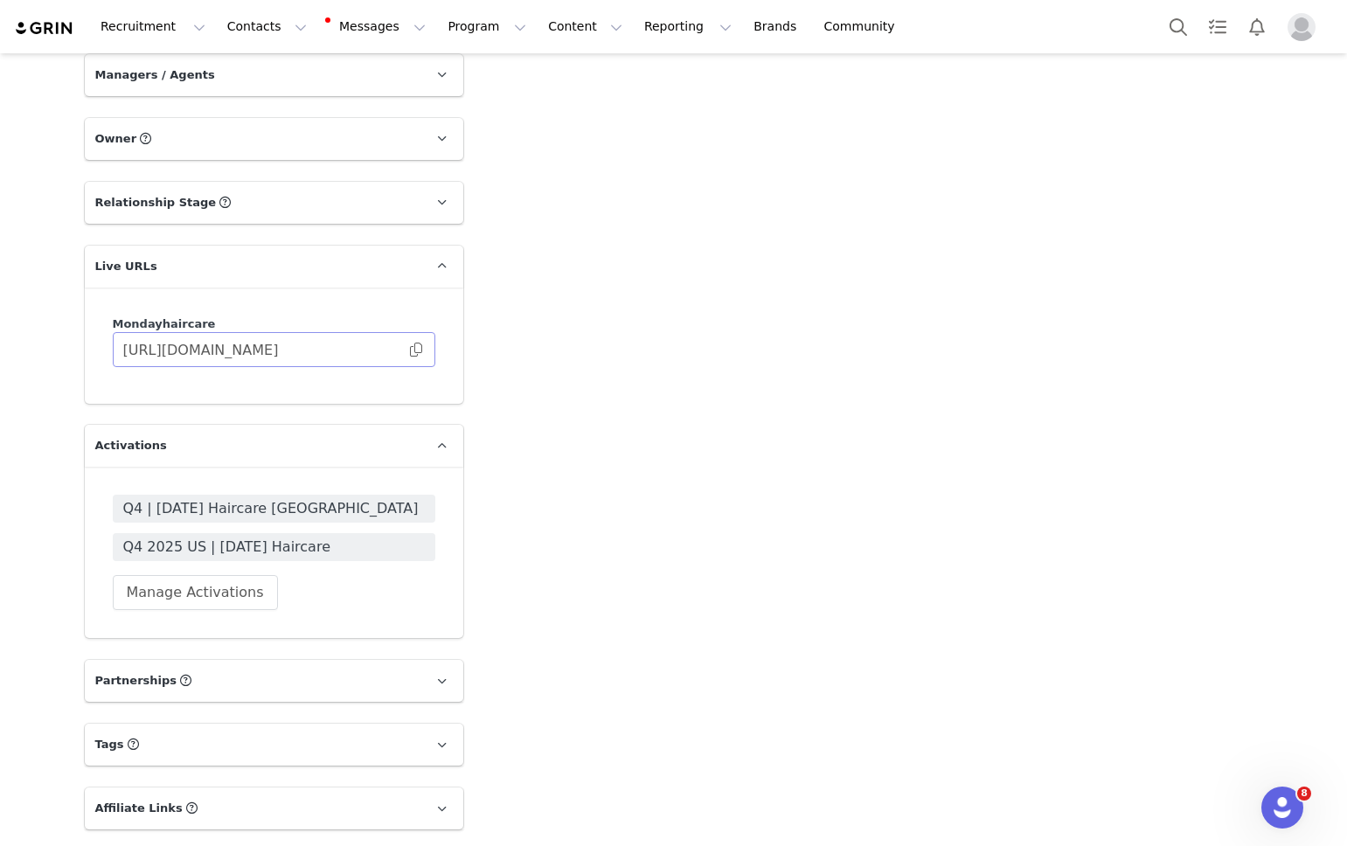
click at [414, 350] on span at bounding box center [415, 350] width 17 height 0
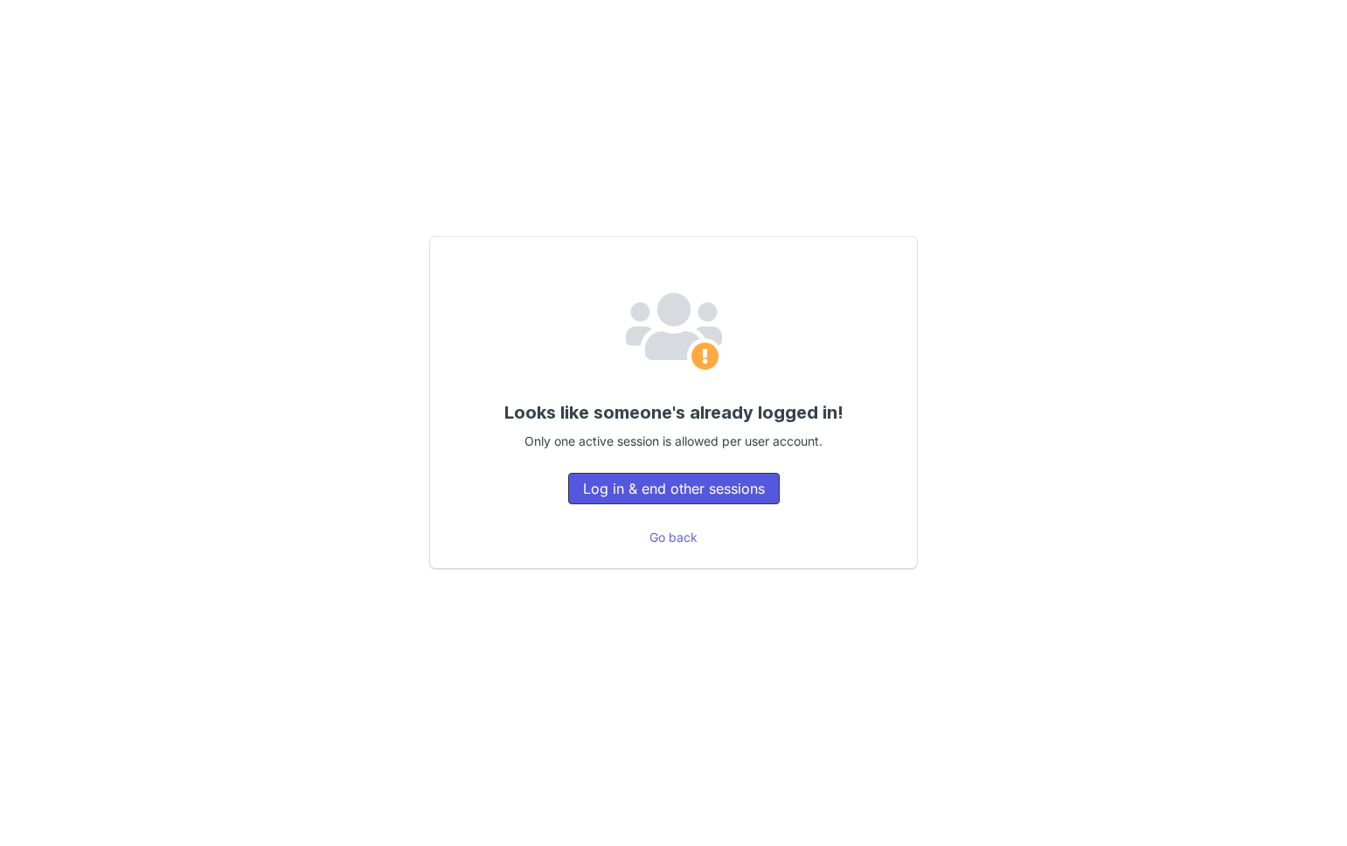
click at [718, 489] on button "Log in & end other sessions" at bounding box center [673, 488] width 211 height 31
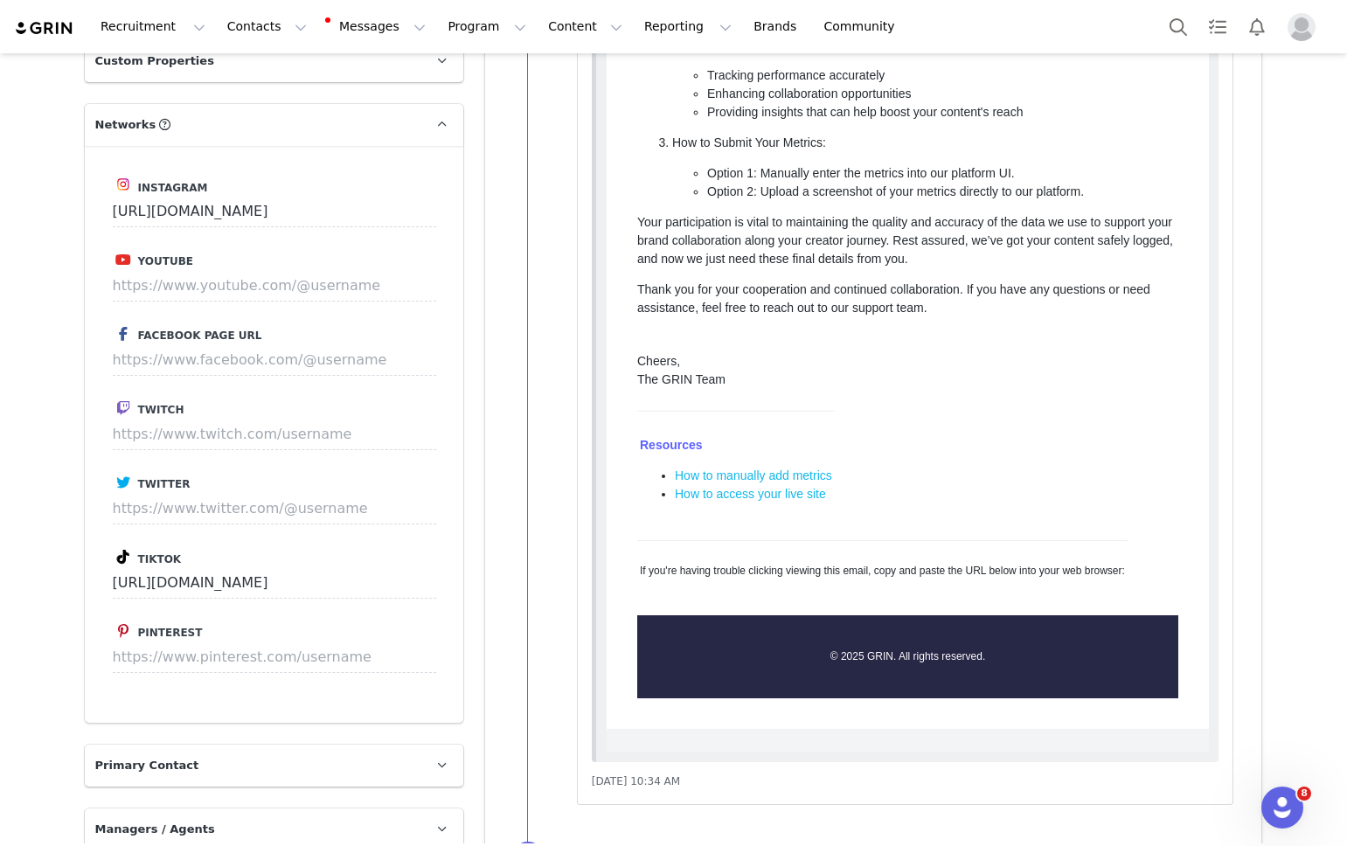
scroll to position [1150, 0]
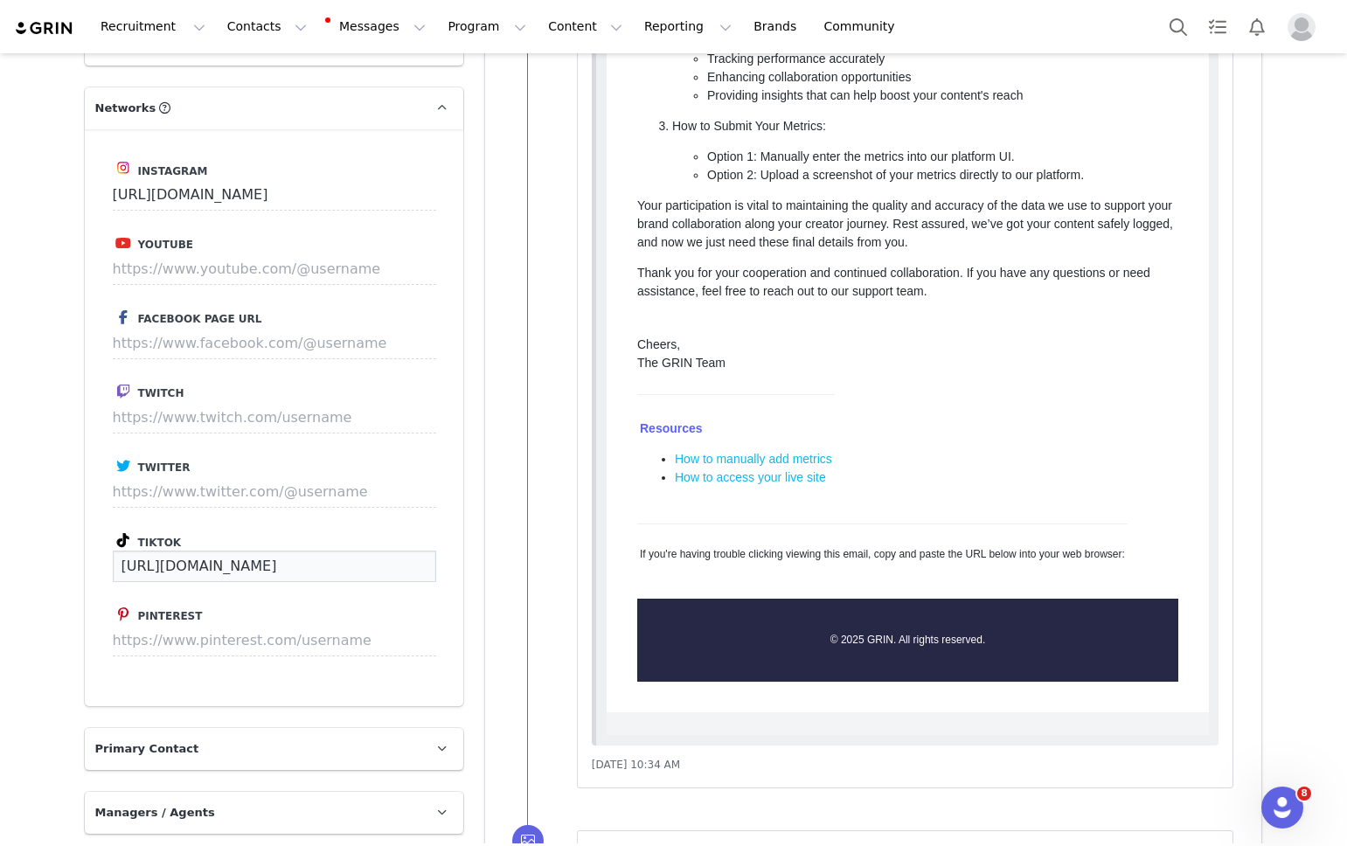
drag, startPoint x: 390, startPoint y: 548, endPoint x: 31, endPoint y: 536, distance: 359.4
click at [31, 536] on div "Creators [PERSON_NAME] We are having trouble sending and syncing your email, yo…" at bounding box center [673, 590] width 1347 height 3374
click at [311, 423] on div "Instagram [URL][DOMAIN_NAME] Youtube Facebook Page URL Twitch Twitter Tiktok [U…" at bounding box center [274, 417] width 378 height 577
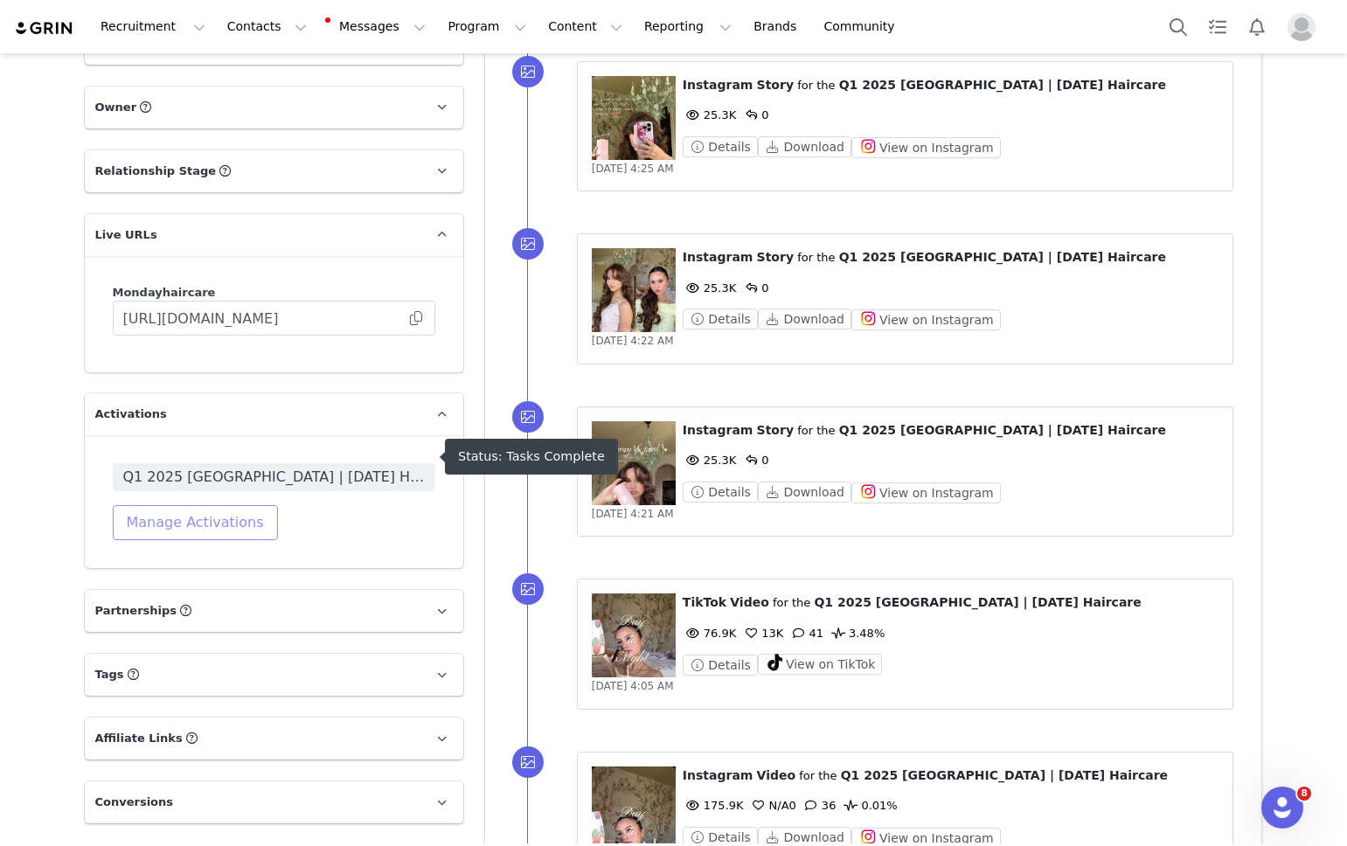
click at [198, 505] on button "Manage Activations" at bounding box center [195, 522] width 165 height 35
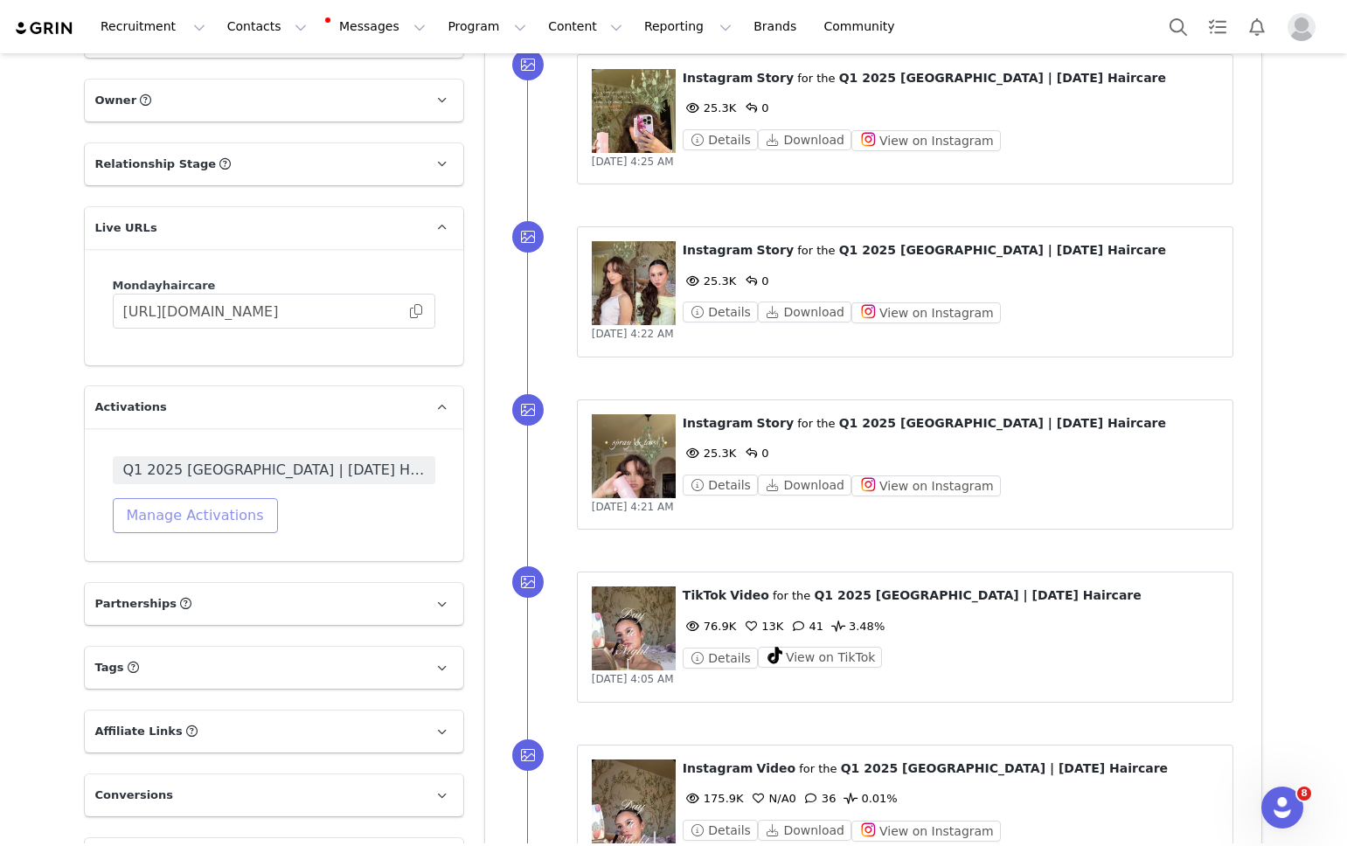
scroll to position [1924, 0]
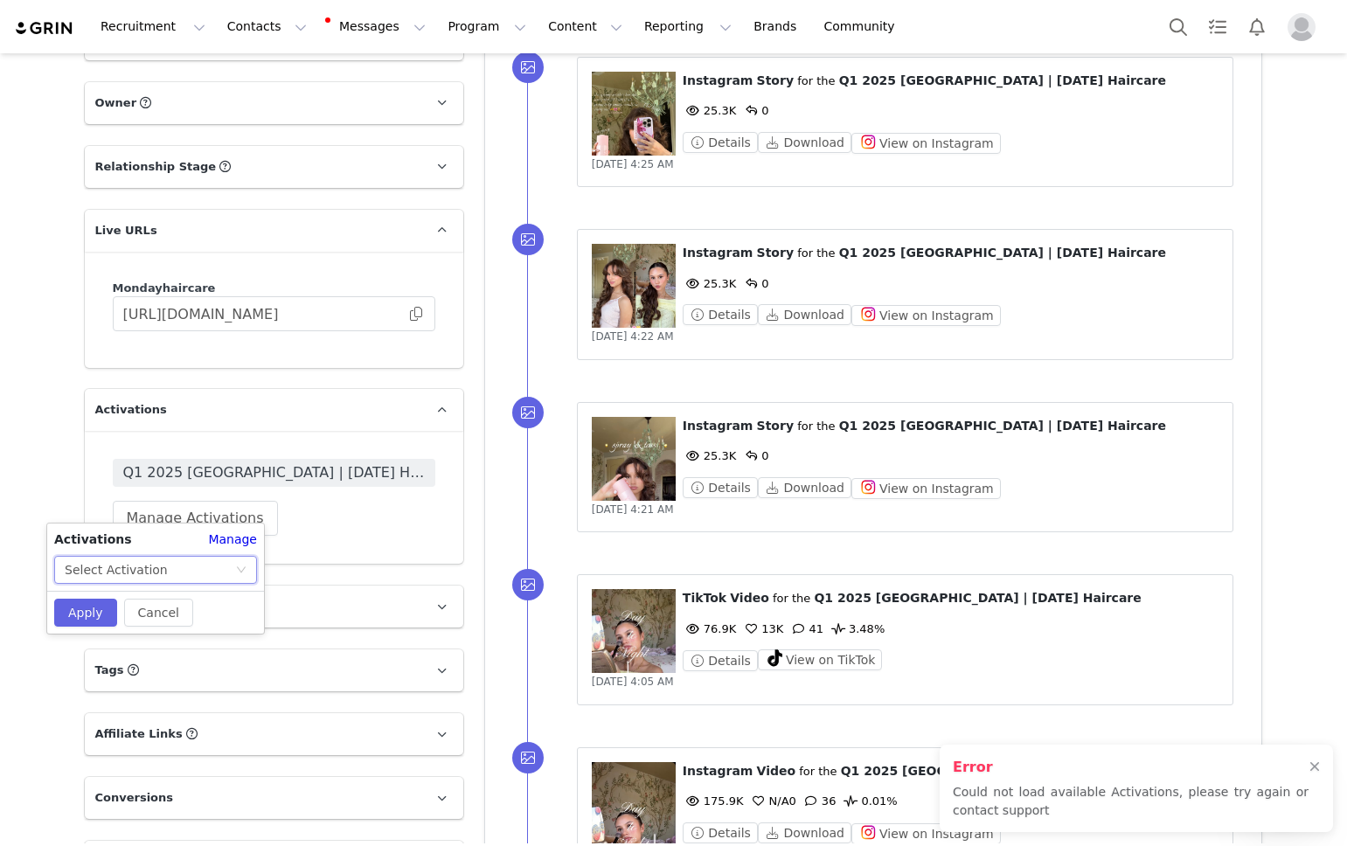
drag, startPoint x: 163, startPoint y: 574, endPoint x: 147, endPoint y: 566, distance: 18.4
click at [163, 574] on div "Select Activation" at bounding box center [150, 570] width 170 height 26
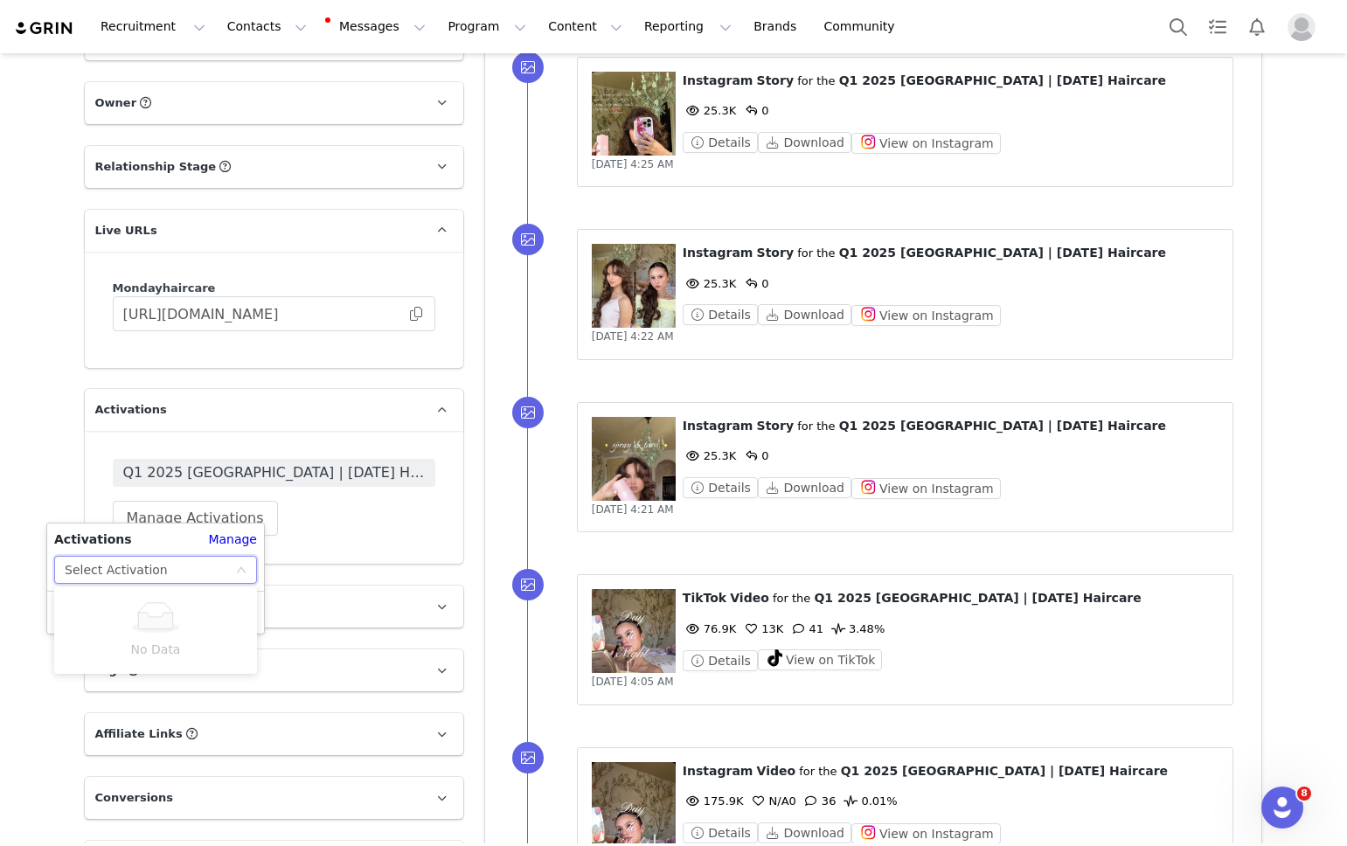
click at [232, 565] on div "Select Activation" at bounding box center [150, 570] width 170 height 26
click at [226, 571] on div "Select Activation" at bounding box center [150, 570] width 170 height 26
click at [219, 539] on link "Manage" at bounding box center [232, 539] width 49 height 18
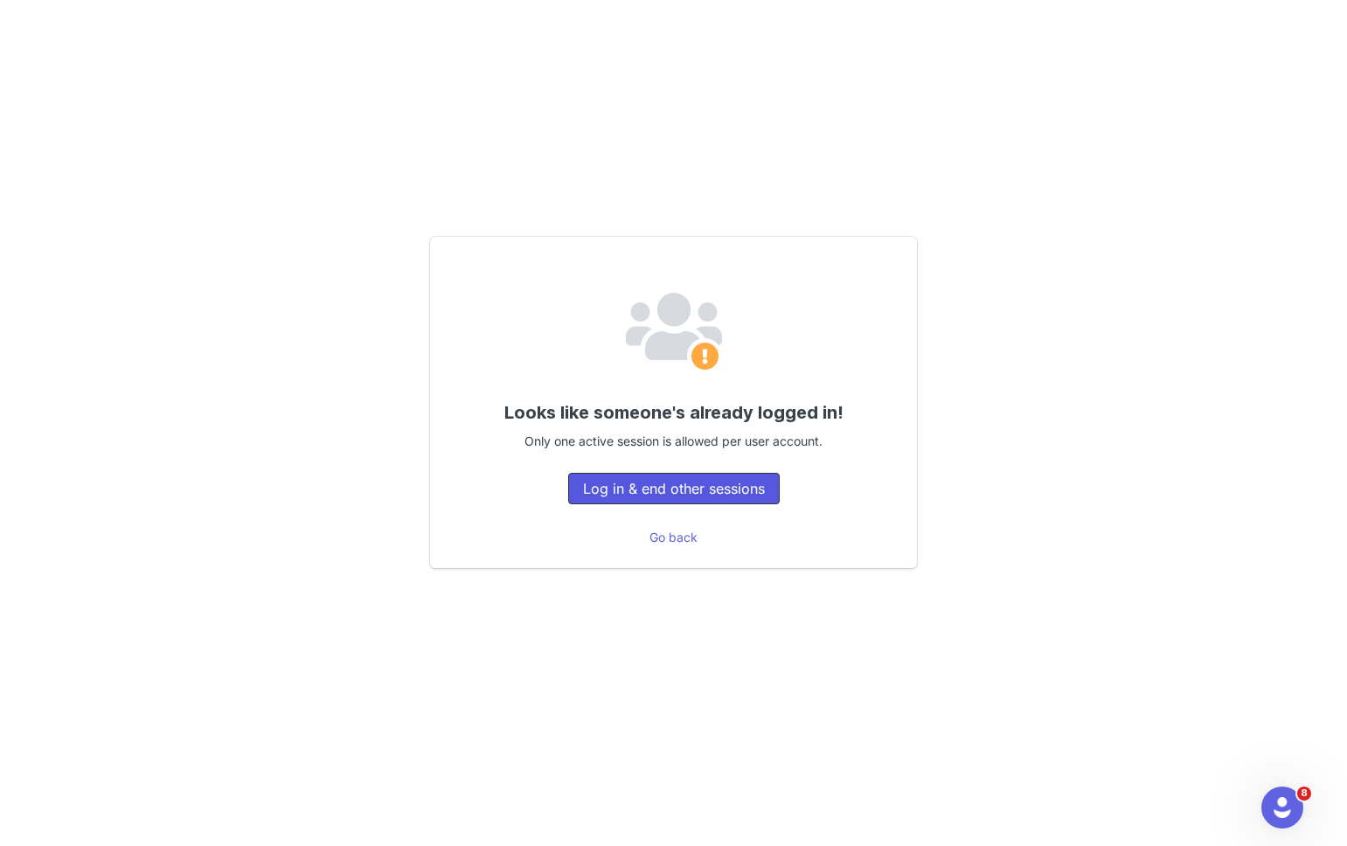
click at [636, 487] on button "Log in & end other sessions" at bounding box center [673, 488] width 211 height 31
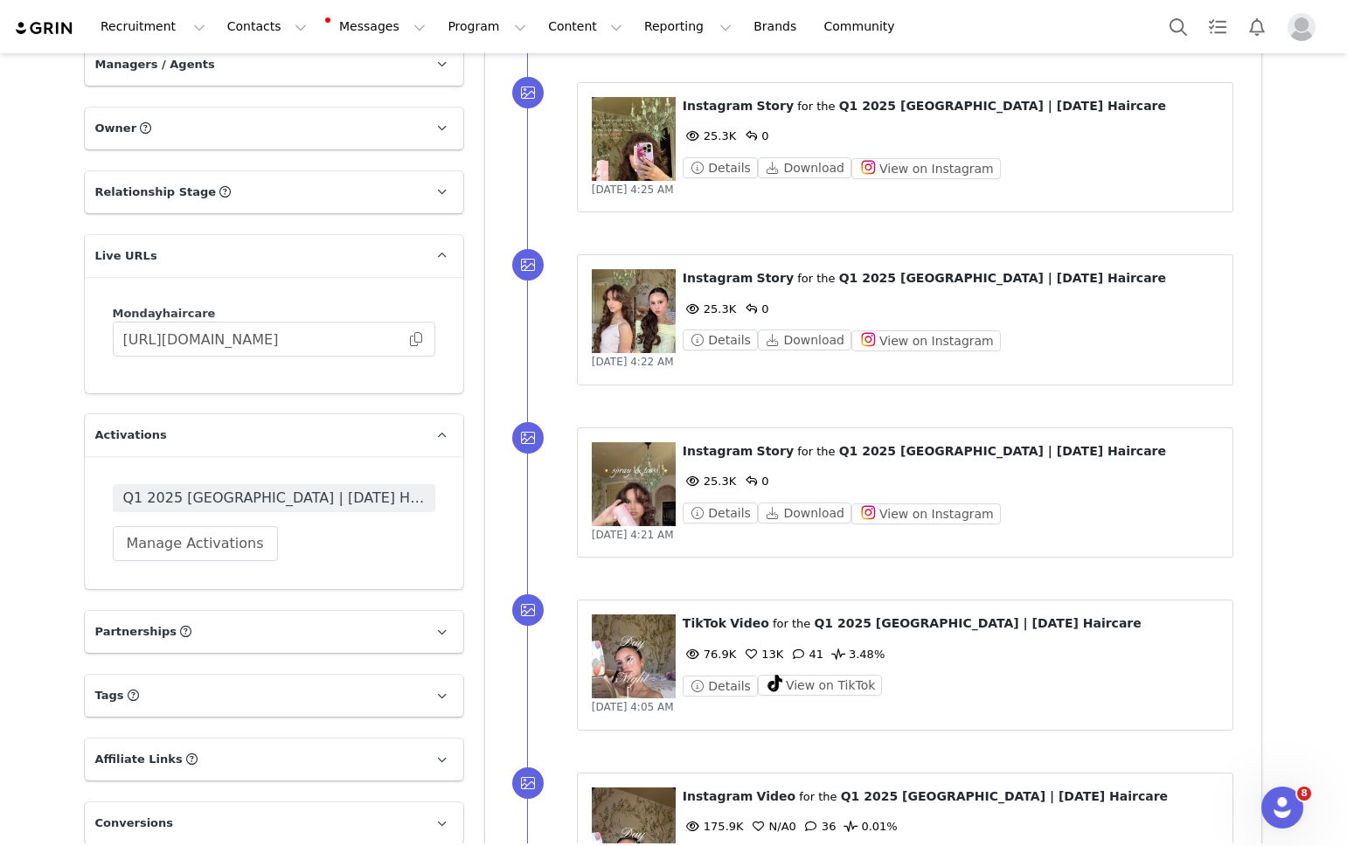
scroll to position [1945, 0]
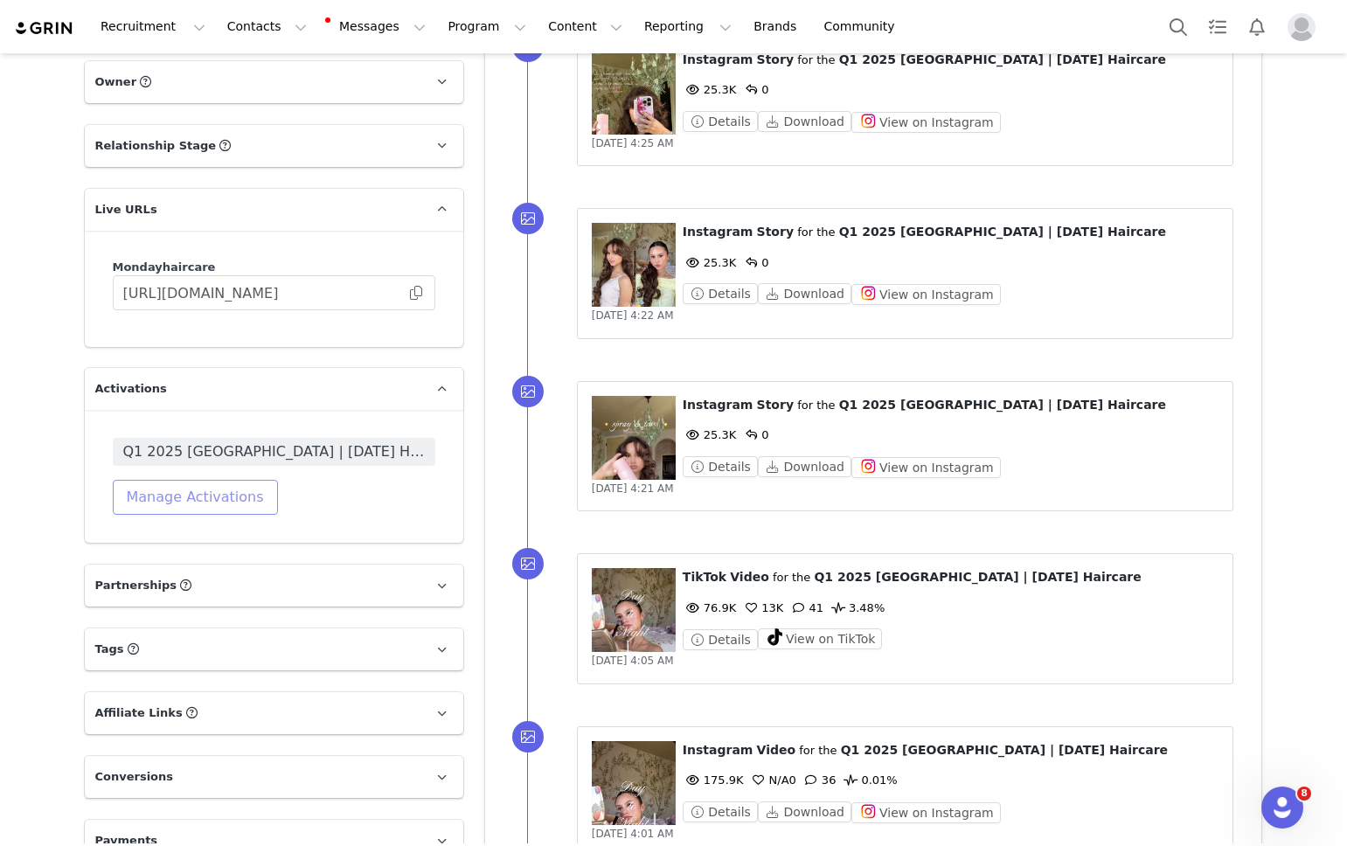
click at [187, 480] on button "Manage Activations" at bounding box center [195, 497] width 165 height 35
click at [177, 534] on div "Select Activation" at bounding box center [150, 544] width 170 height 26
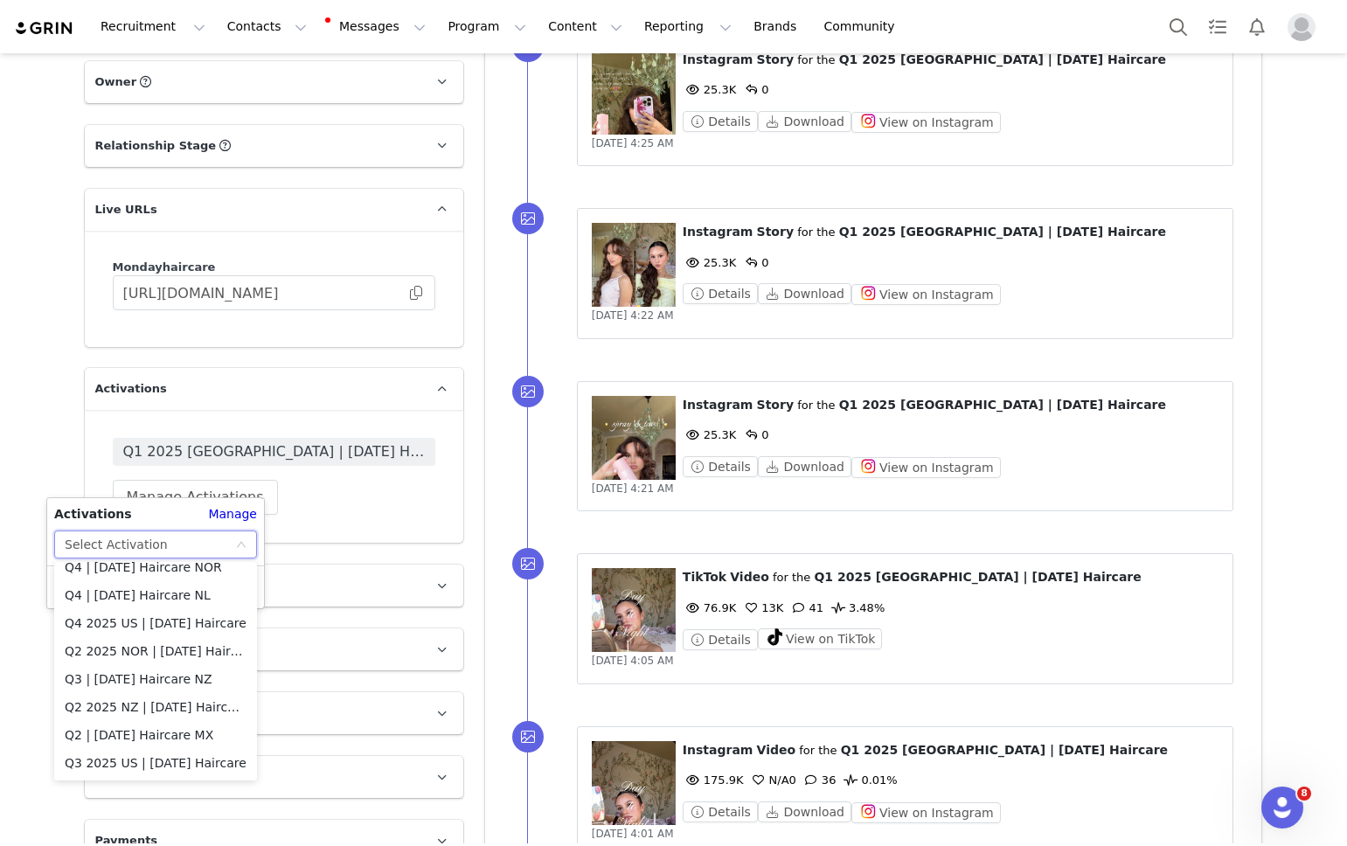
scroll to position [741, 0]
click at [157, 618] on li "Q4 2025 US | MONDAY Haircare" at bounding box center [155, 621] width 203 height 28
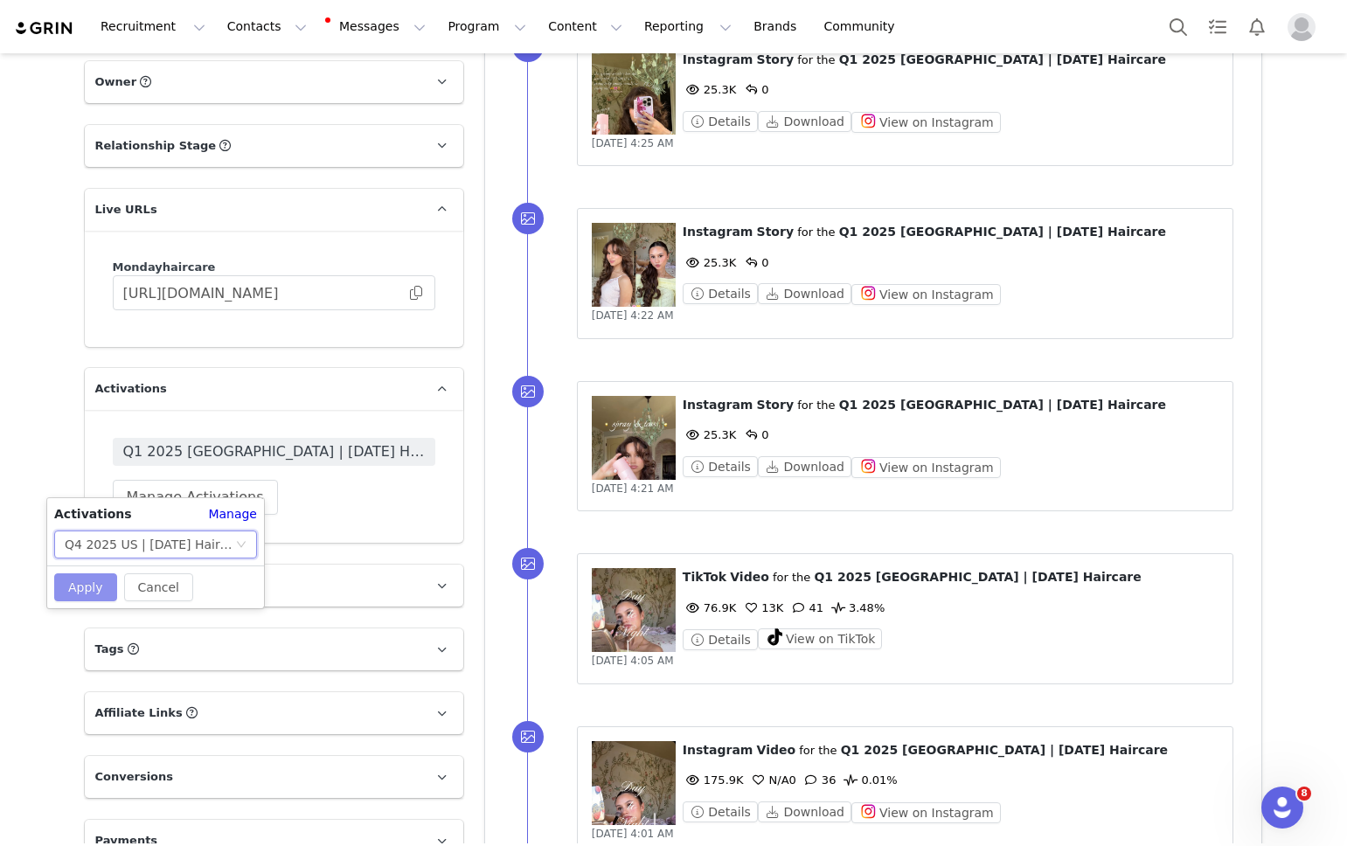
click at [106, 585] on button "Apply" at bounding box center [85, 587] width 63 height 28
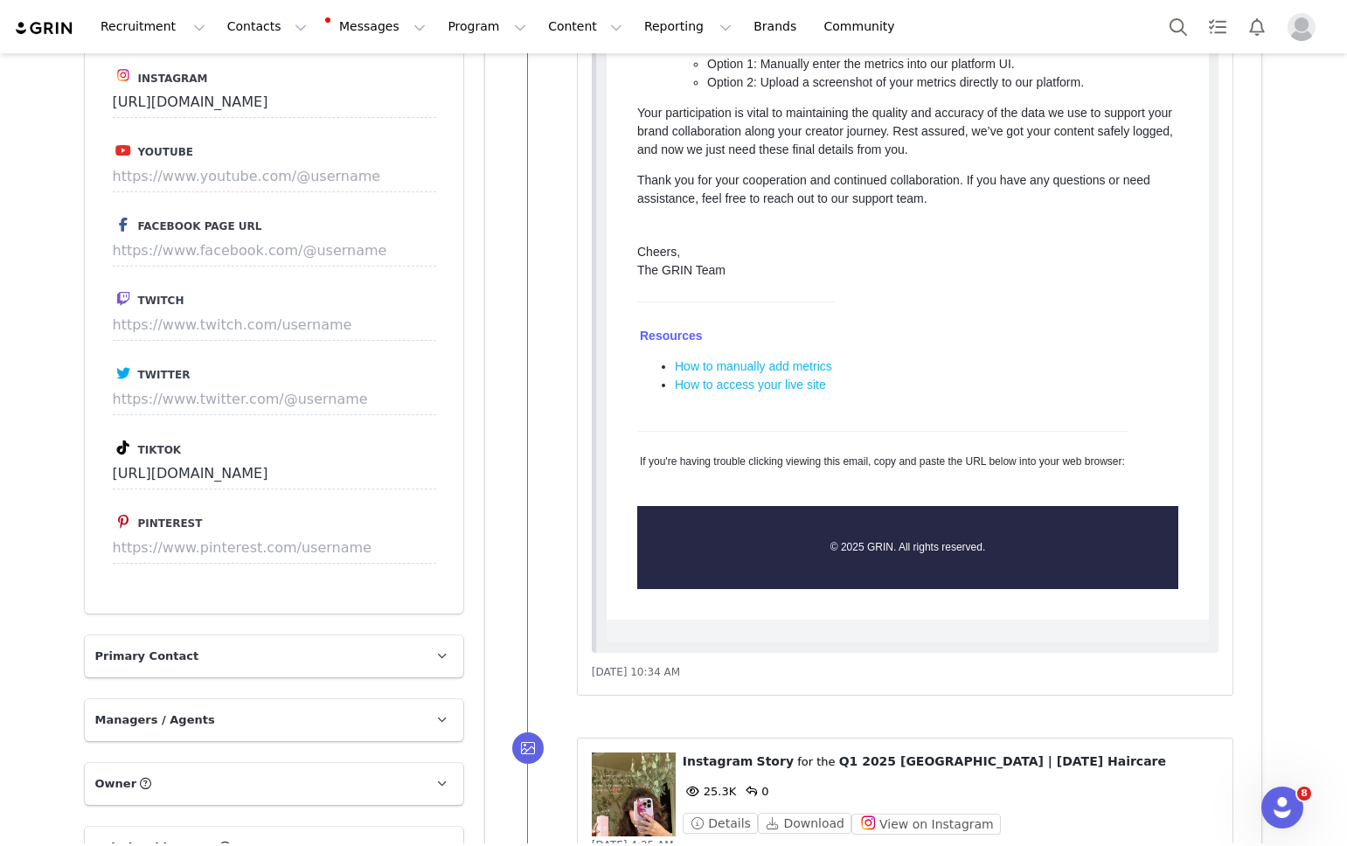
scroll to position [1244, 0]
drag, startPoint x: 398, startPoint y: 450, endPoint x: 78, endPoint y: 452, distance: 319.9
click at [78, 452] on div "Profile Isabele Juliana 793.5K followers Audience Reports Request a detailed re…" at bounding box center [273, 570] width 399 height 3222
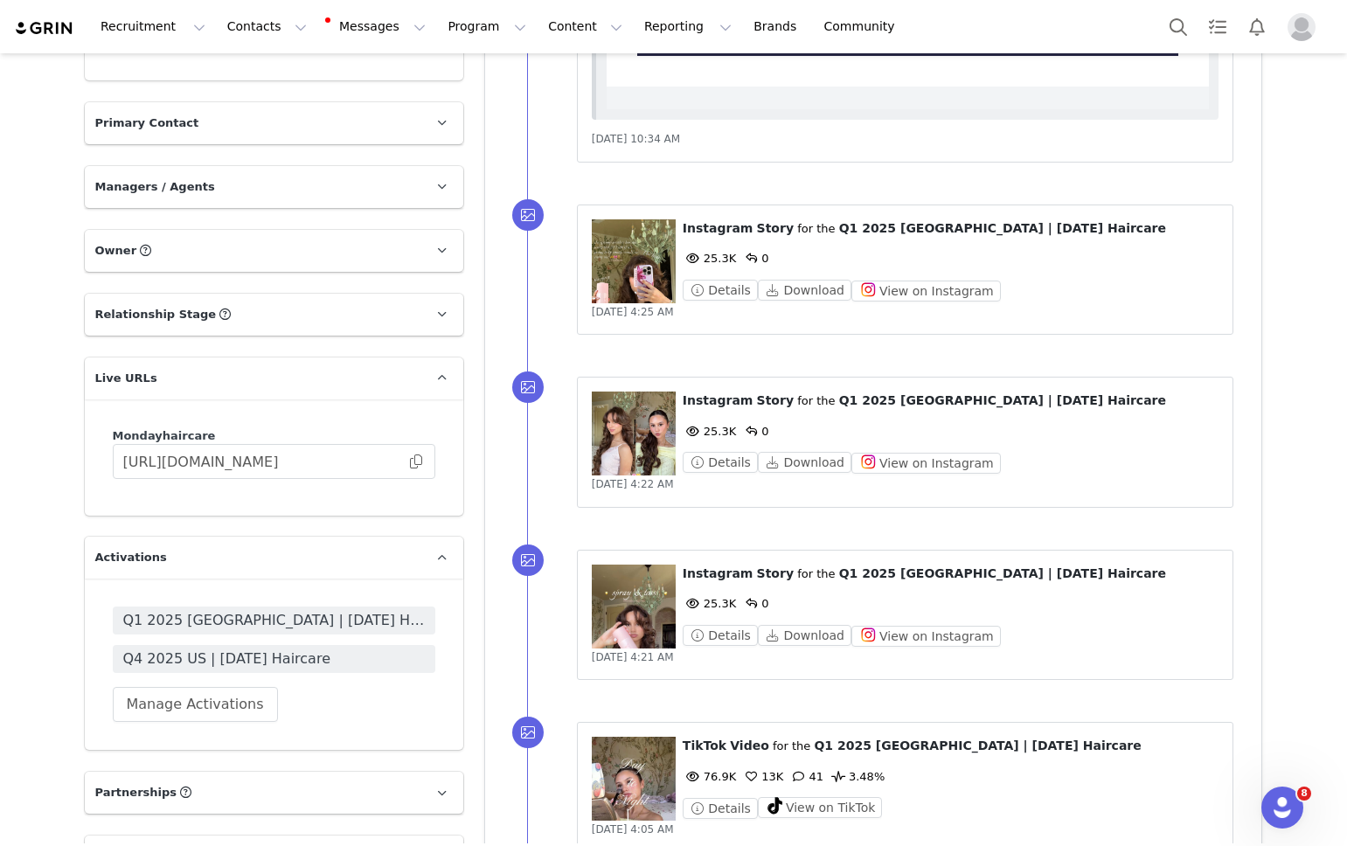
scroll to position [1779, 0]
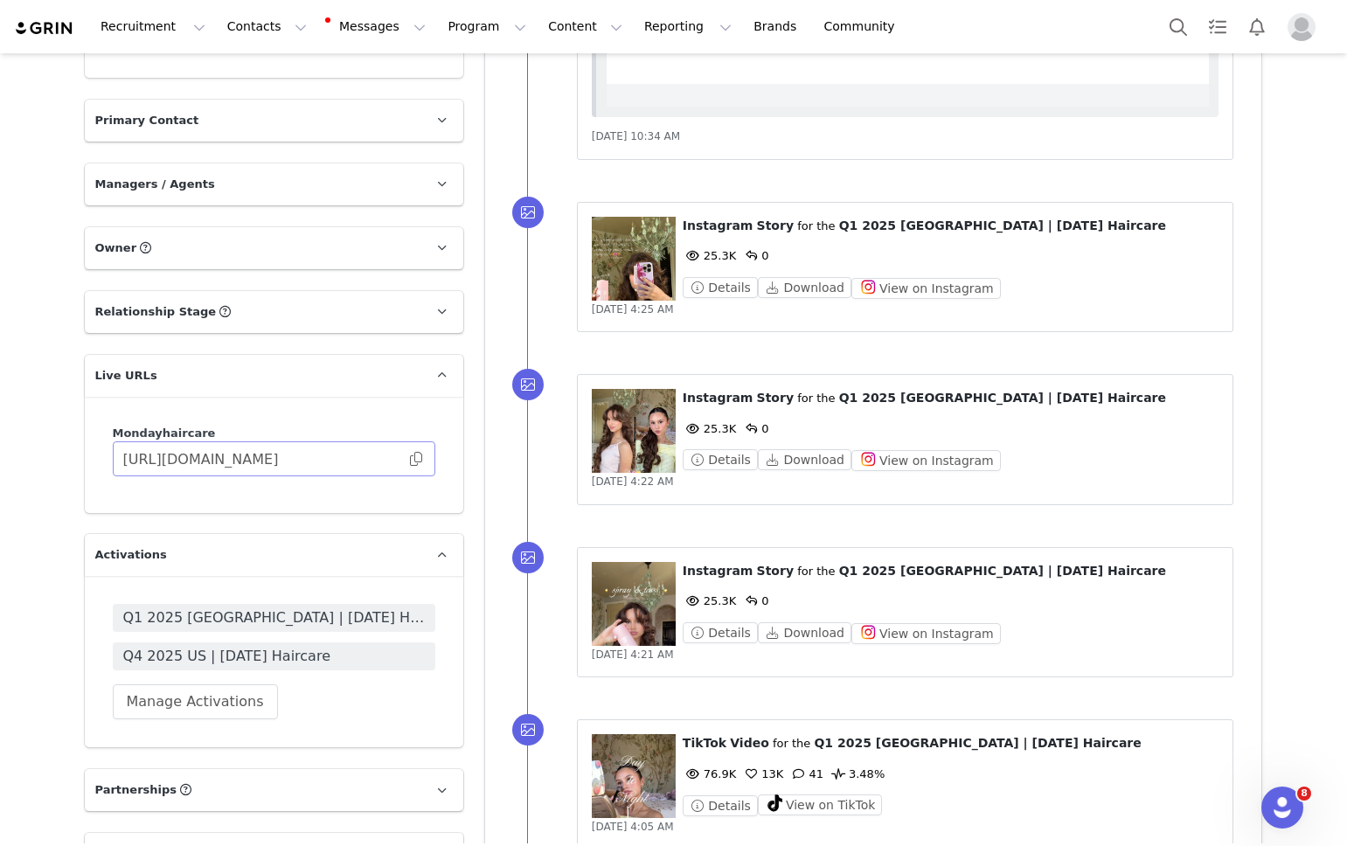
click at [419, 459] on span at bounding box center [415, 459] width 17 height 0
click at [200, 646] on span "Q4 2025 US | MONDAY Haircare" at bounding box center [274, 656] width 302 height 21
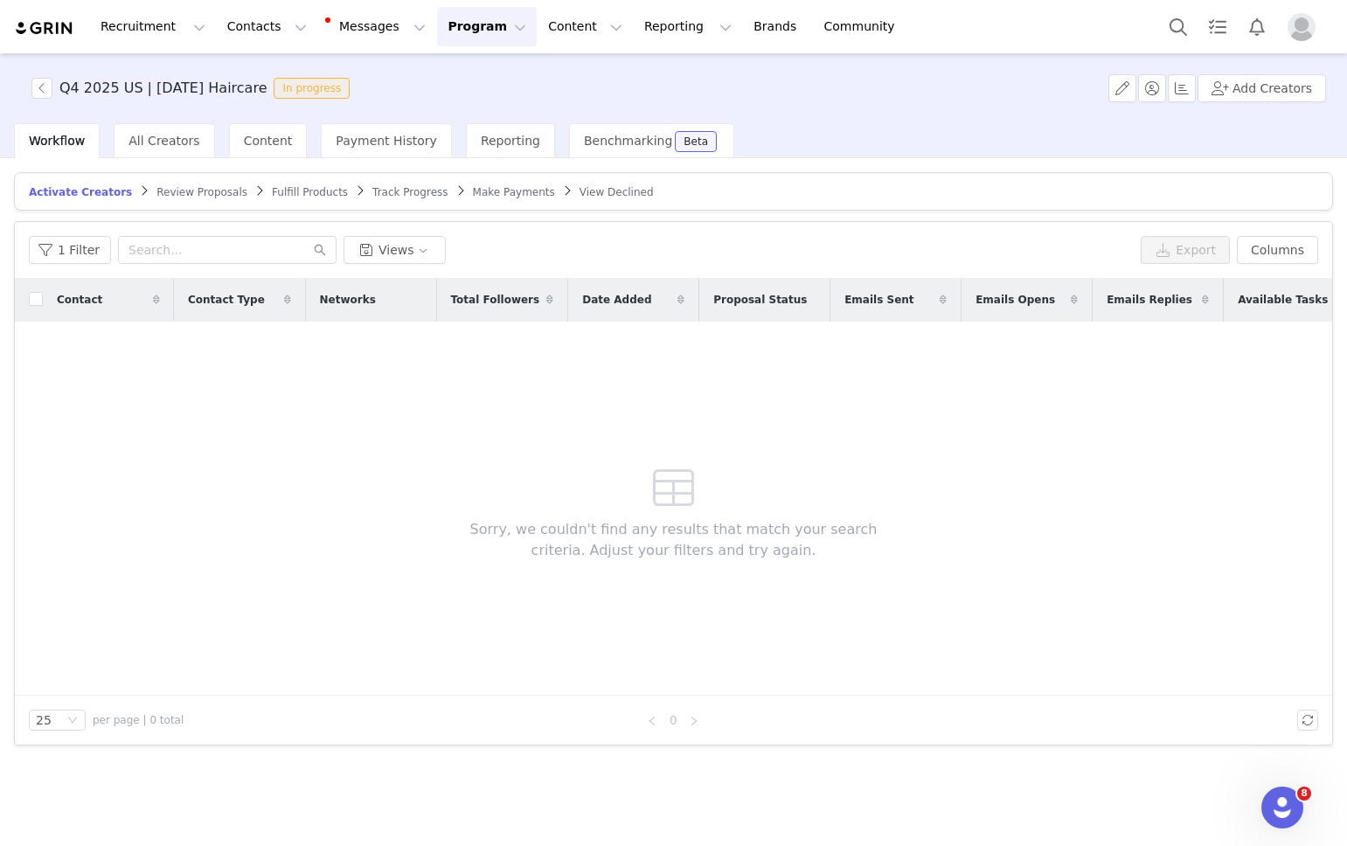
click at [177, 192] on span "Review Proposals" at bounding box center [201, 192] width 91 height 12
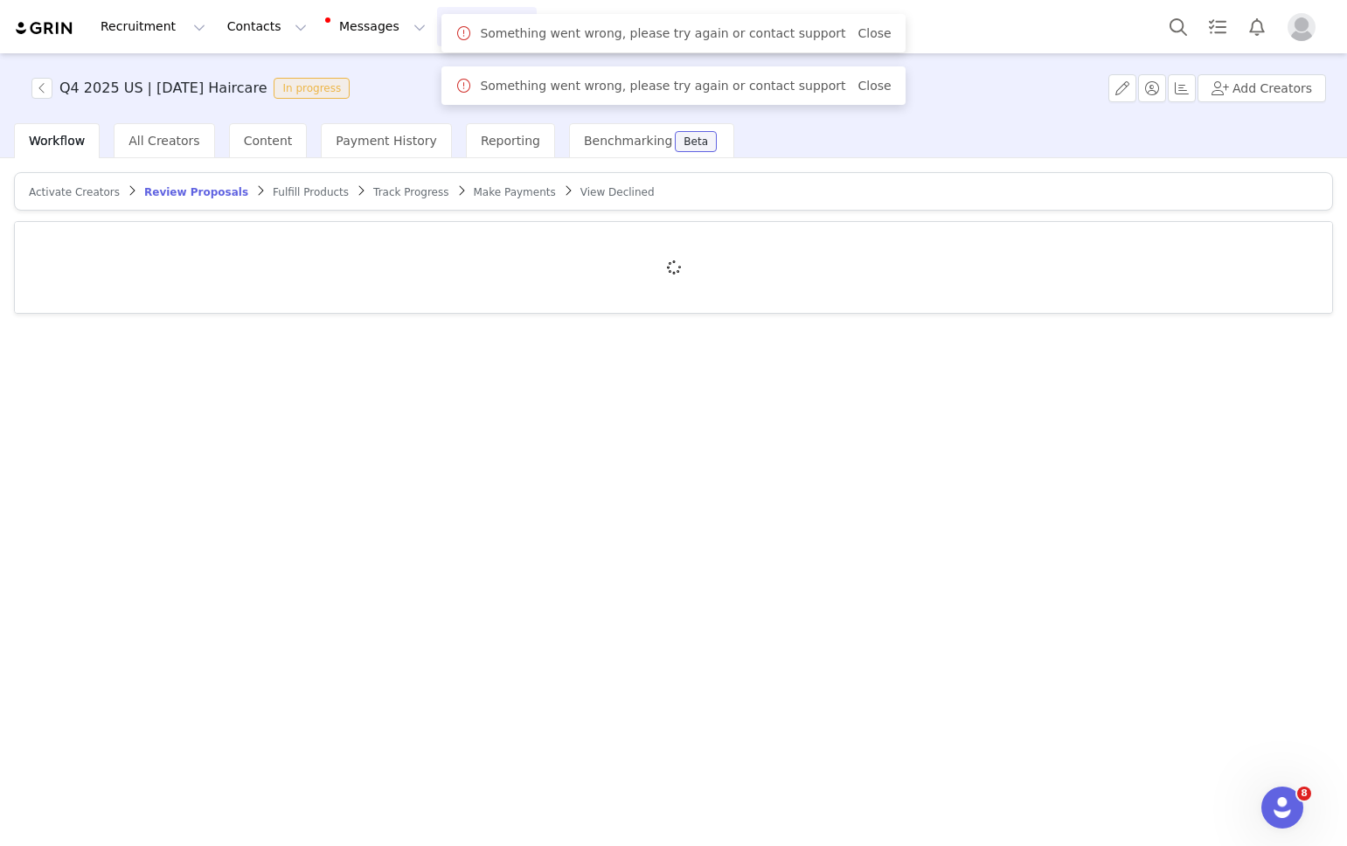
click at [55, 187] on span "Activate Creators" at bounding box center [74, 192] width 91 height 12
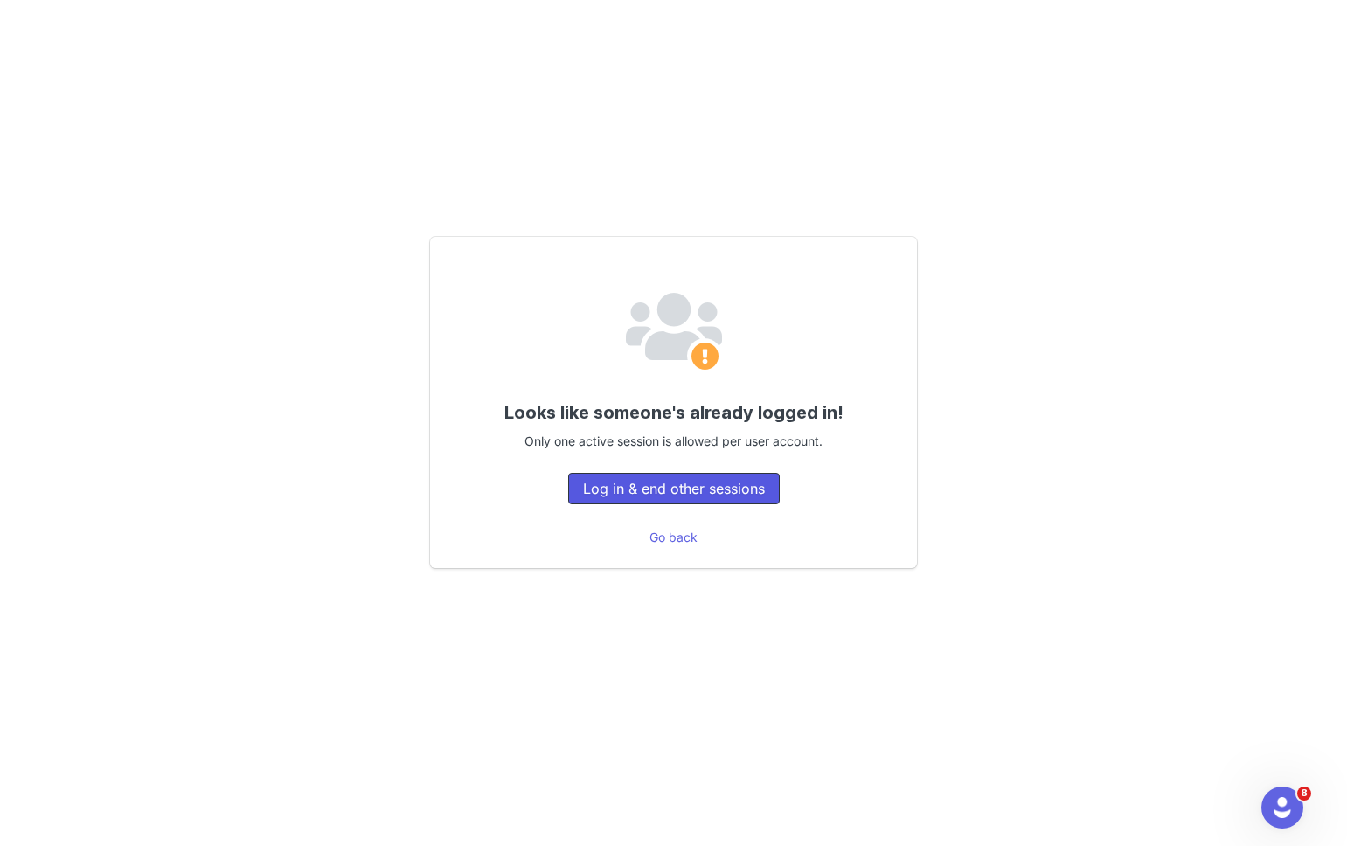
click at [732, 474] on button "Log in & end other sessions" at bounding box center [673, 488] width 211 height 31
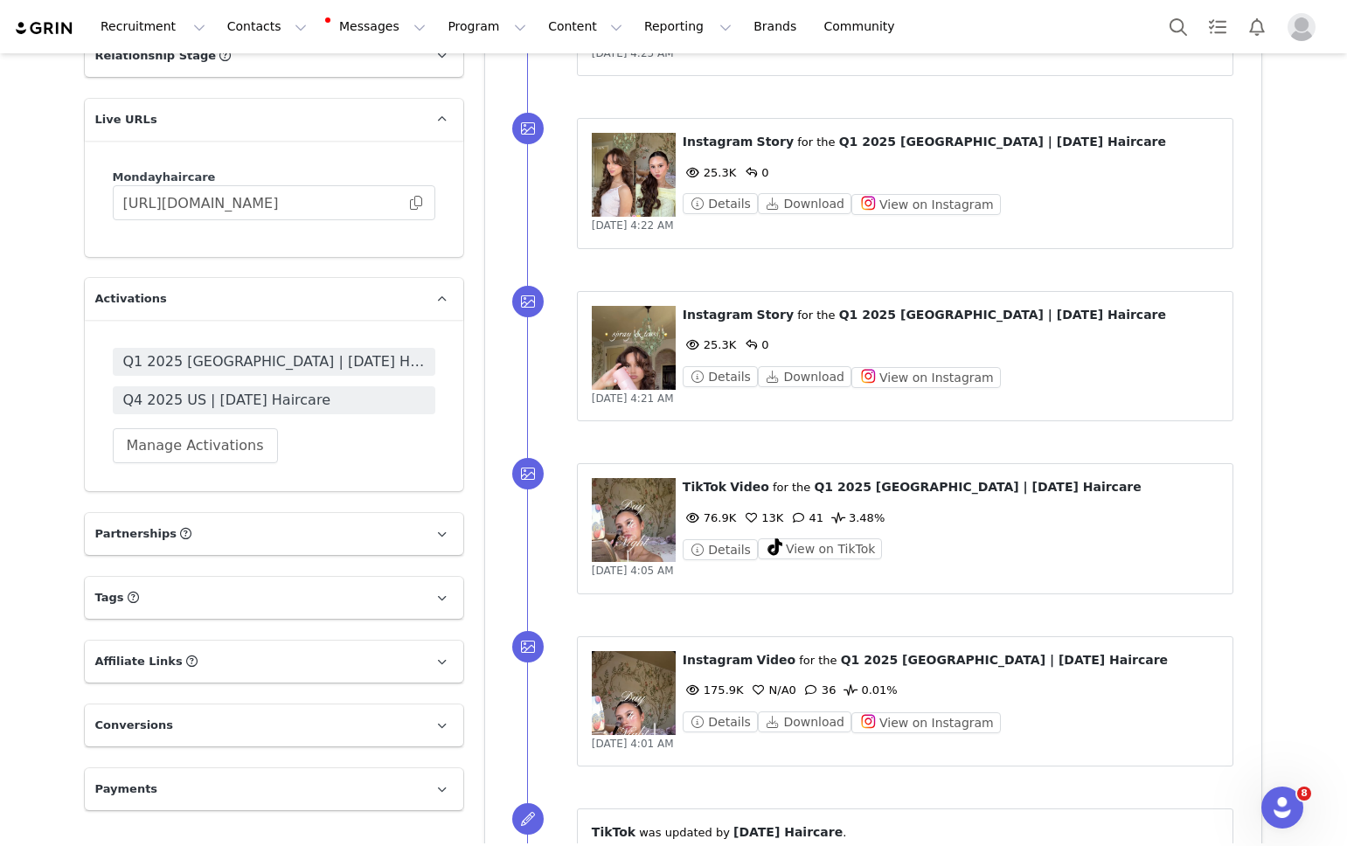
scroll to position [2045, 0]
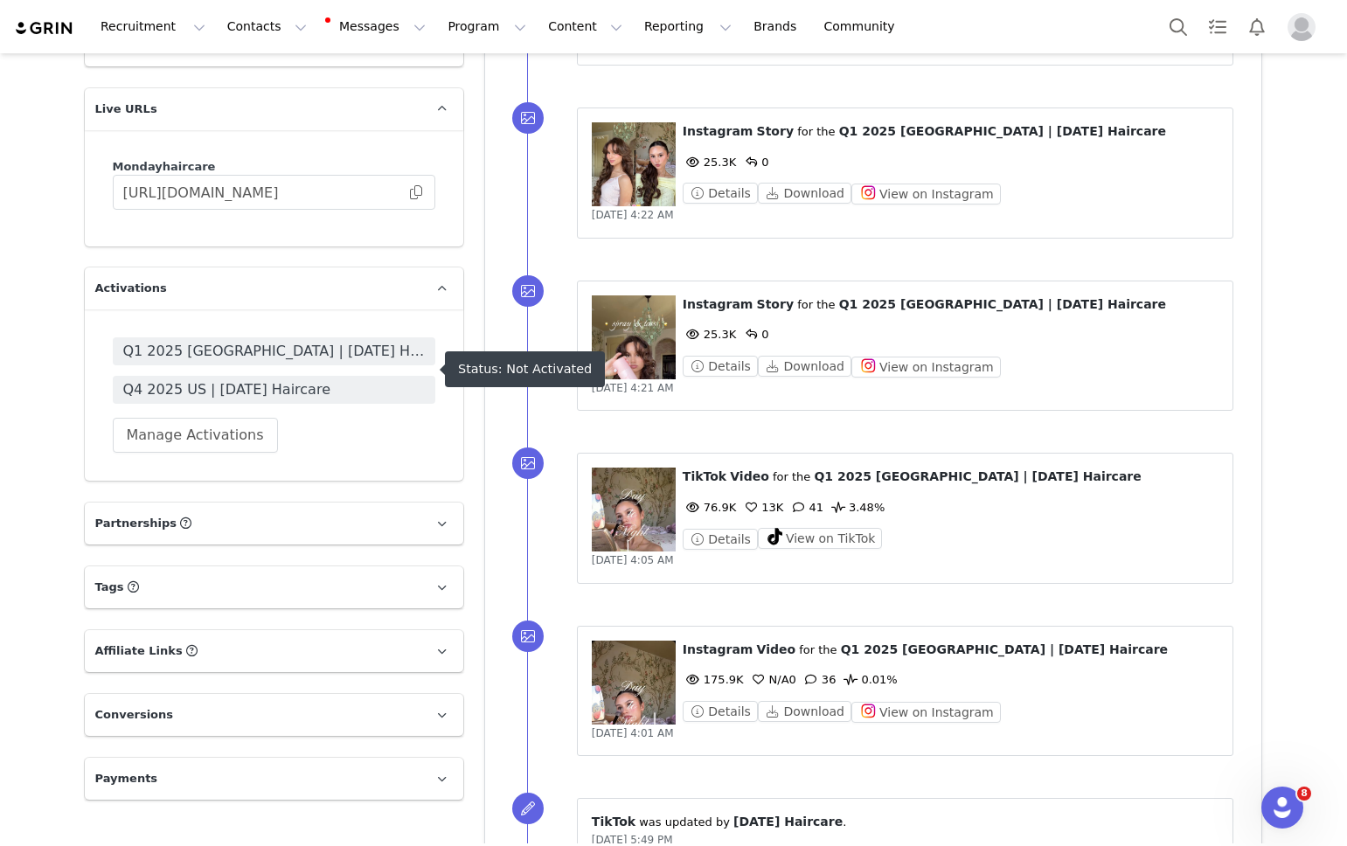
click at [262, 379] on span "Q4 2025 US | [DATE] Haircare" at bounding box center [274, 389] width 302 height 21
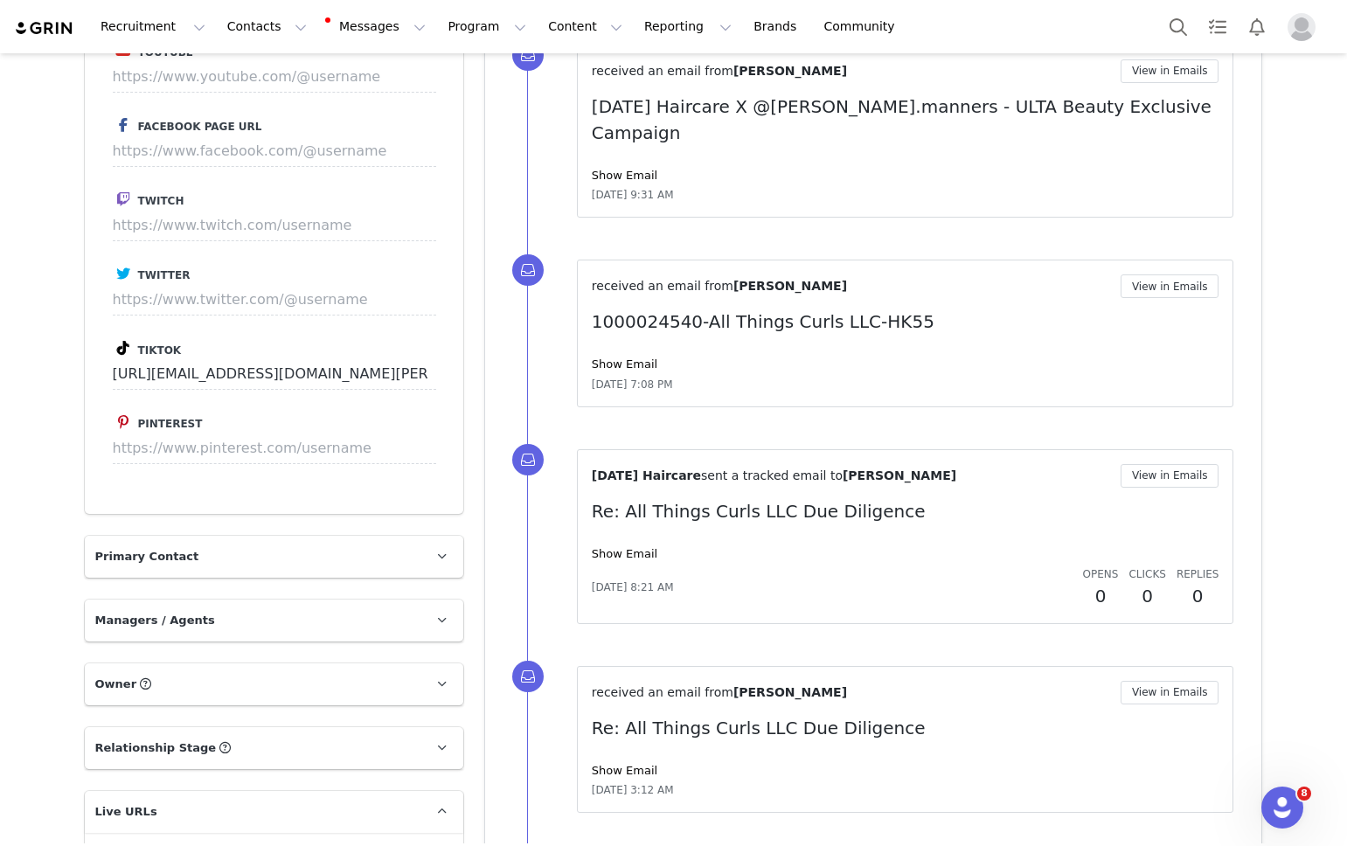
scroll to position [1310, 0]
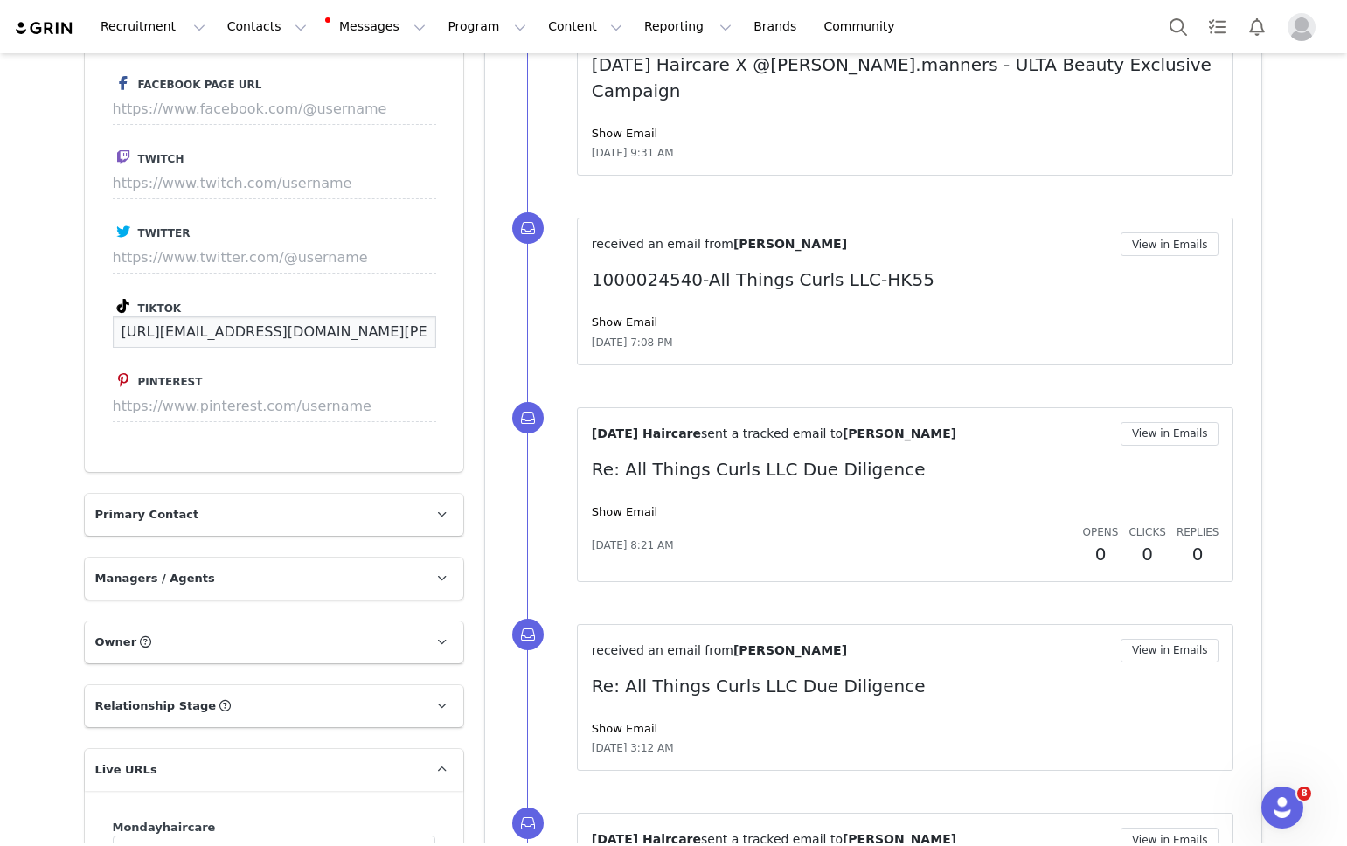
drag, startPoint x: 388, startPoint y: 334, endPoint x: 81, endPoint y: 336, distance: 306.8
click at [81, 336] on div "Profile [PERSON_NAME] 275.3K followers Audience Reports Request a detailed repo…" at bounding box center [273, 182] width 399 height 2578
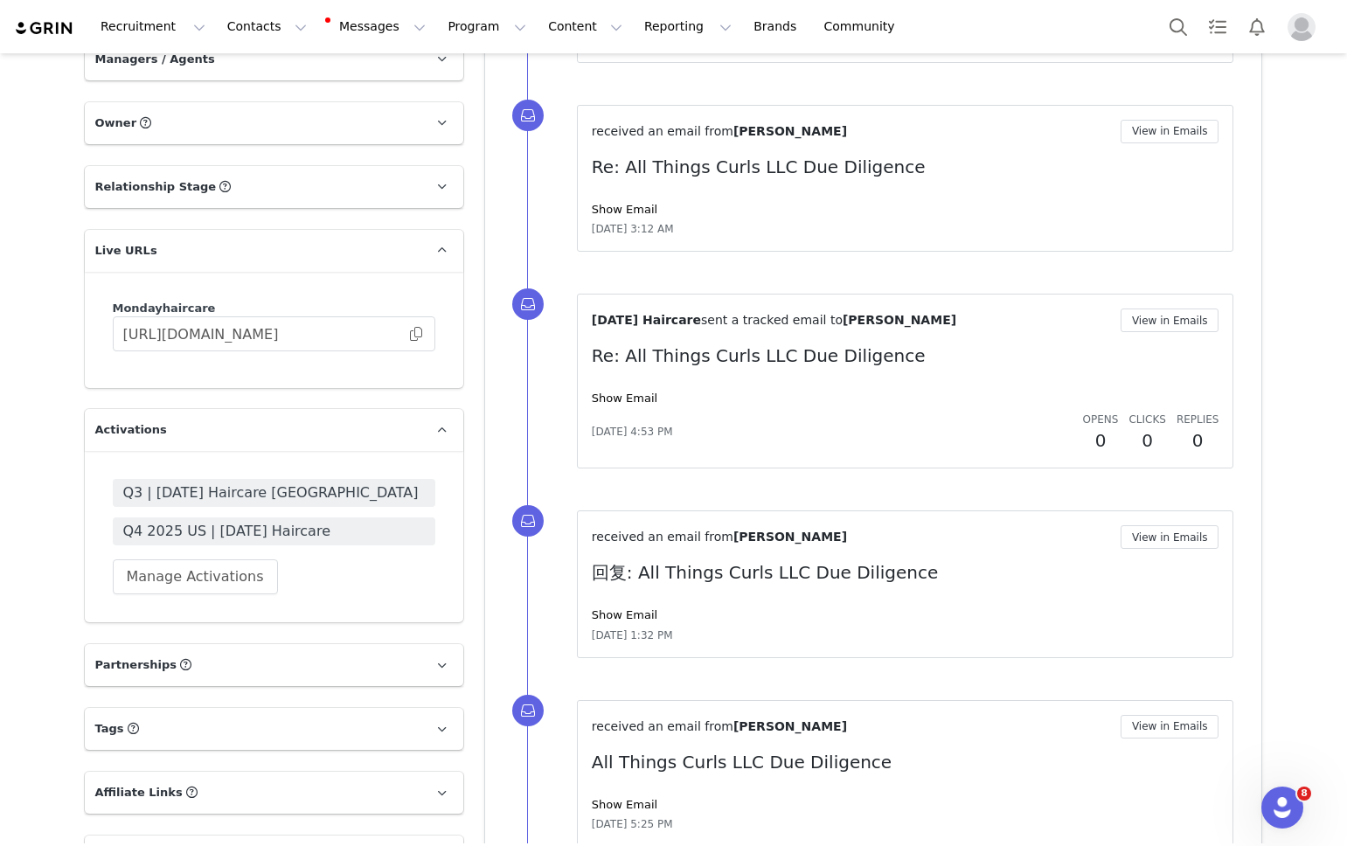
scroll to position [1883, 0]
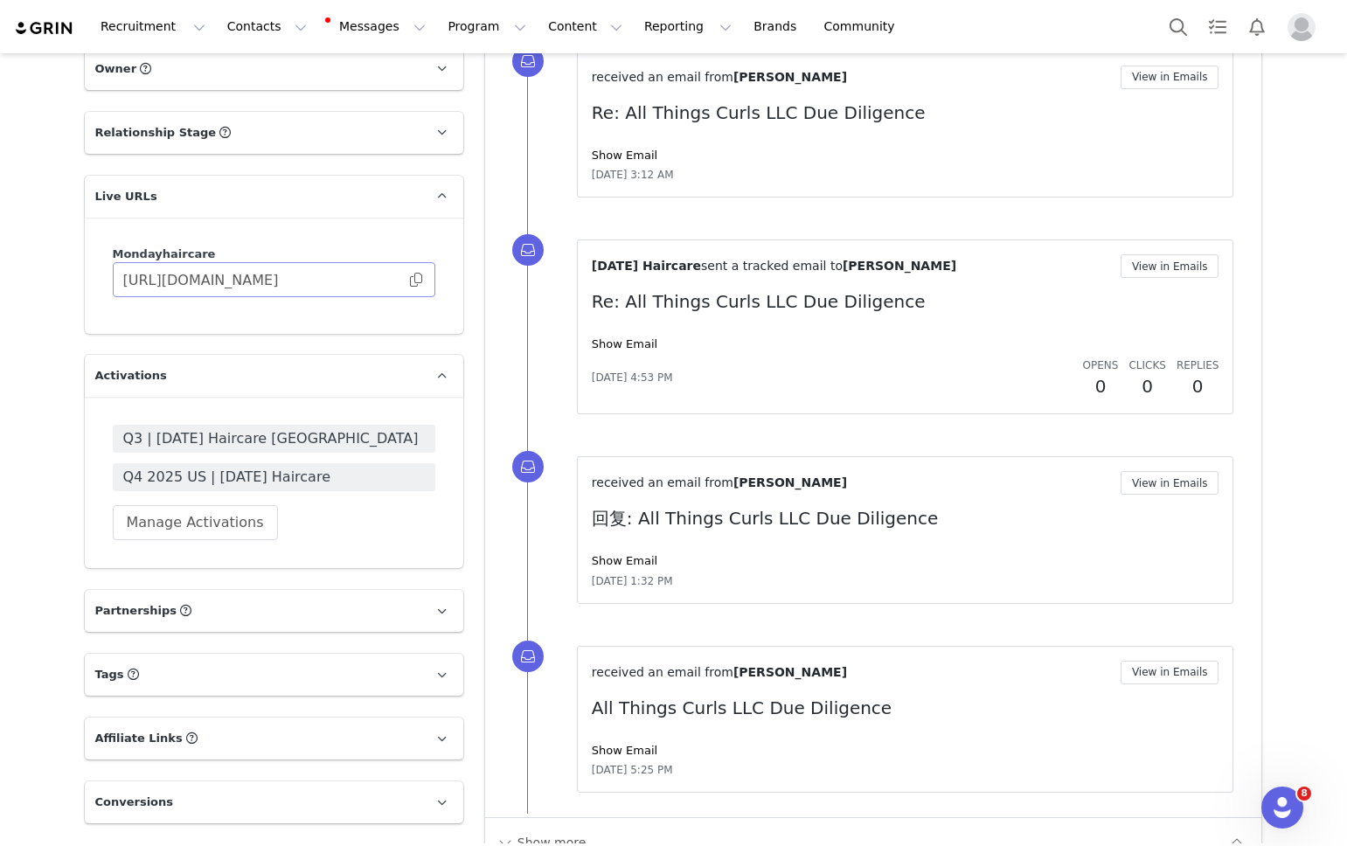
click at [412, 280] on span at bounding box center [415, 280] width 17 height 0
click at [416, 280] on span at bounding box center [415, 280] width 17 height 0
click at [263, 477] on span "Q4 2025 US | [DATE] Haircare" at bounding box center [274, 477] width 302 height 21
